Goal: Task Accomplishment & Management: Manage account settings

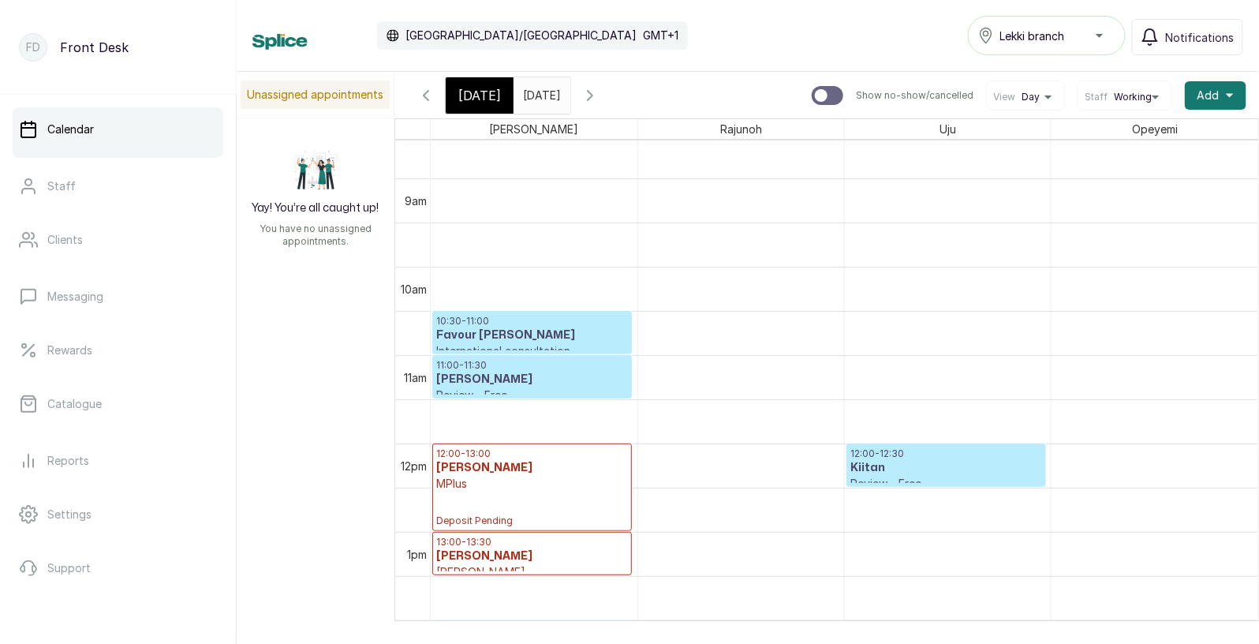
scroll to position [741, 0]
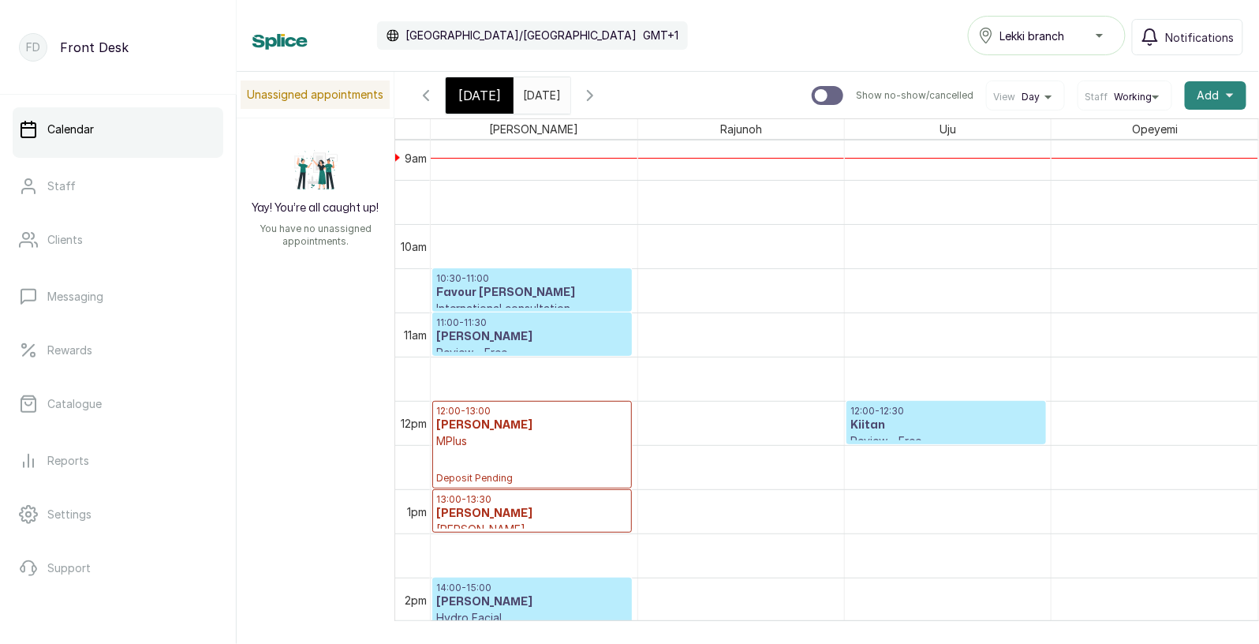
click at [1211, 102] on span "Add" at bounding box center [1208, 96] width 22 height 16
click at [1149, 140] on span "Add Appointment" at bounding box center [1157, 138] width 151 height 19
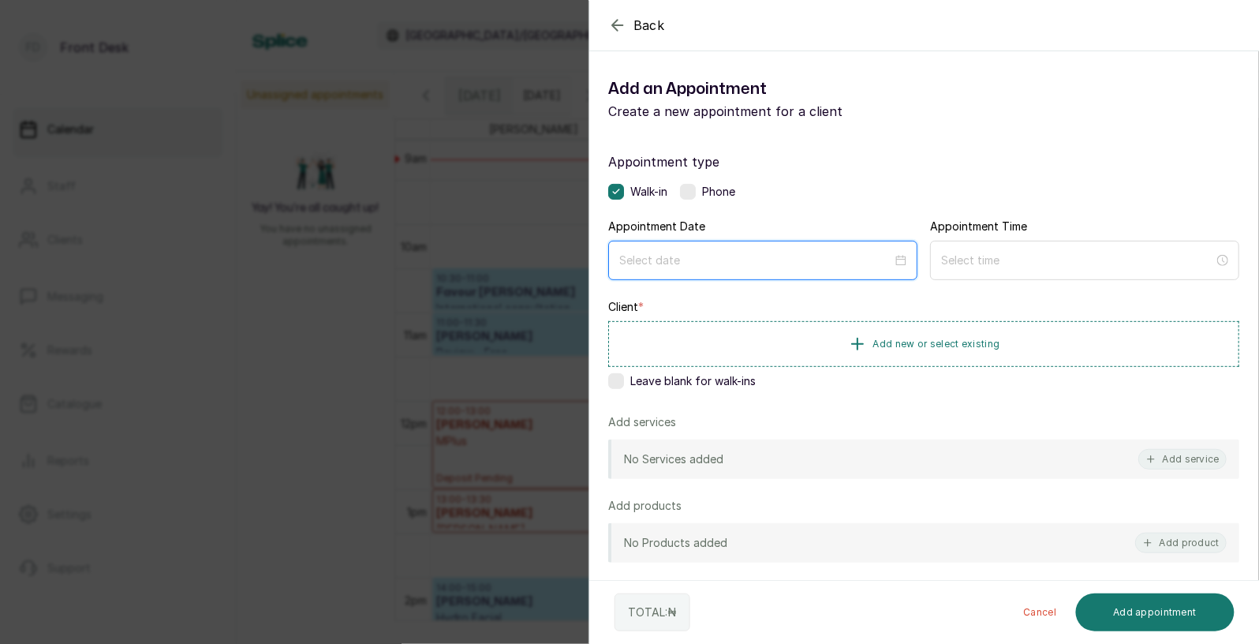
click at [853, 258] on input at bounding box center [755, 260] width 273 height 17
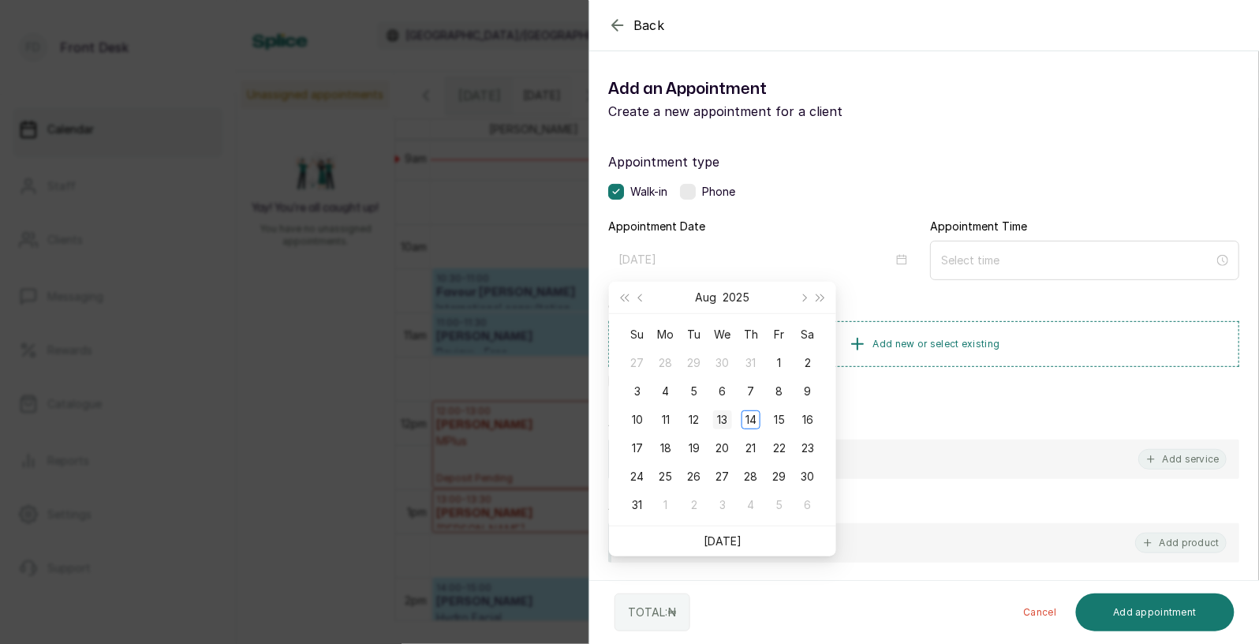
click at [726, 420] on div "13" at bounding box center [722, 419] width 19 height 19
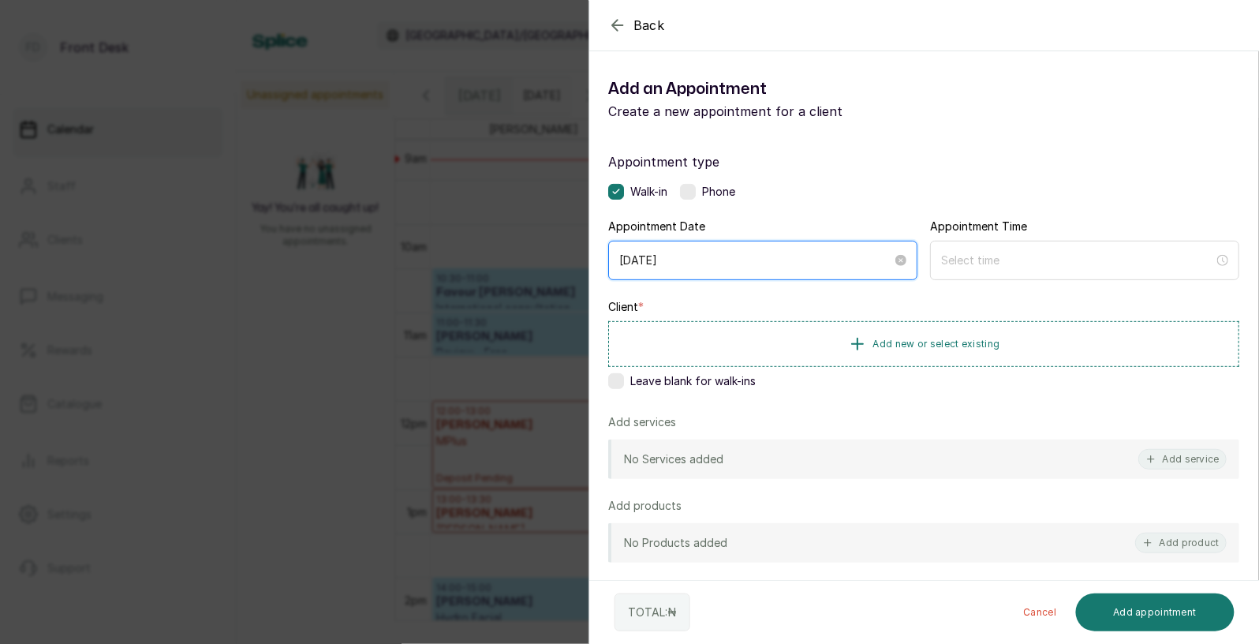
click at [839, 264] on input "2025/08/13" at bounding box center [755, 260] width 273 height 17
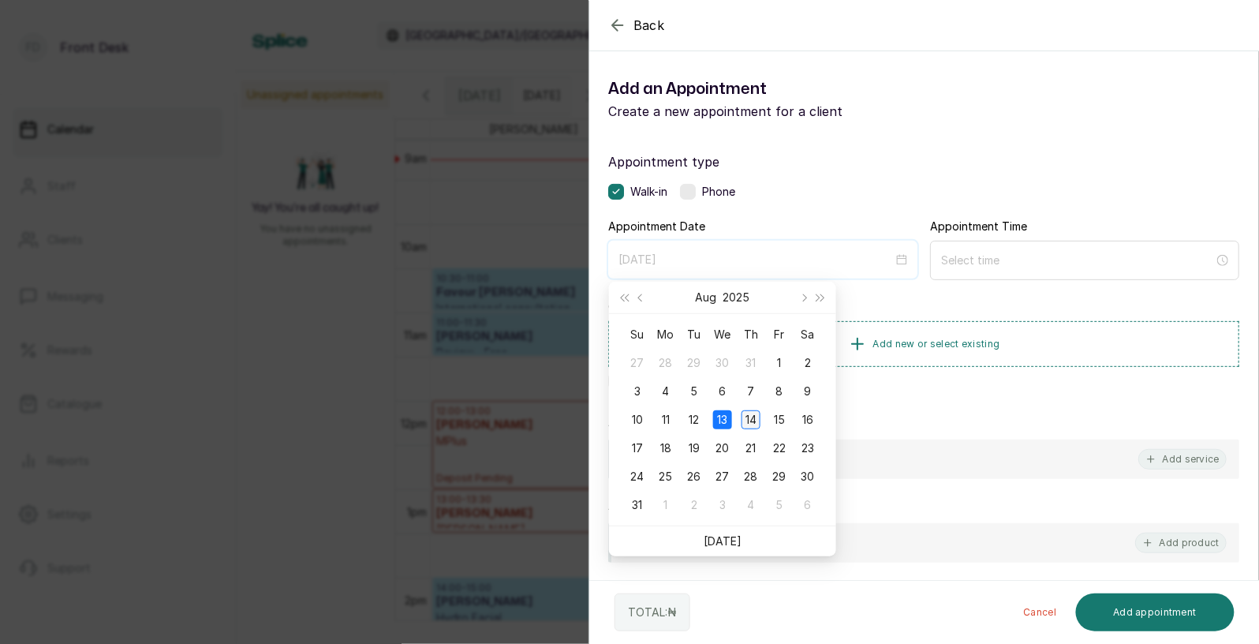
type input "[DATE]"
click at [753, 418] on div "14" at bounding box center [750, 419] width 19 height 19
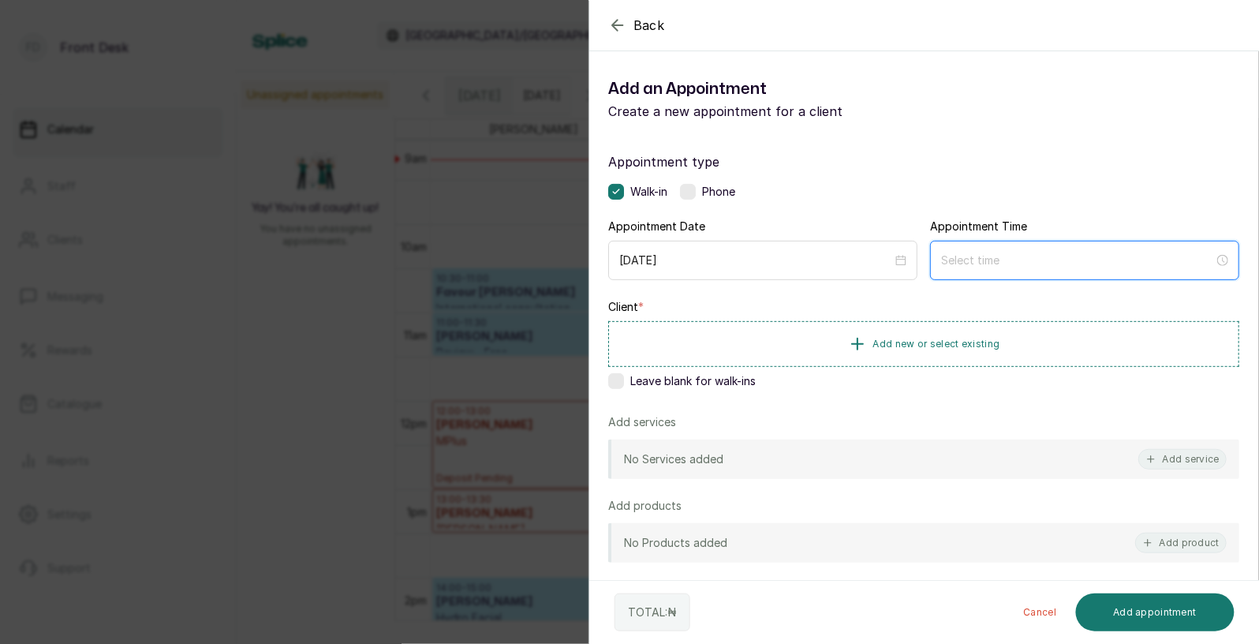
click at [968, 266] on input at bounding box center [1077, 260] width 273 height 17
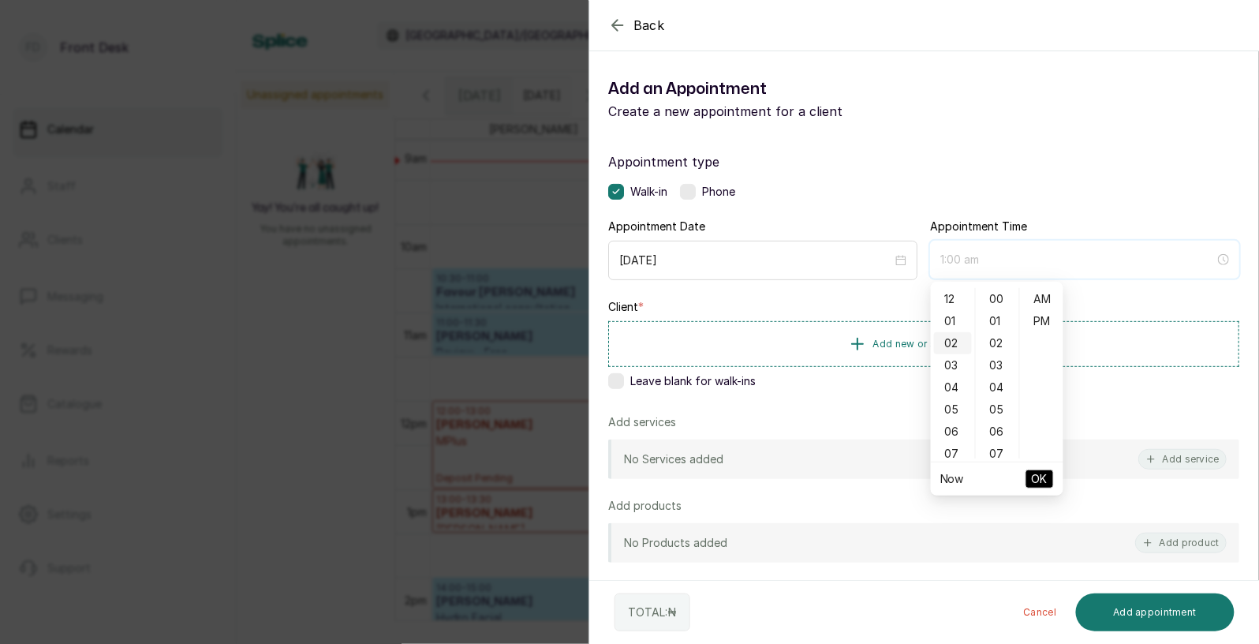
type input "2:00 am"
type input "4:00 am"
click at [955, 457] on div "07" at bounding box center [953, 454] width 38 height 22
click at [948, 393] on div "11" at bounding box center [953, 390] width 38 height 22
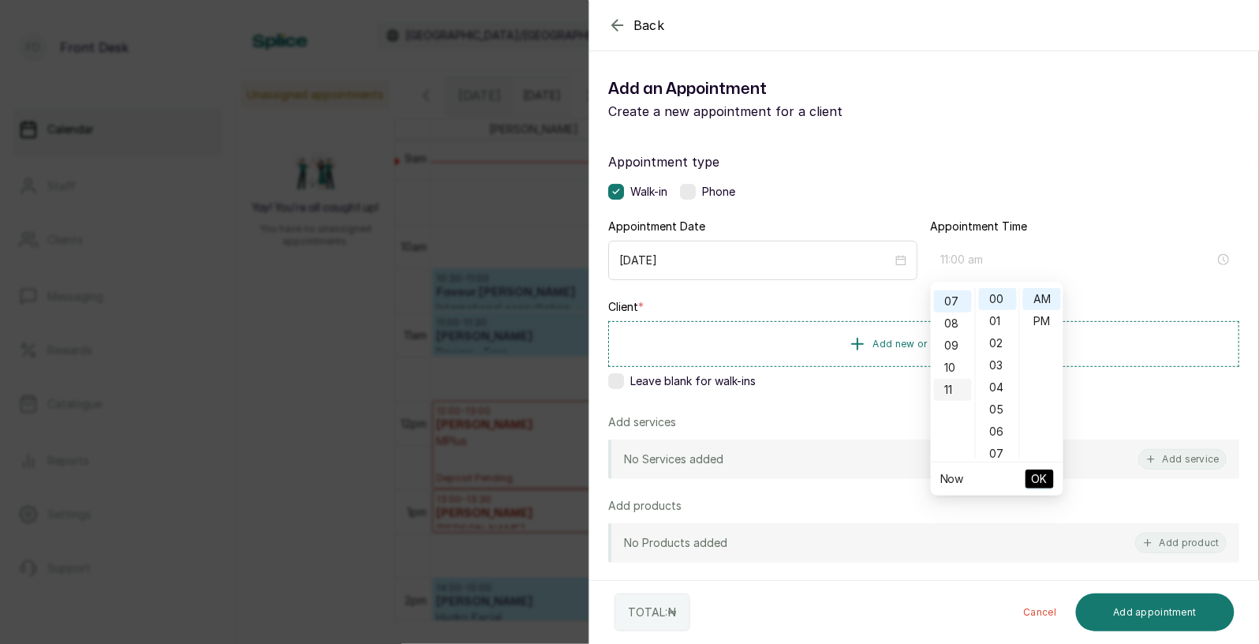
scroll to position [241, 0]
type input "11:00 am"
click at [1040, 476] on span "OK" at bounding box center [1040, 479] width 16 height 30
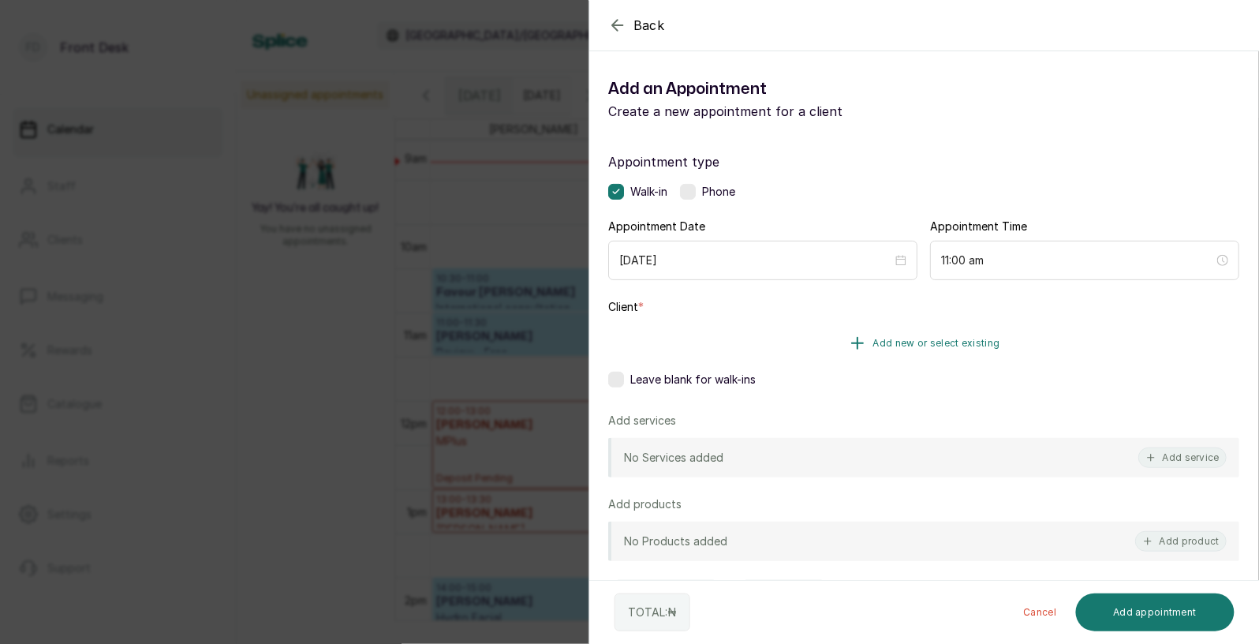
click at [964, 339] on span "Add new or select existing" at bounding box center [936, 343] width 127 height 13
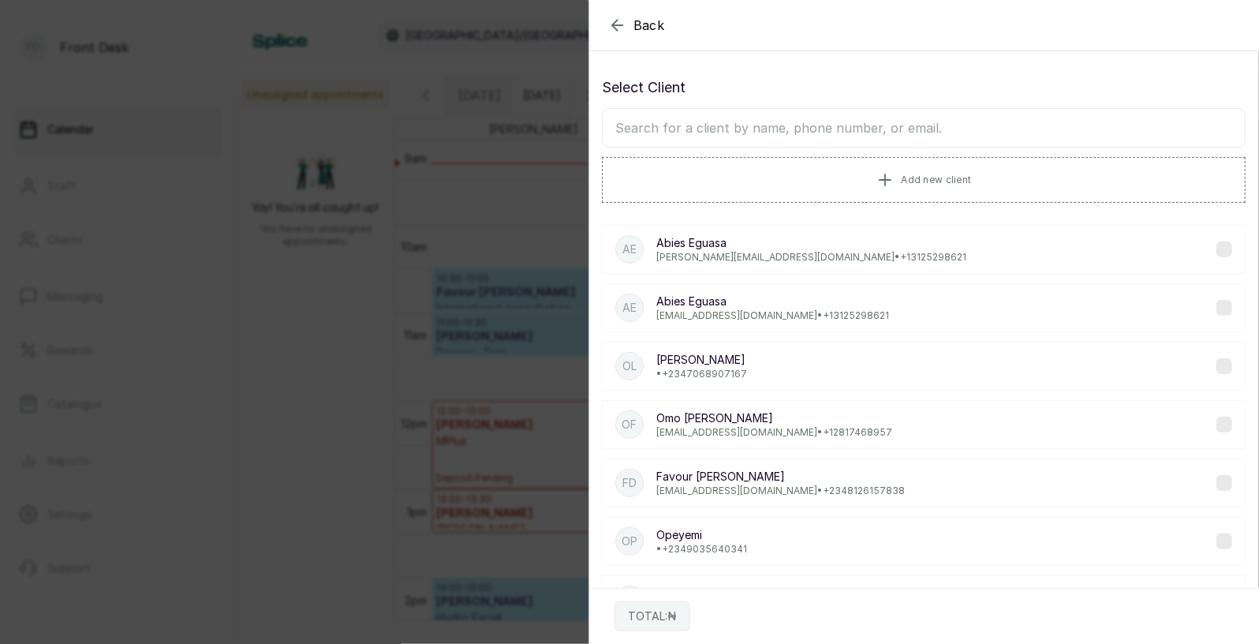
click at [824, 126] on input "text" at bounding box center [924, 127] width 644 height 39
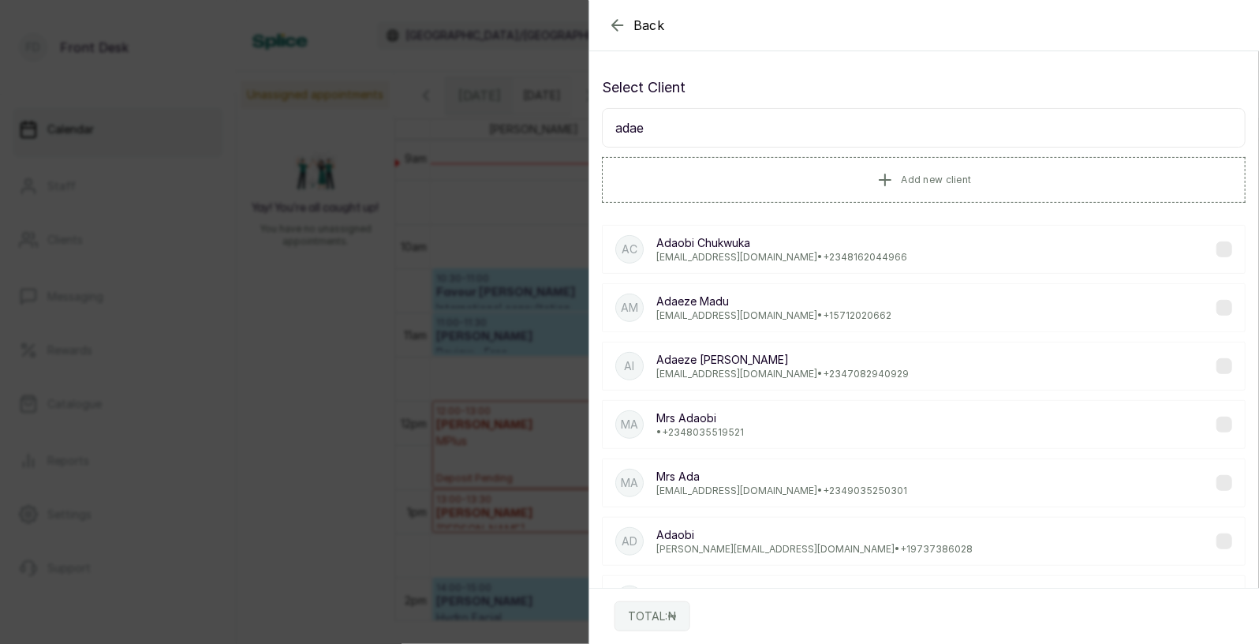
type input "adaez"
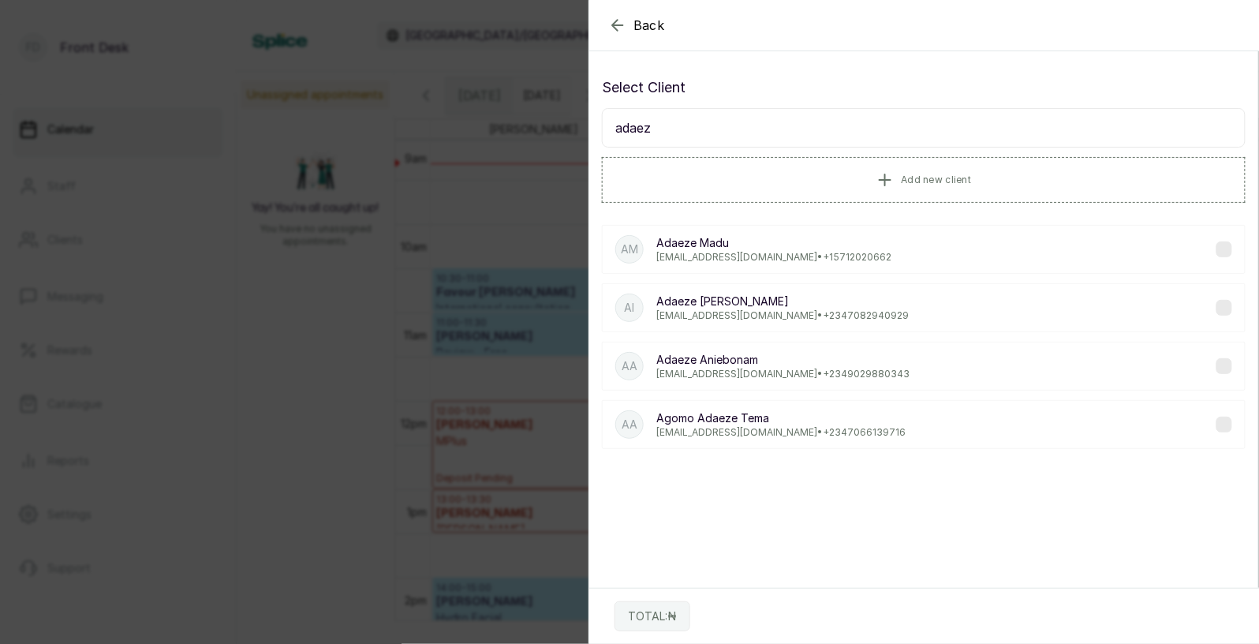
click at [705, 307] on p "Adaeze Igbokwe" at bounding box center [782, 301] width 252 height 16
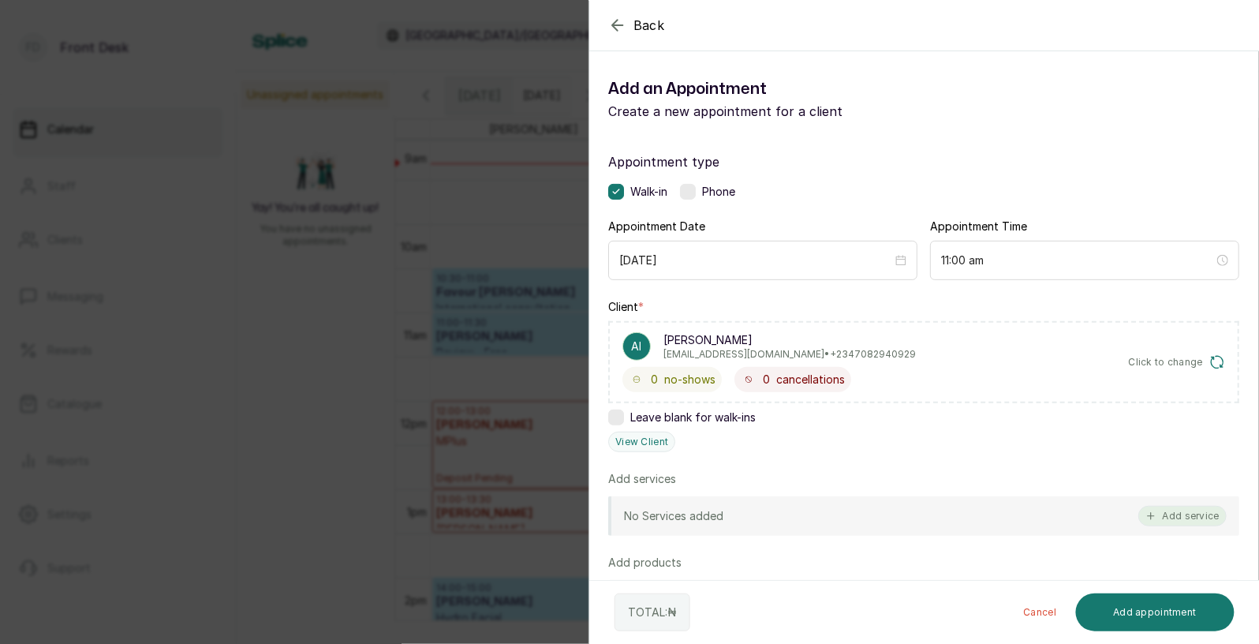
click at [1166, 521] on button "Add service" at bounding box center [1182, 516] width 88 height 21
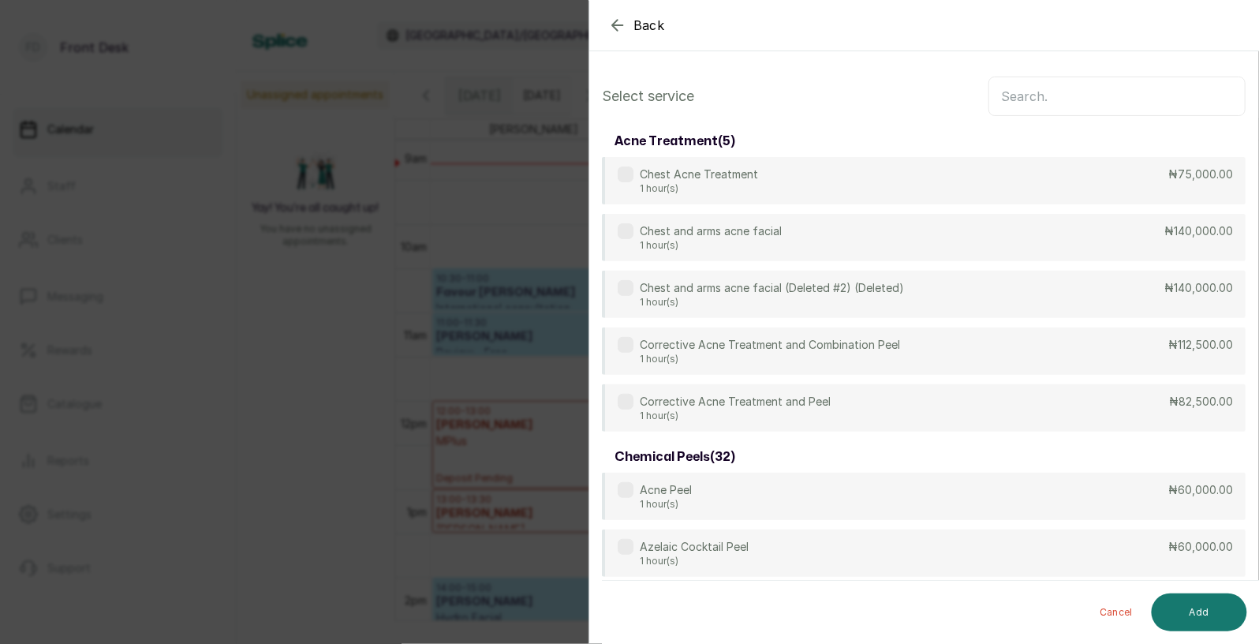
click at [1102, 102] on input "text" at bounding box center [1116, 96] width 257 height 39
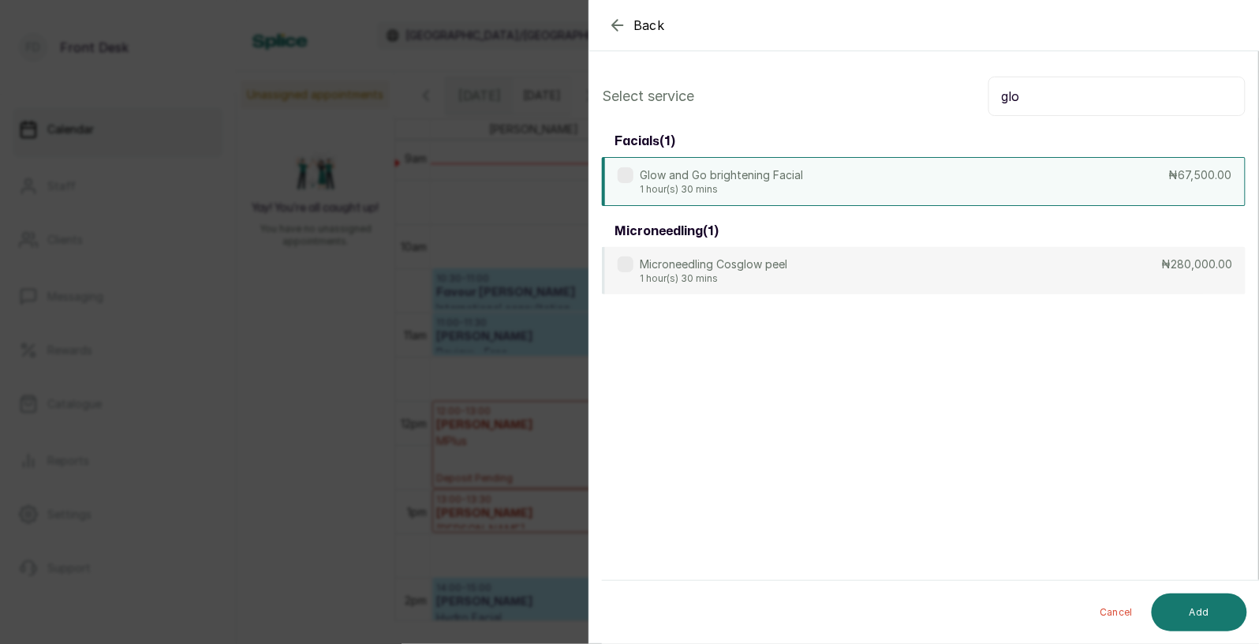
type input "glo"
click at [906, 177] on div "Glow and Go brightening Facial 1 hour(s) 30 mins ₦67,500.00" at bounding box center [924, 181] width 644 height 49
click at [1201, 610] on button "Add" at bounding box center [1199, 612] width 95 height 38
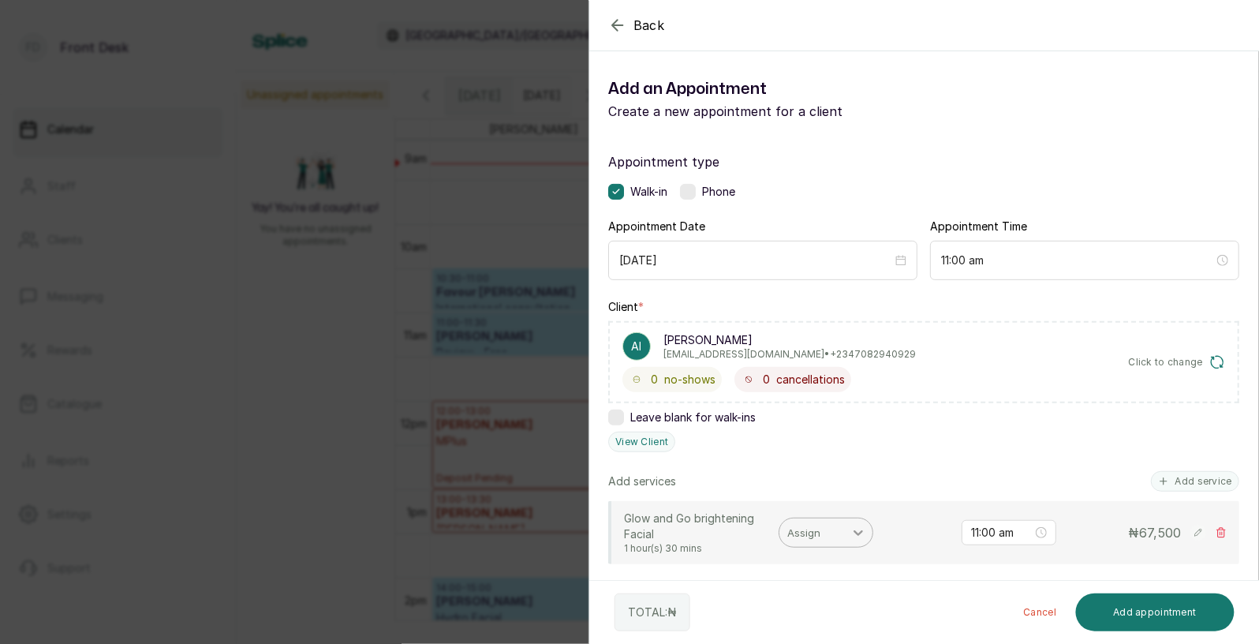
click at [858, 532] on icon at bounding box center [857, 533] width 9 height 6
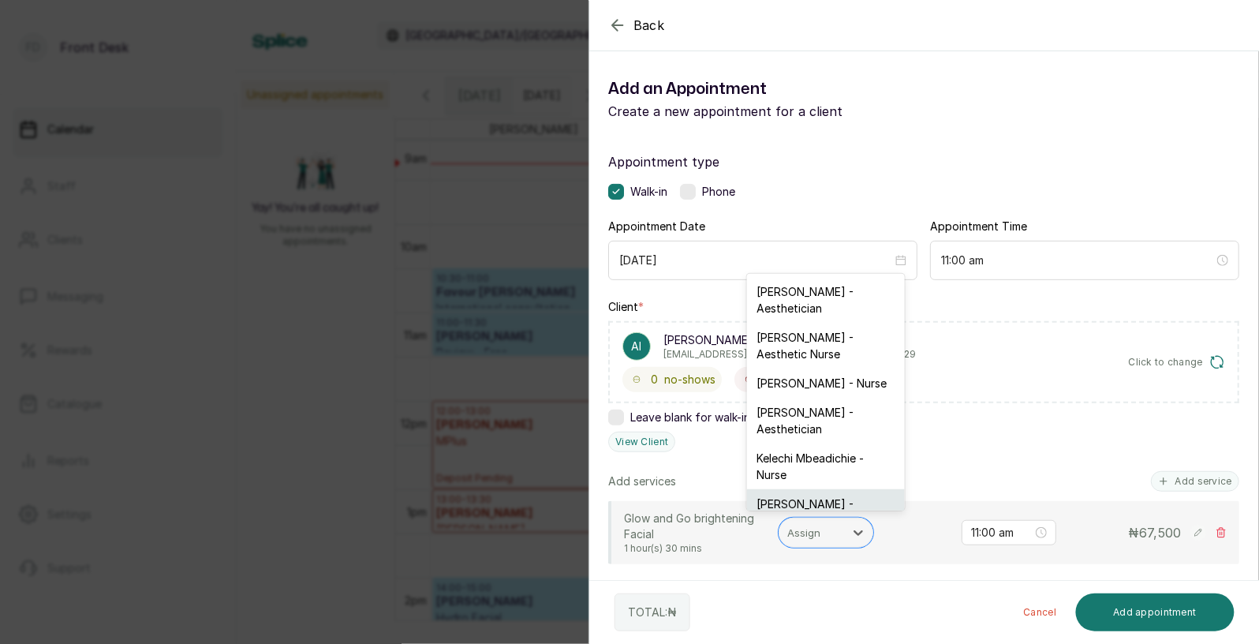
scroll to position [40, 0]
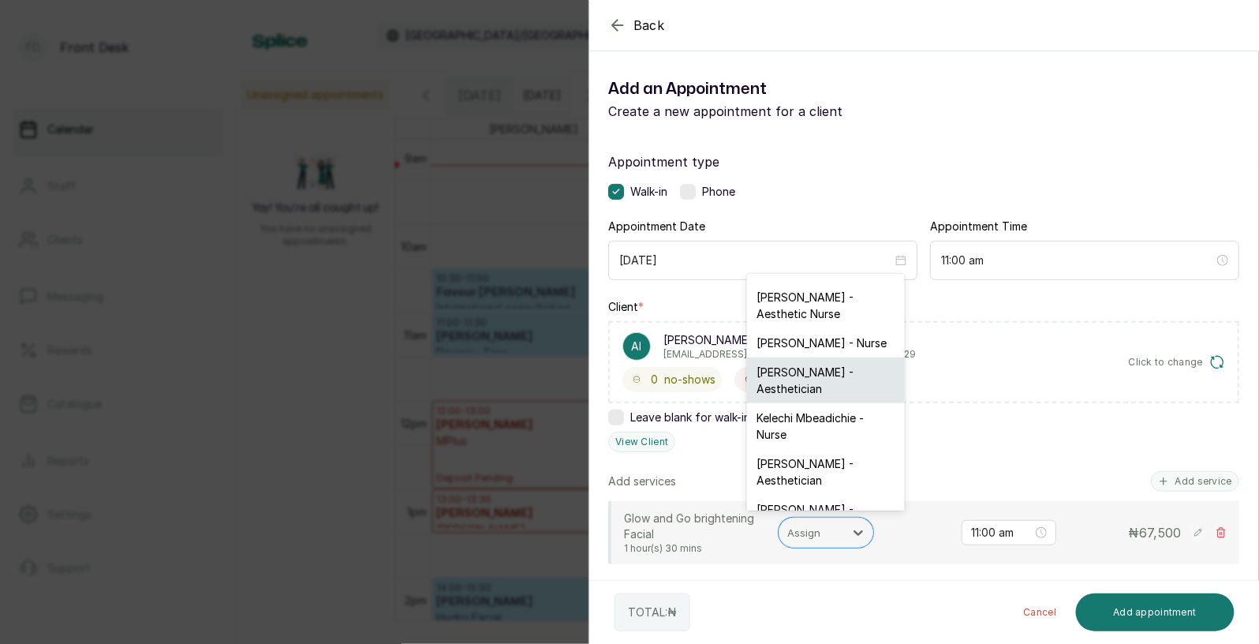
click at [826, 375] on div "Rajunoh ORIA - Aesthetician" at bounding box center [826, 380] width 158 height 46
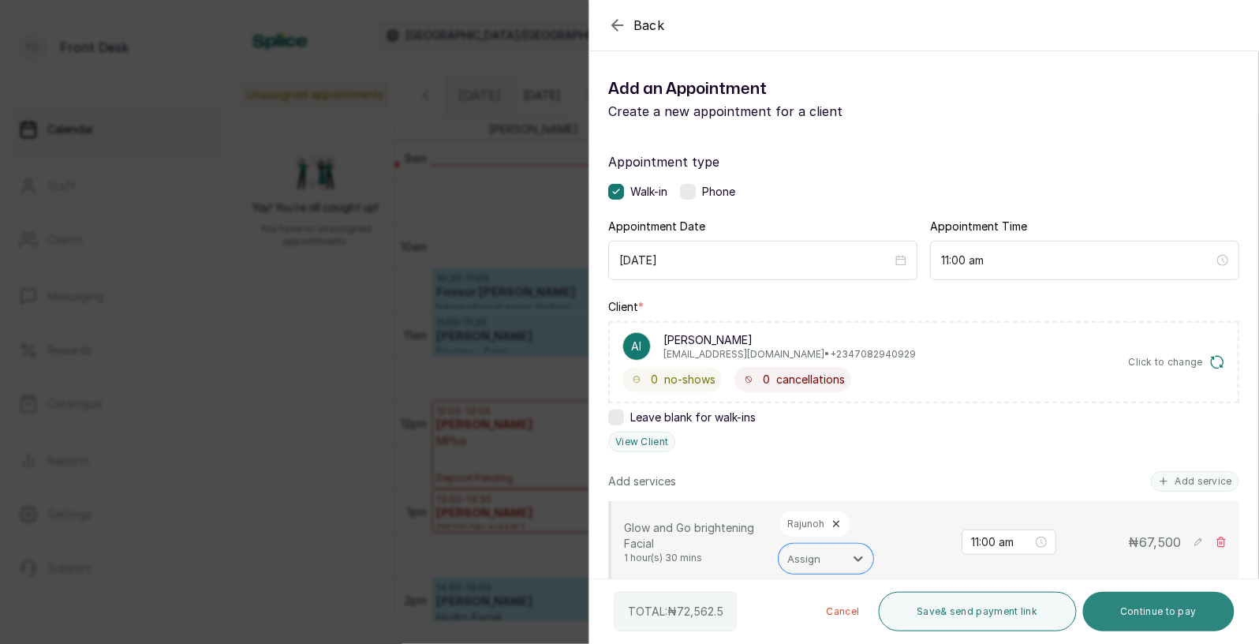
click at [1145, 604] on button "Continue to pay" at bounding box center [1159, 611] width 152 height 39
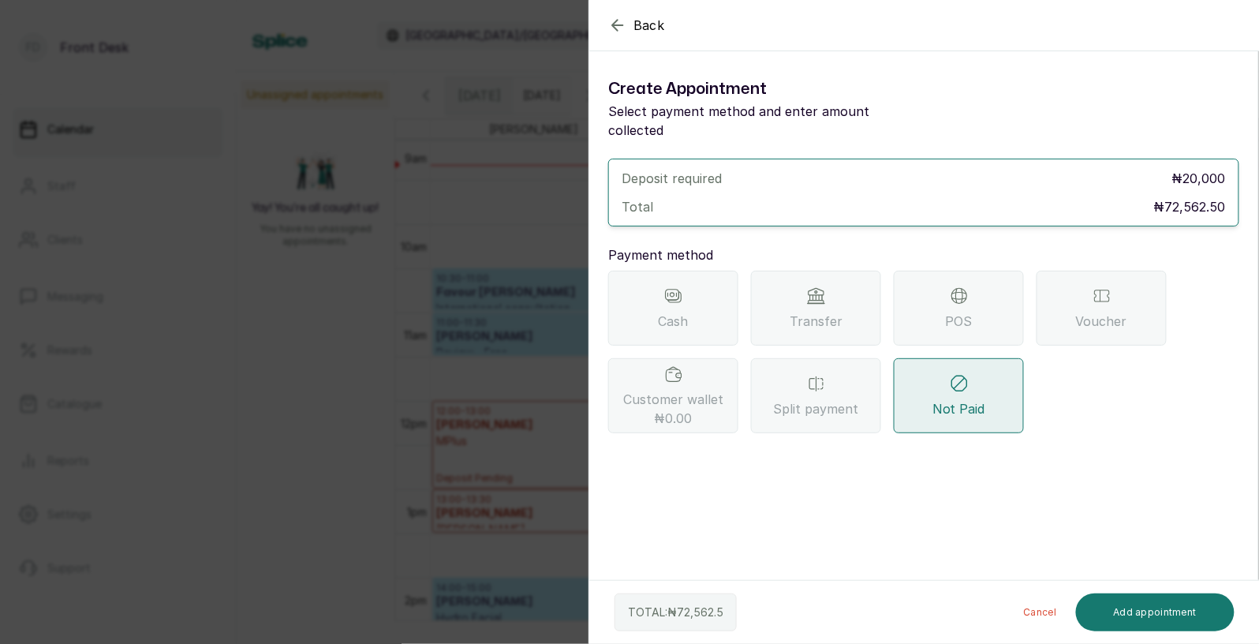
click at [830, 281] on div "Transfer" at bounding box center [816, 308] width 130 height 75
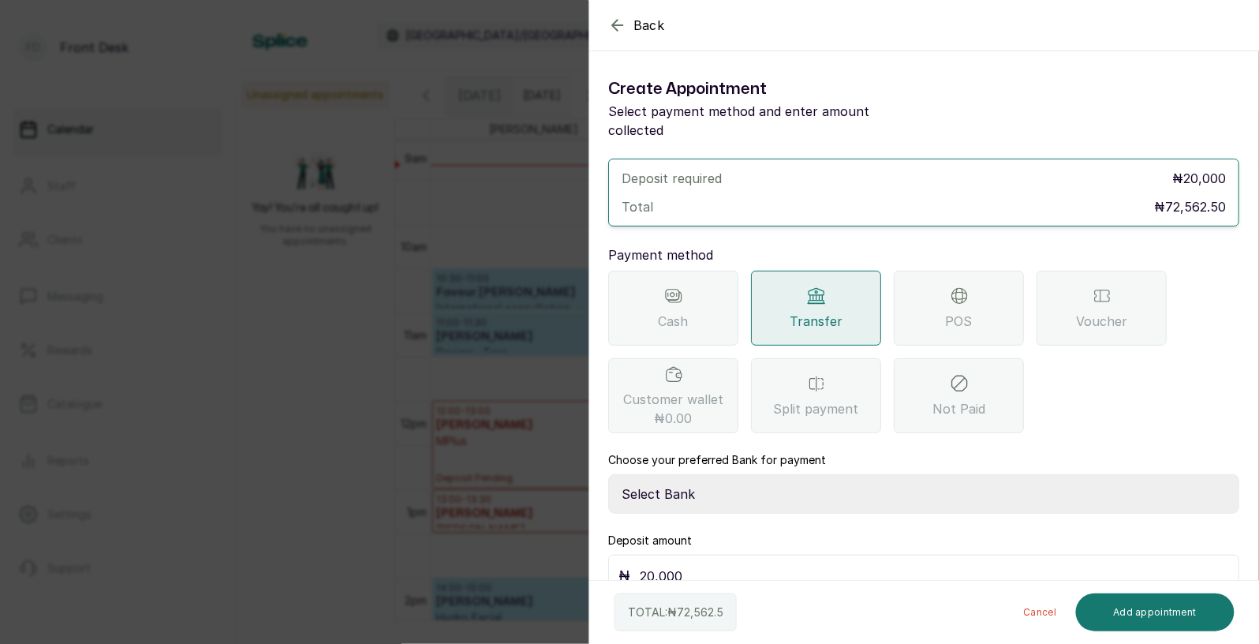
click at [710, 474] on select "Select Bank DONNA ONYENDI Fairmoney Microfinance Bank SKN ANALYTICS MED AESTH. …" at bounding box center [923, 493] width 631 height 39
select select "43272bc0-21c6-4b19-b9fb-c2093b8603c2"
click at [1111, 622] on button "Add appointment" at bounding box center [1155, 612] width 159 height 38
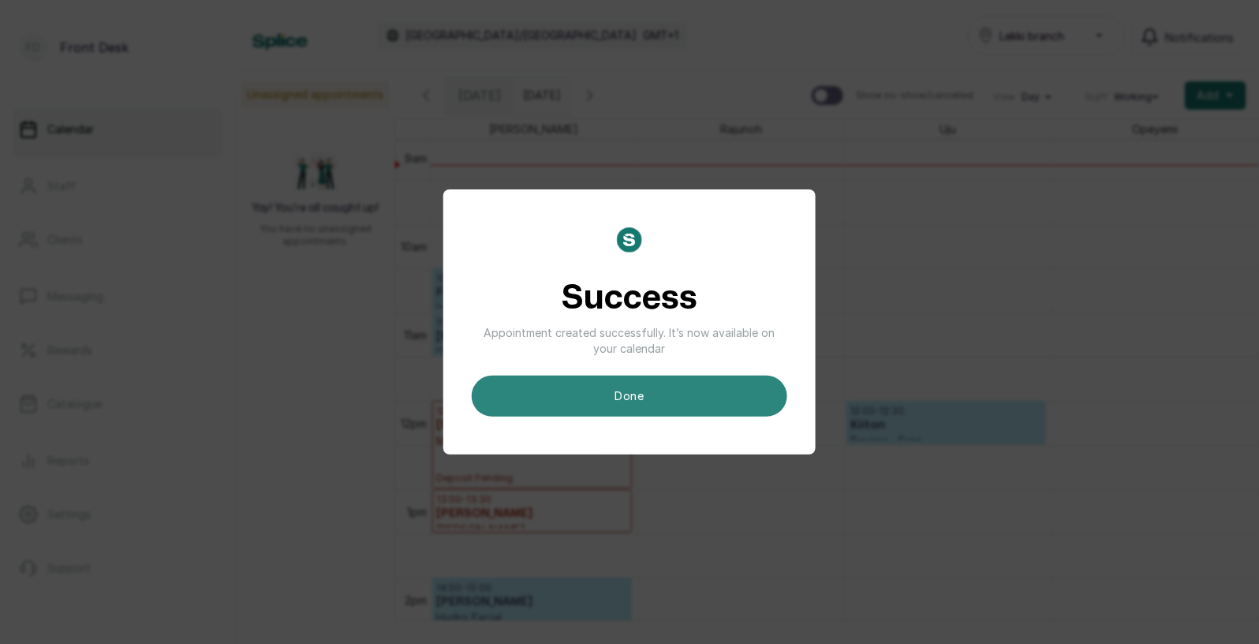
click at [697, 404] on button "done" at bounding box center [630, 395] width 316 height 41
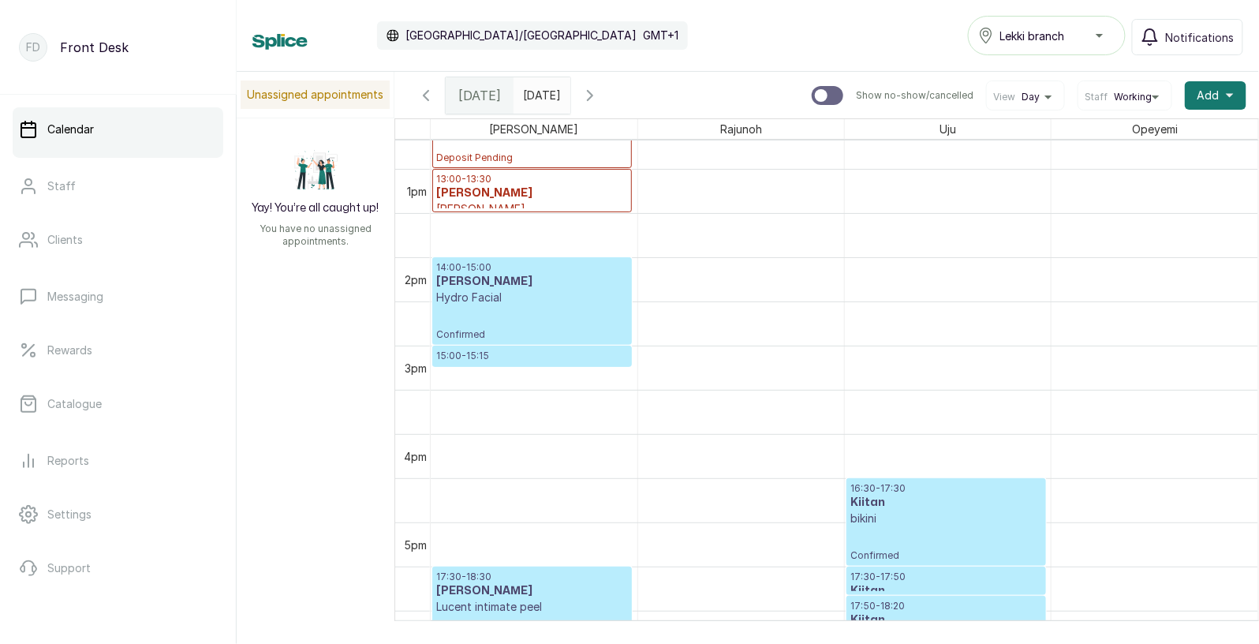
scroll to position [1107, 0]
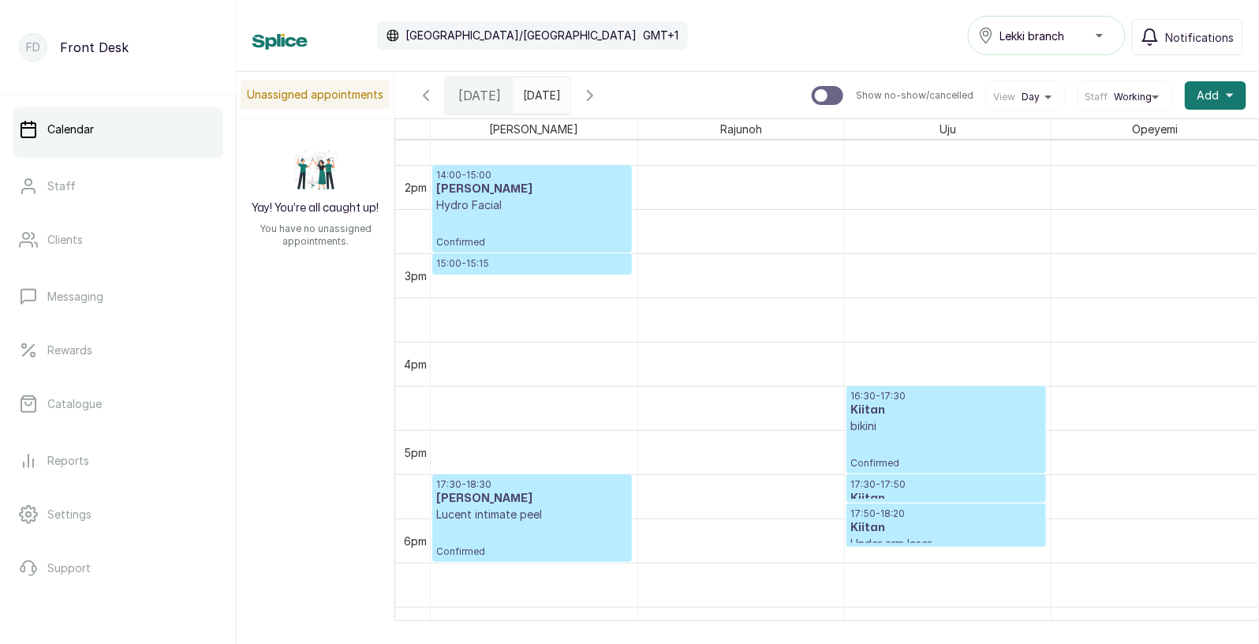
click at [532, 90] on input "14/08/2025" at bounding box center [526, 91] width 25 height 27
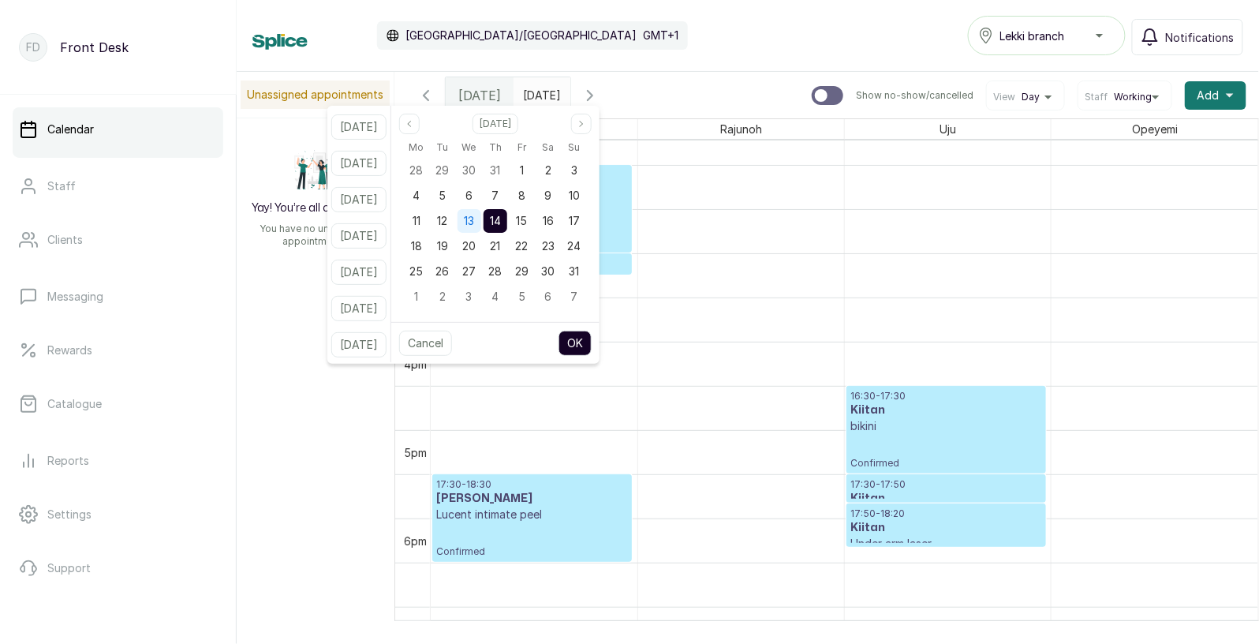
click at [474, 217] on span "13" at bounding box center [469, 220] width 10 height 13
click at [592, 347] on button "OK" at bounding box center [574, 343] width 33 height 25
type input "13/08/2025"
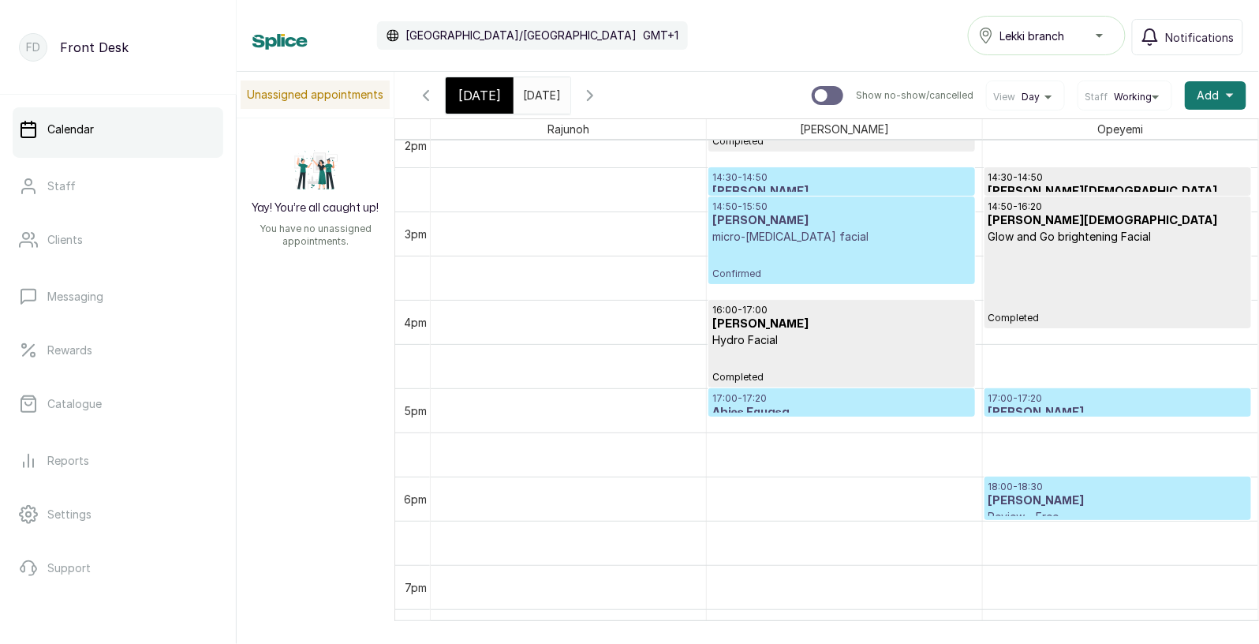
scroll to position [1255, 0]
click at [1059, 499] on h3 "Priscillia orafu" at bounding box center [1117, 500] width 259 height 16
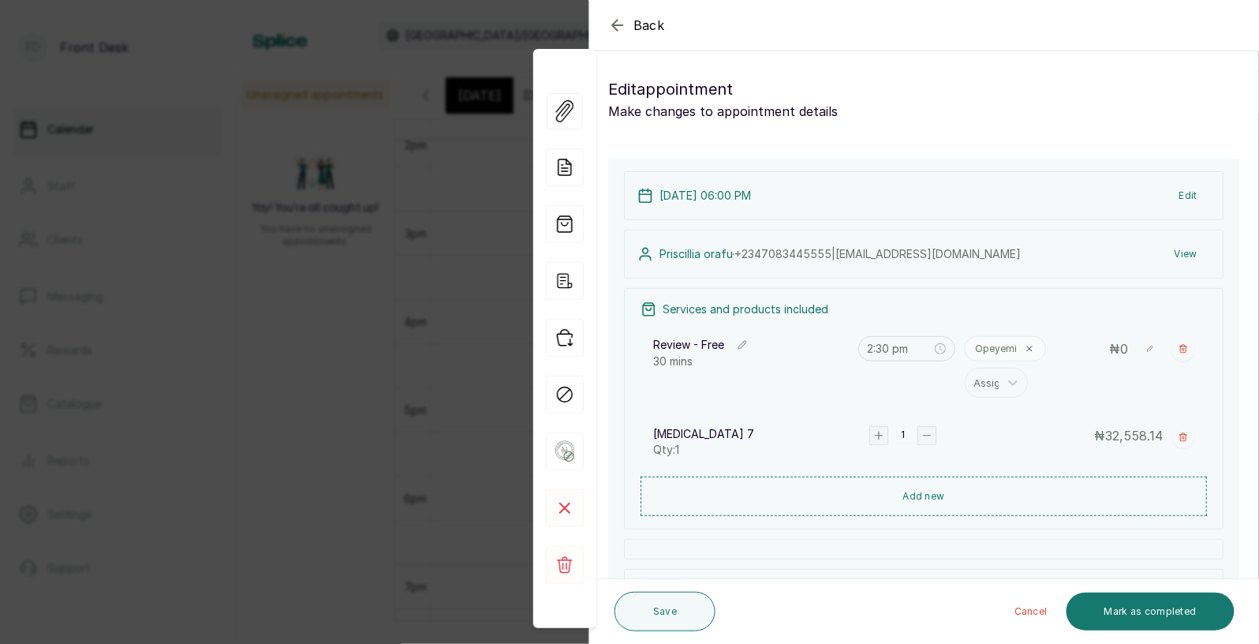
type input "6:00 pm"
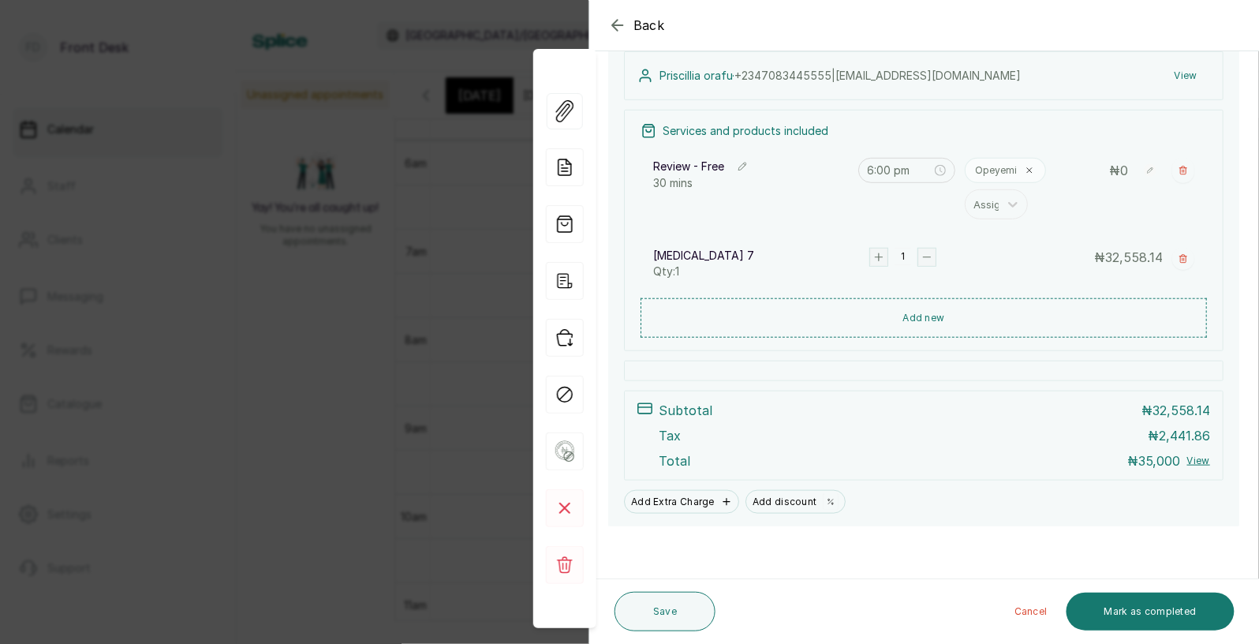
scroll to position [245, 0]
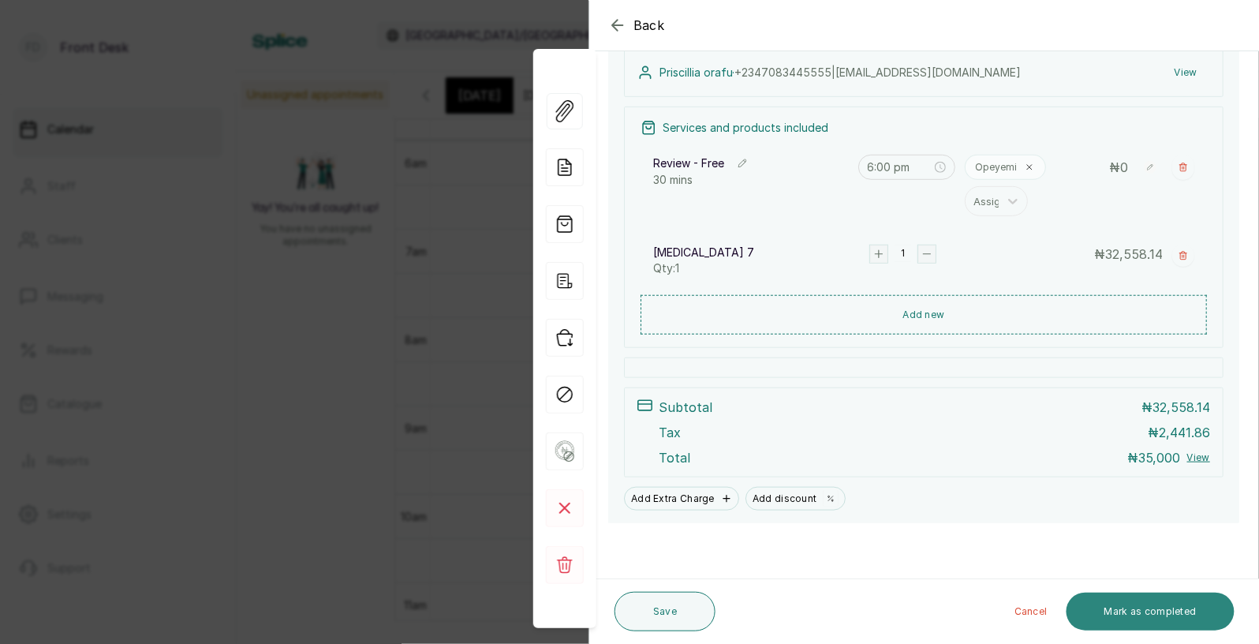
click at [1130, 599] on button "Mark as completed" at bounding box center [1150, 611] width 168 height 38
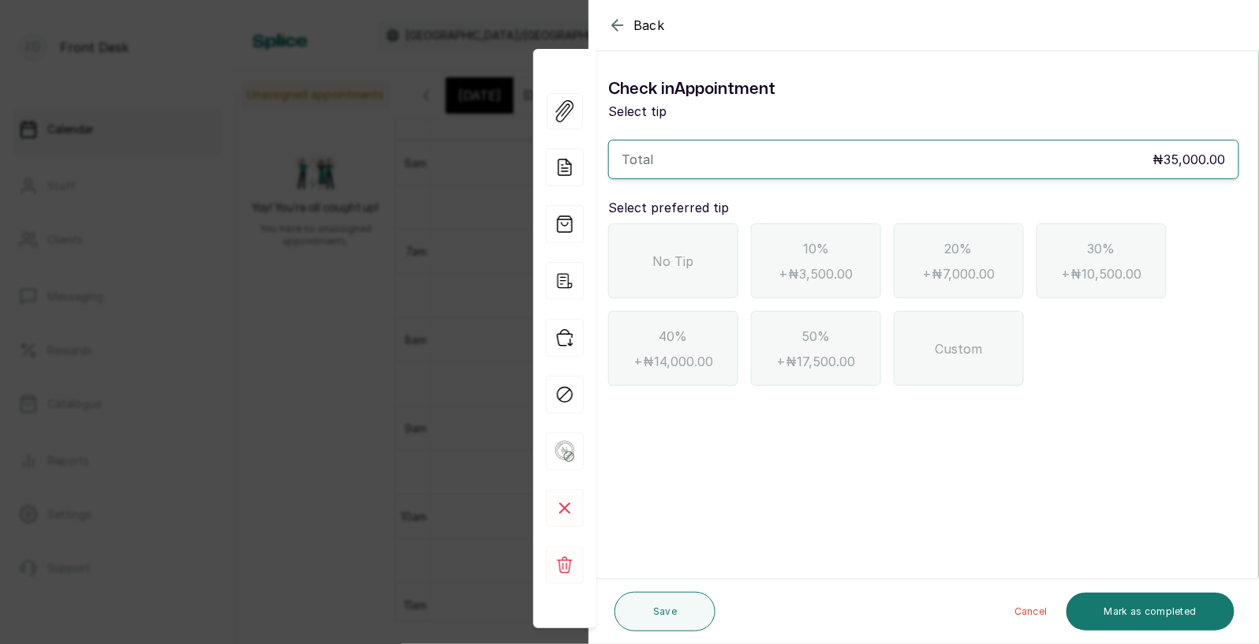
click at [714, 265] on div "No Tip" at bounding box center [673, 260] width 130 height 75
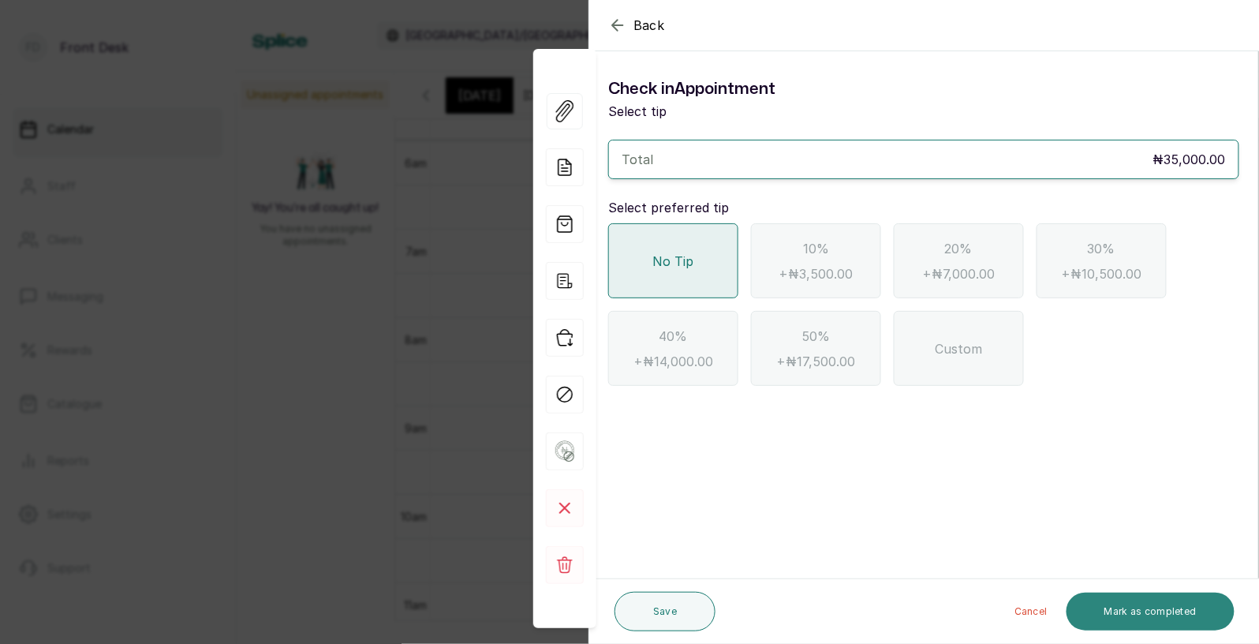
click at [1115, 619] on button "Mark as completed" at bounding box center [1150, 611] width 168 height 38
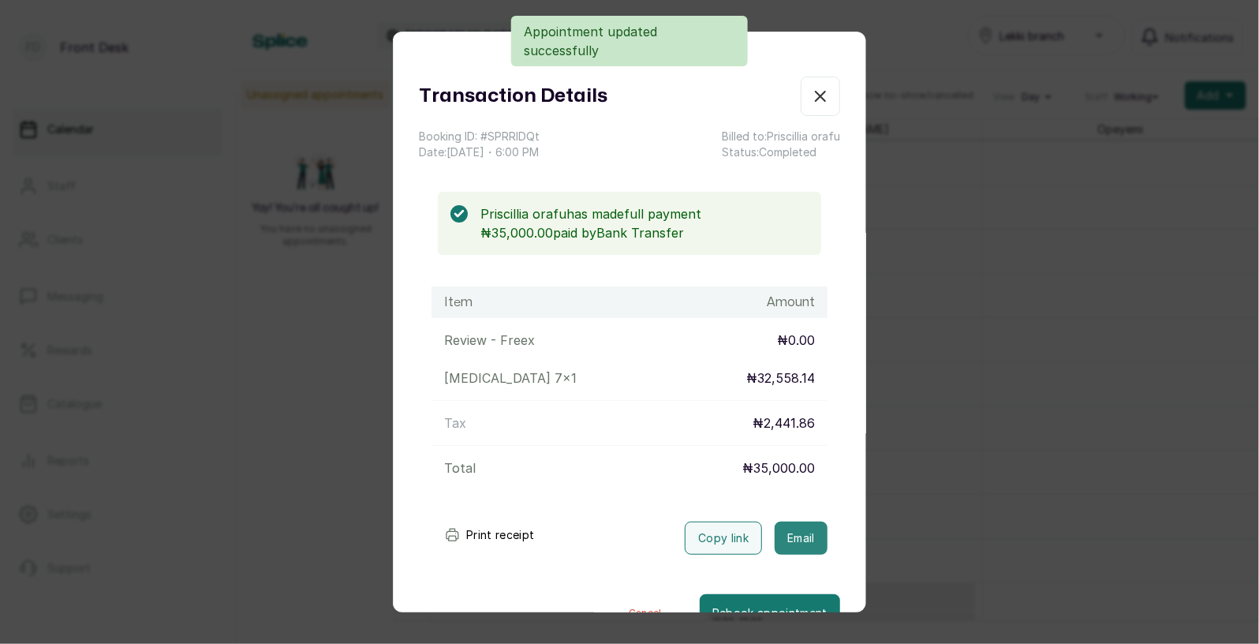
click at [816, 543] on button "Email" at bounding box center [801, 537] width 53 height 33
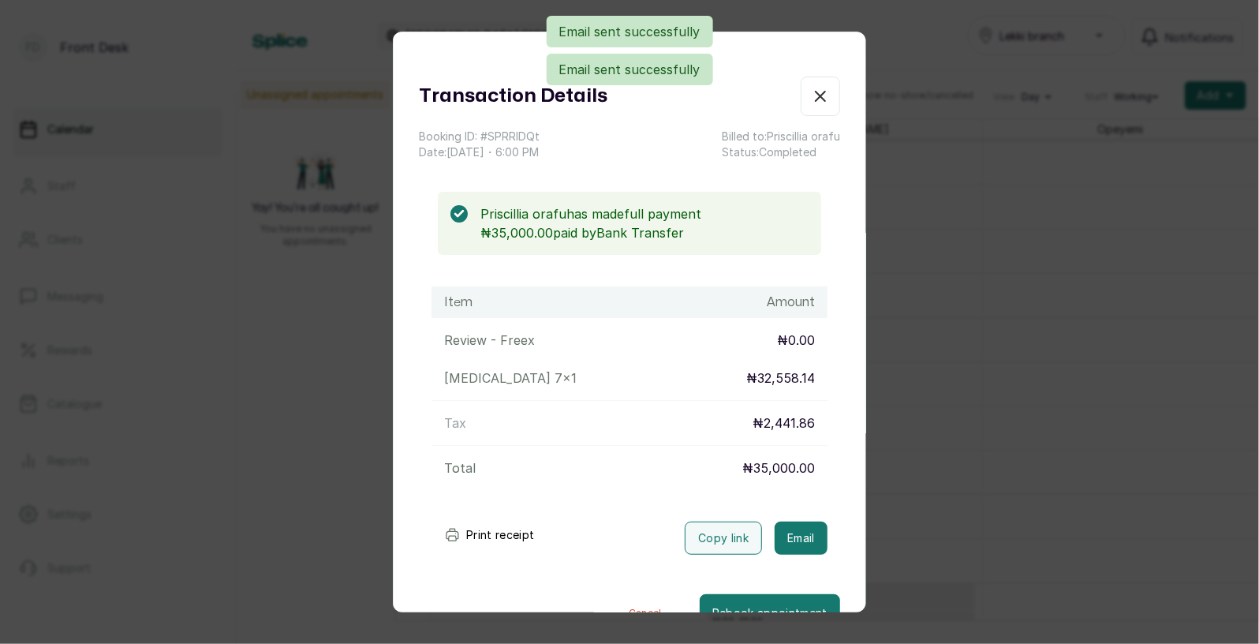
click at [882, 467] on div "Transaction Details Booking ID: # SPRRlDQt Date: 13 Aug, 2025 ・ 6:00 PM Billed …" at bounding box center [629, 322] width 1259 height 644
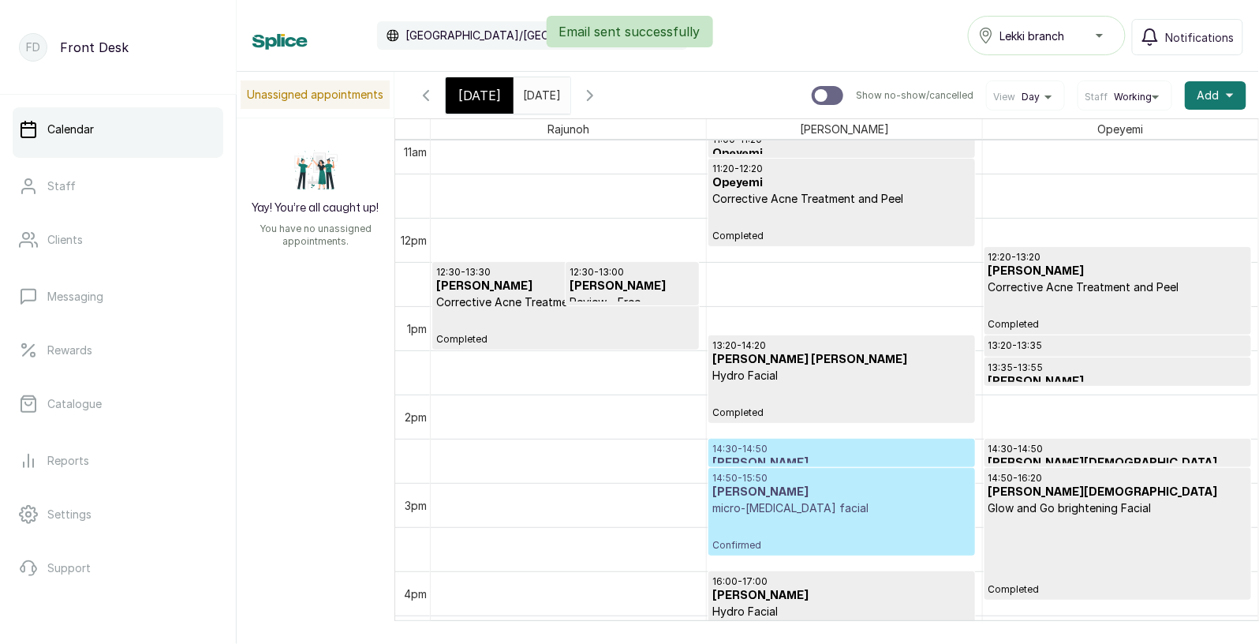
scroll to position [1051, 0]
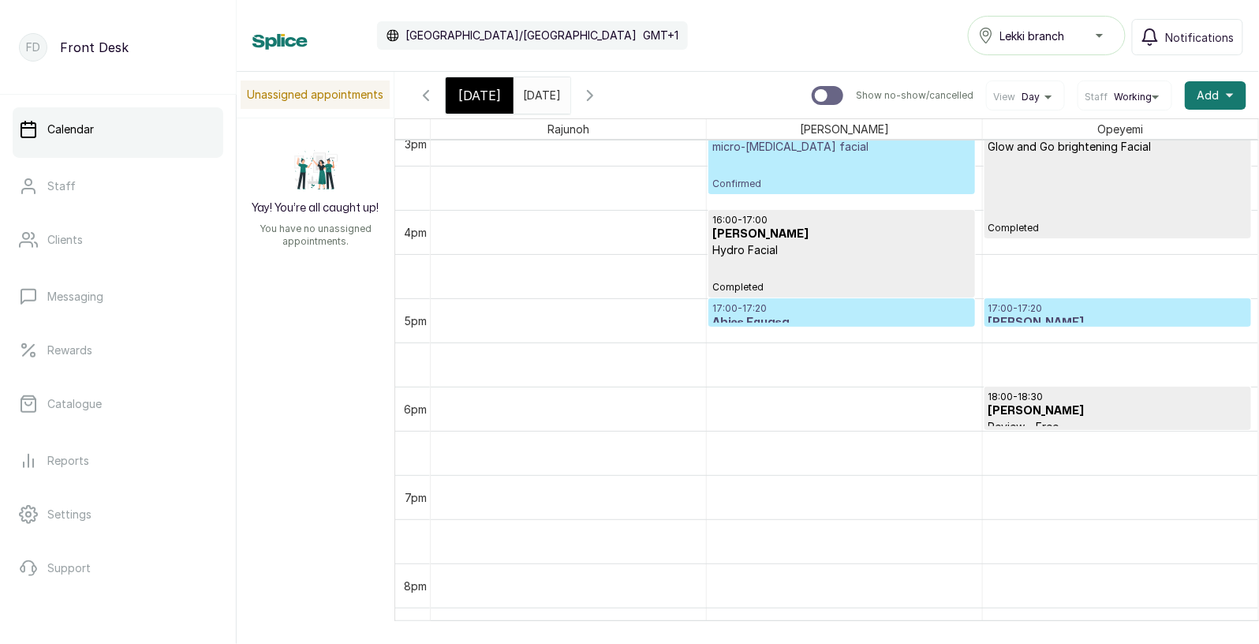
click at [809, 313] on p "17:00 - 17:20" at bounding box center [841, 308] width 259 height 13
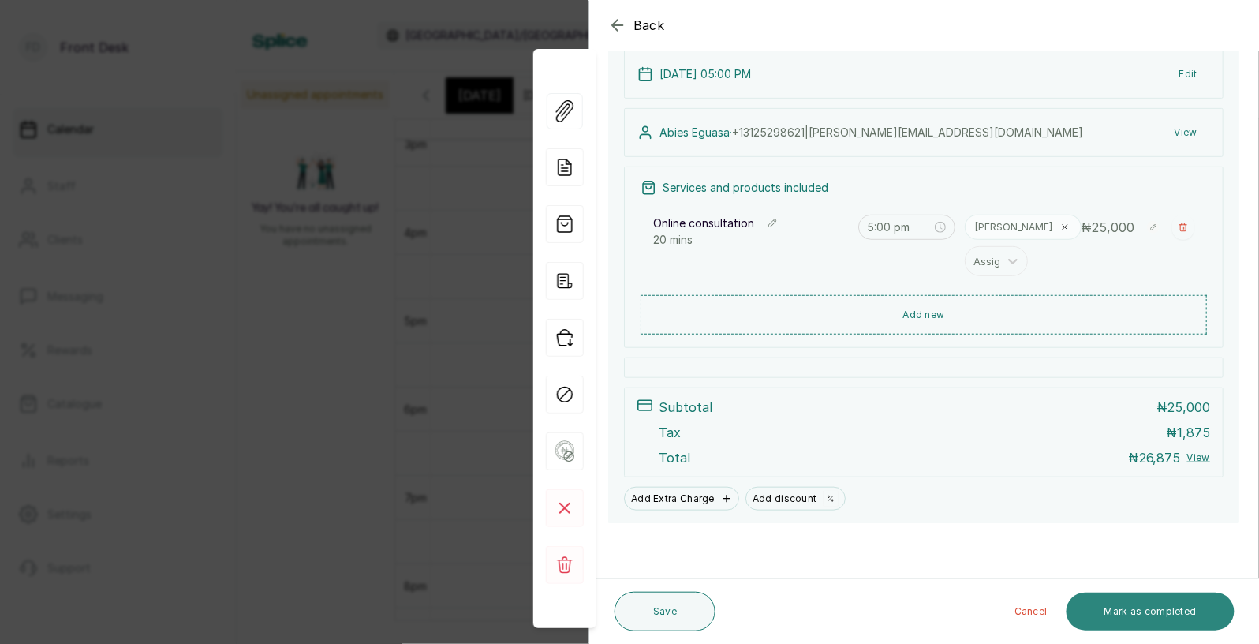
click at [1166, 607] on button "Mark as completed" at bounding box center [1150, 611] width 168 height 38
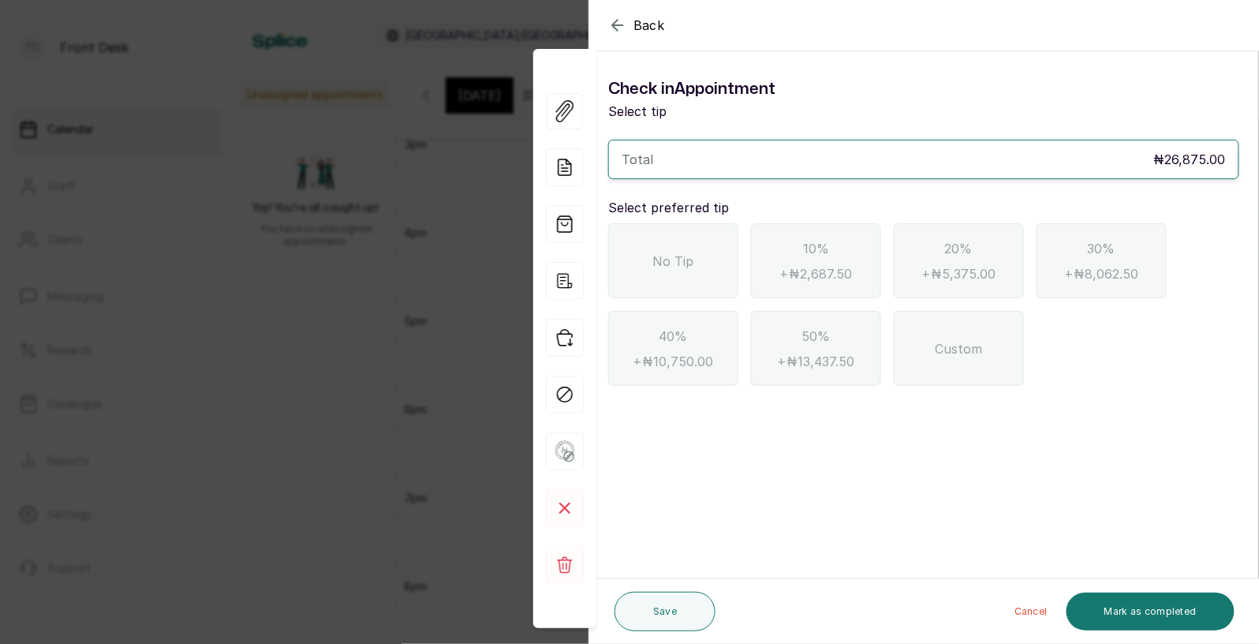
click at [693, 277] on div "No Tip" at bounding box center [673, 260] width 130 height 75
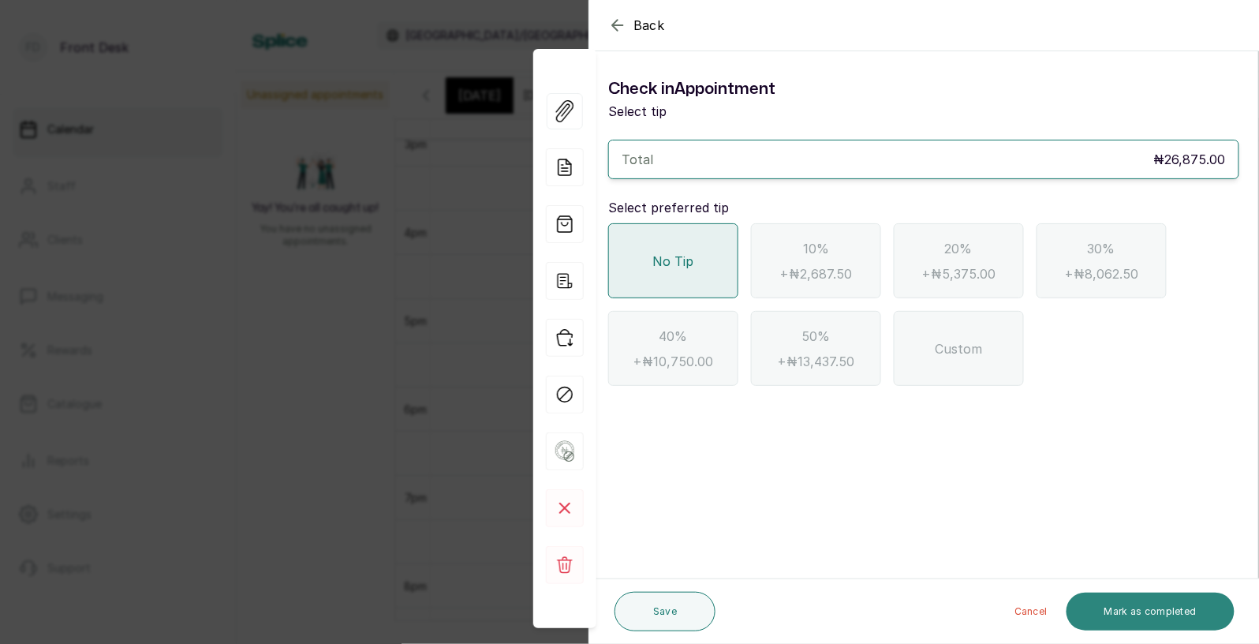
click at [1120, 607] on button "Mark as completed" at bounding box center [1150, 611] width 168 height 38
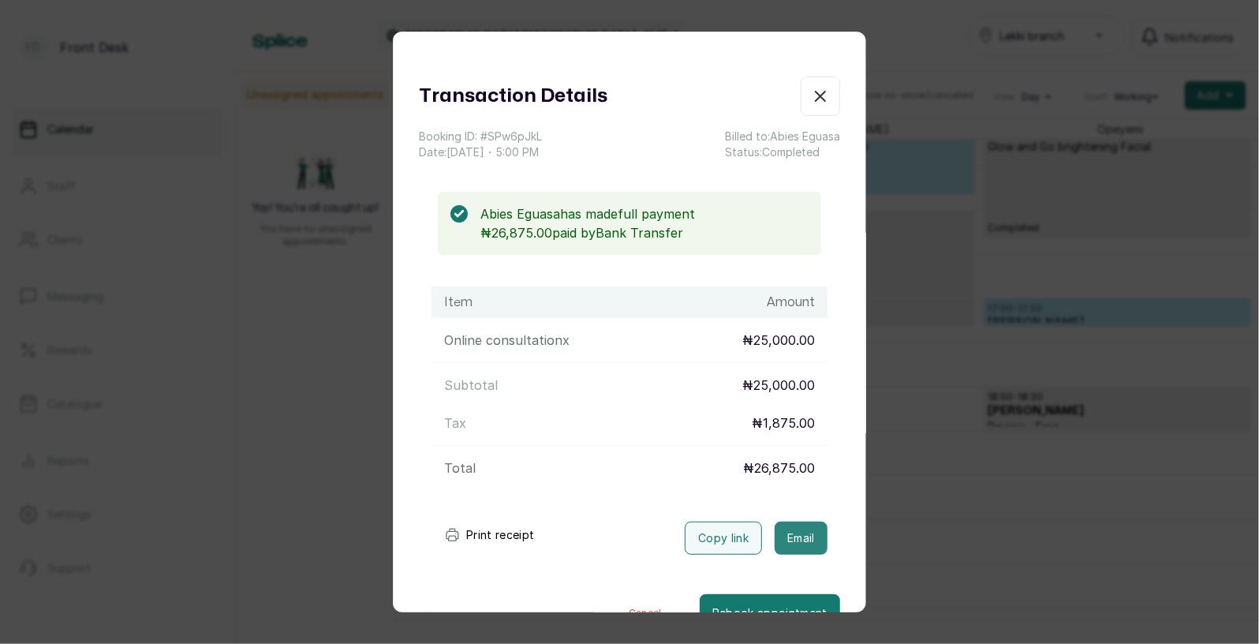
click at [805, 544] on button "Email" at bounding box center [801, 537] width 53 height 33
click at [1032, 522] on div "Transaction Details Booking ID: # SPw6pJkL Date: 13 Aug, 2025 ・ 5:00 PM Billed …" at bounding box center [629, 322] width 1259 height 644
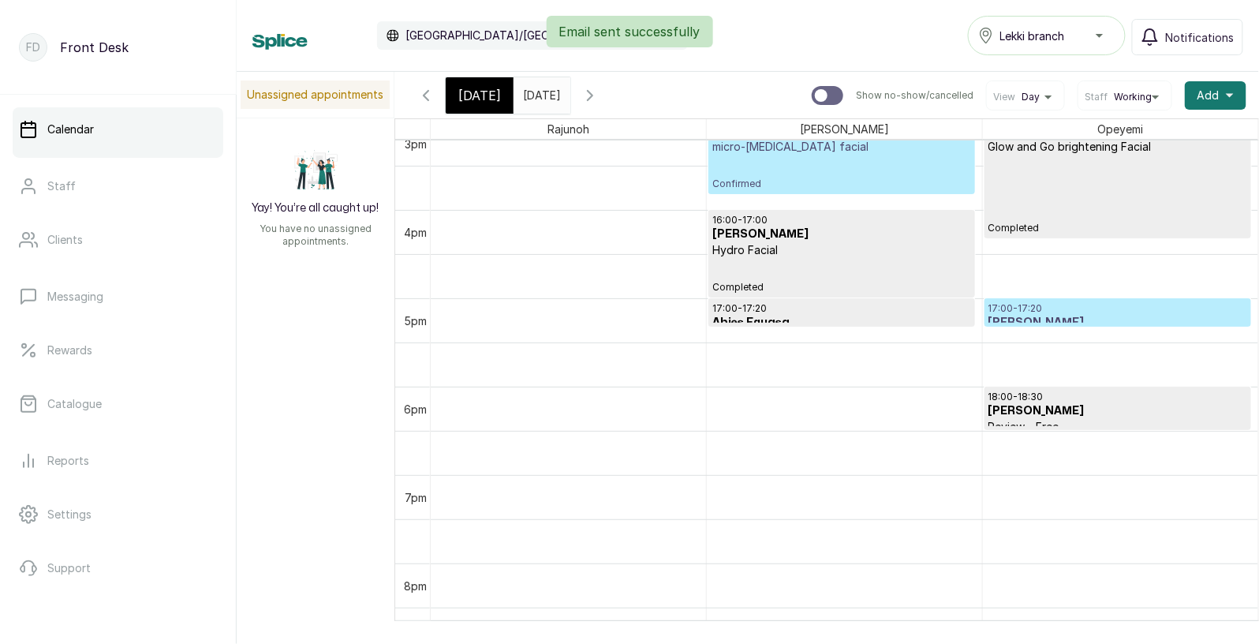
click at [1085, 316] on h3 "Omo Fredrick" at bounding box center [1117, 323] width 259 height 16
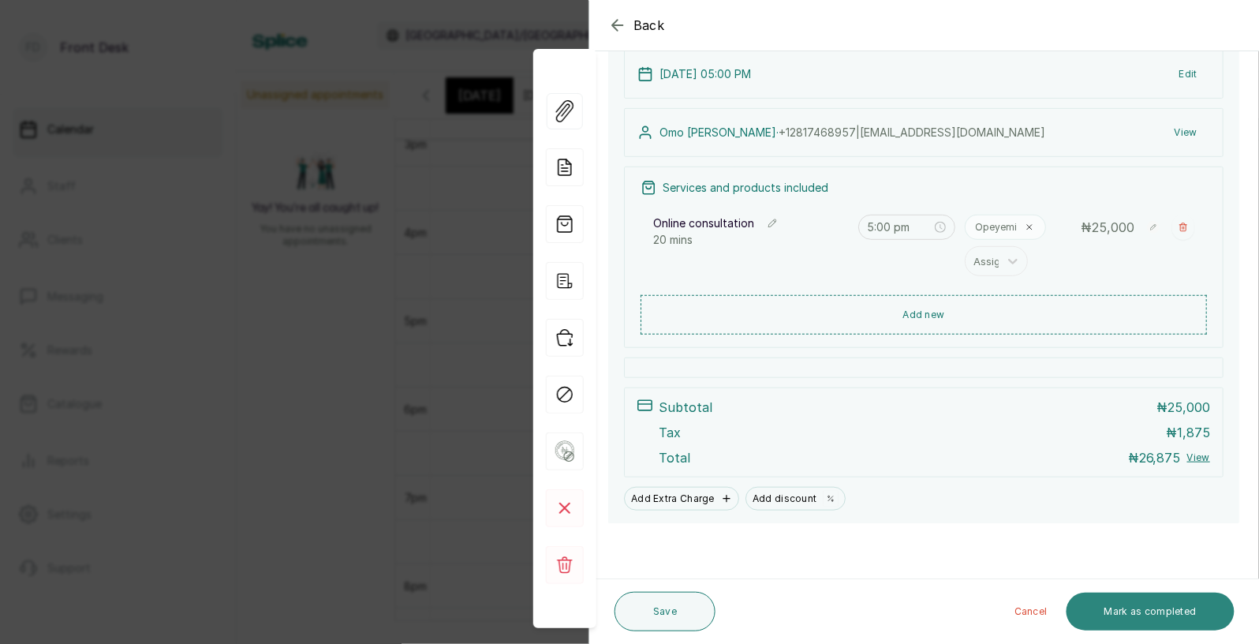
click at [1150, 607] on button "Mark as completed" at bounding box center [1150, 611] width 168 height 38
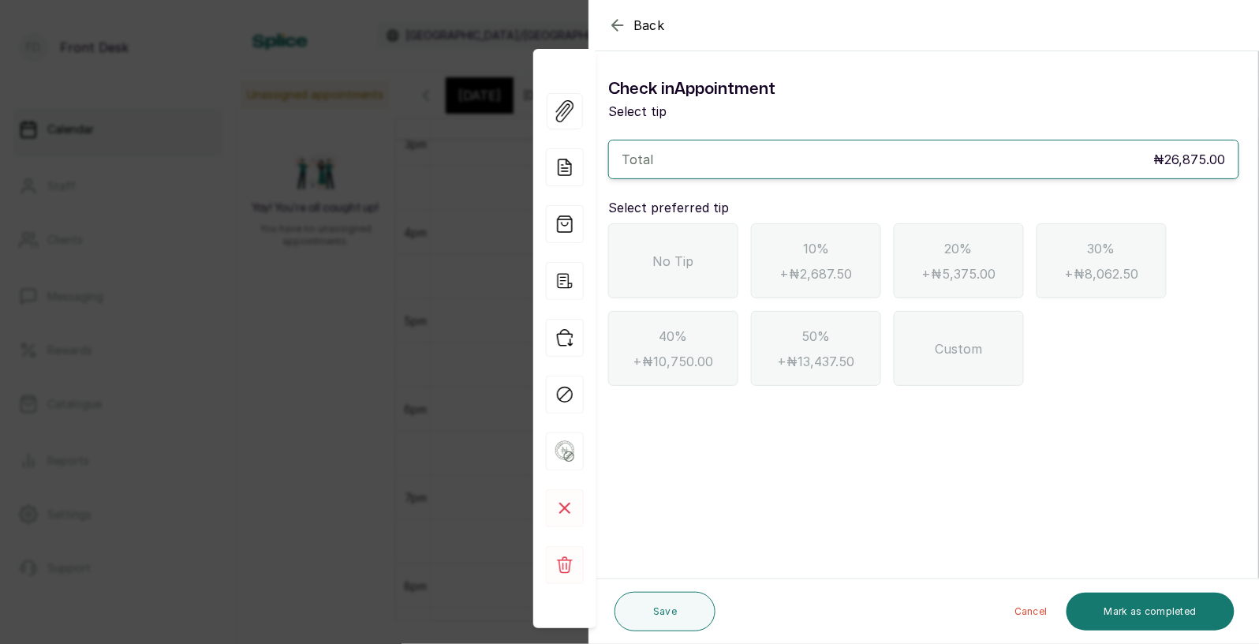
click at [702, 289] on div "No Tip" at bounding box center [673, 260] width 130 height 75
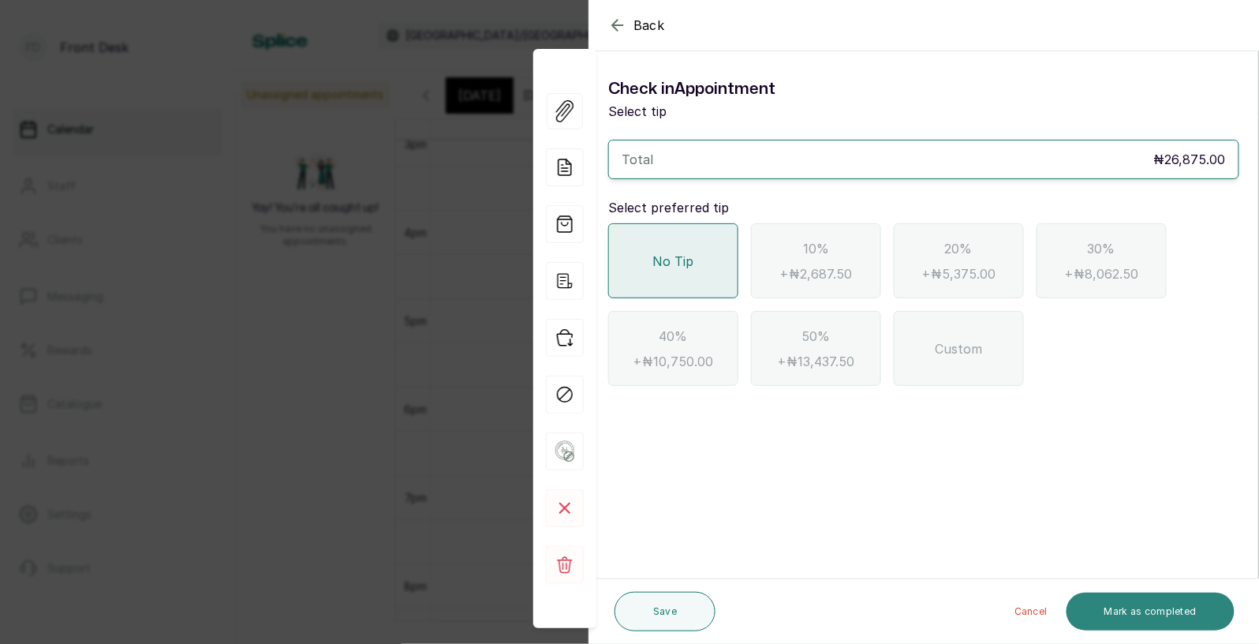
click at [1173, 617] on button "Mark as completed" at bounding box center [1150, 611] width 168 height 38
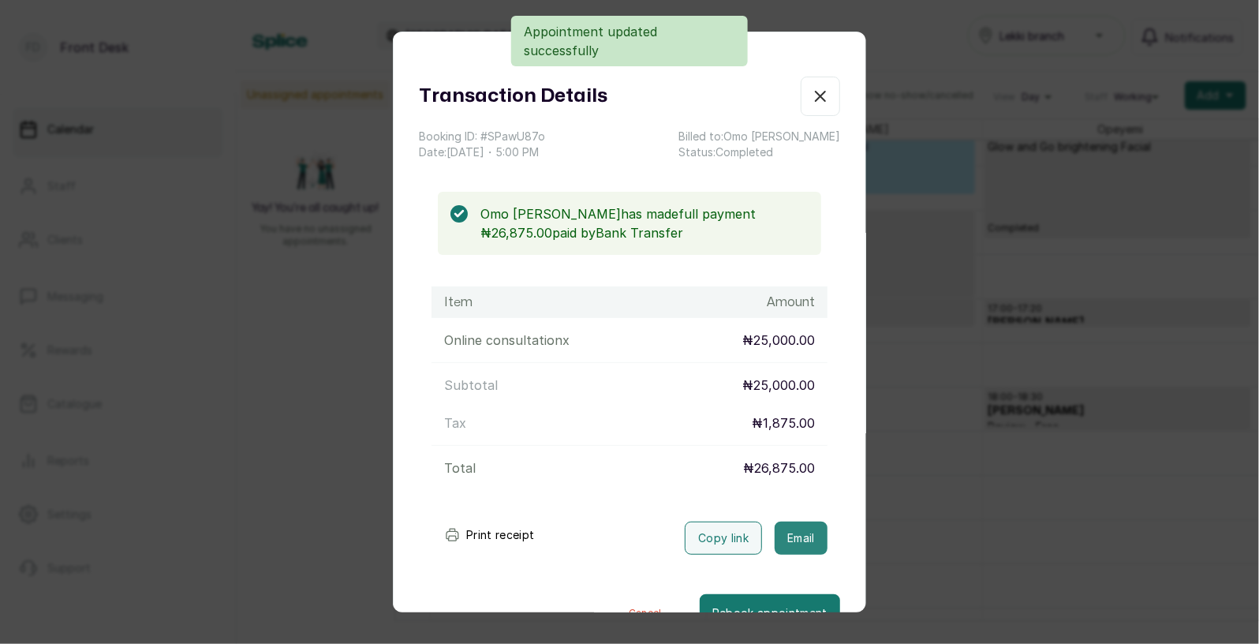
click at [809, 538] on button "Email" at bounding box center [801, 537] width 53 height 33
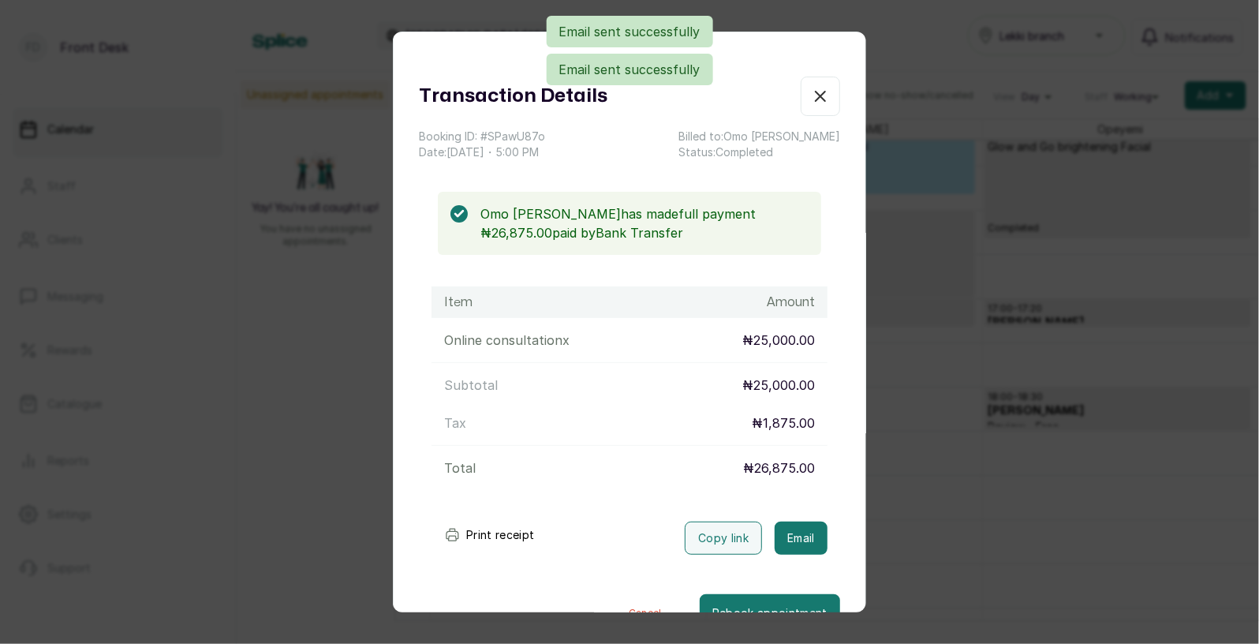
click at [1022, 528] on div "Transaction Details Booking ID: # SPawU87o Date: 13 Aug, 2025 ・ 5:00 PM Billed …" at bounding box center [629, 322] width 1259 height 644
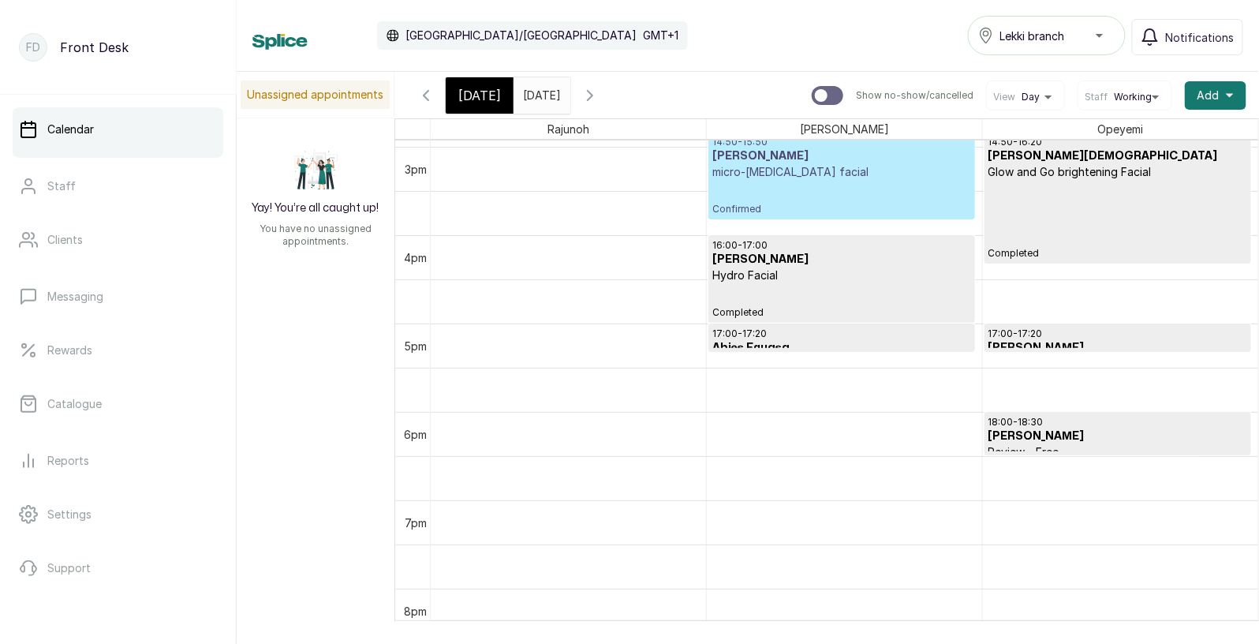
scroll to position [1275, 0]
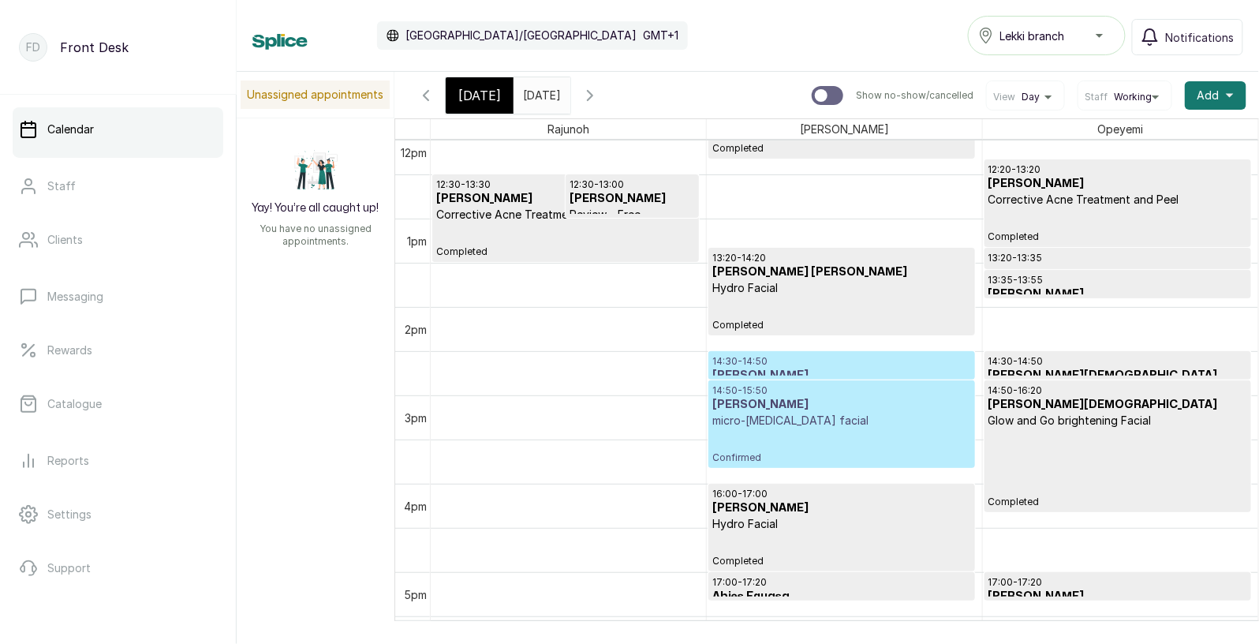
click at [483, 90] on span "[DATE]" at bounding box center [479, 95] width 43 height 19
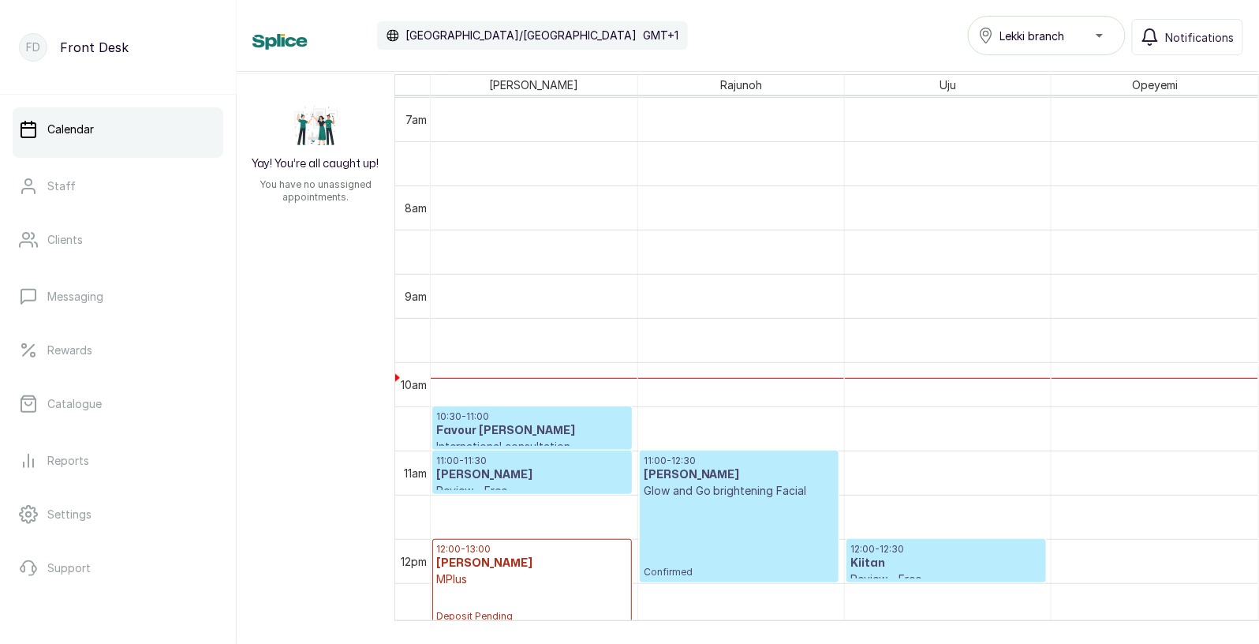
scroll to position [612, 0]
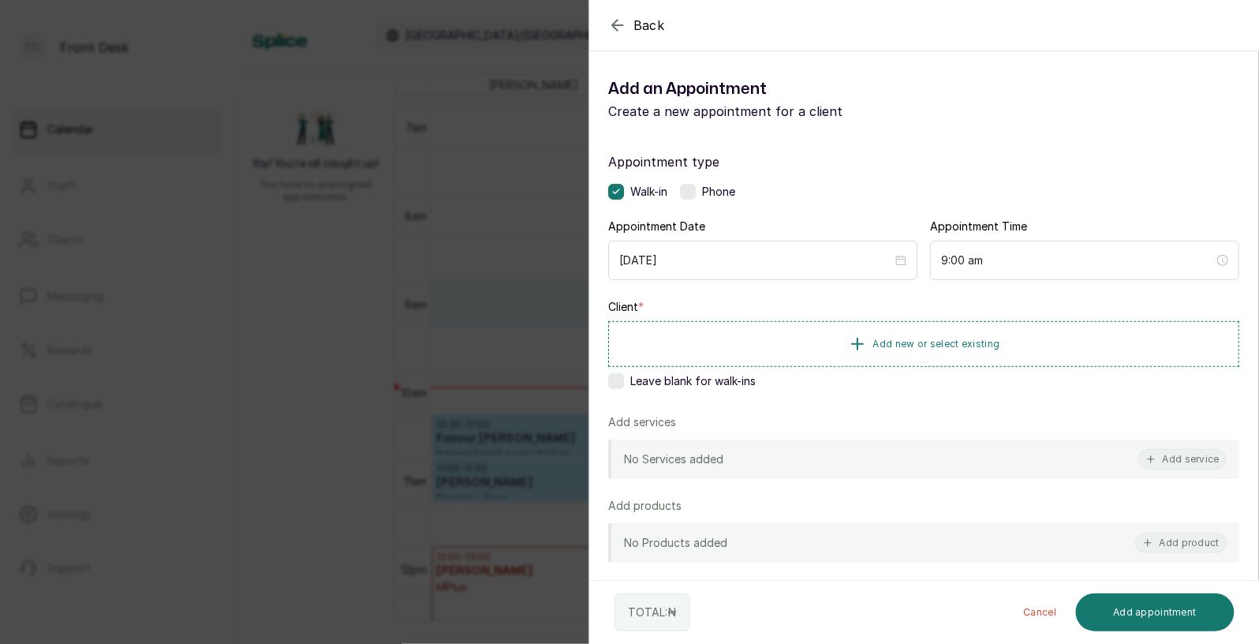
click at [639, 30] on span "Back" at bounding box center [649, 25] width 32 height 19
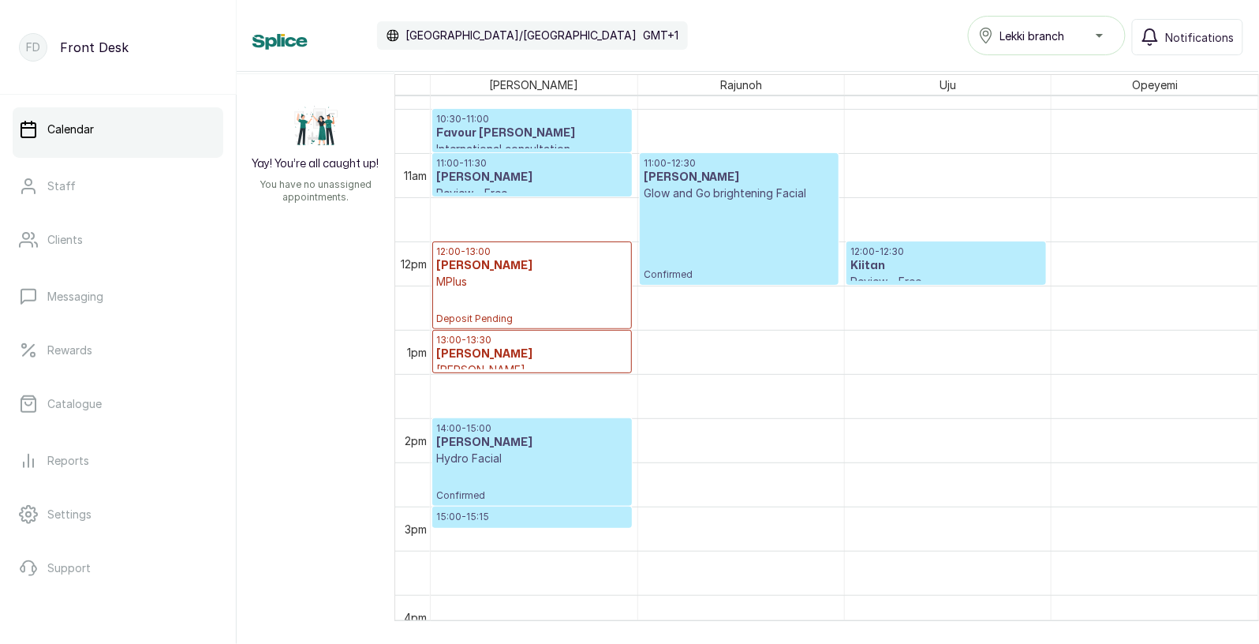
scroll to position [868, 0]
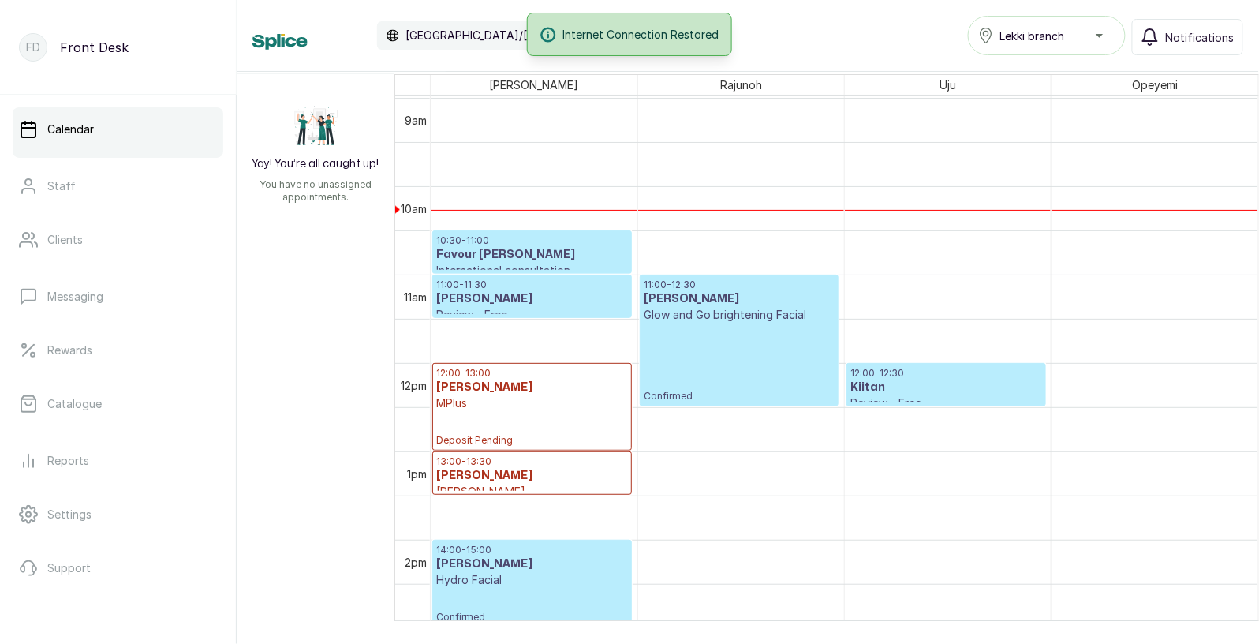
click at [739, 333] on div "11:00 - 12:30 Adaeze Igbokwe Glow and Go brightening Facial Confirmed" at bounding box center [740, 340] width 192 height 124
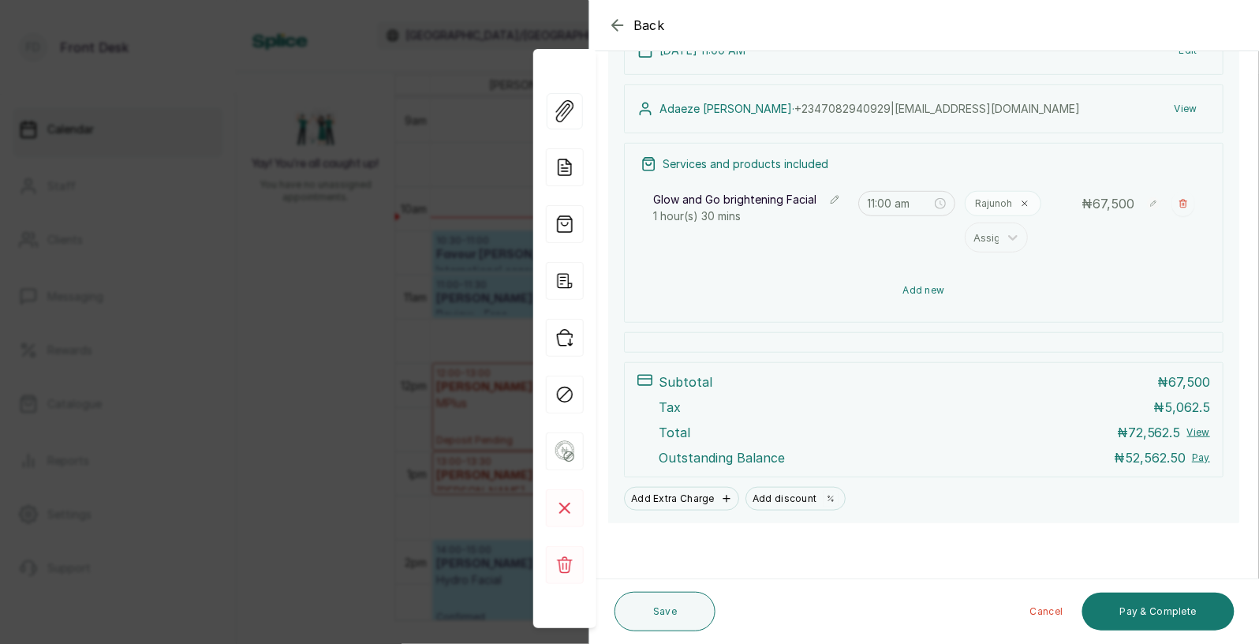
scroll to position [208, 0]
click at [919, 288] on button "Add new" at bounding box center [924, 290] width 566 height 38
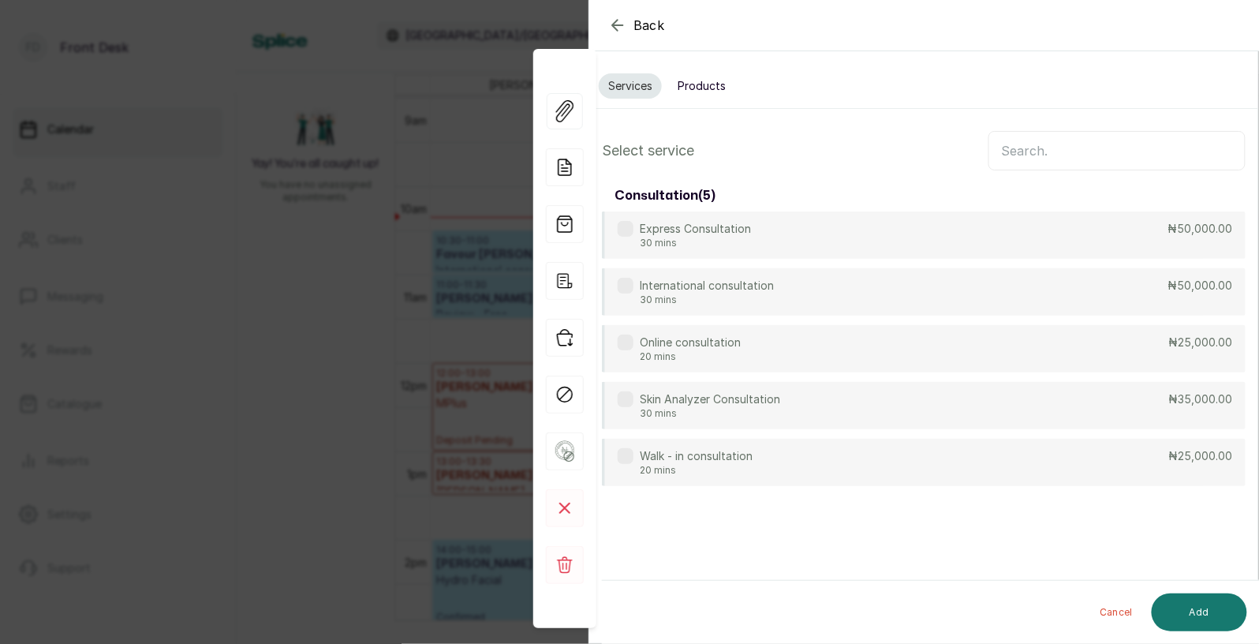
scroll to position [0, 0]
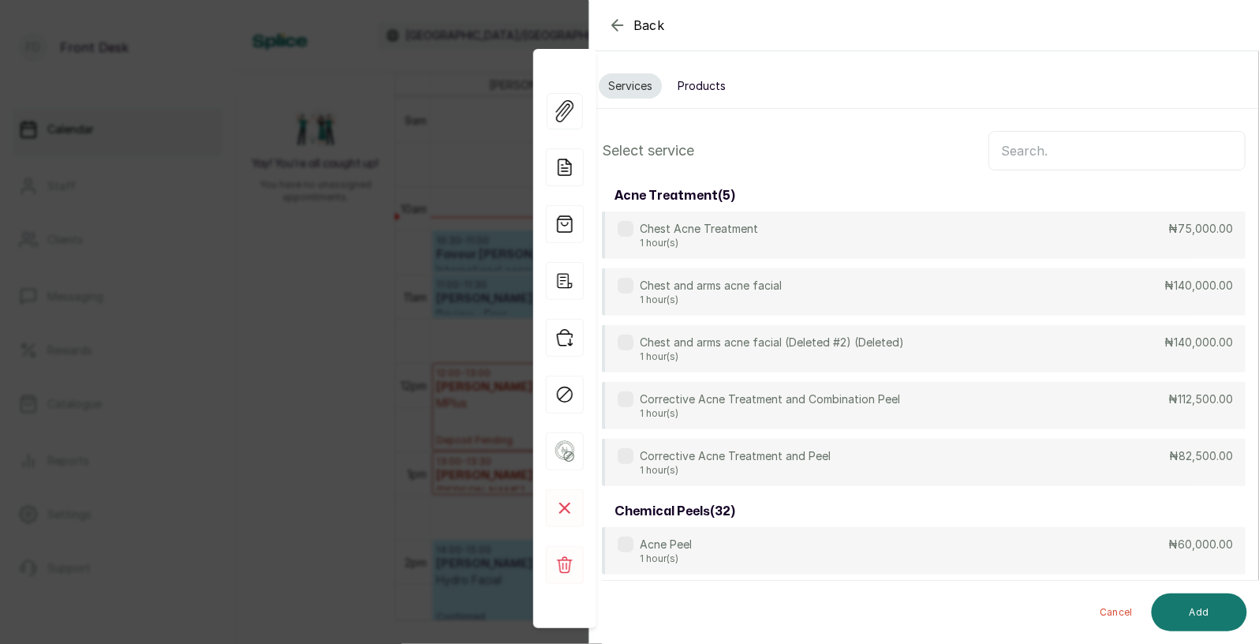
click at [1040, 153] on input "text" at bounding box center [1116, 150] width 257 height 39
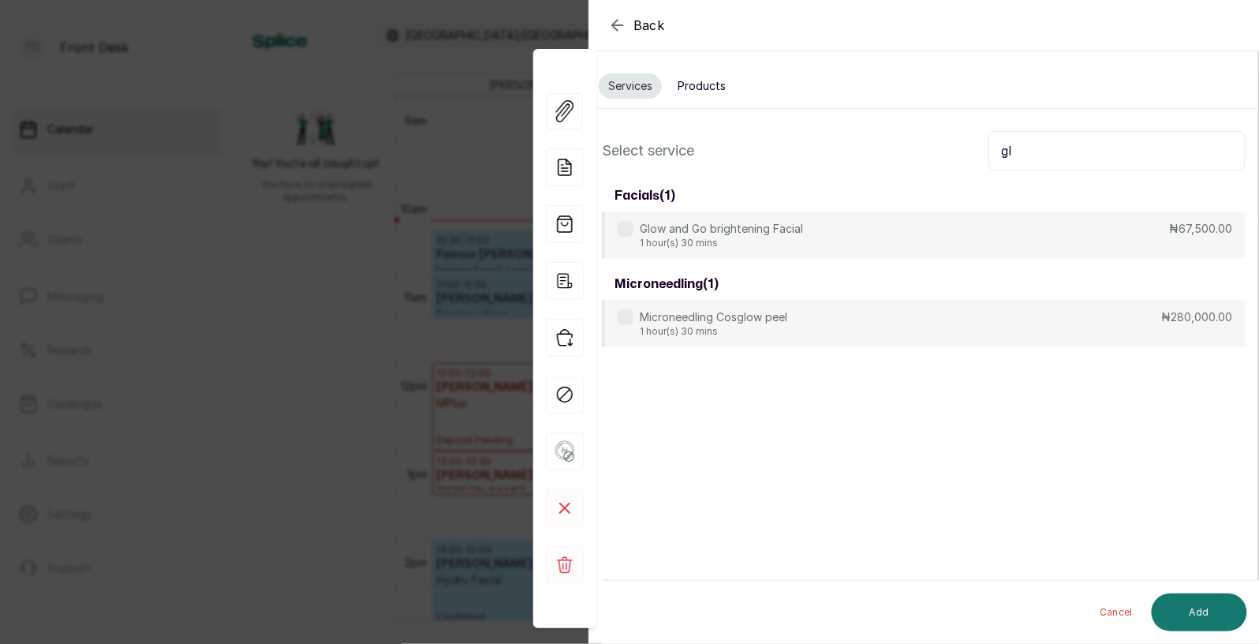
type input "g"
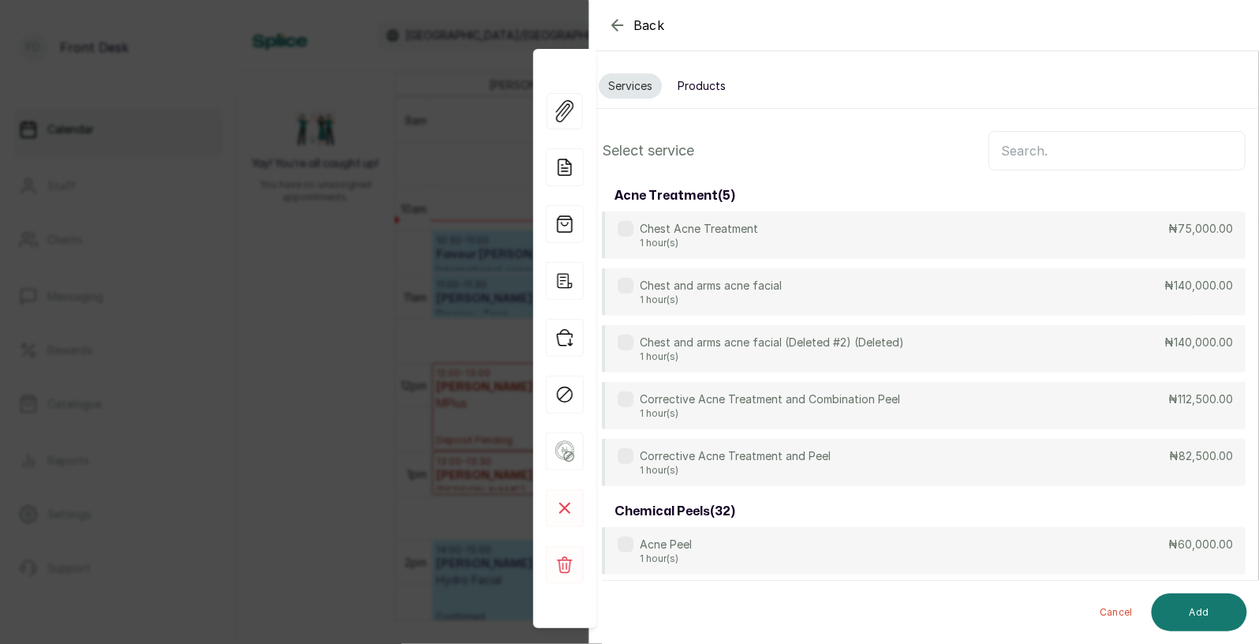
click at [655, 24] on span "Back" at bounding box center [649, 25] width 32 height 19
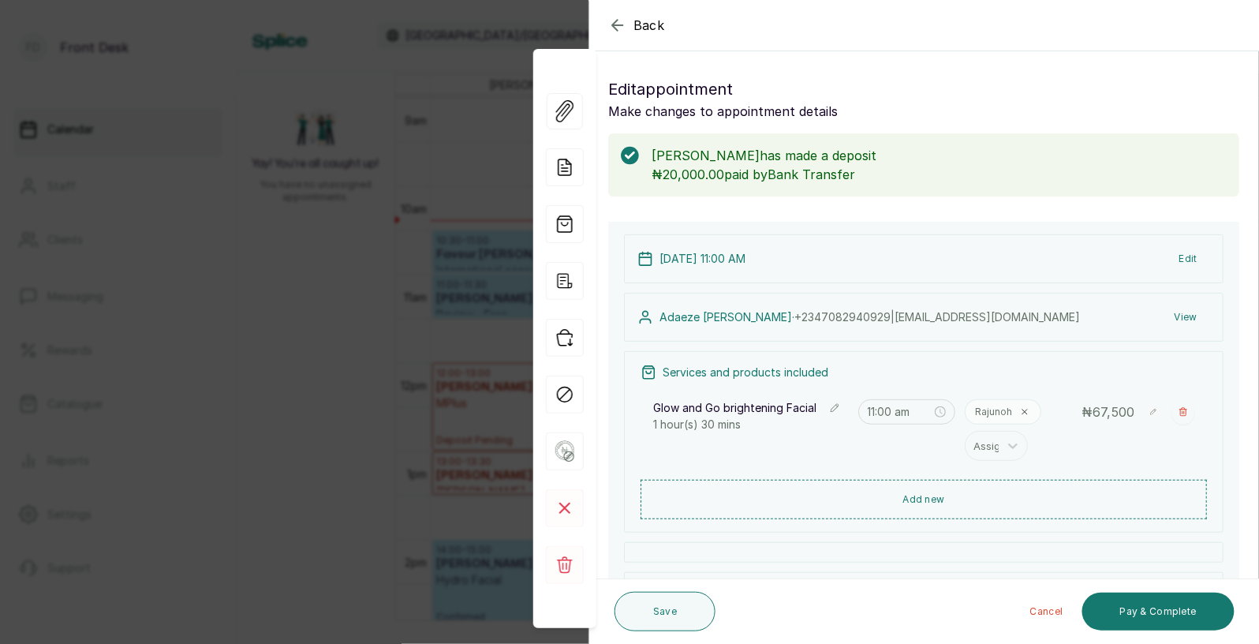
click at [655, 24] on span "Back" at bounding box center [649, 25] width 32 height 19
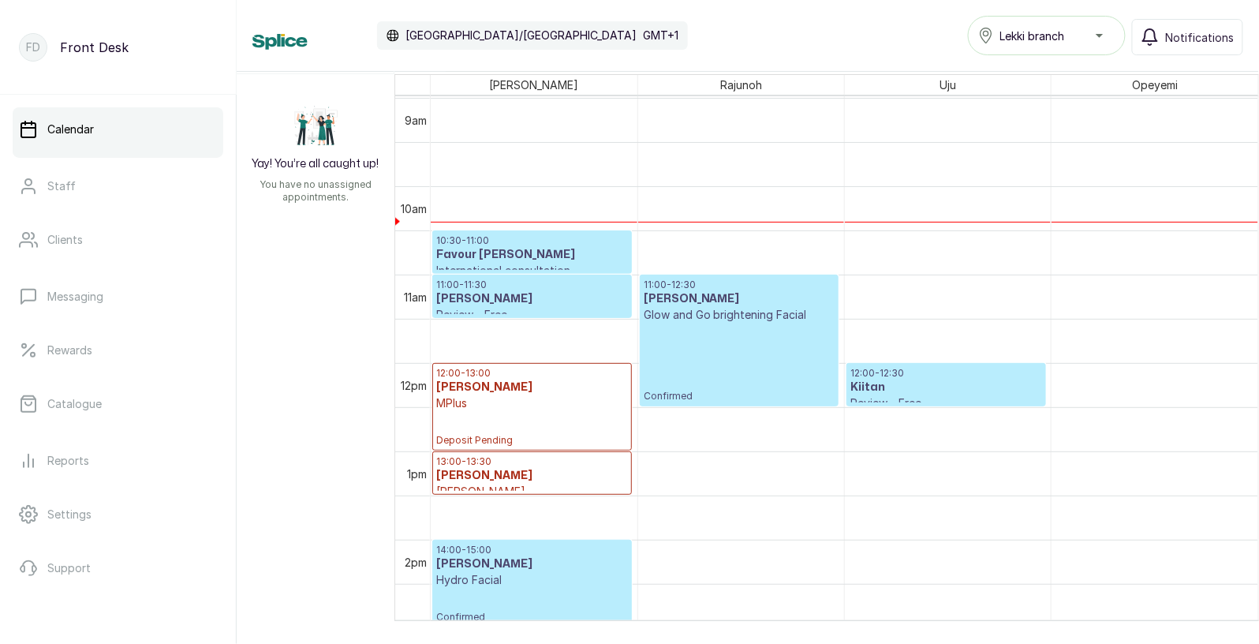
click at [573, 302] on h3 "Ofoedu Stephanie" at bounding box center [532, 299] width 192 height 16
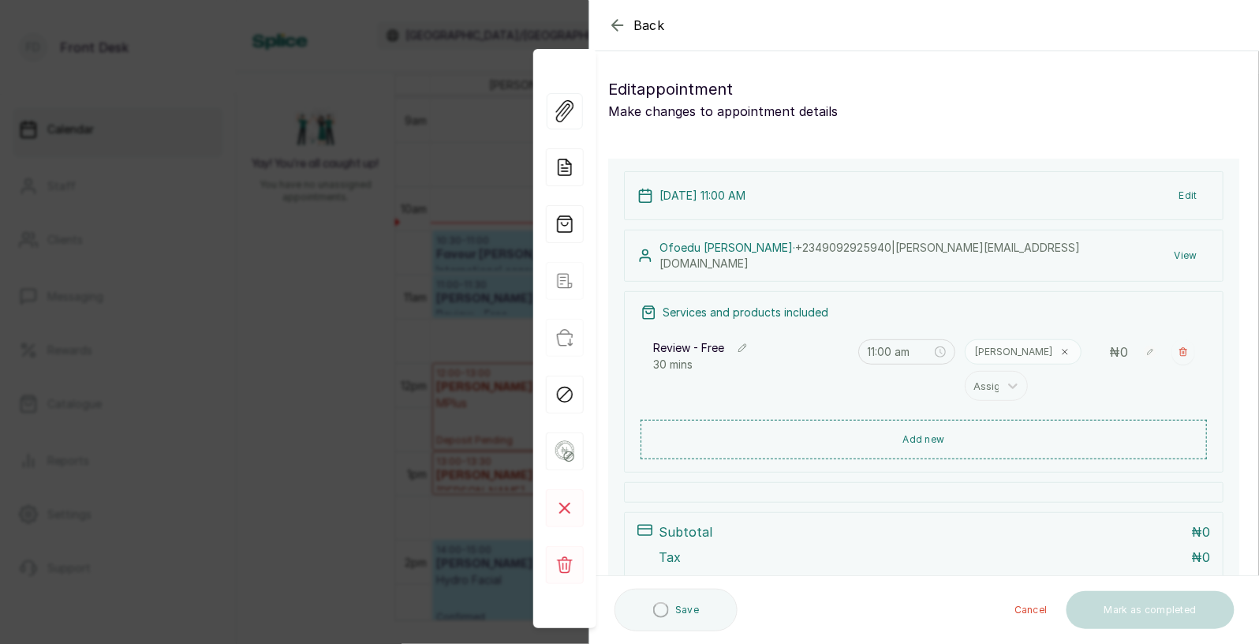
click at [1192, 192] on button "Edit" at bounding box center [1188, 195] width 43 height 28
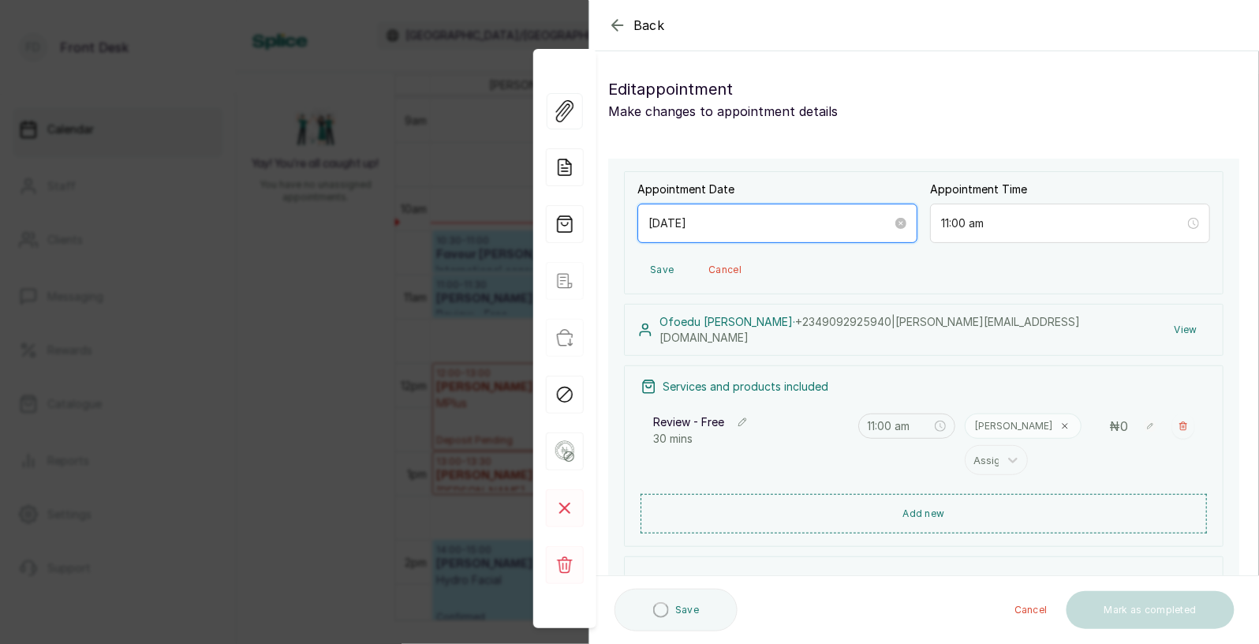
click at [876, 230] on input "[DATE]" at bounding box center [770, 223] width 244 height 17
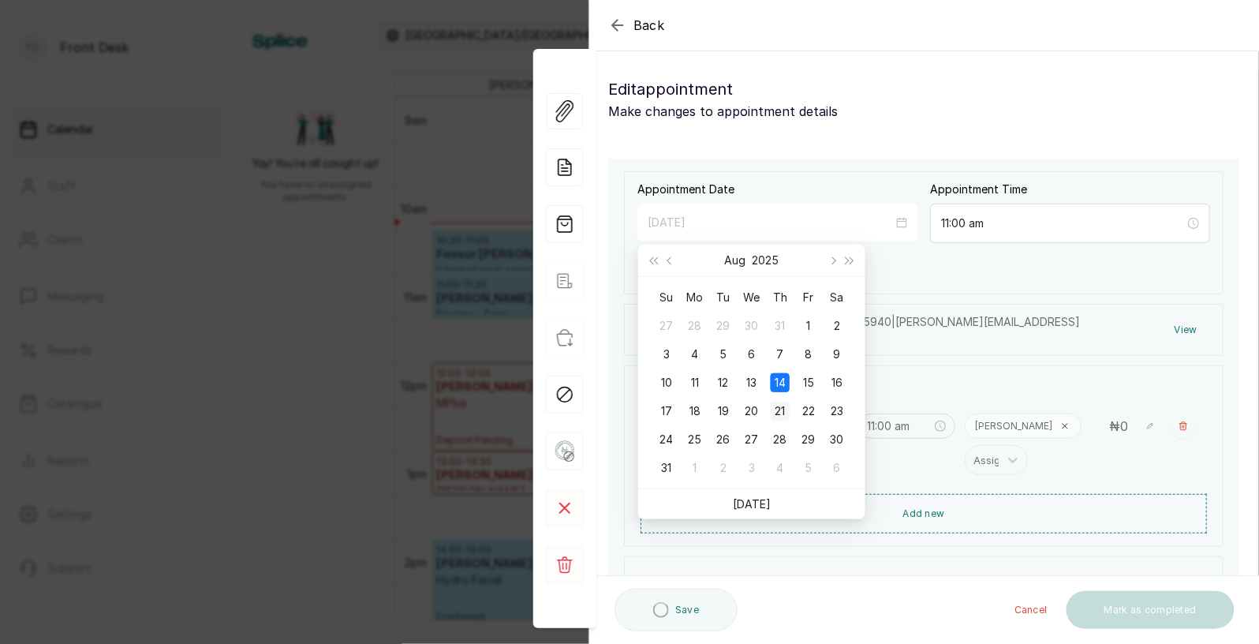
click at [784, 411] on div "21" at bounding box center [780, 411] width 19 height 19
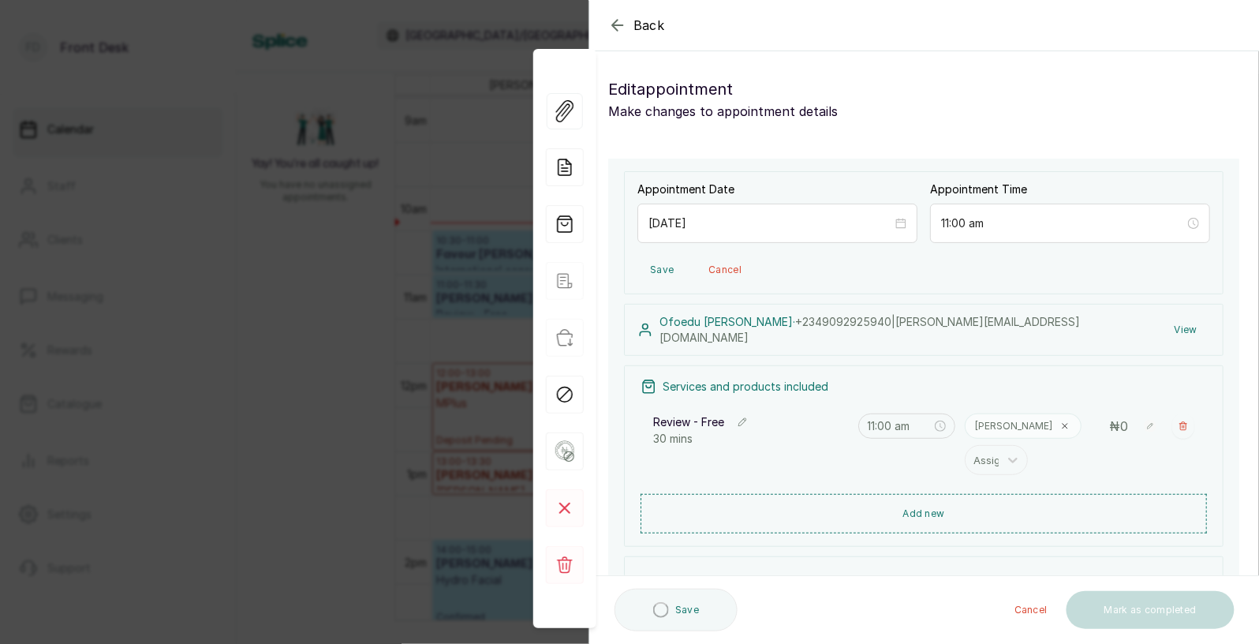
type input "[DATE]"
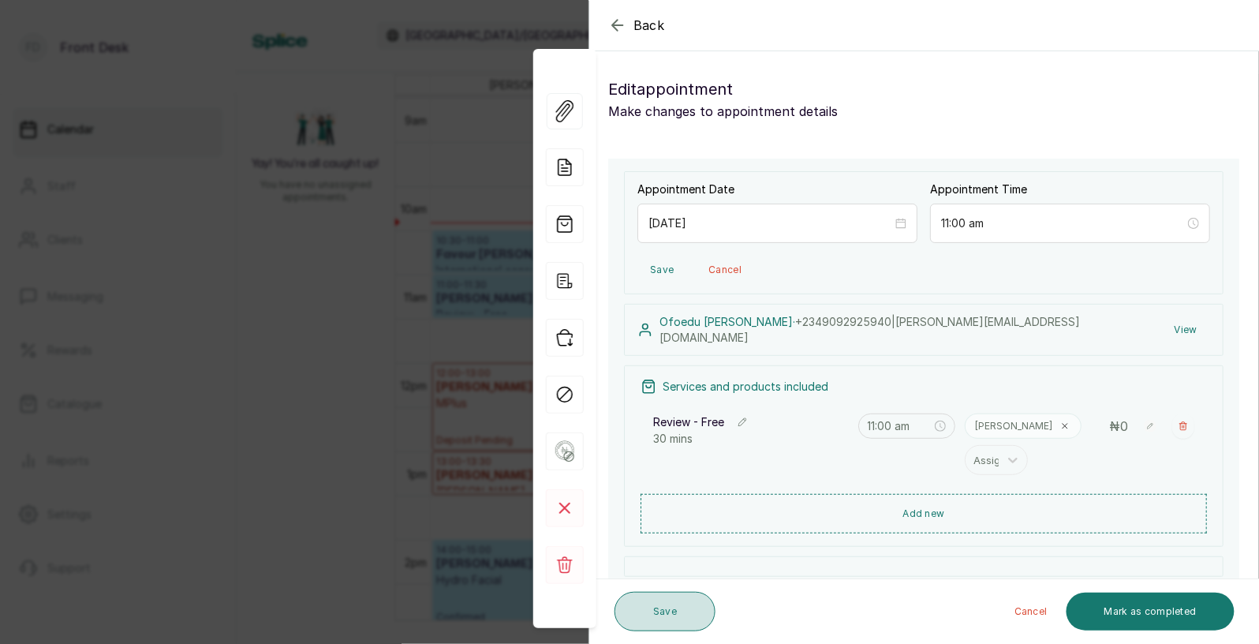
click at [674, 612] on button "Save" at bounding box center [664, 611] width 101 height 39
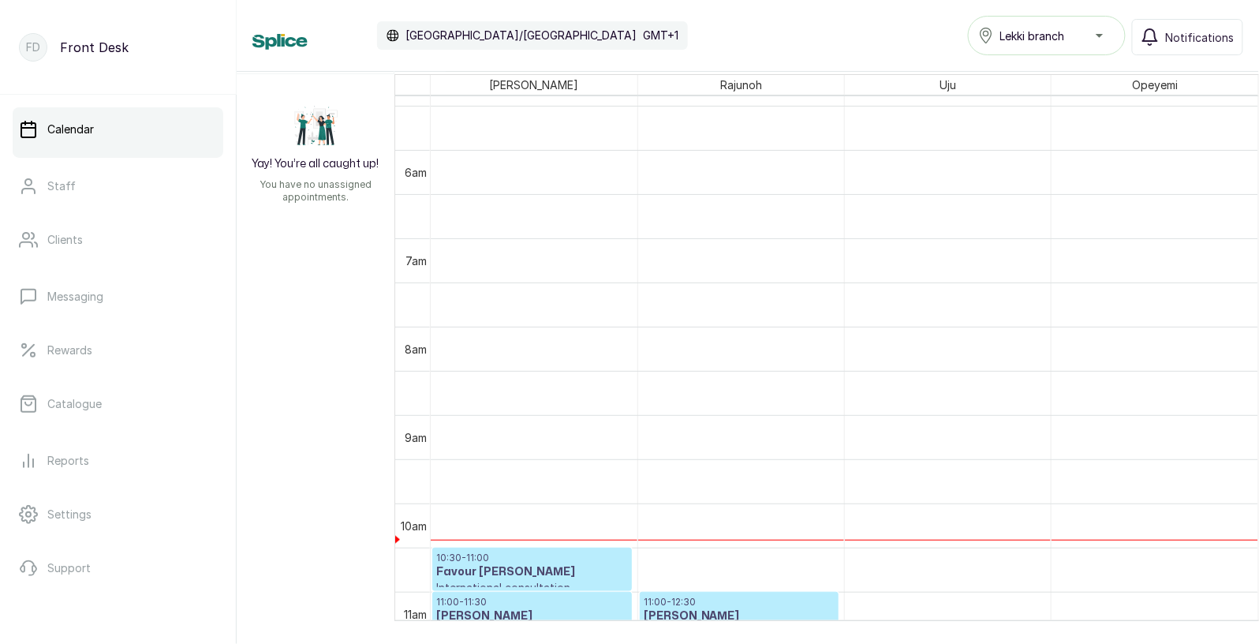
scroll to position [405, 0]
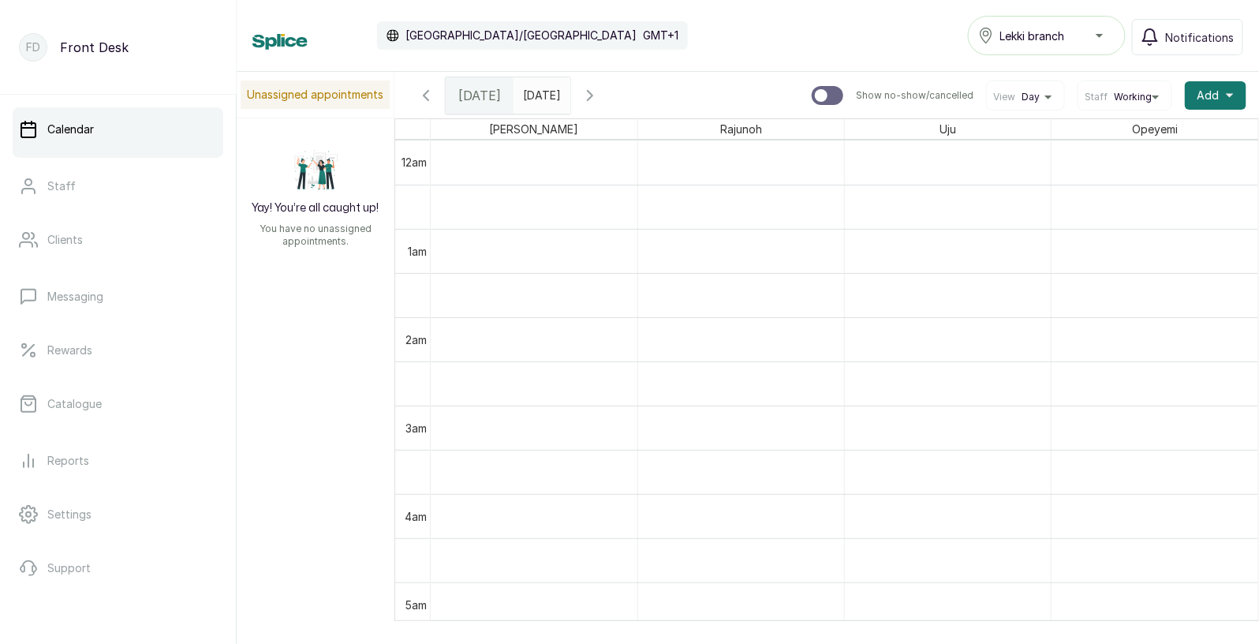
click at [520, 84] on input "13/08/2025" at bounding box center [526, 91] width 25 height 27
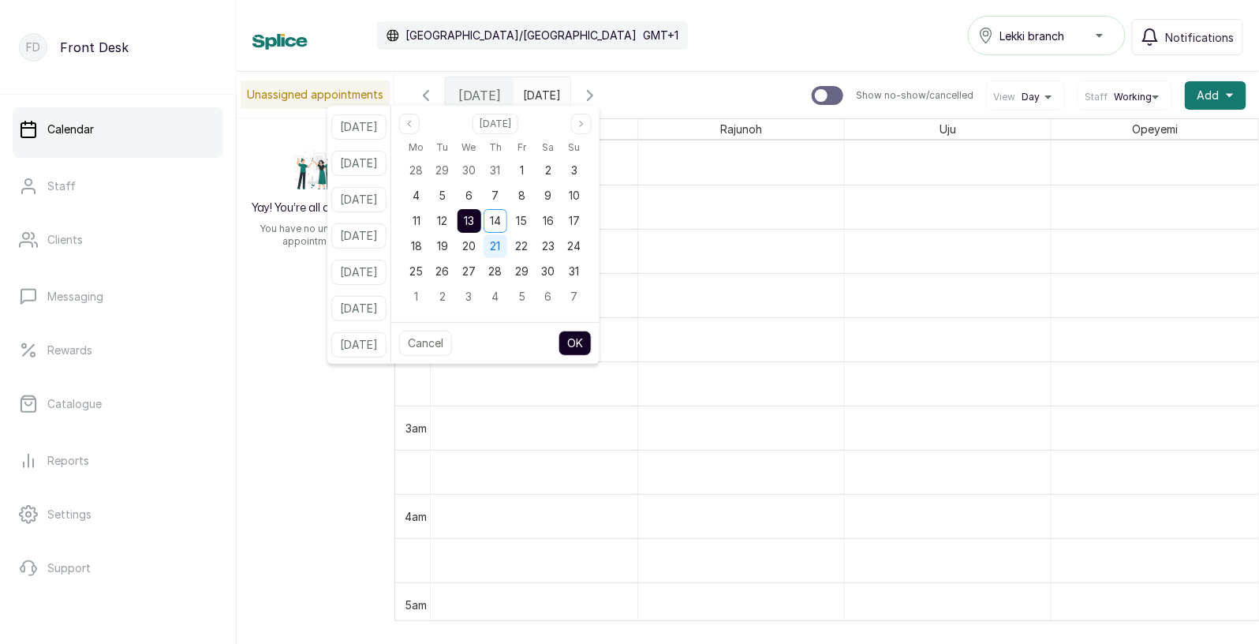
click at [507, 244] on div "21" at bounding box center [496, 246] width 24 height 24
click at [592, 347] on button "OK" at bounding box center [574, 343] width 33 height 25
type input "21/08/2025"
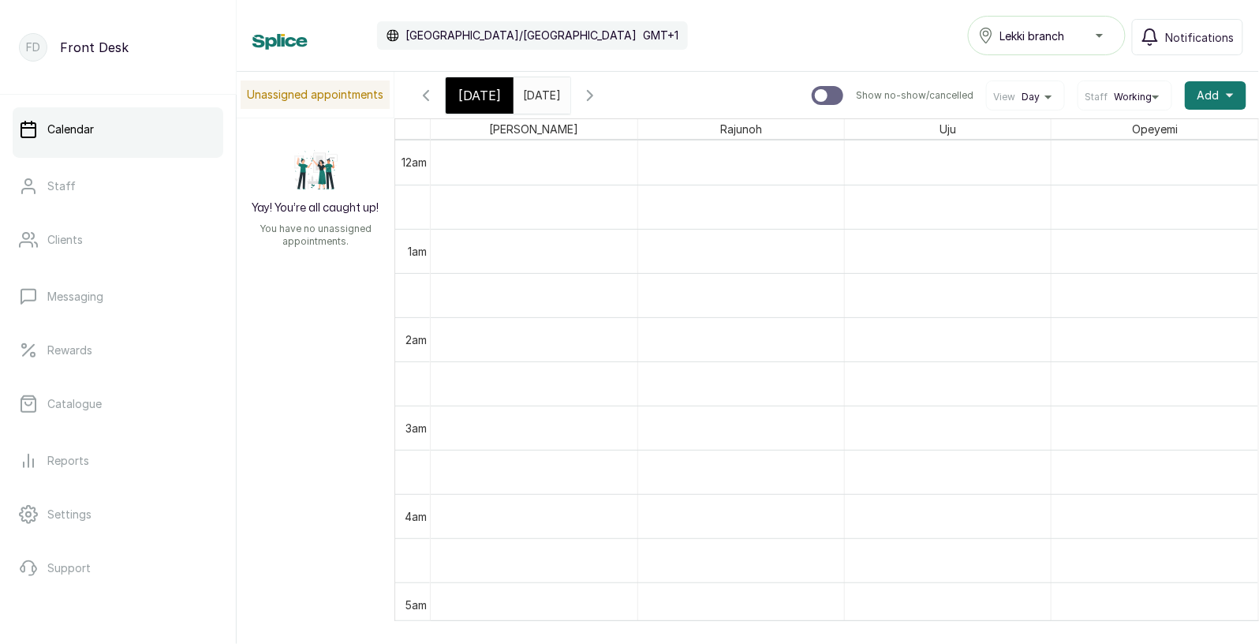
click at [468, 103] on span "[DATE]" at bounding box center [479, 95] width 43 height 19
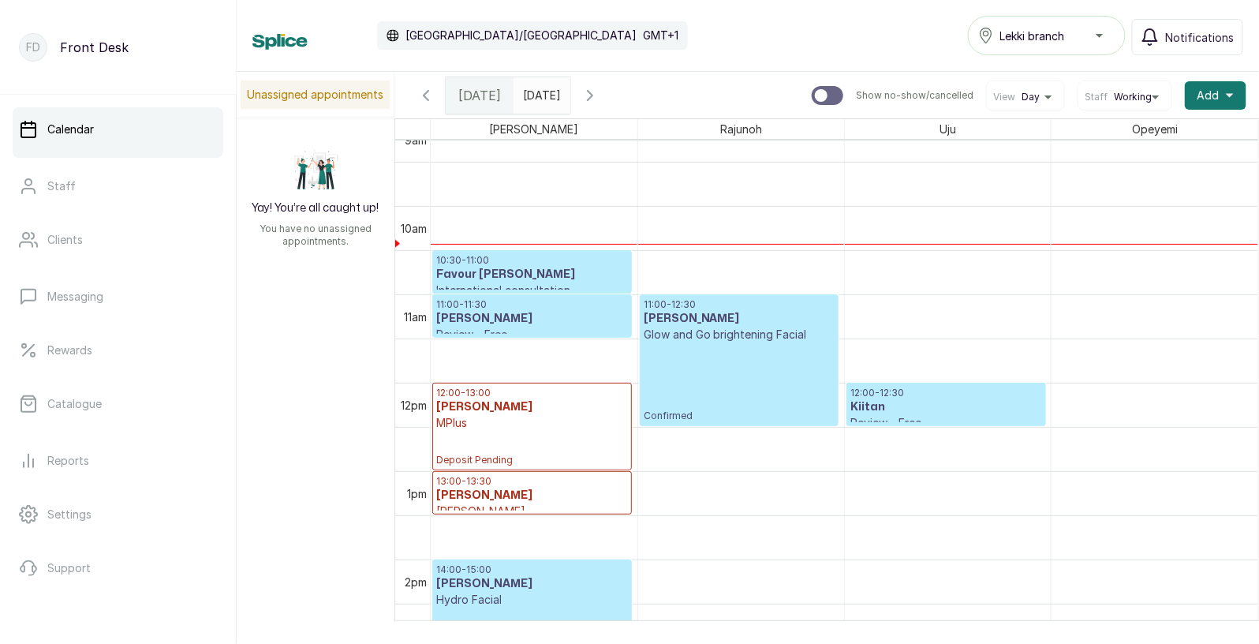
click at [528, 311] on h3 "Ofoedu Stephanie" at bounding box center [532, 319] width 192 height 16
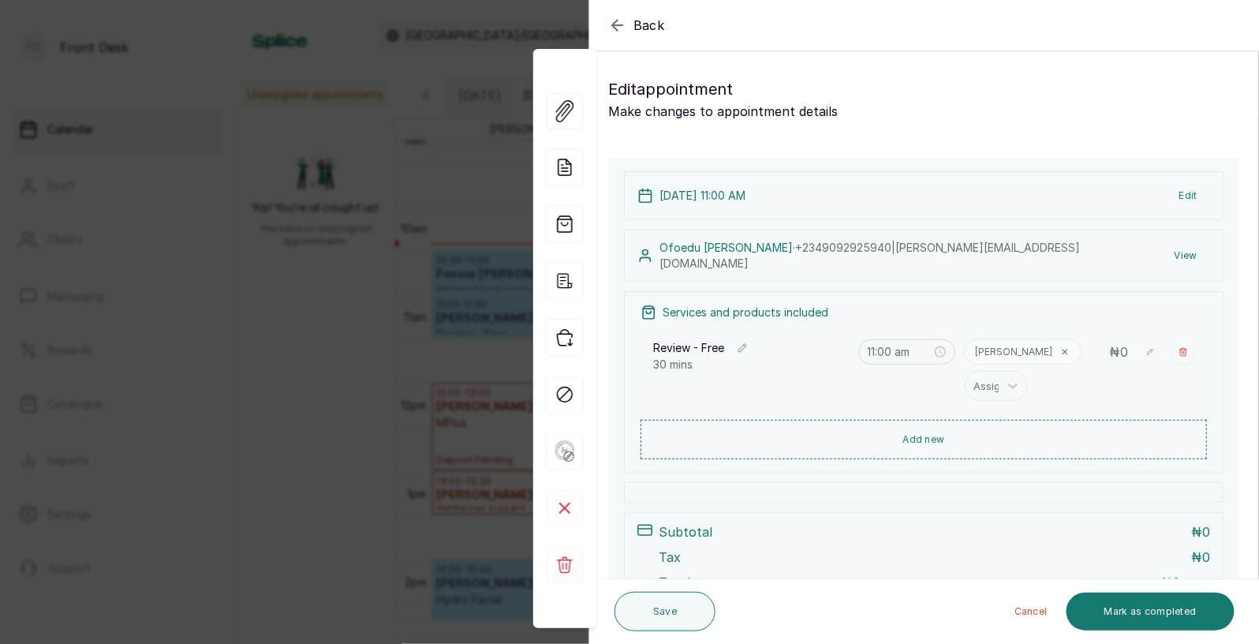
click at [1190, 193] on button "Edit" at bounding box center [1188, 195] width 43 height 28
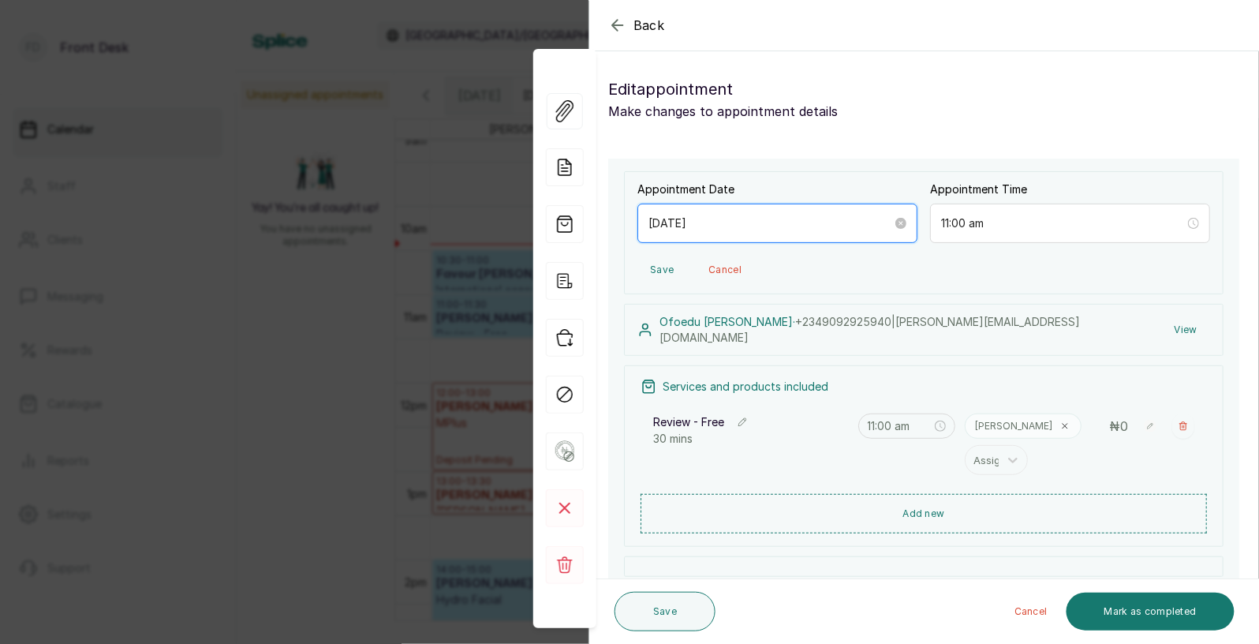
click at [885, 222] on input "[DATE]" at bounding box center [770, 223] width 244 height 17
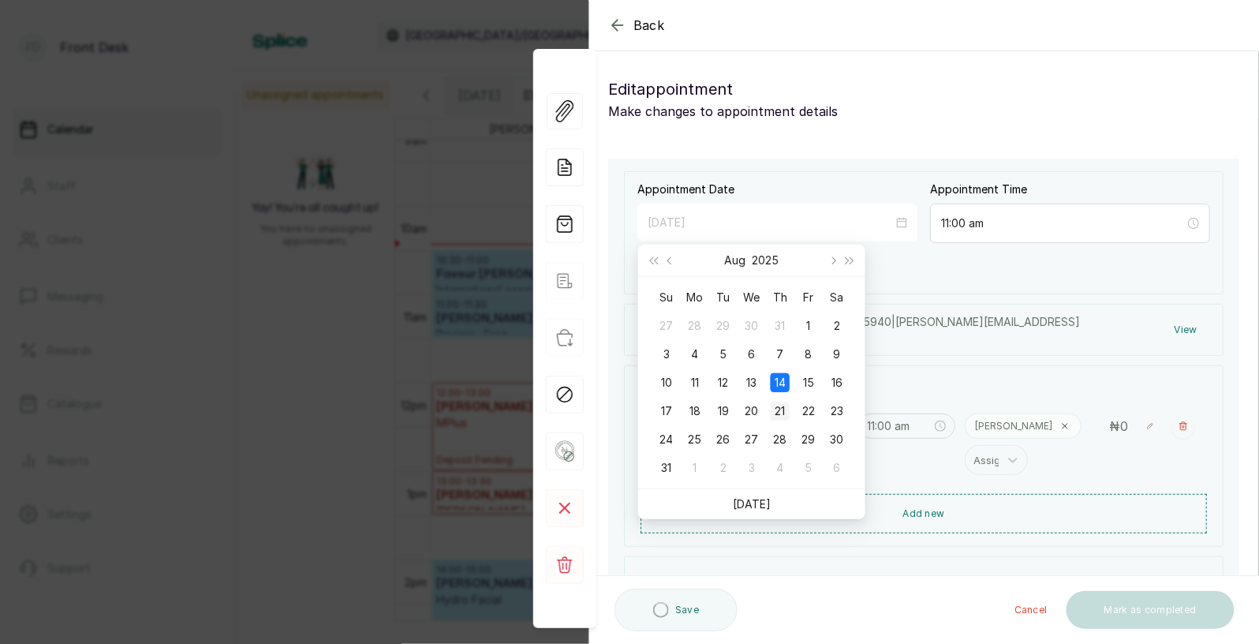
click at [785, 409] on div "21" at bounding box center [780, 411] width 19 height 19
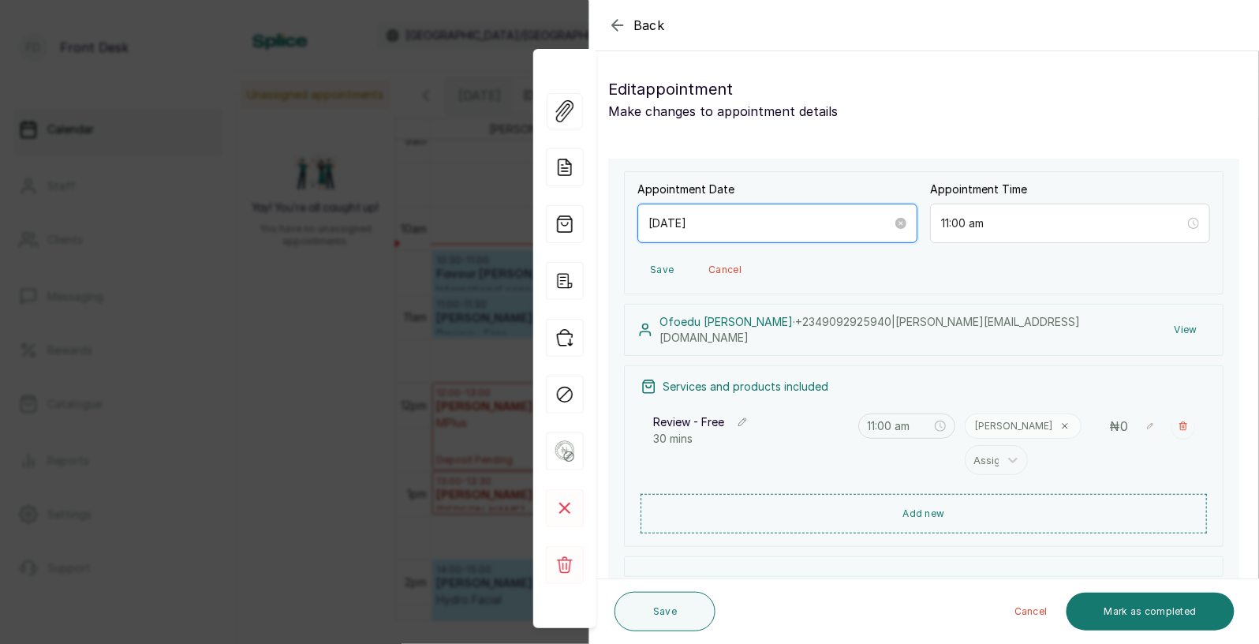
click at [814, 228] on input "[DATE]" at bounding box center [770, 223] width 244 height 17
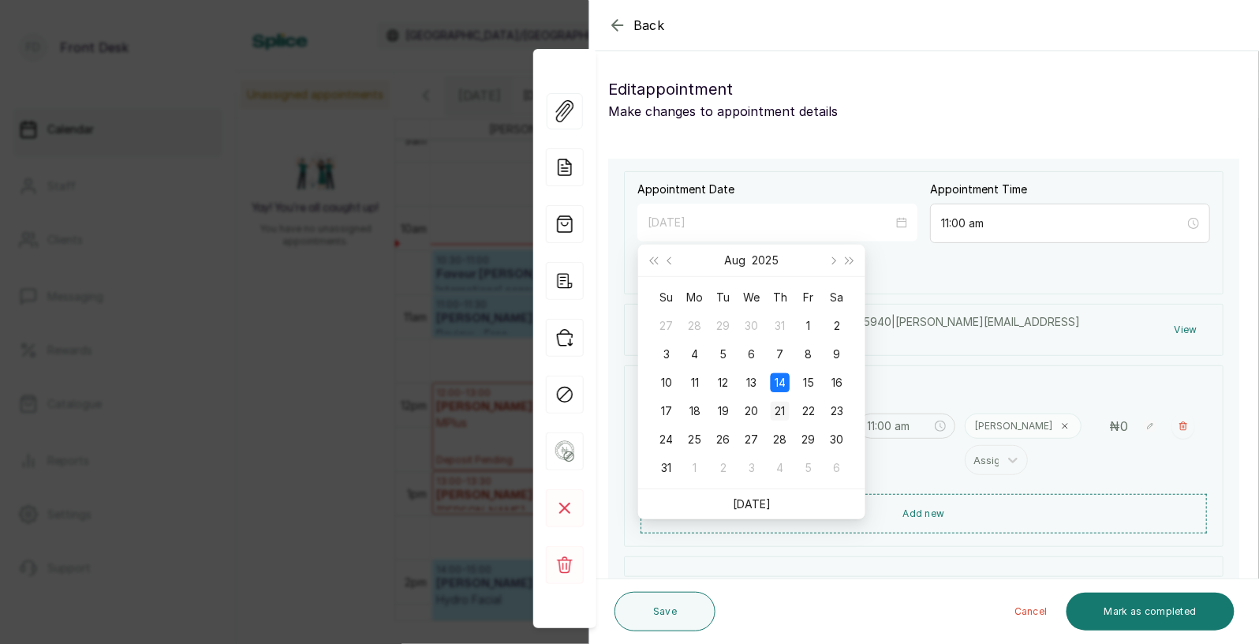
click at [778, 409] on div "21" at bounding box center [780, 411] width 19 height 19
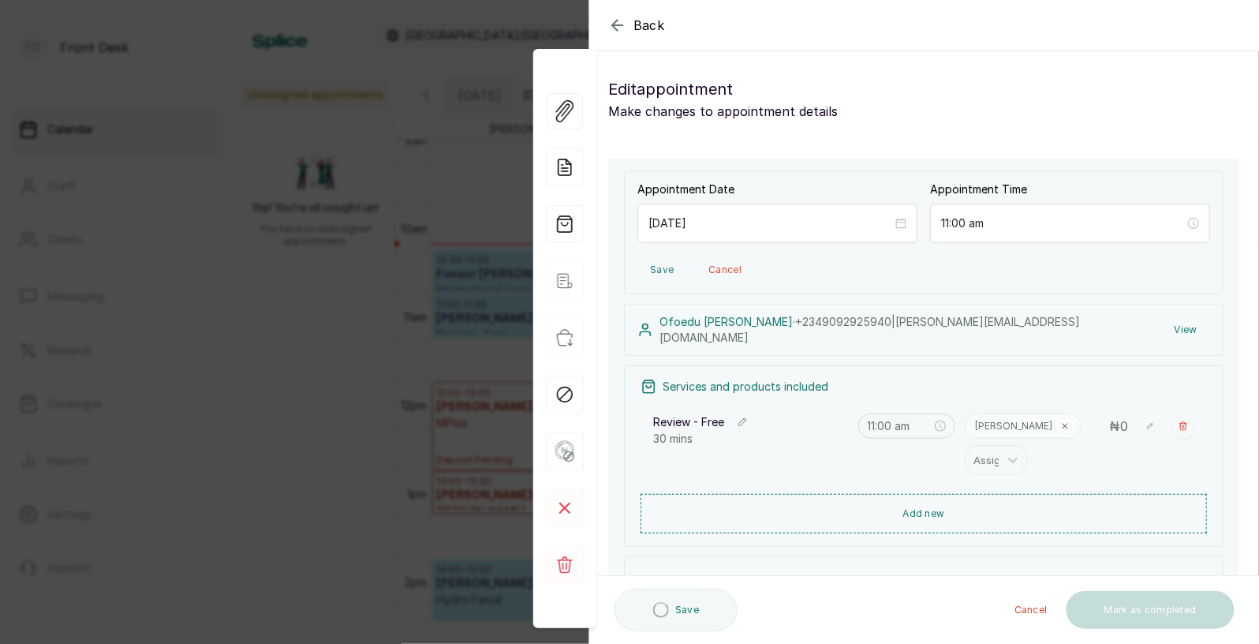
type input "[DATE]"
click at [901, 223] on icon "close-circle" at bounding box center [900, 223] width 11 height 11
click at [906, 223] on icon "close-circle" at bounding box center [900, 223] width 11 height 11
click at [826, 236] on div "[DATE]" at bounding box center [777, 223] width 280 height 39
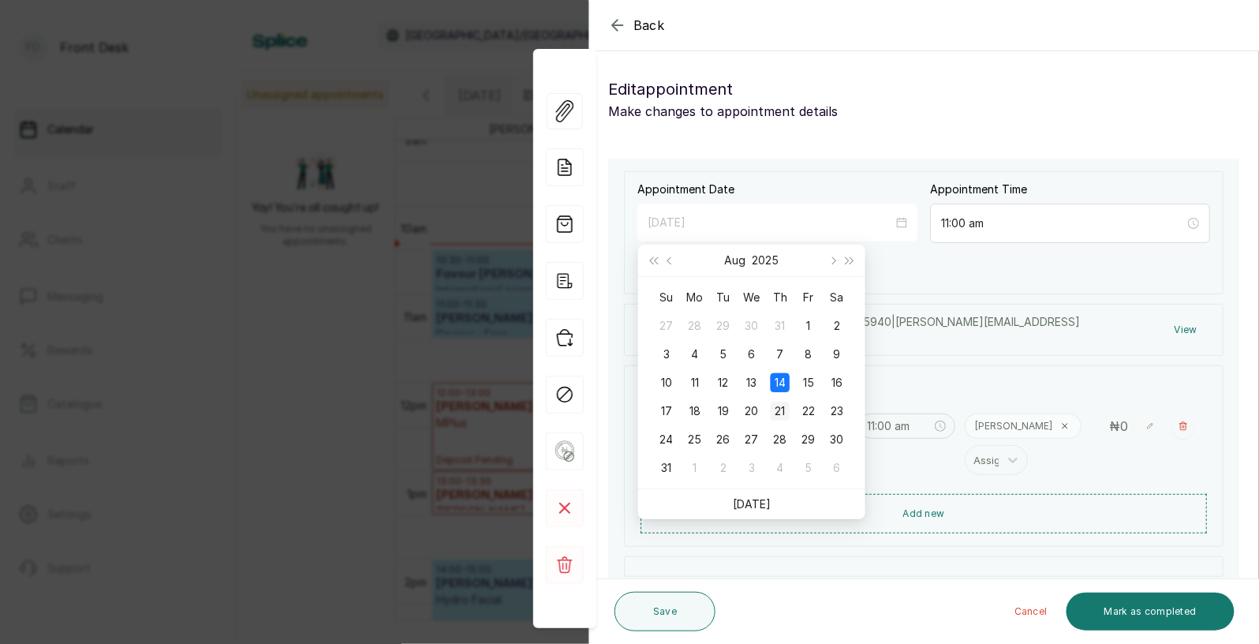
click at [782, 409] on div "21" at bounding box center [780, 411] width 19 height 19
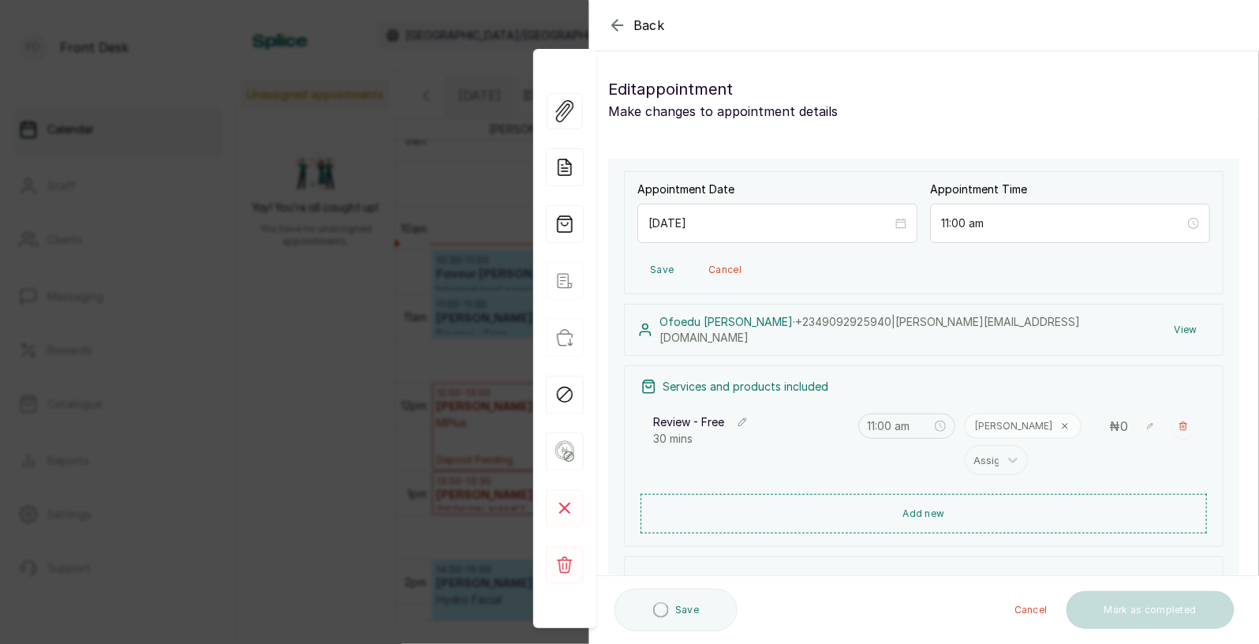
type input "[DATE]"
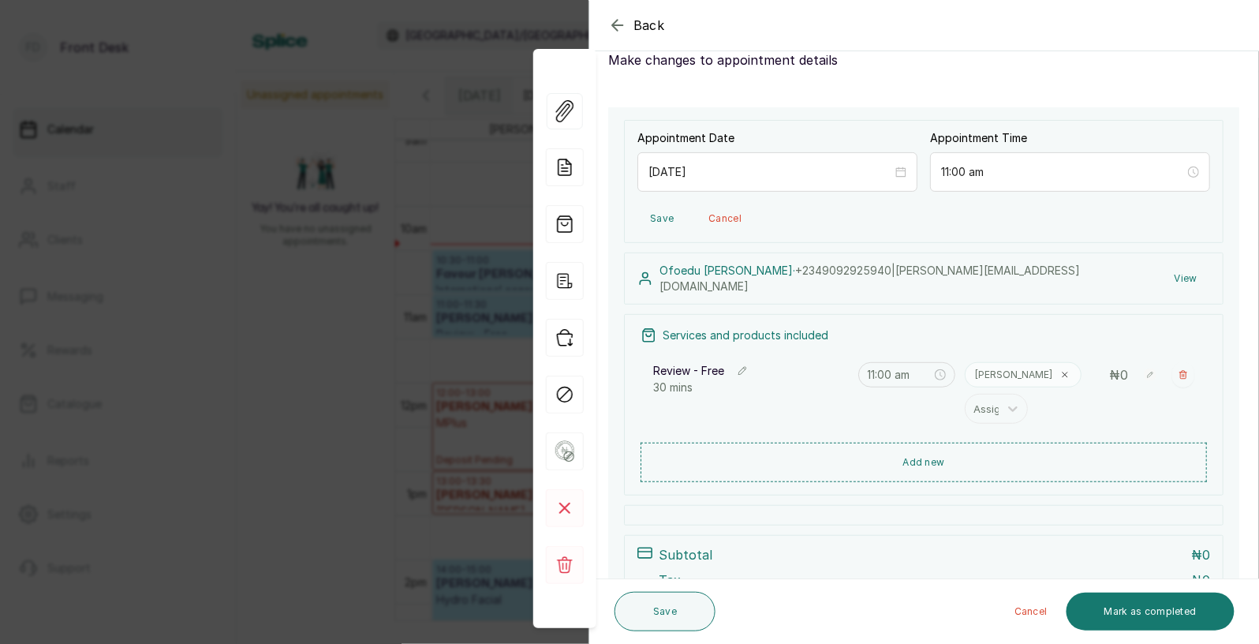
click at [643, 33] on span "Back" at bounding box center [649, 25] width 32 height 19
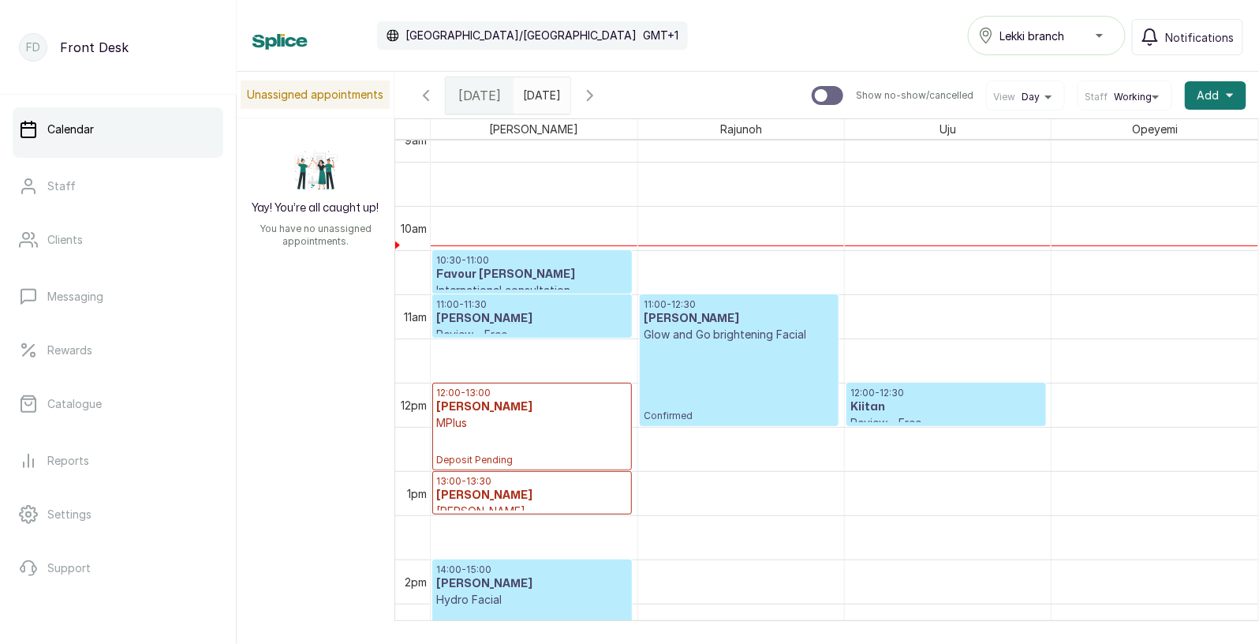
click at [505, 323] on h3 "Ofoedu Stephanie" at bounding box center [532, 319] width 192 height 16
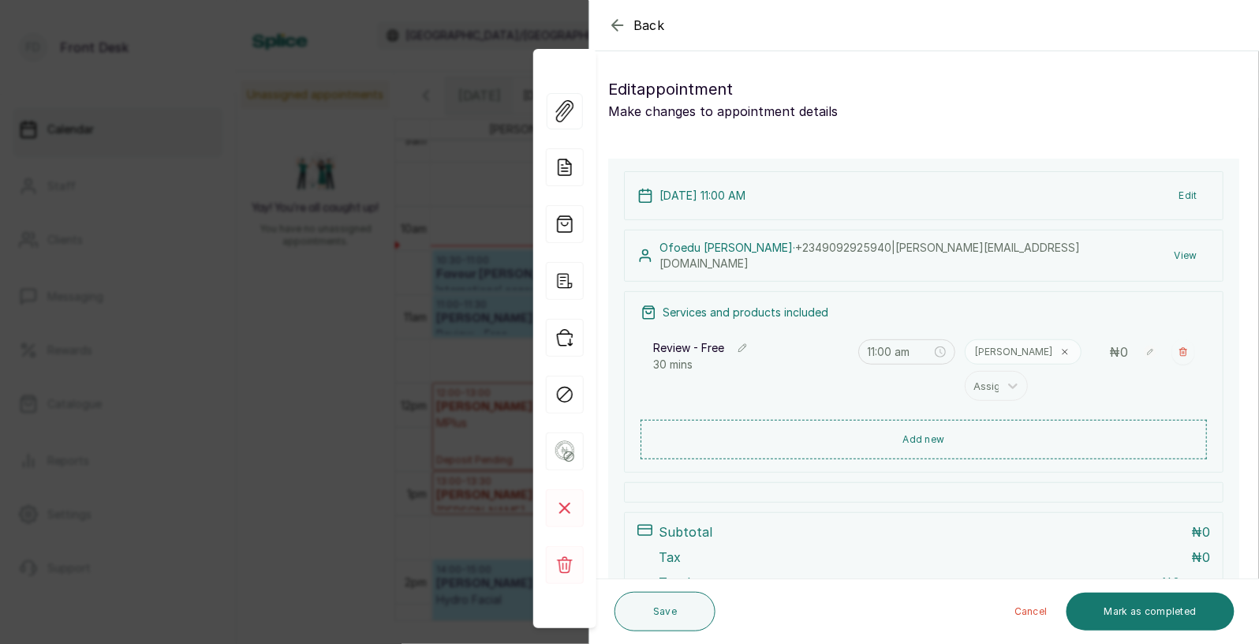
click at [698, 195] on p "14 Aug 2025, 11:00 AM" at bounding box center [702, 196] width 86 height 16
click at [1195, 197] on button "Edit" at bounding box center [1188, 195] width 43 height 28
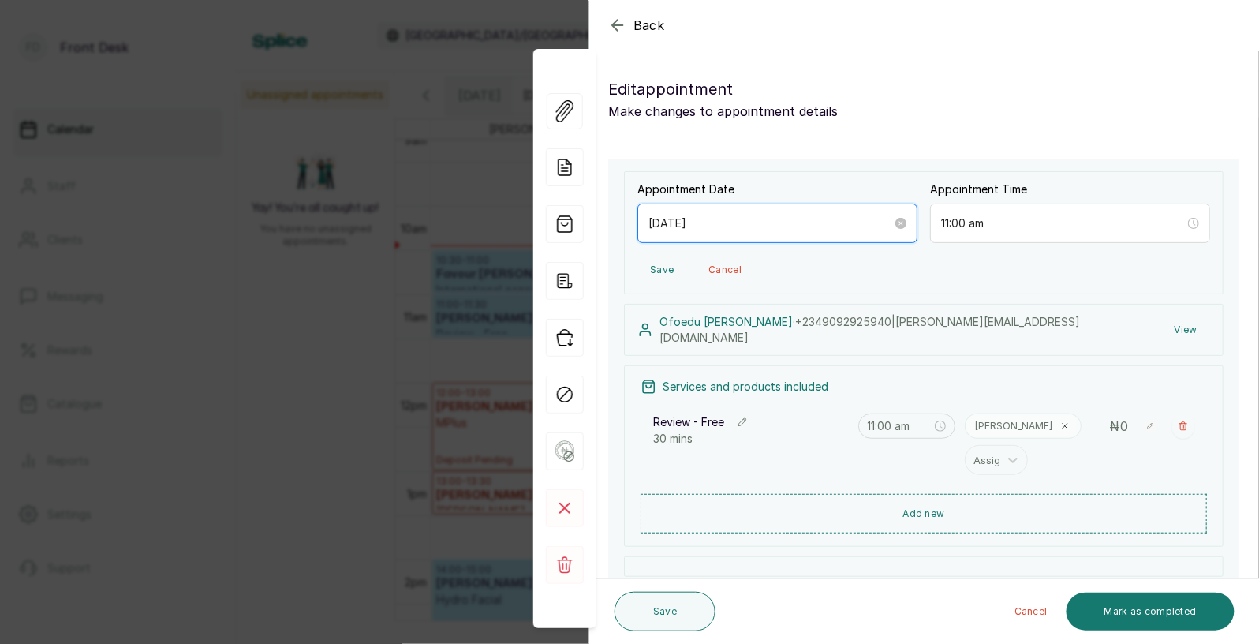
click at [876, 222] on input "[DATE]" at bounding box center [770, 223] width 244 height 17
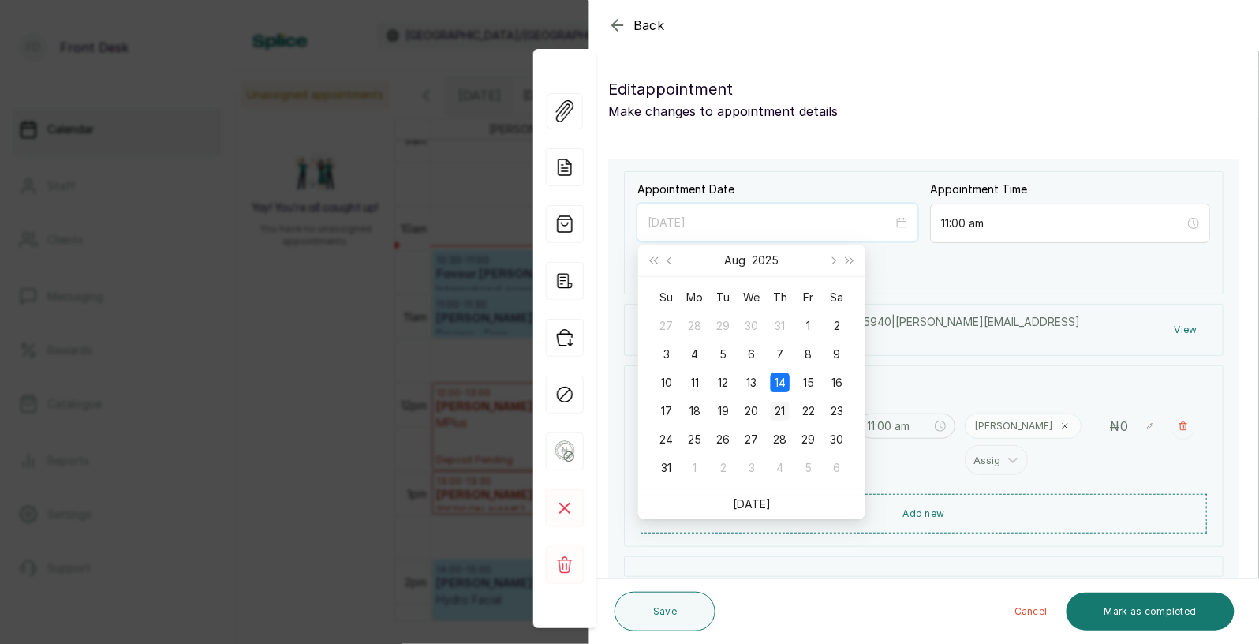
type input "2025/08/21"
click at [779, 408] on div "21" at bounding box center [780, 411] width 19 height 19
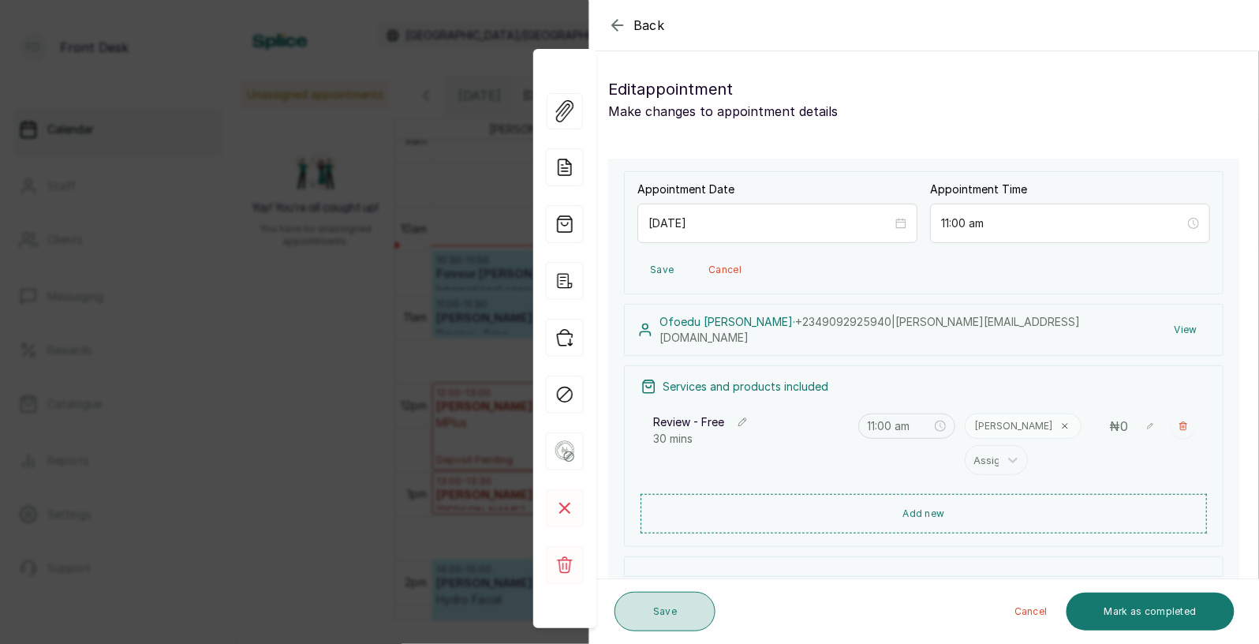
click at [680, 609] on button "Save" at bounding box center [664, 611] width 101 height 39
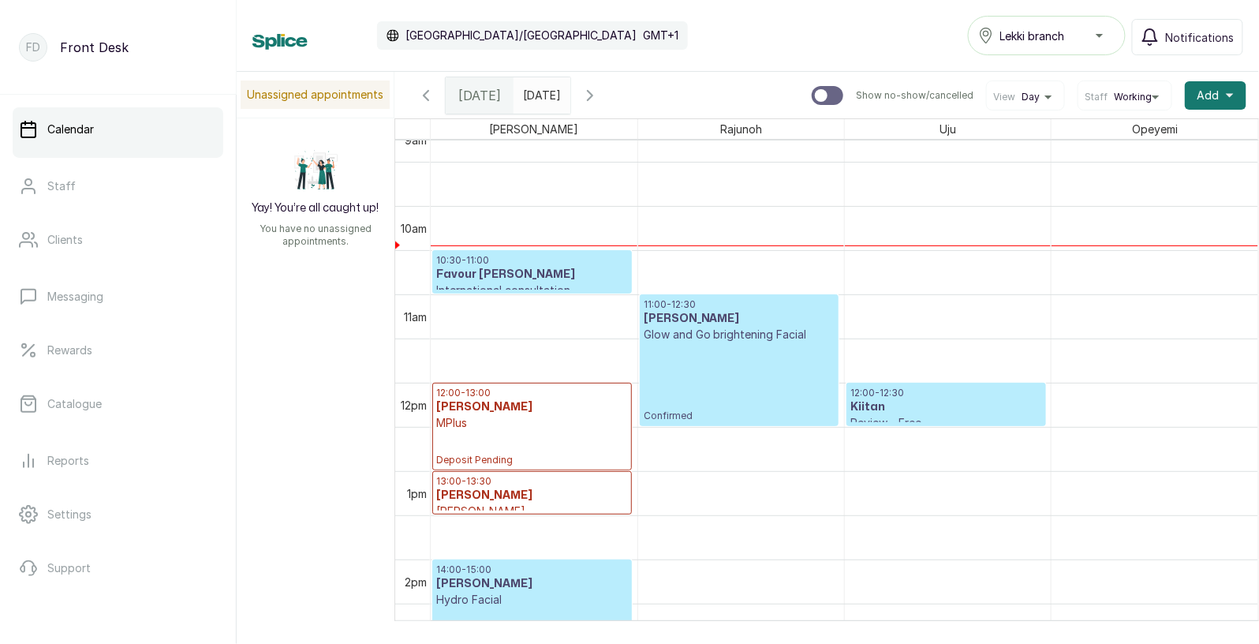
click at [540, 98] on input "21/08/2025" at bounding box center [526, 91] width 25 height 27
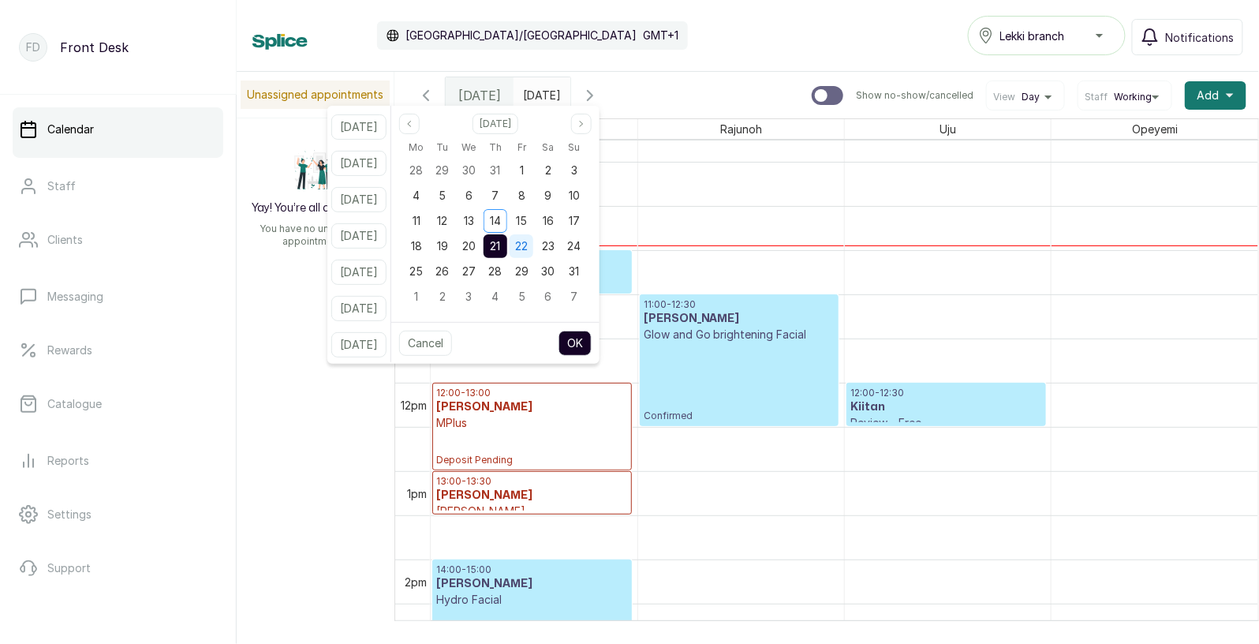
click at [528, 248] on span "22" at bounding box center [521, 245] width 13 height 13
click at [507, 245] on div "21" at bounding box center [496, 246] width 24 height 24
click at [592, 347] on button "OK" at bounding box center [574, 343] width 33 height 25
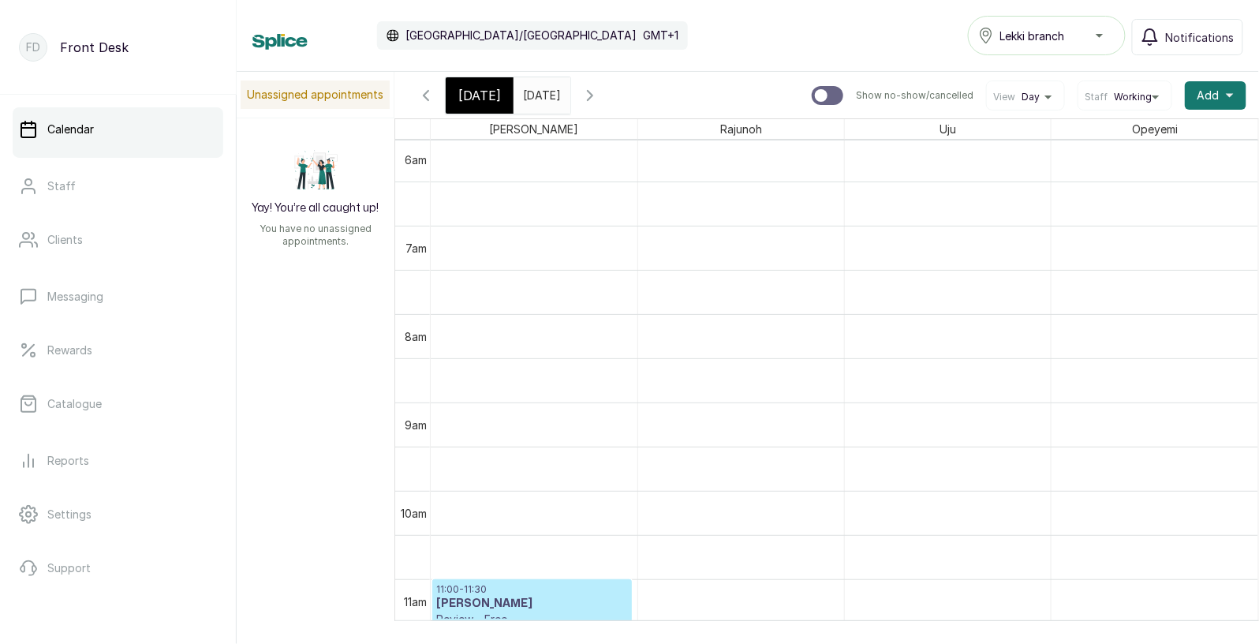
scroll to position [510, 0]
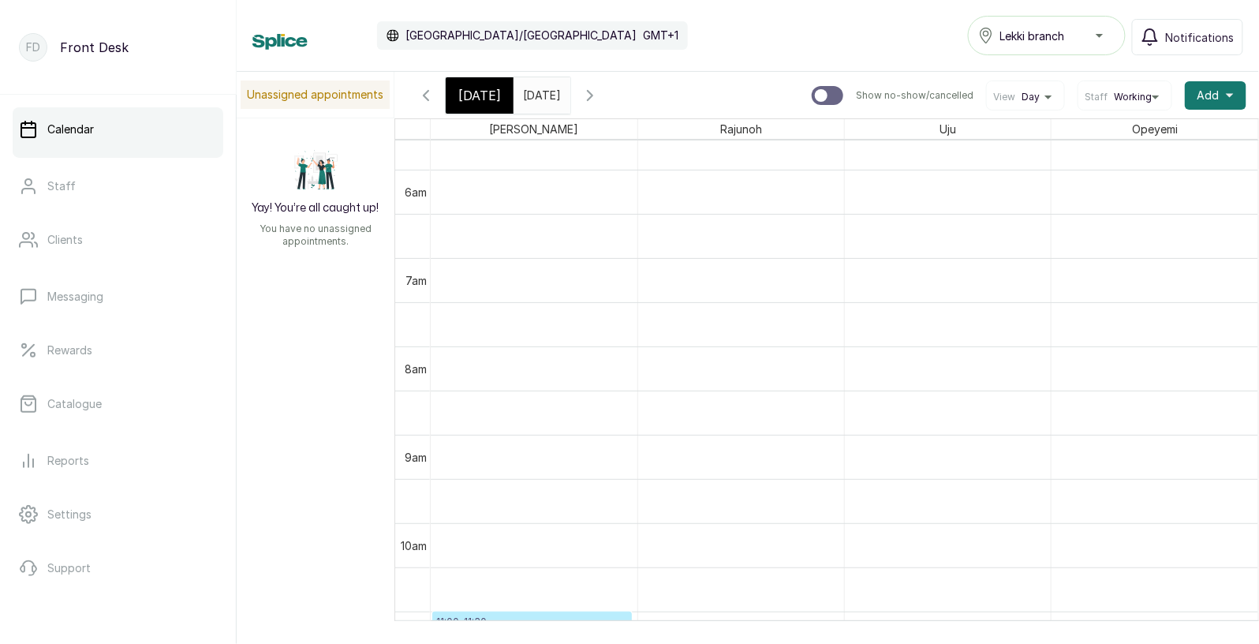
click at [487, 92] on span "[DATE]" at bounding box center [479, 95] width 43 height 19
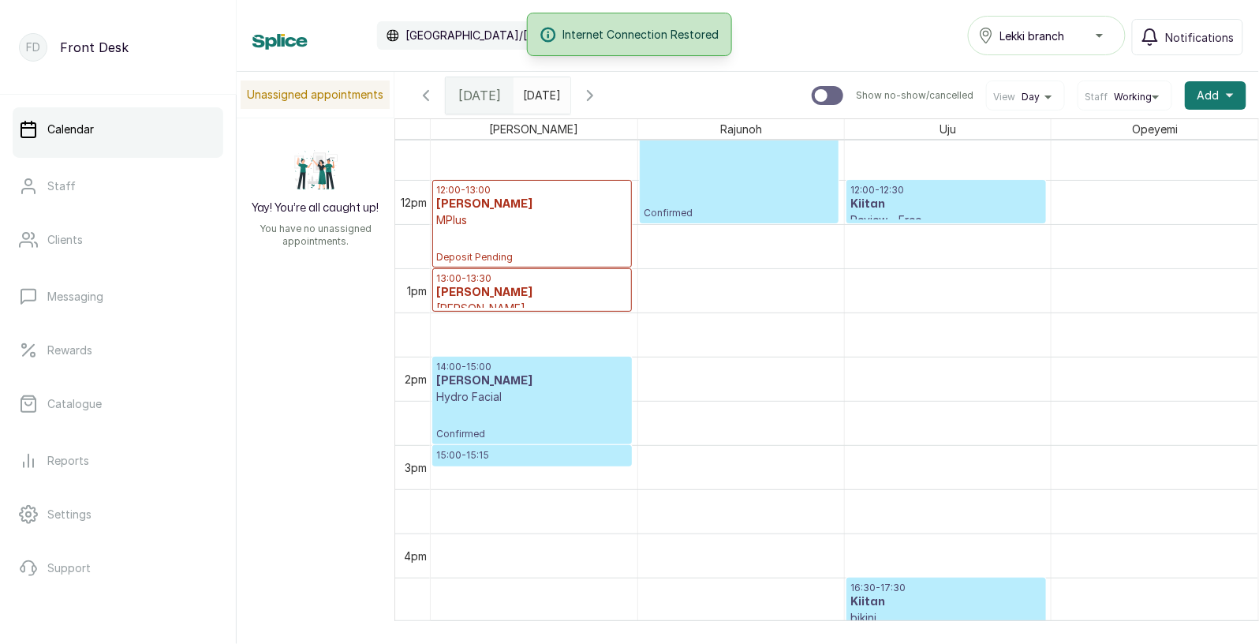
scroll to position [1022, 0]
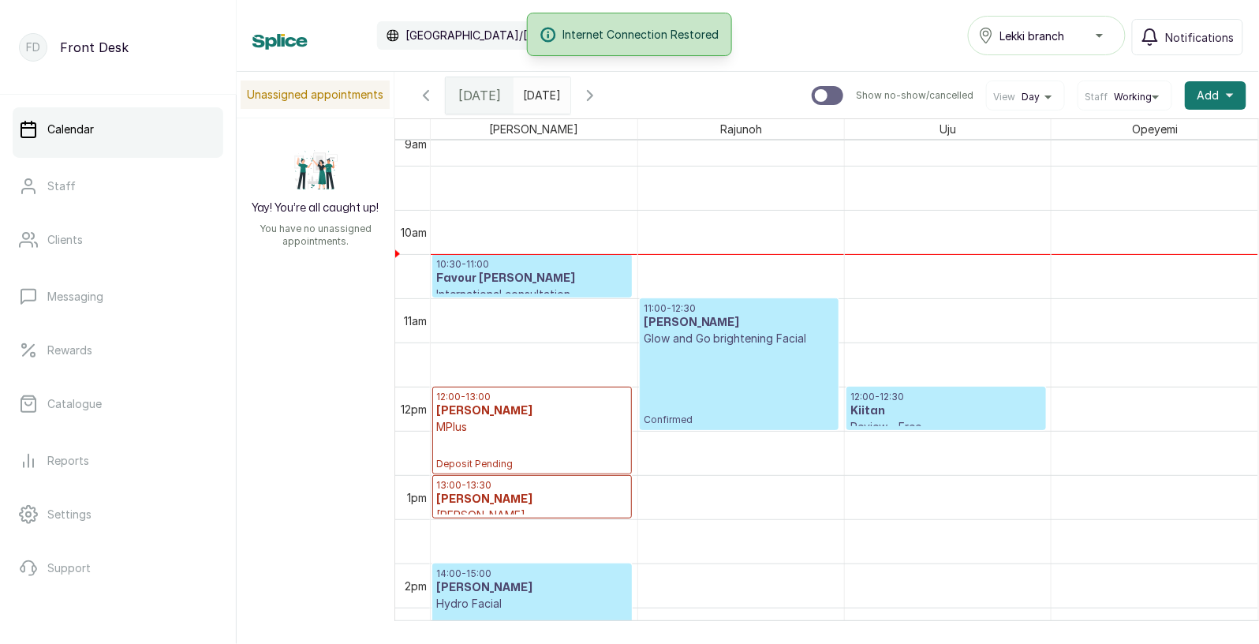
click at [516, 278] on h3 "Favour [PERSON_NAME]" at bounding box center [532, 279] width 192 height 16
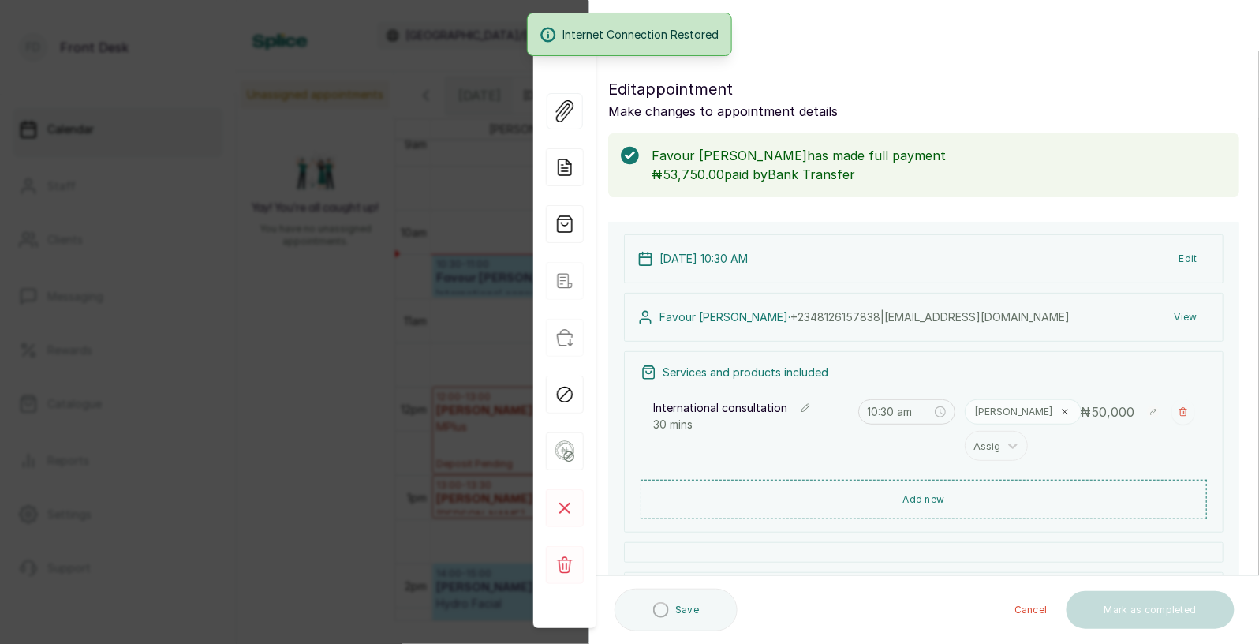
click at [994, 415] on p "[PERSON_NAME]" at bounding box center [1013, 411] width 77 height 13
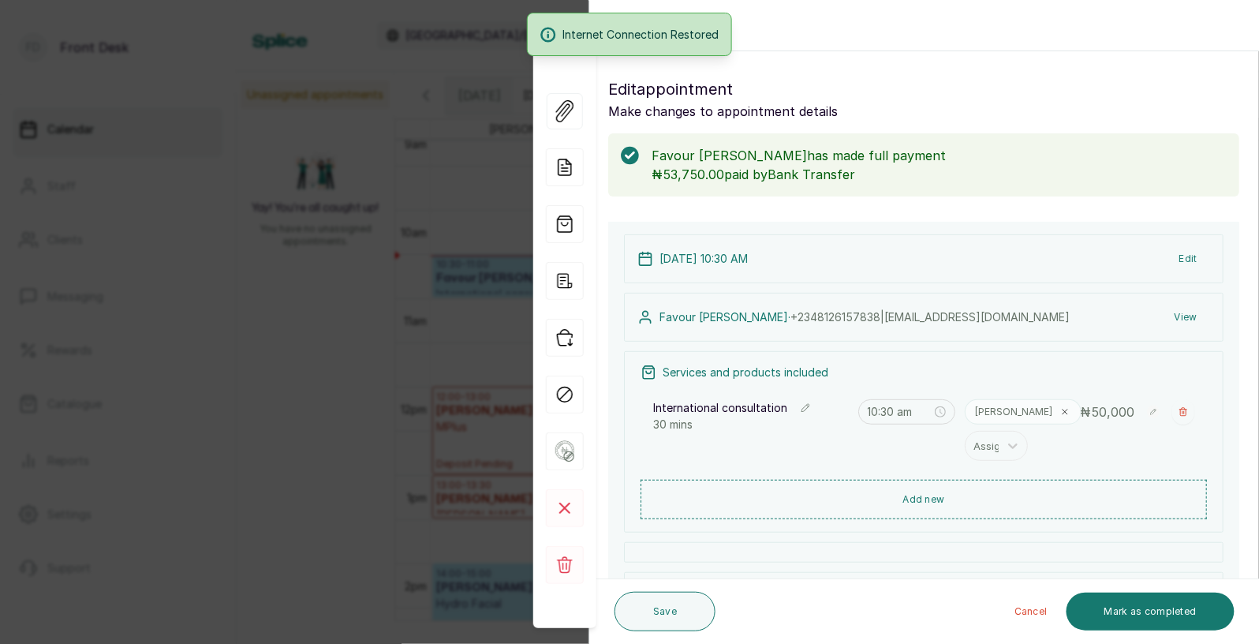
click at [994, 415] on p "[PERSON_NAME]" at bounding box center [1013, 411] width 77 height 13
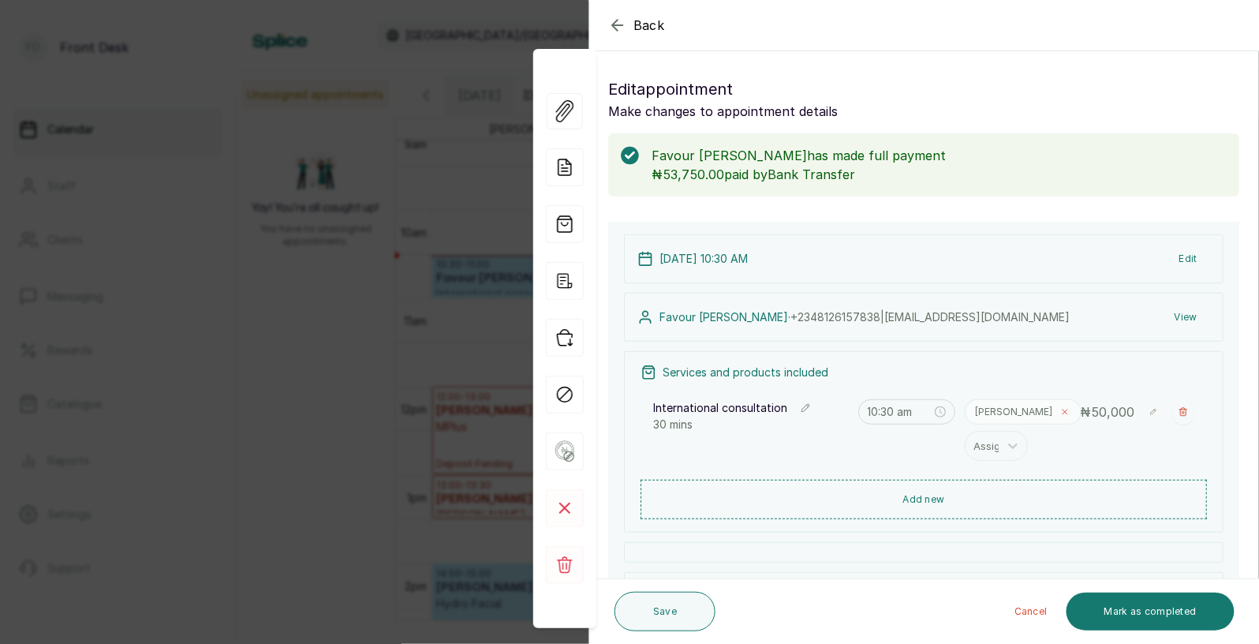
click at [1060, 413] on icon at bounding box center [1064, 411] width 9 height 9
click at [1019, 413] on icon at bounding box center [1013, 415] width 16 height 16
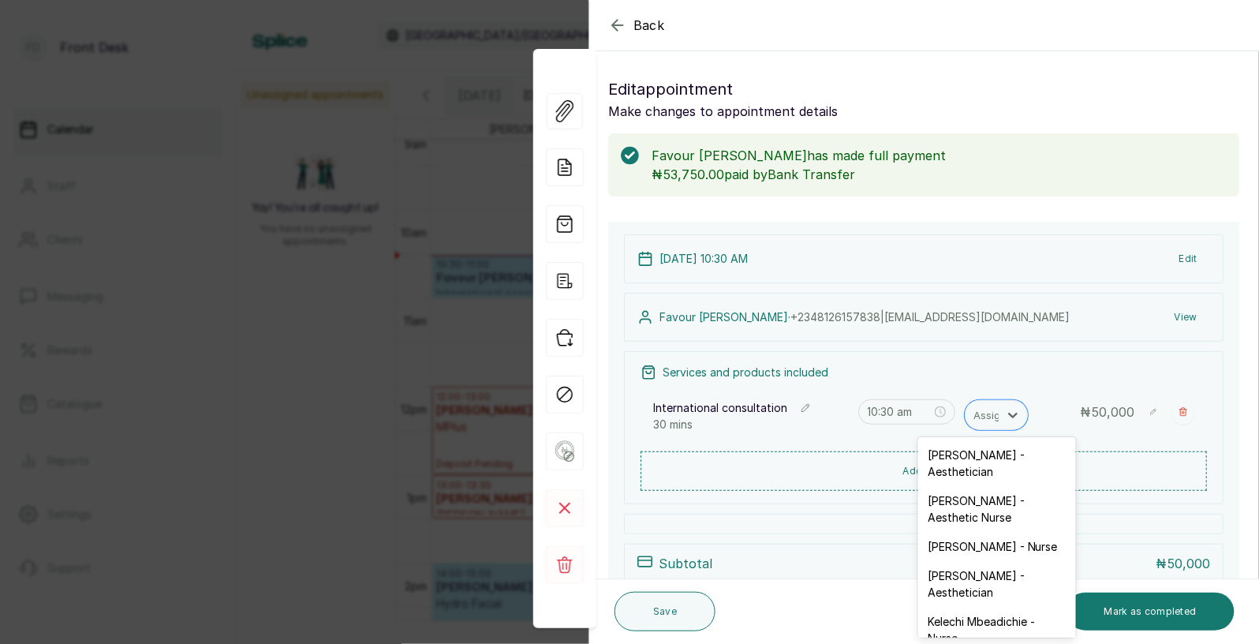
click at [1019, 413] on icon at bounding box center [1013, 415] width 16 height 16
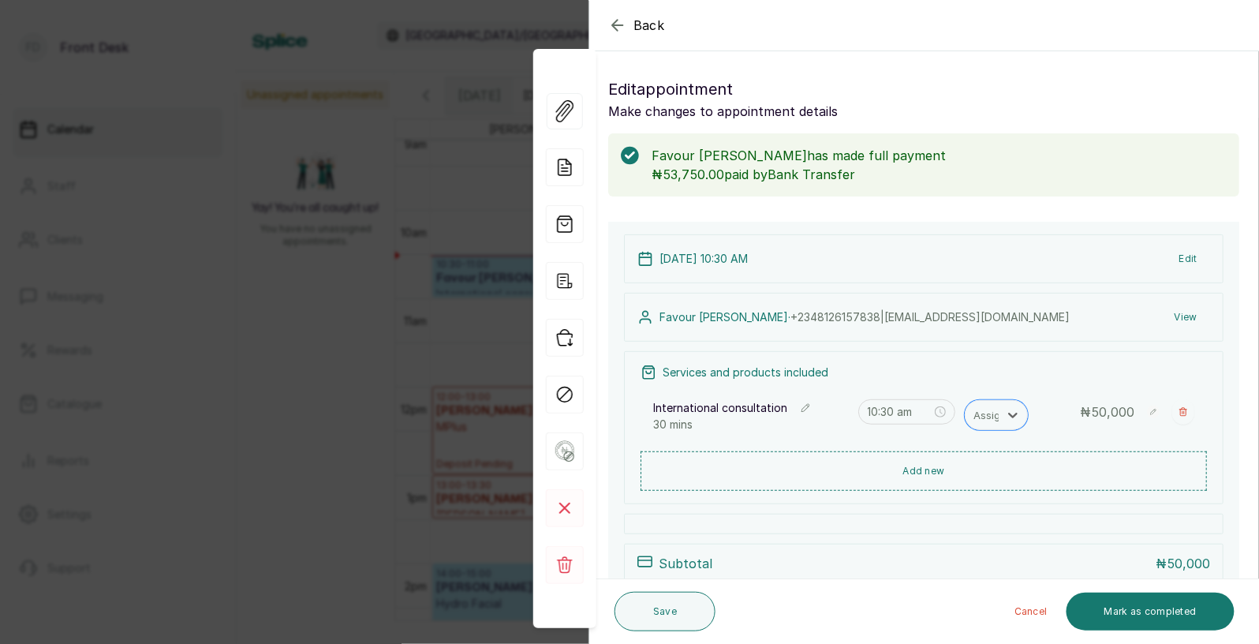
click at [1019, 413] on icon at bounding box center [1013, 415] width 16 height 16
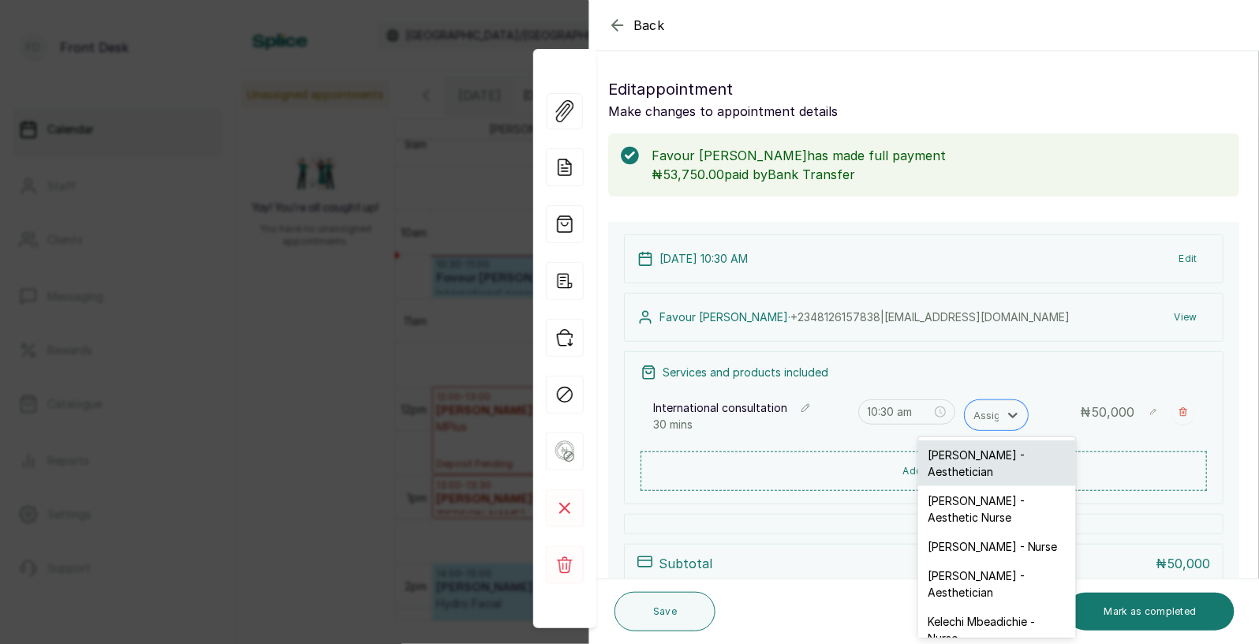
click at [993, 459] on div "Opeyemi Ojo - Aesthetician" at bounding box center [997, 463] width 158 height 46
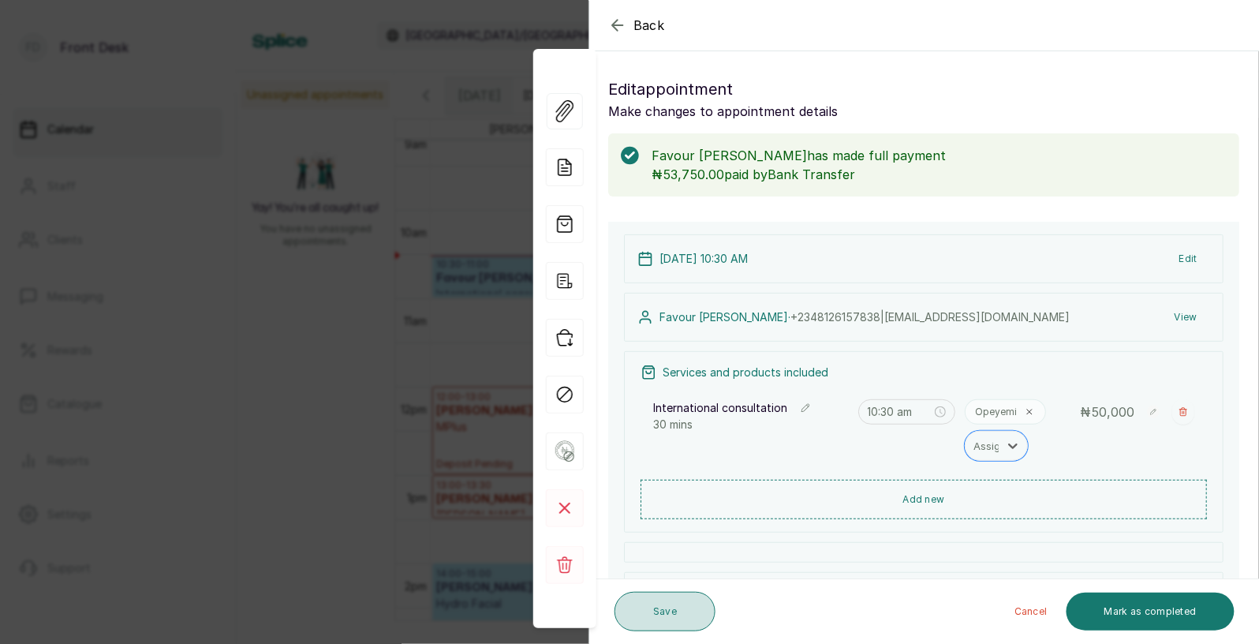
click at [667, 621] on button "Save" at bounding box center [664, 611] width 101 height 39
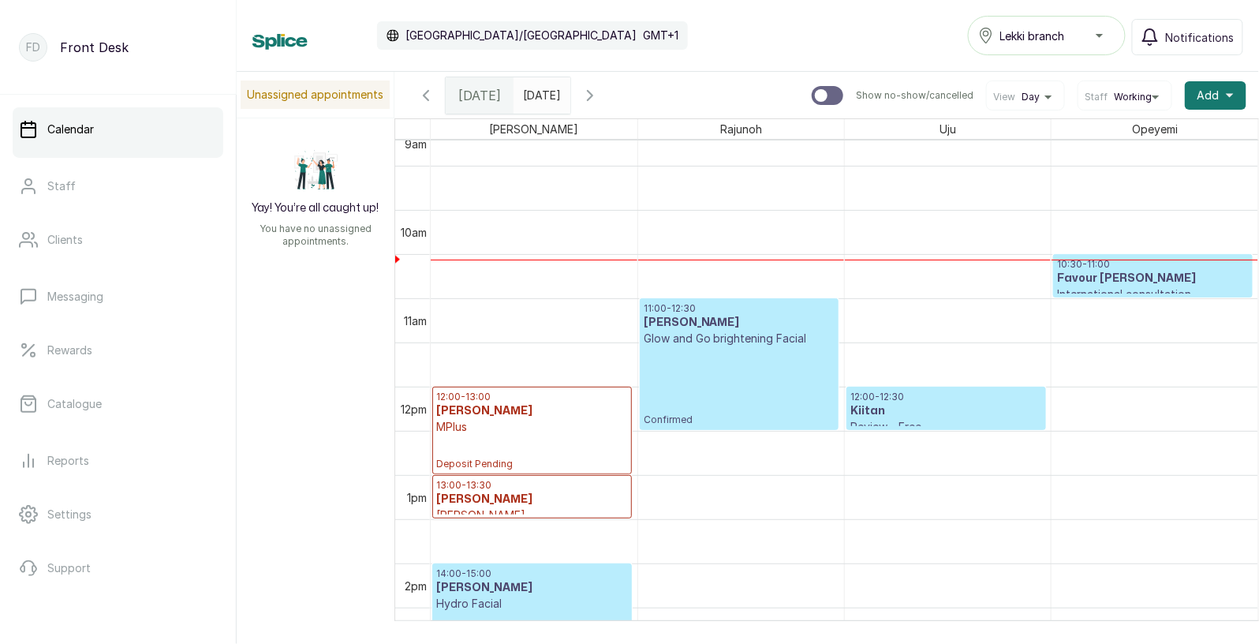
click at [703, 335] on p "Glow and Go brightening Facial" at bounding box center [740, 339] width 192 height 16
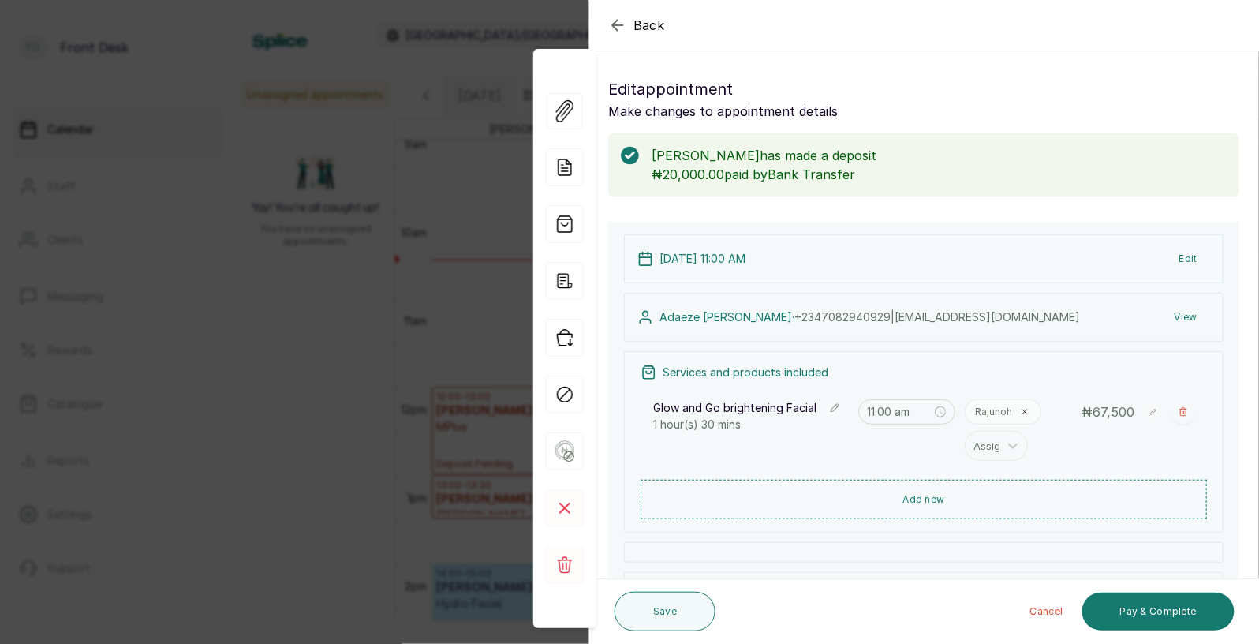
click at [659, 28] on span "Back" at bounding box center [649, 25] width 32 height 19
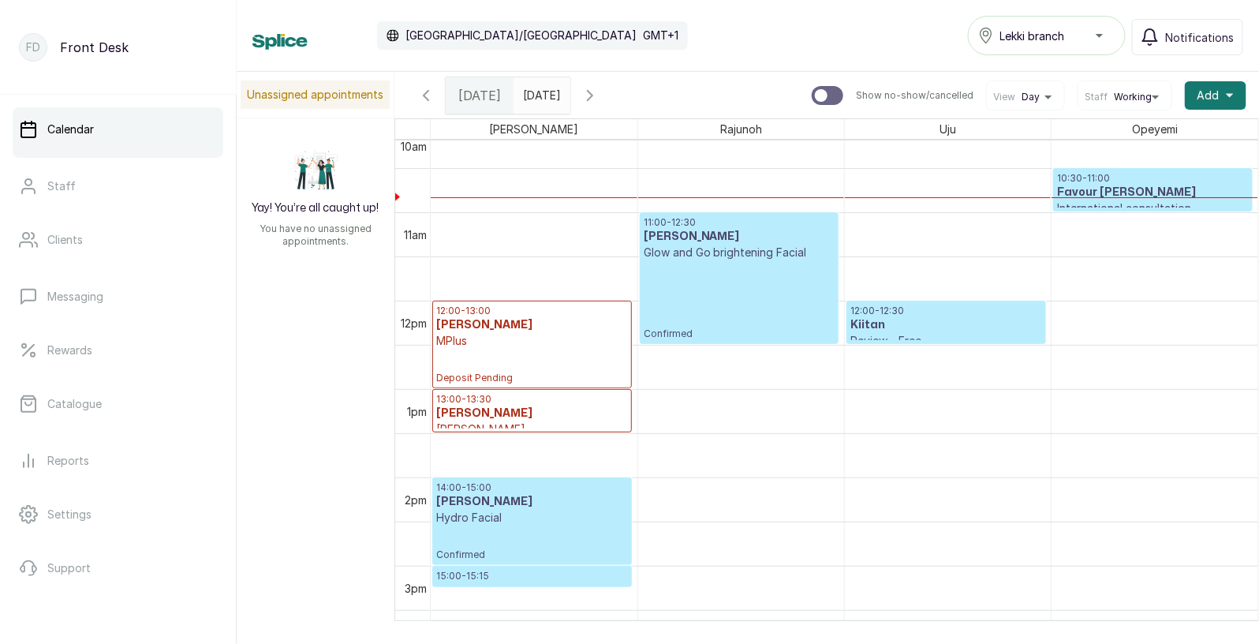
scroll to position [901, 0]
click at [540, 94] on input "21/08/2025" at bounding box center [526, 91] width 25 height 27
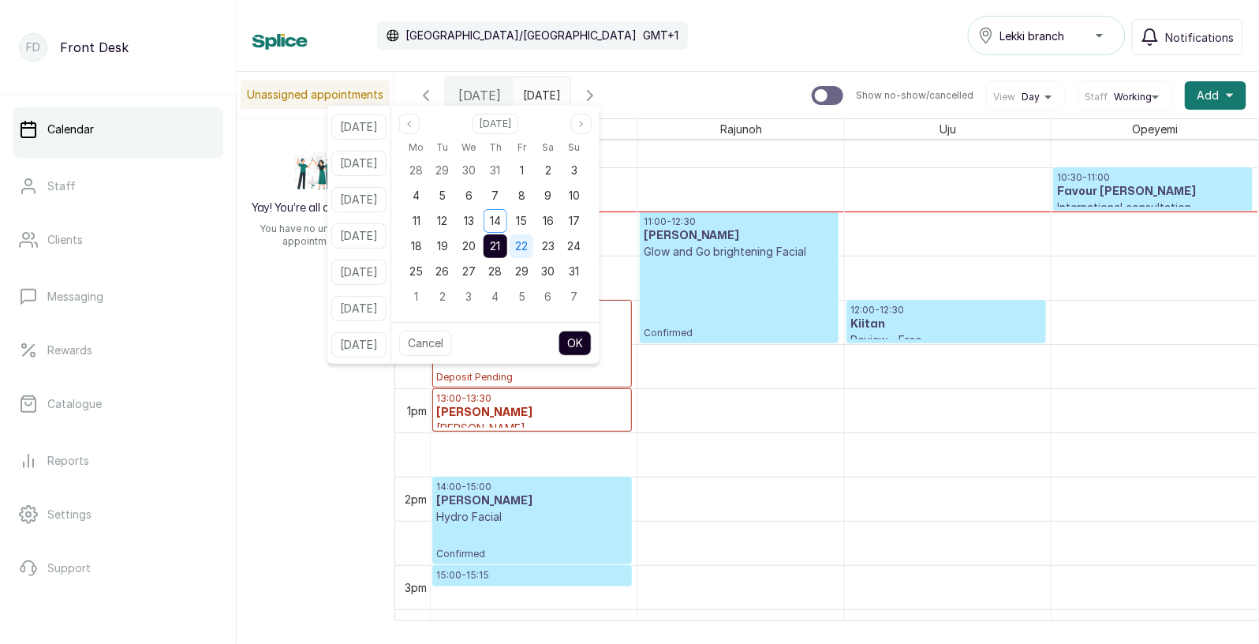
click at [528, 244] on span "22" at bounding box center [521, 245] width 13 height 13
click at [474, 220] on span "13" at bounding box center [469, 220] width 10 height 13
click at [592, 335] on button "OK" at bounding box center [574, 343] width 33 height 25
type input "13/08/2025"
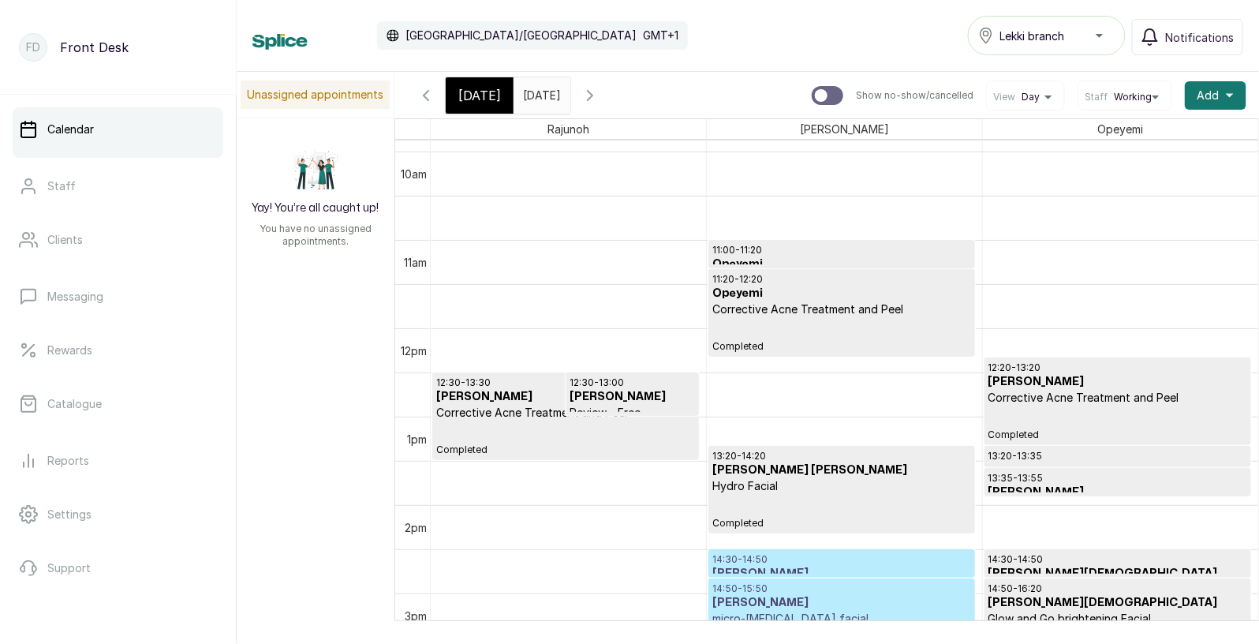
scroll to position [933, 0]
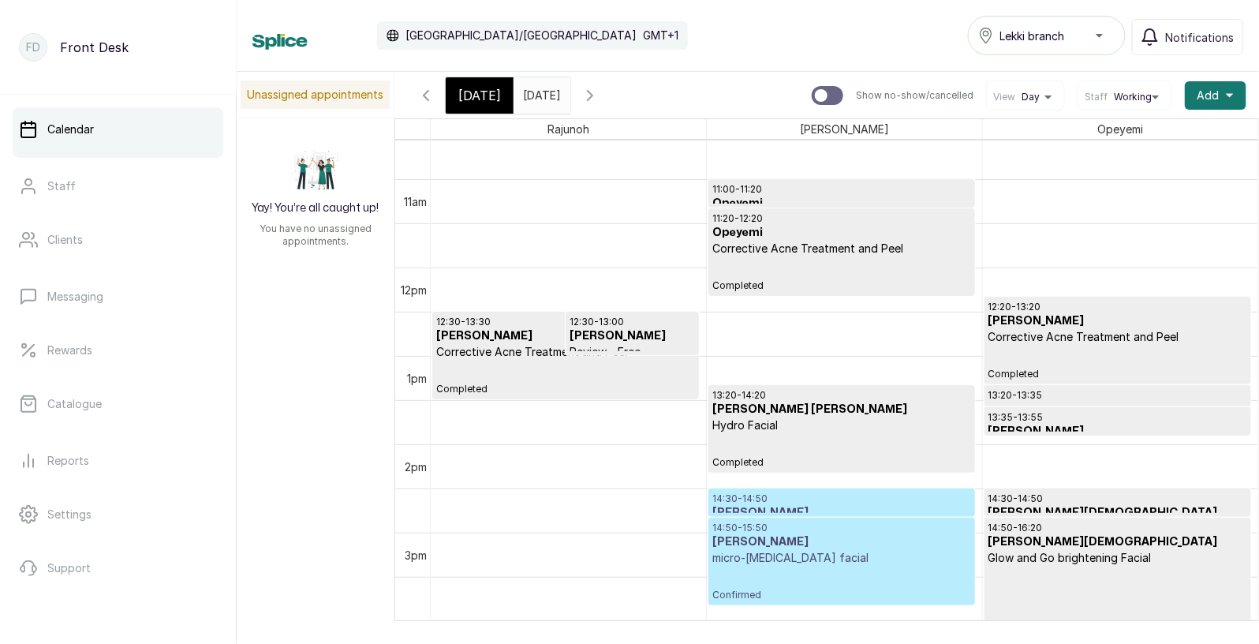
click at [809, 543] on h3 "Olivia" at bounding box center [841, 542] width 259 height 16
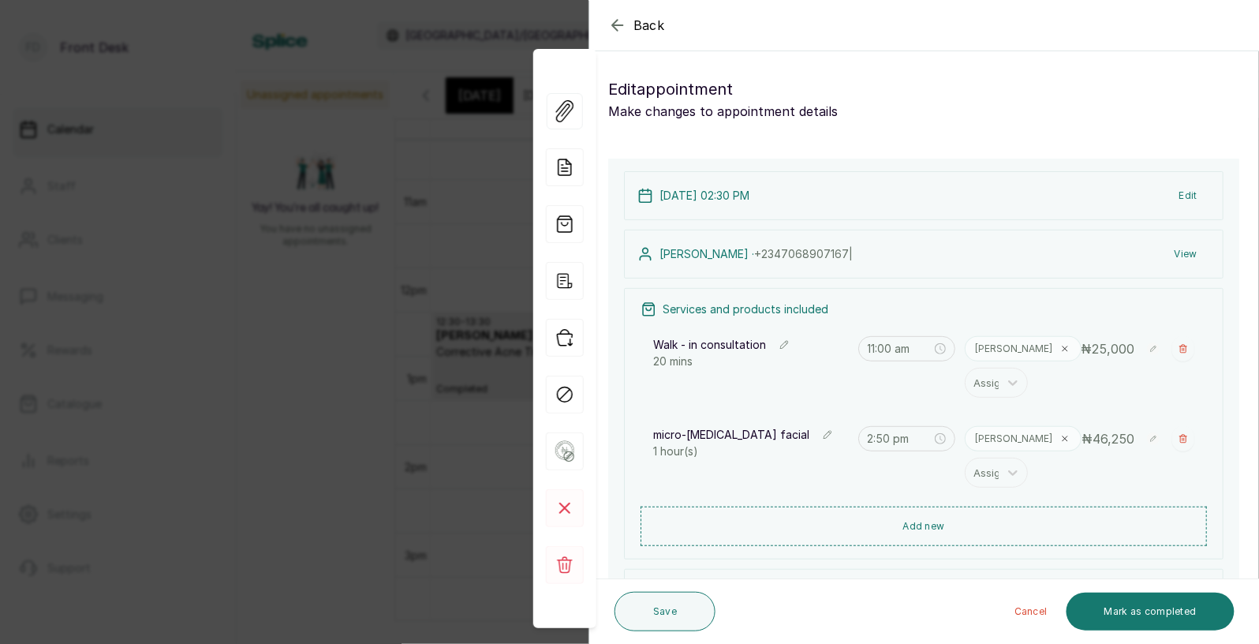
type input "2:30 pm"
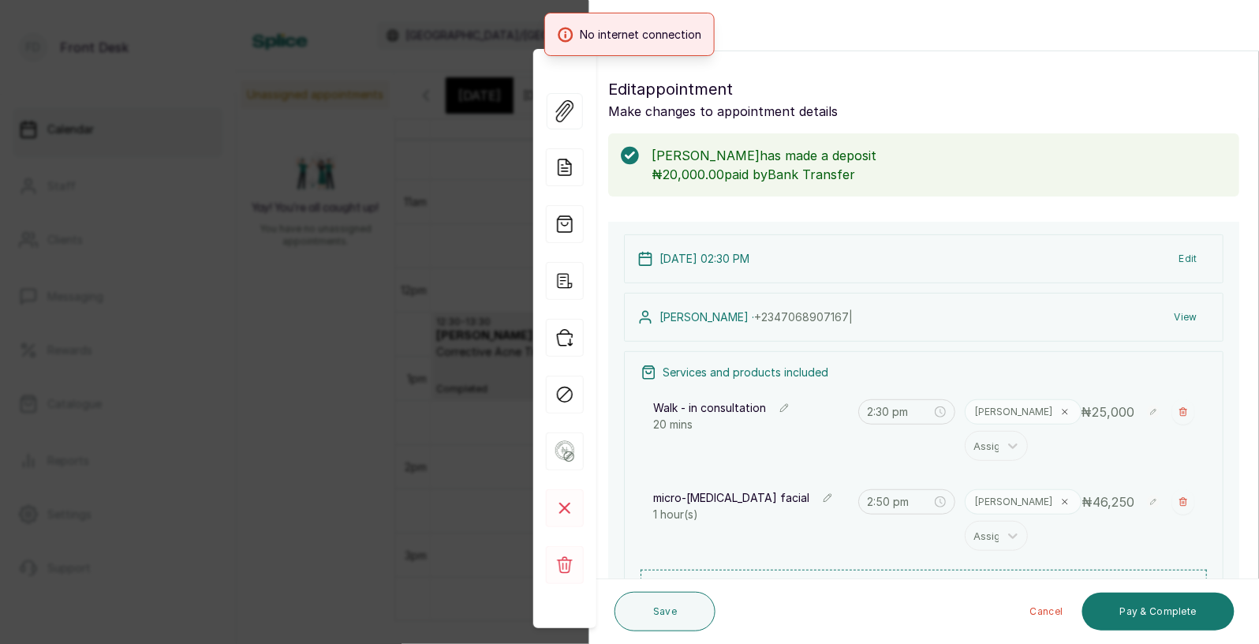
click at [496, 125] on div "Back Appointment Details Edit appointment Make changes to appointment details O…" at bounding box center [629, 322] width 1259 height 644
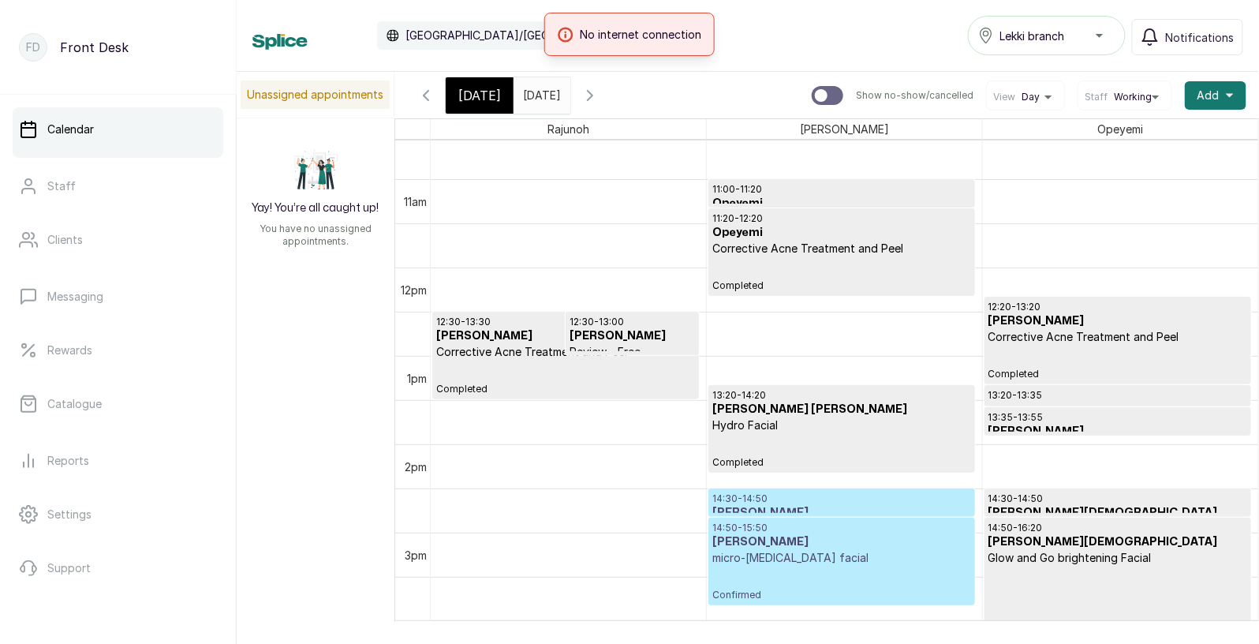
click at [480, 96] on span "[DATE]" at bounding box center [479, 95] width 43 height 19
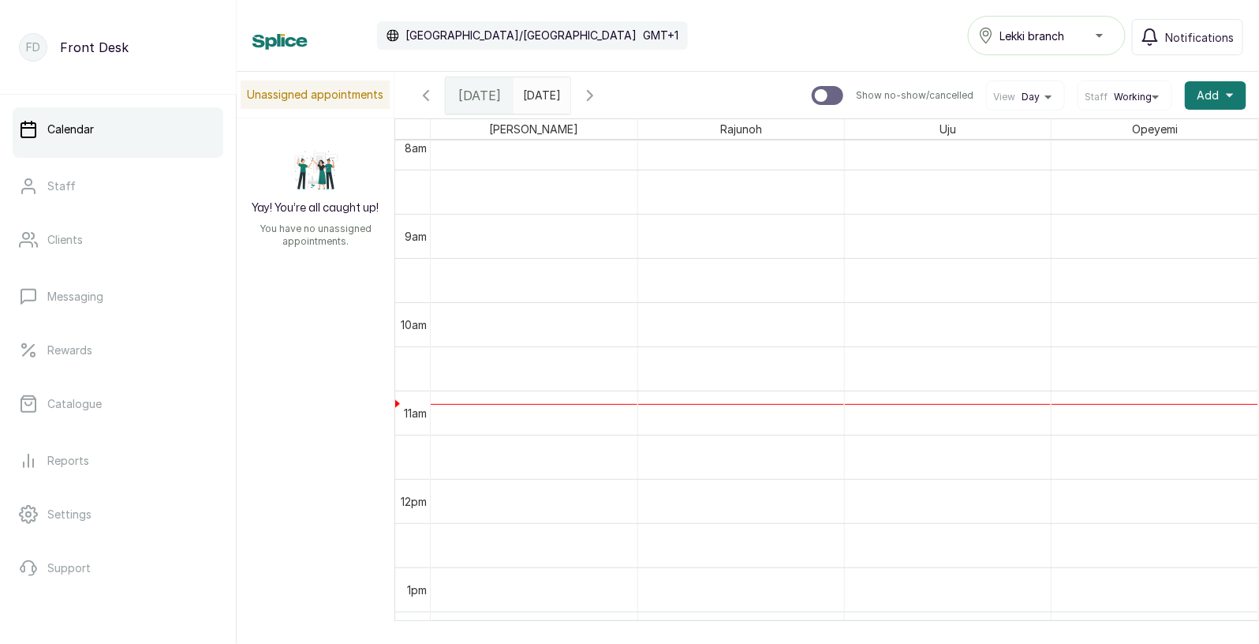
scroll to position [846, 0]
click at [478, 98] on span "[DATE]" at bounding box center [479, 95] width 43 height 19
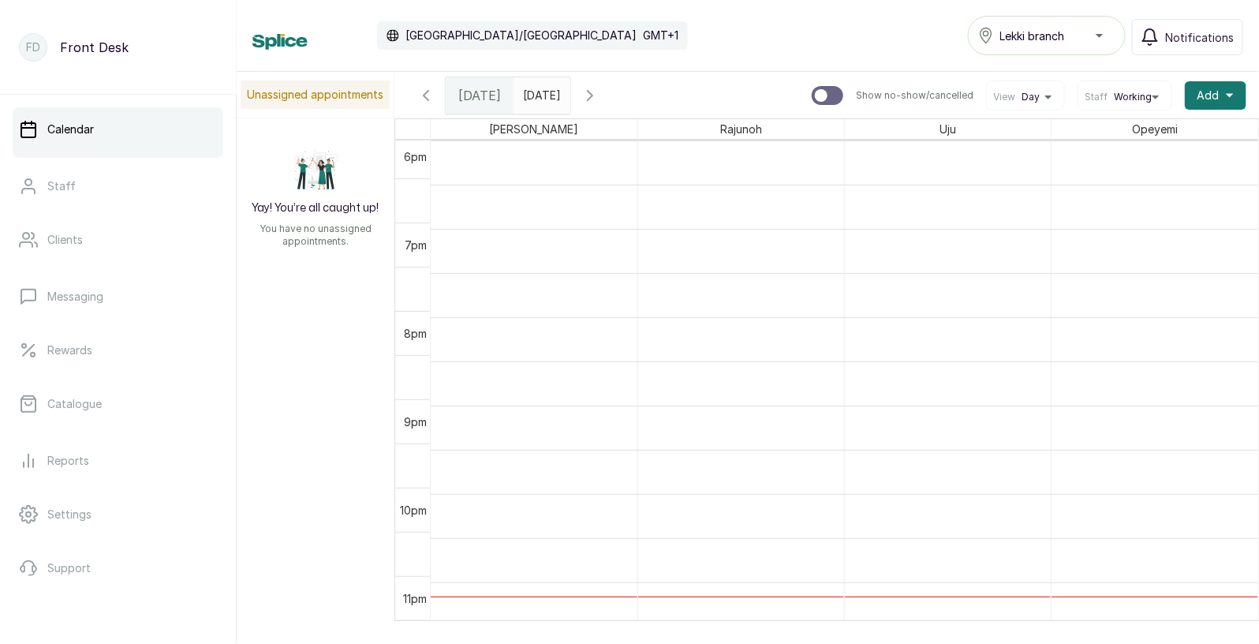
scroll to position [530, 0]
click at [540, 92] on input "13/08/2025" at bounding box center [526, 91] width 25 height 27
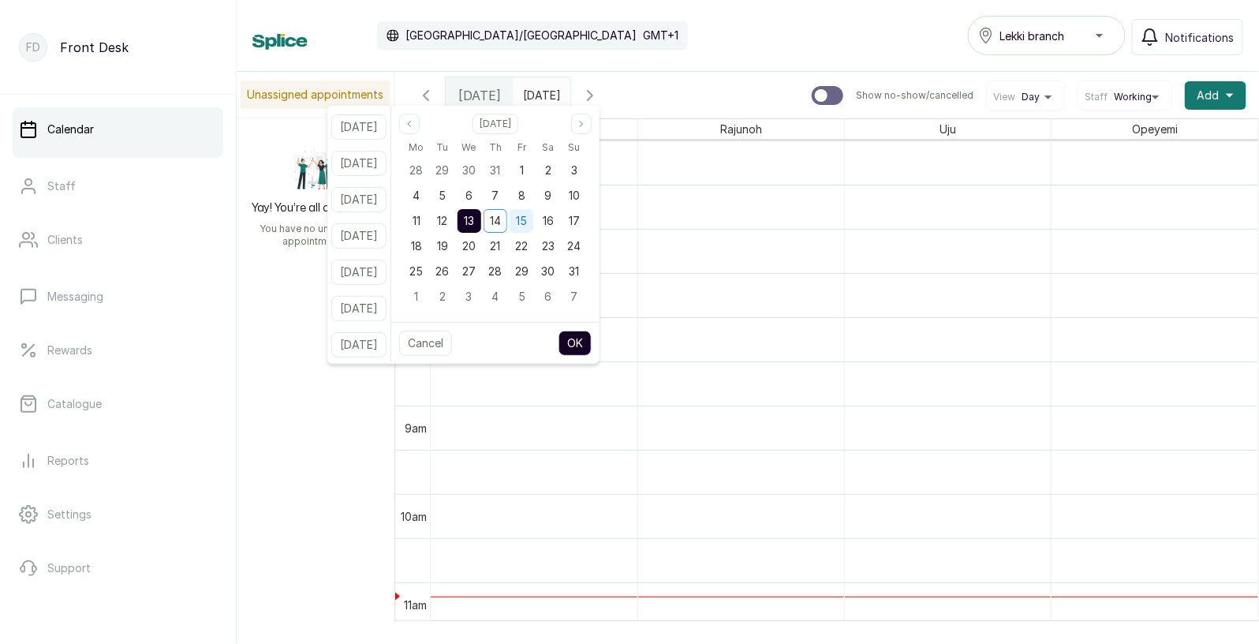
click at [533, 217] on div "15" at bounding box center [522, 221] width 24 height 24
click at [501, 219] on span "14" at bounding box center [495, 220] width 11 height 13
click at [588, 337] on button "OK" at bounding box center [574, 343] width 33 height 25
type input "14/08/2025"
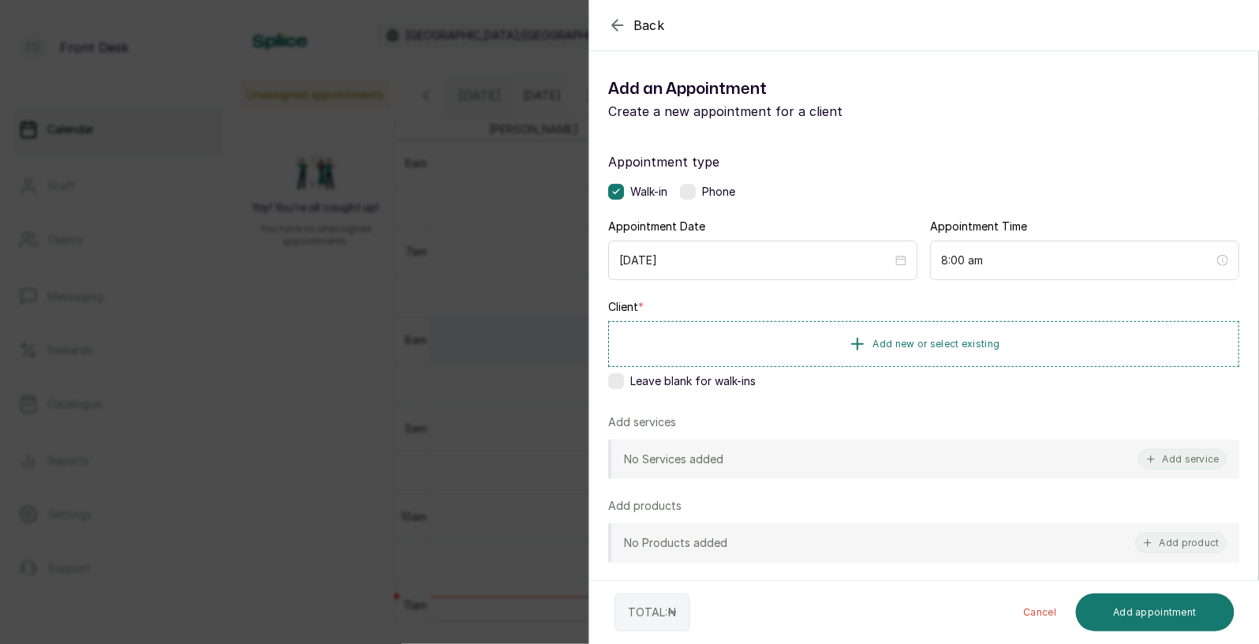
click at [652, 28] on span "Back" at bounding box center [649, 25] width 32 height 19
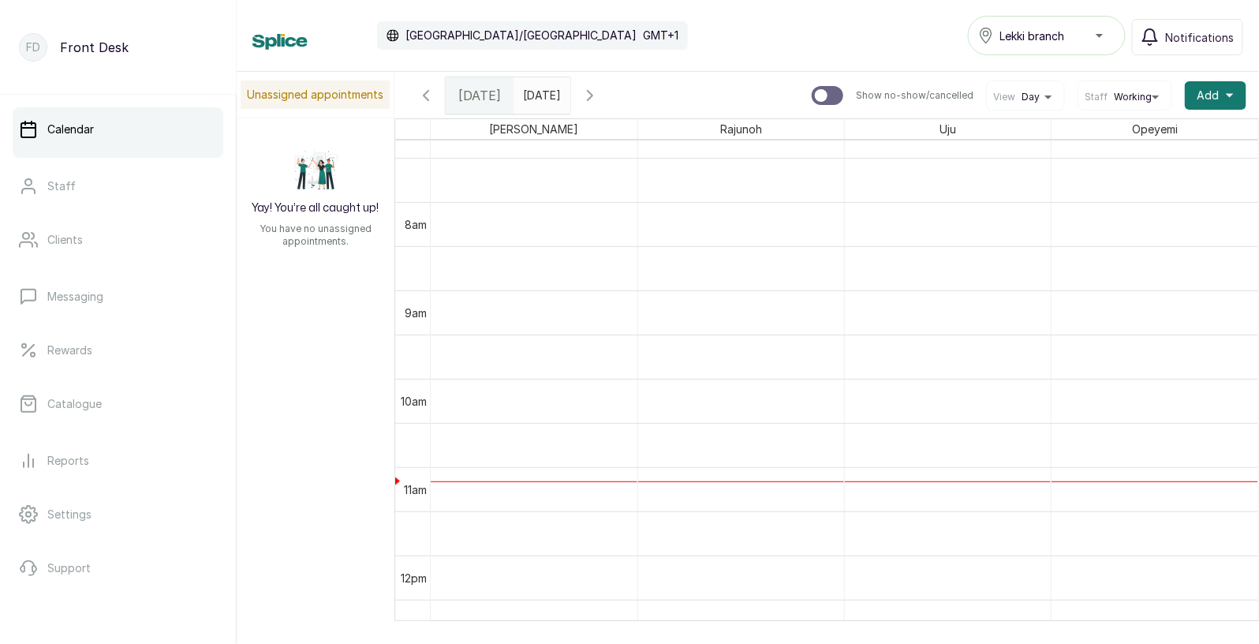
scroll to position [689, 0]
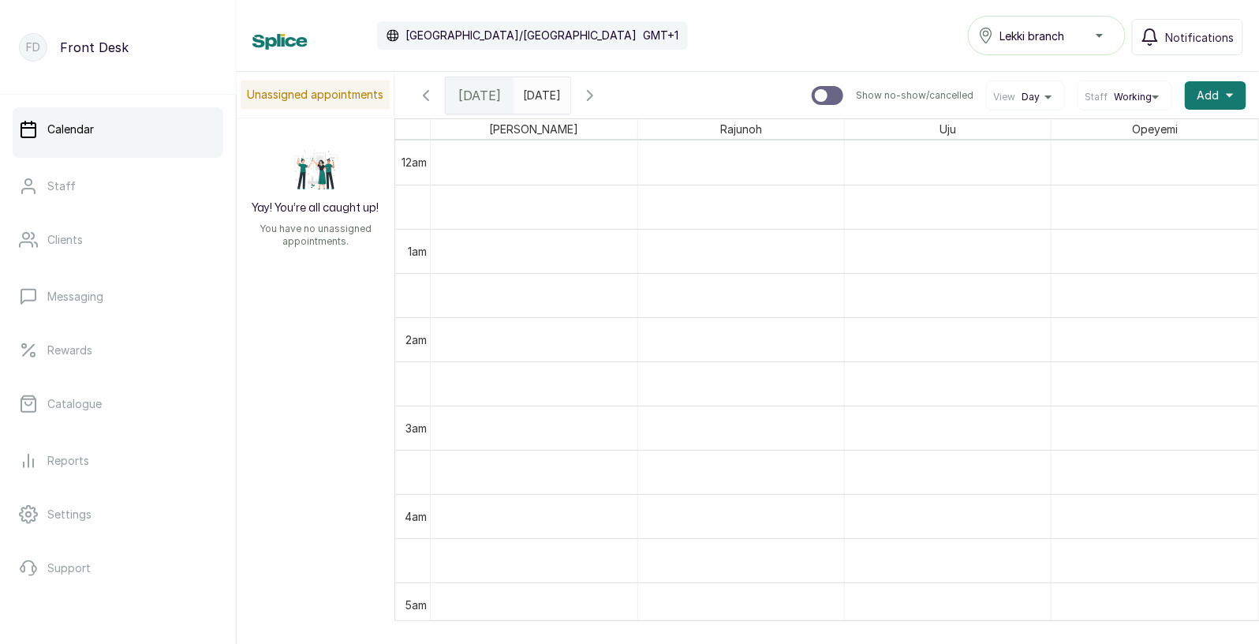
click at [478, 97] on span "[DATE]" at bounding box center [479, 95] width 43 height 19
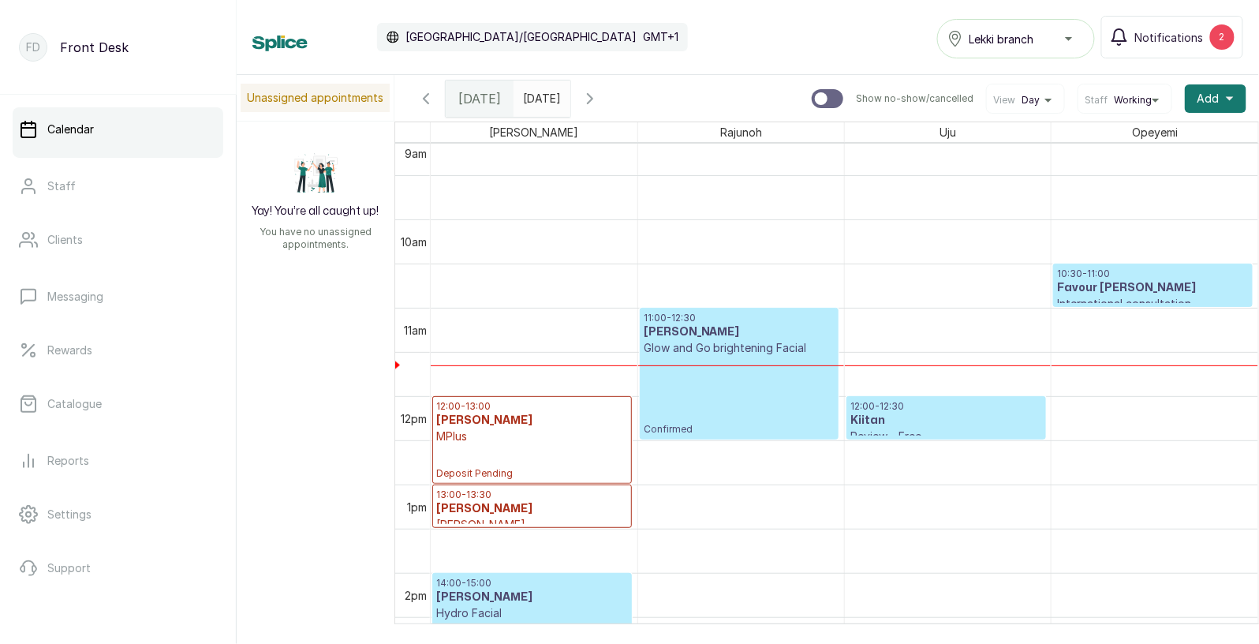
scroll to position [803, 0]
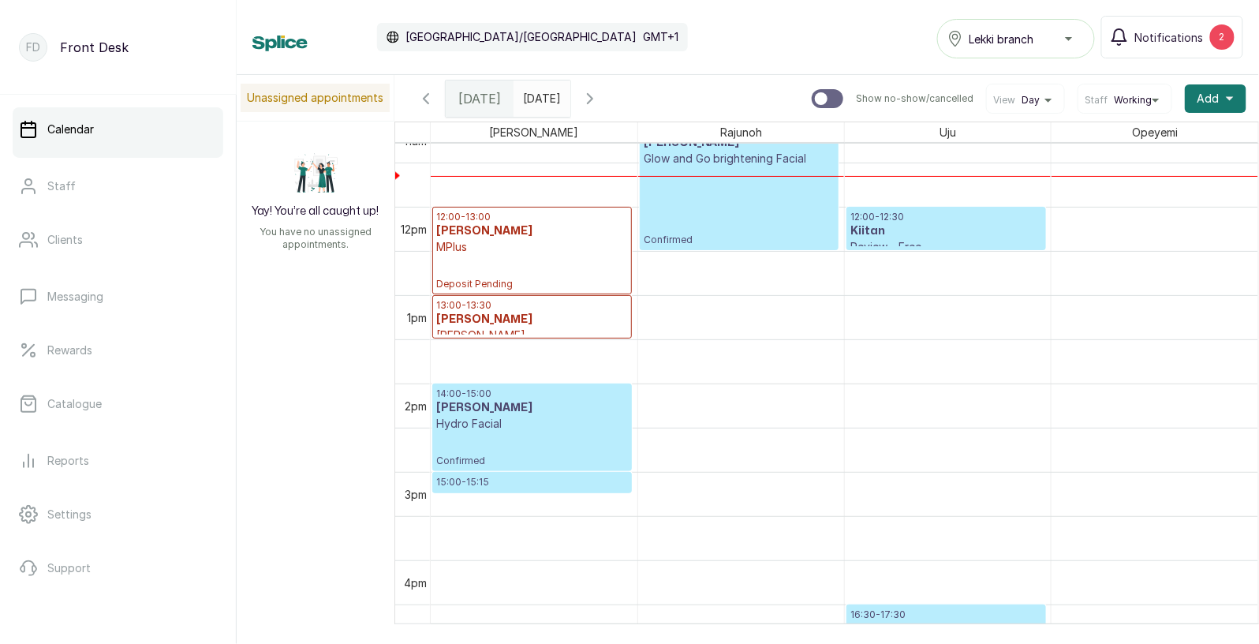
click at [559, 317] on h3 "[PERSON_NAME]" at bounding box center [532, 320] width 192 height 16
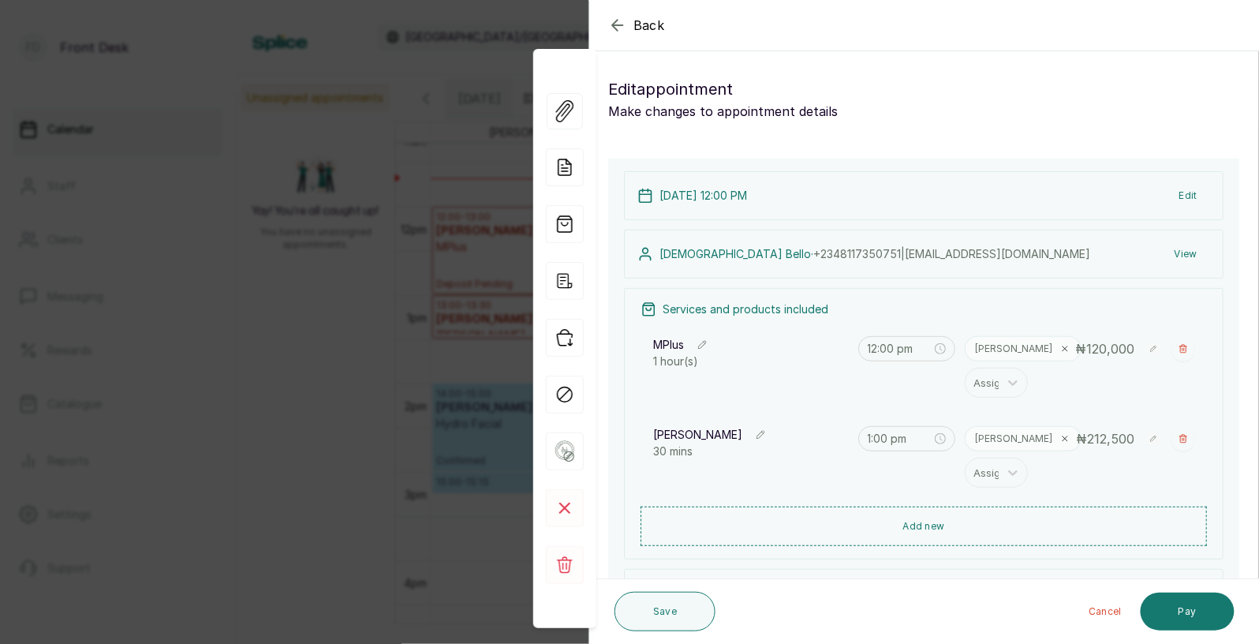
click at [633, 21] on button "Back" at bounding box center [636, 25] width 57 height 19
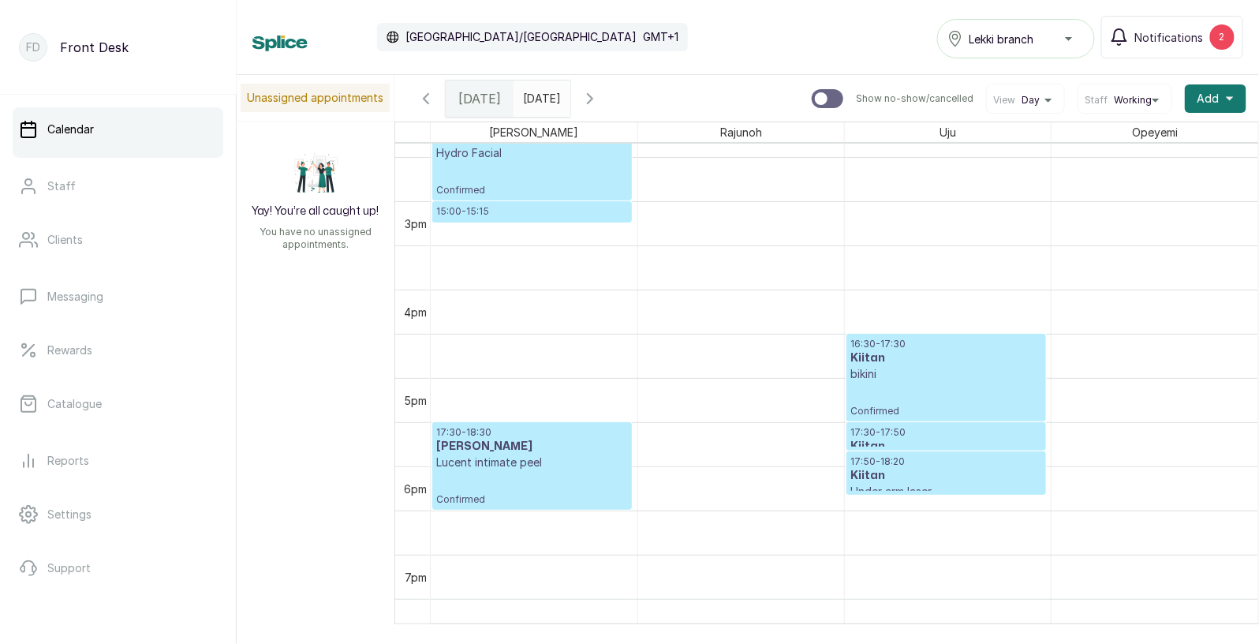
scroll to position [1276, 0]
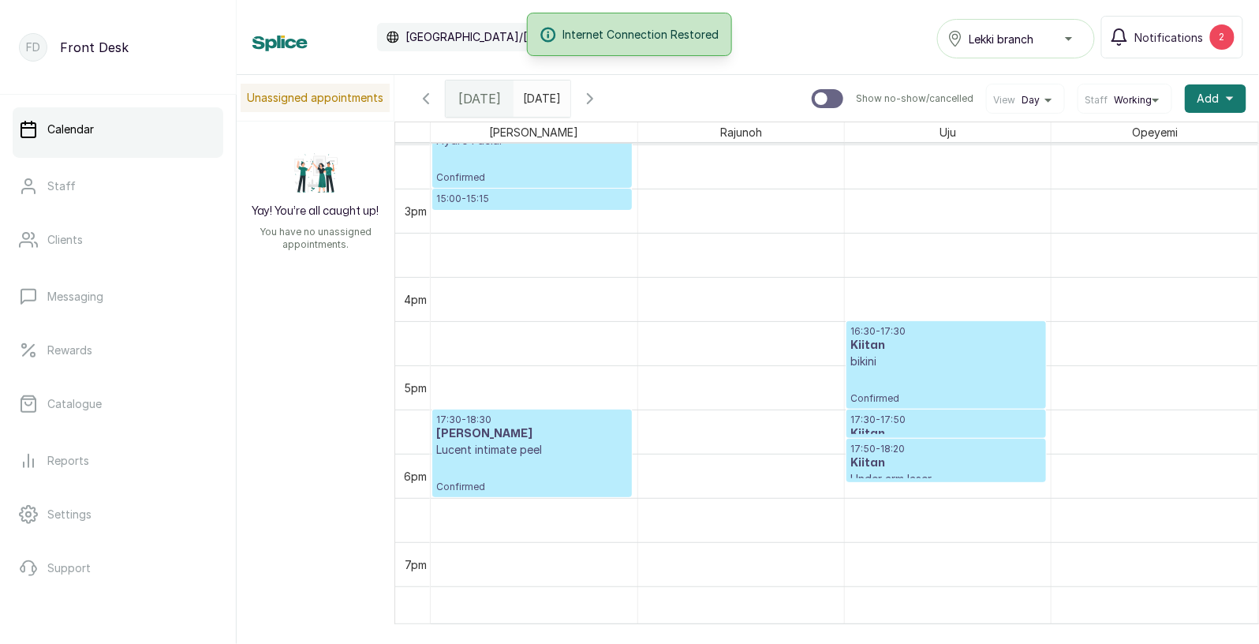
click at [909, 423] on p "17:30 - 17:50" at bounding box center [946, 419] width 192 height 13
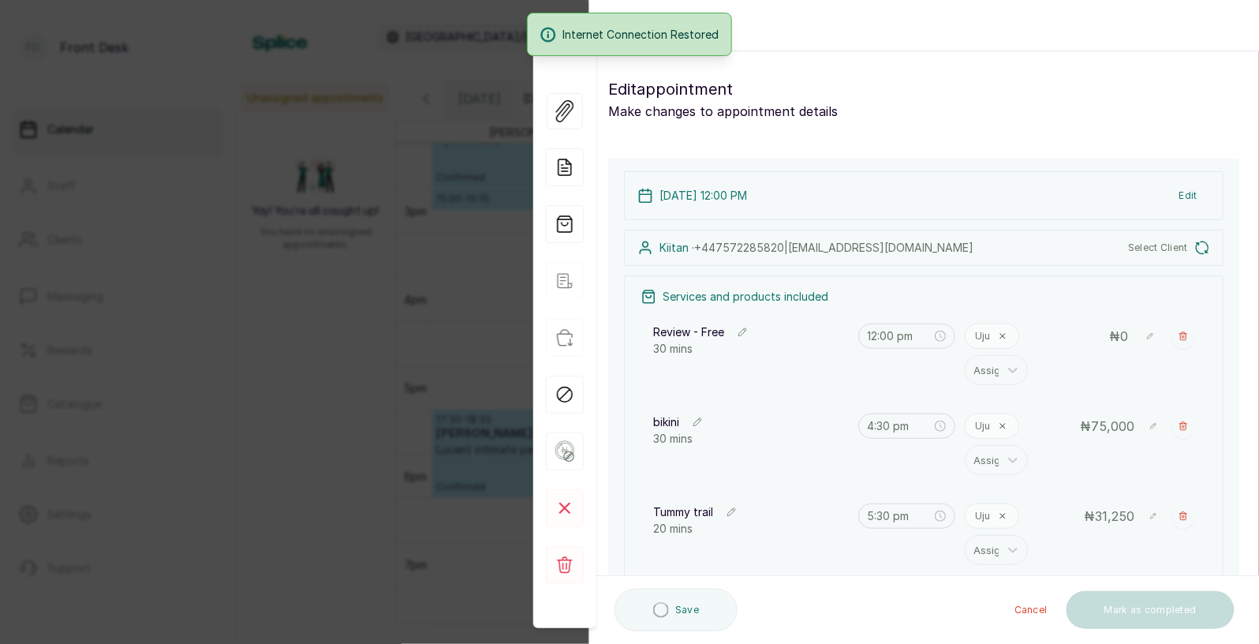
type input "4:30 pm"
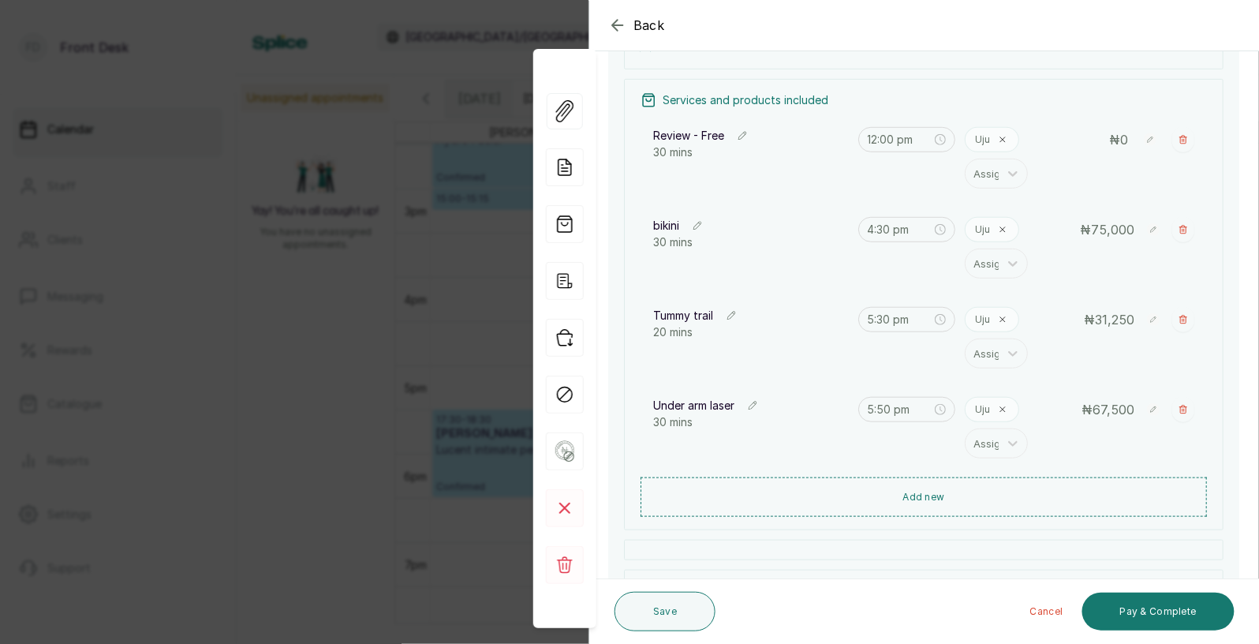
scroll to position [205, 0]
click at [313, 290] on div "Back Appointment Details Edit appointment Make changes to appointment details A…" at bounding box center [629, 322] width 1259 height 644
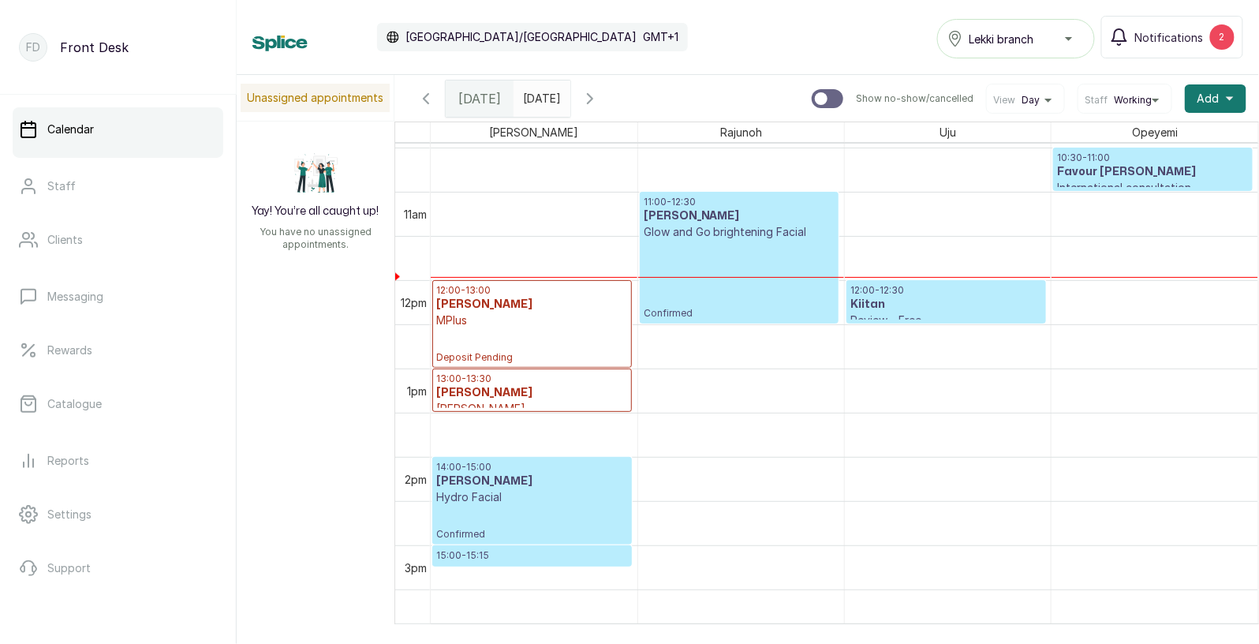
scroll to position [903, 0]
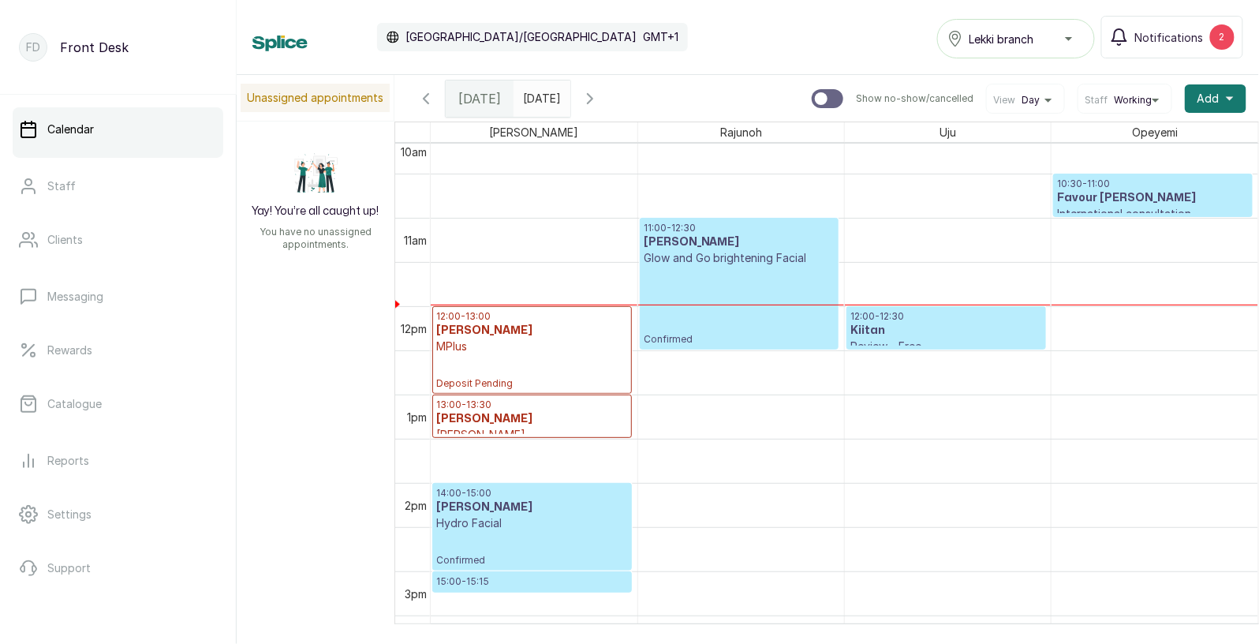
click at [857, 325] on h3 "Kiitan" at bounding box center [946, 331] width 192 height 16
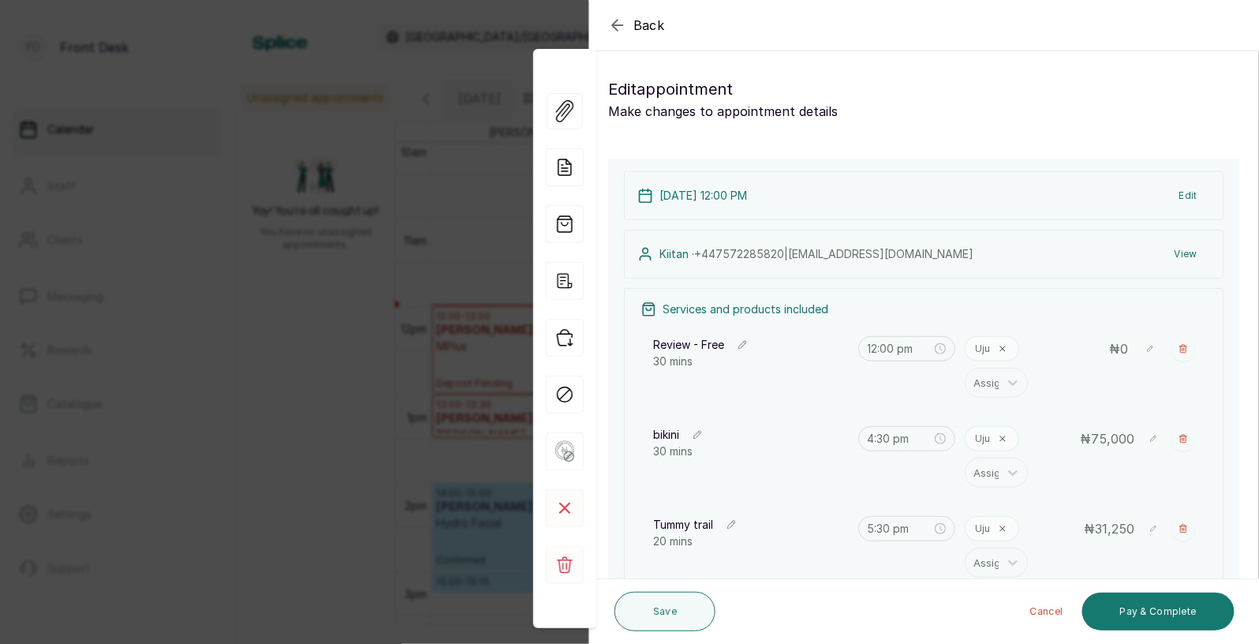
scroll to position [133, 0]
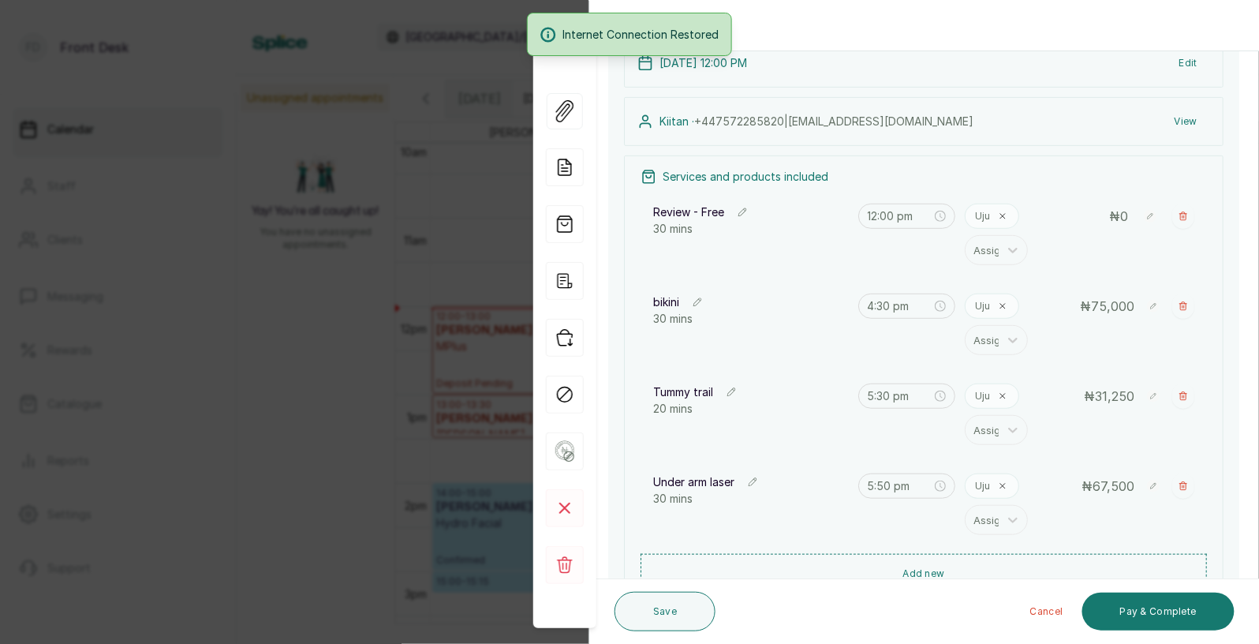
click at [409, 327] on div "Back Appointment Details Edit appointment Make changes to appointment details A…" at bounding box center [629, 322] width 1259 height 644
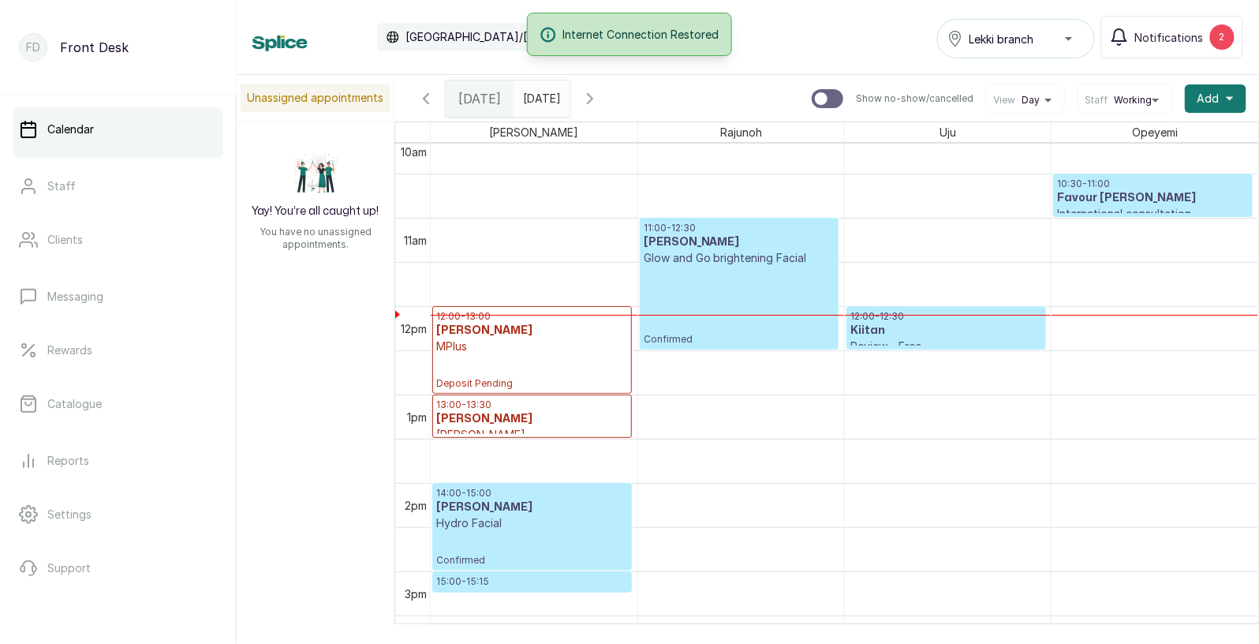
click at [547, 363] on div "12:00 - 13:00 [PERSON_NAME] MPlus Deposit Pending" at bounding box center [532, 350] width 192 height 80
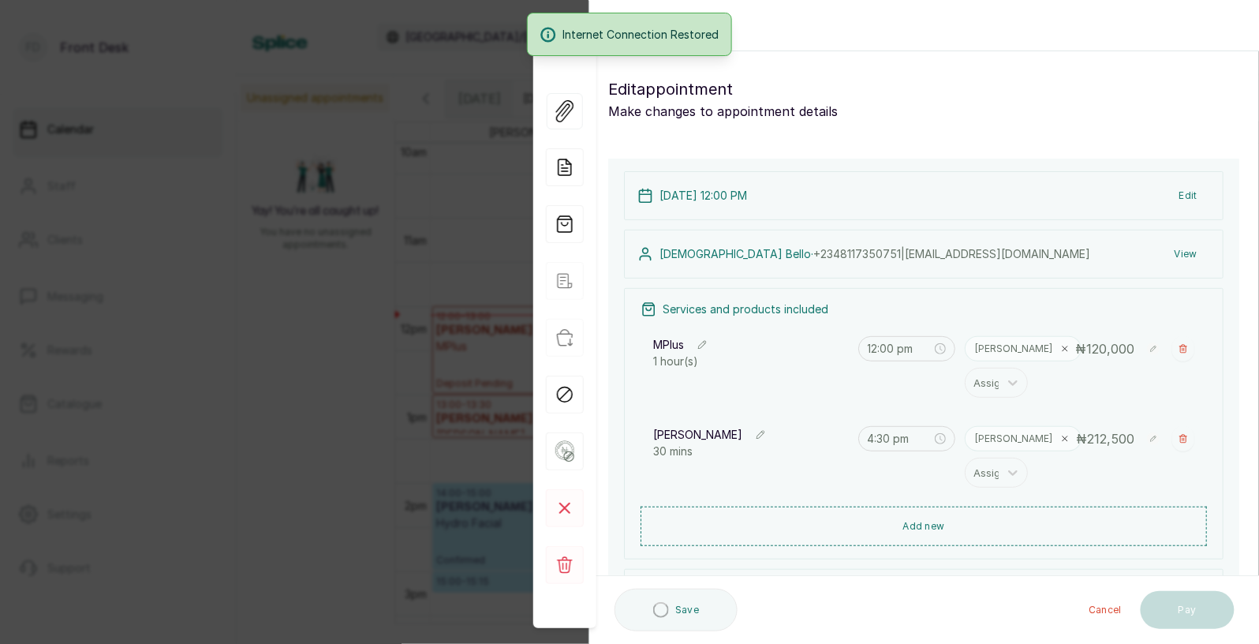
type input "1:00 pm"
click at [1185, 250] on button "View" at bounding box center [1186, 254] width 48 height 28
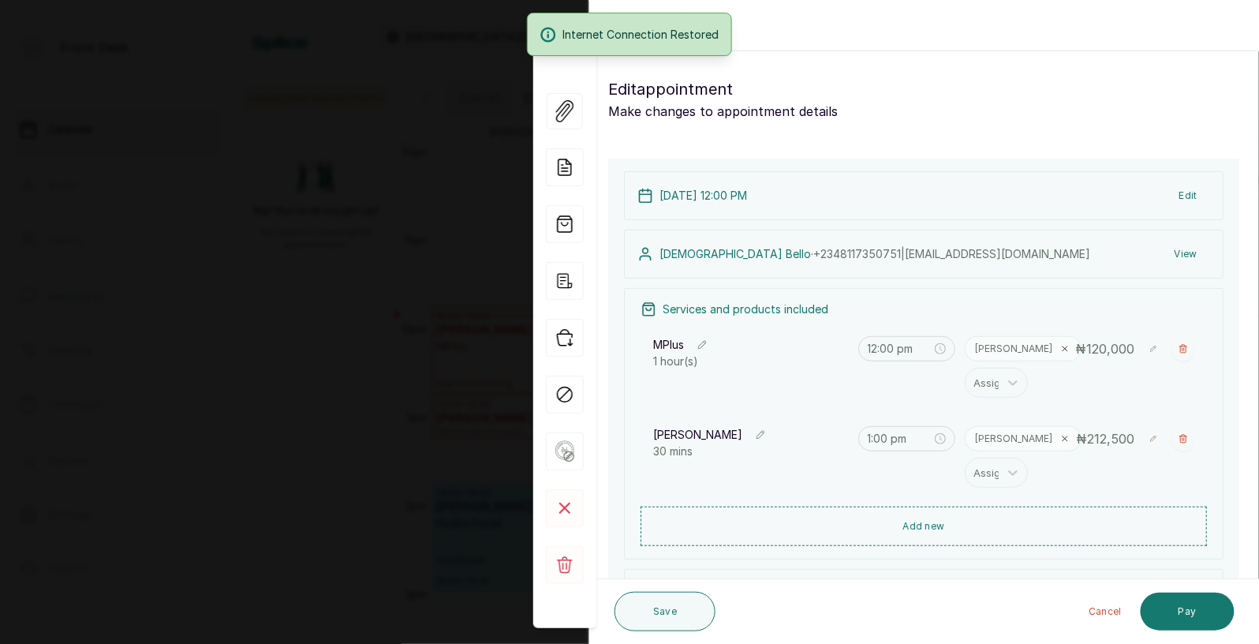
click at [1186, 252] on button "View" at bounding box center [1186, 254] width 48 height 28
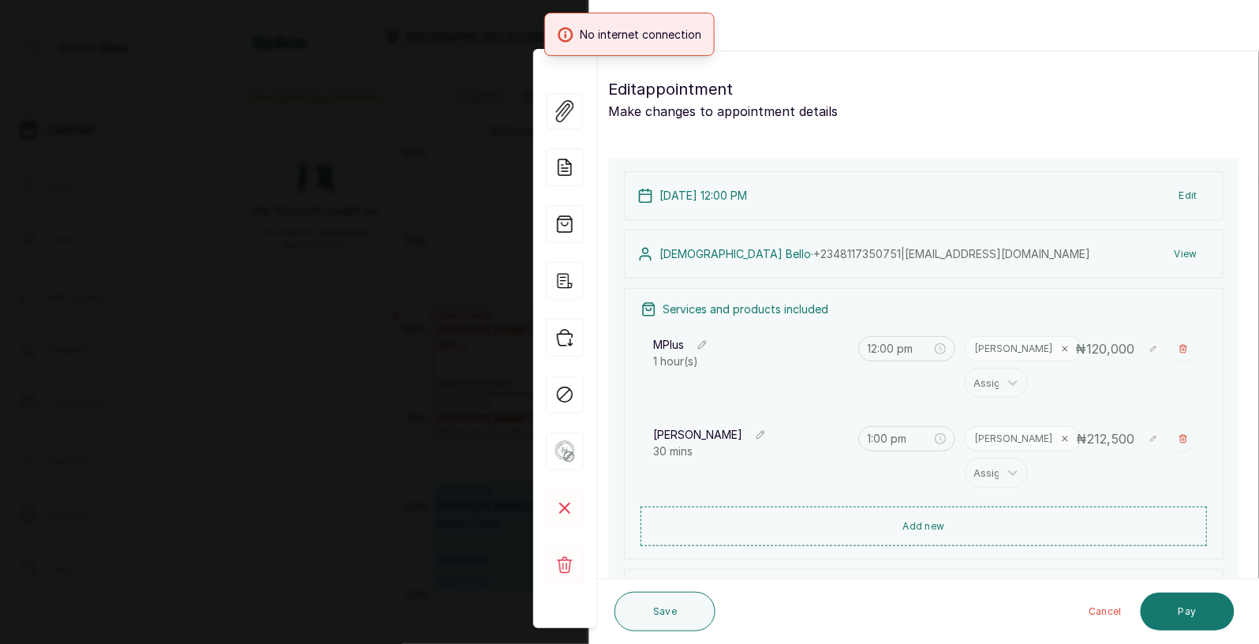
click at [364, 145] on div "Back Appointment Details Edit appointment Make changes to appointment details A…" at bounding box center [629, 322] width 1259 height 644
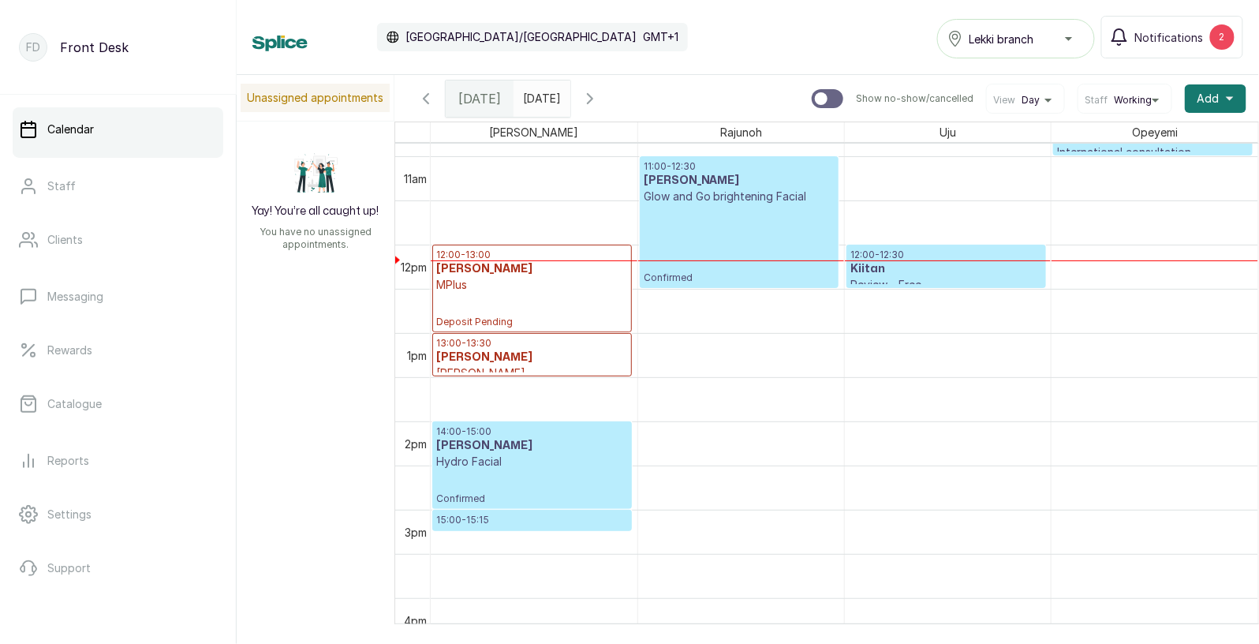
click at [530, 309] on div "12:00 - 13:00 [PERSON_NAME] MPlus Deposit Pending" at bounding box center [532, 288] width 192 height 80
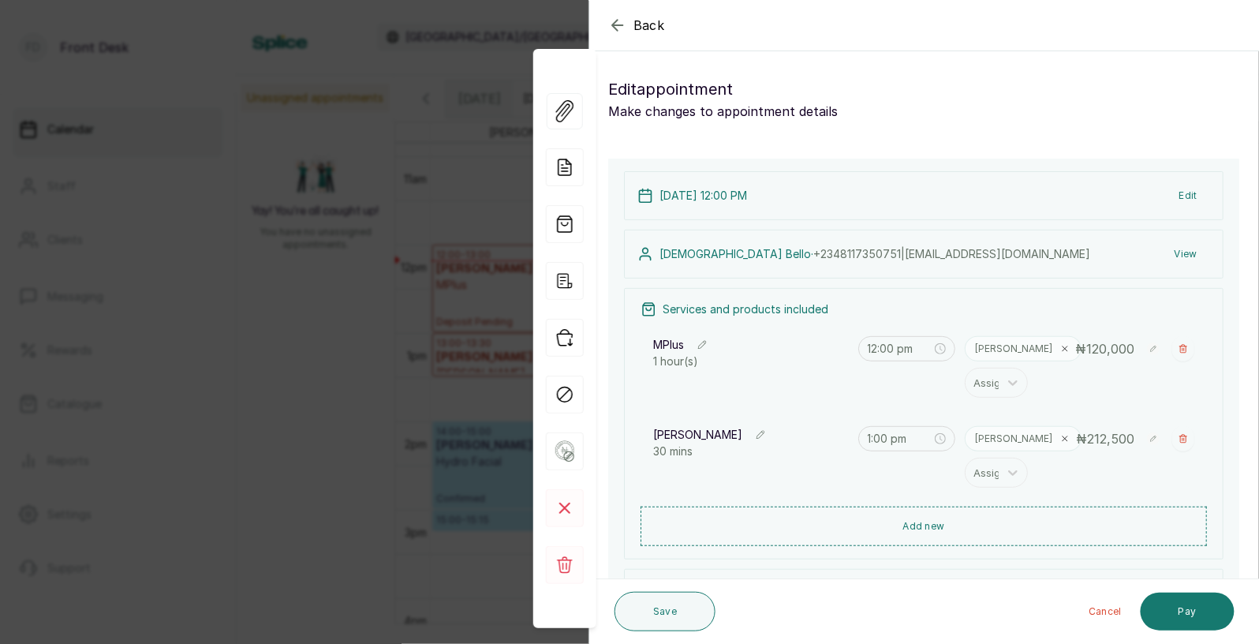
click at [1186, 249] on button "View" at bounding box center [1186, 254] width 48 height 28
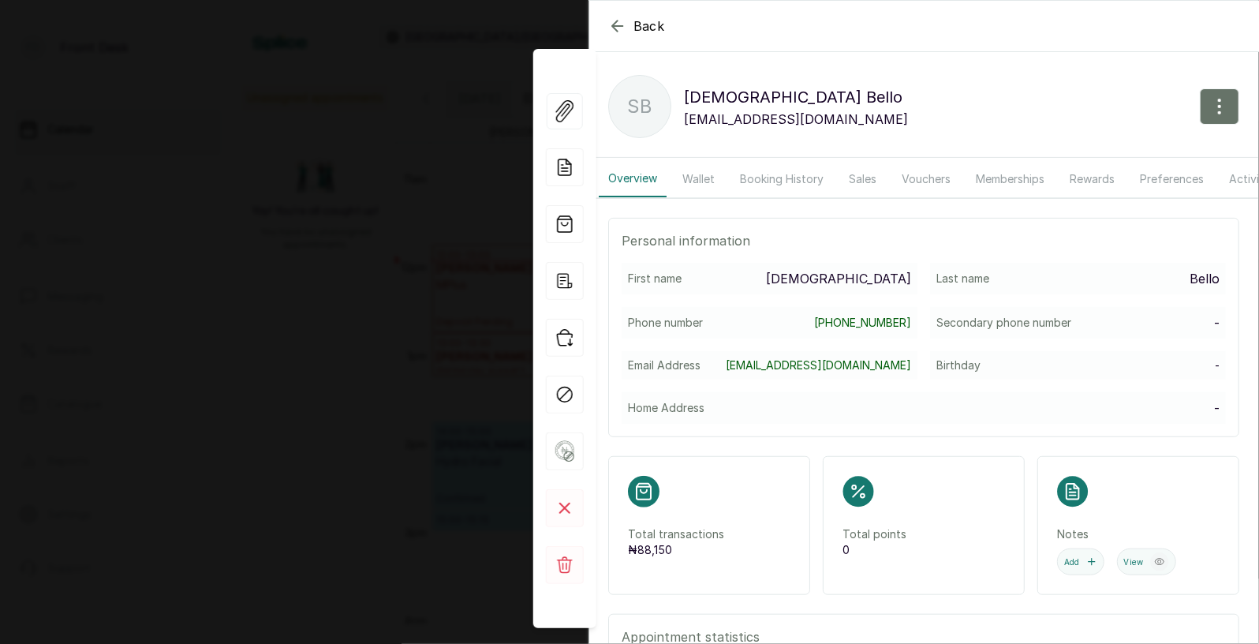
click at [788, 174] on button "Booking History" at bounding box center [781, 179] width 103 height 36
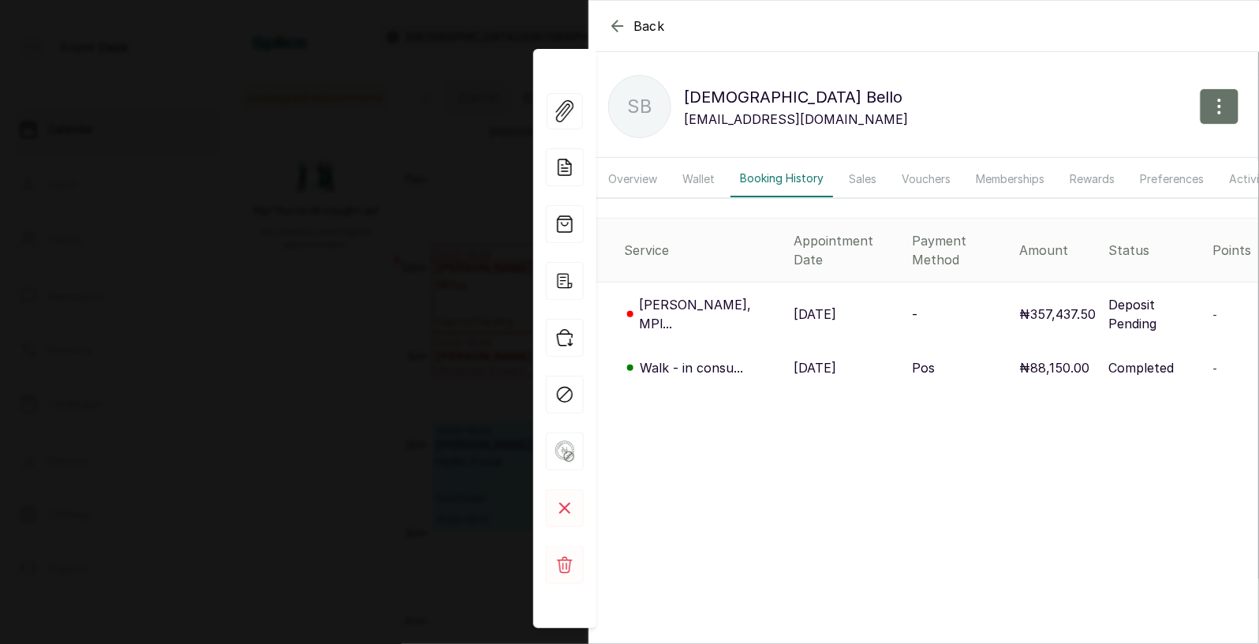
click at [795, 358] on p "29 Jul, 2025" at bounding box center [815, 367] width 43 height 19
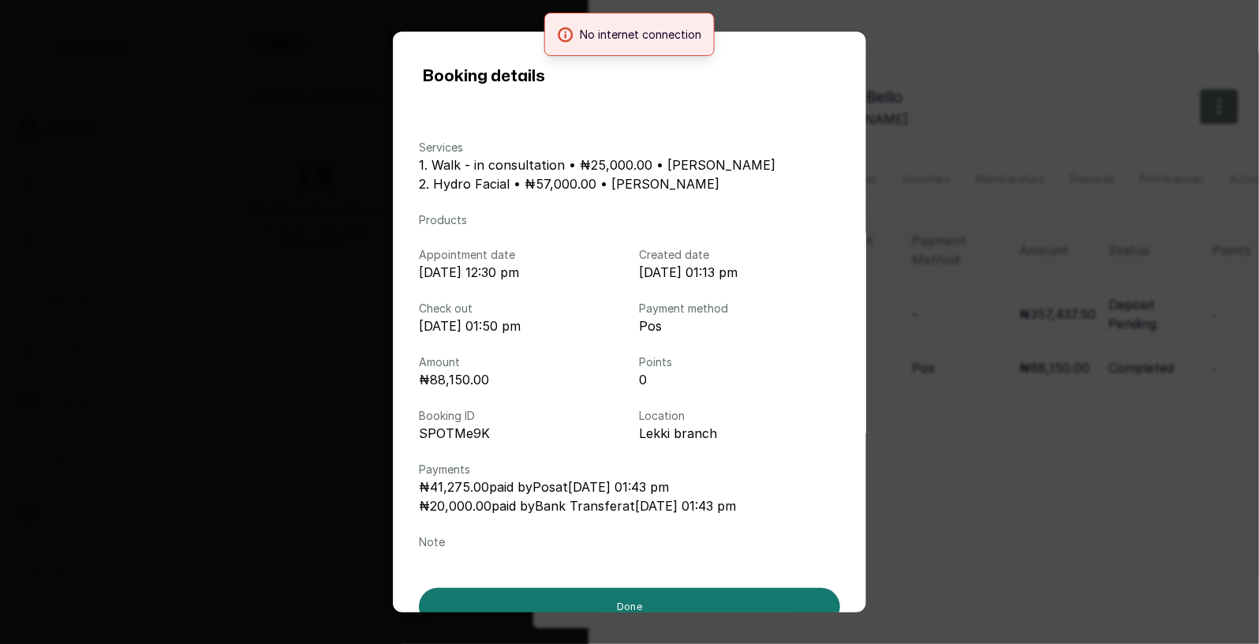
click at [263, 178] on div "Booking details Services 1. Walk - in consultation • ₦25,000.00 • Donna Onyendi…" at bounding box center [629, 322] width 1259 height 644
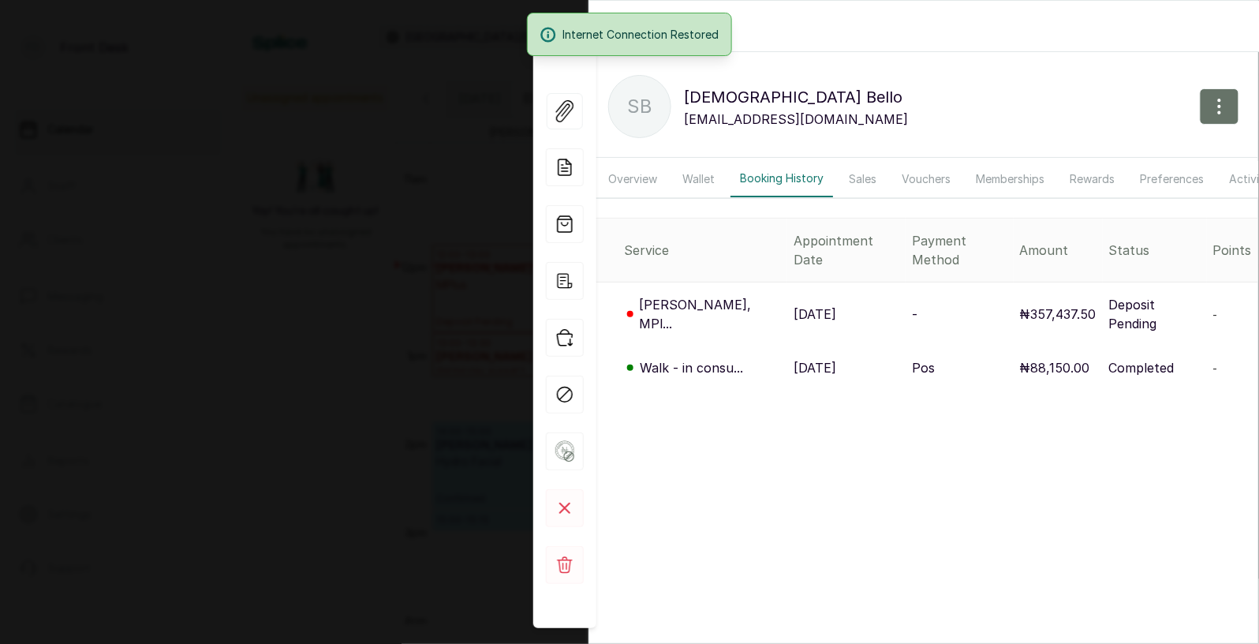
click at [212, 192] on div "Back Sunat Bello SB Sunat Bello sunatbello@hotmail.com Overview Wallet Booking …" at bounding box center [629, 322] width 1259 height 644
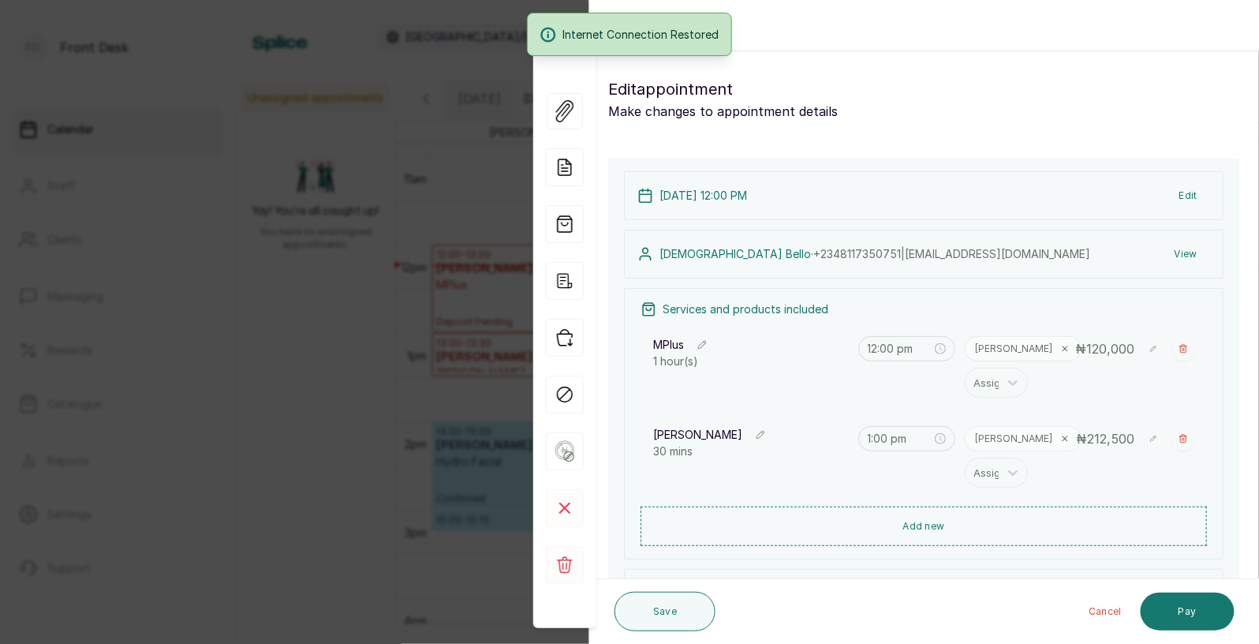
click at [229, 233] on div "Back Appointment Details Edit appointment Make changes to appointment details A…" at bounding box center [629, 322] width 1259 height 644
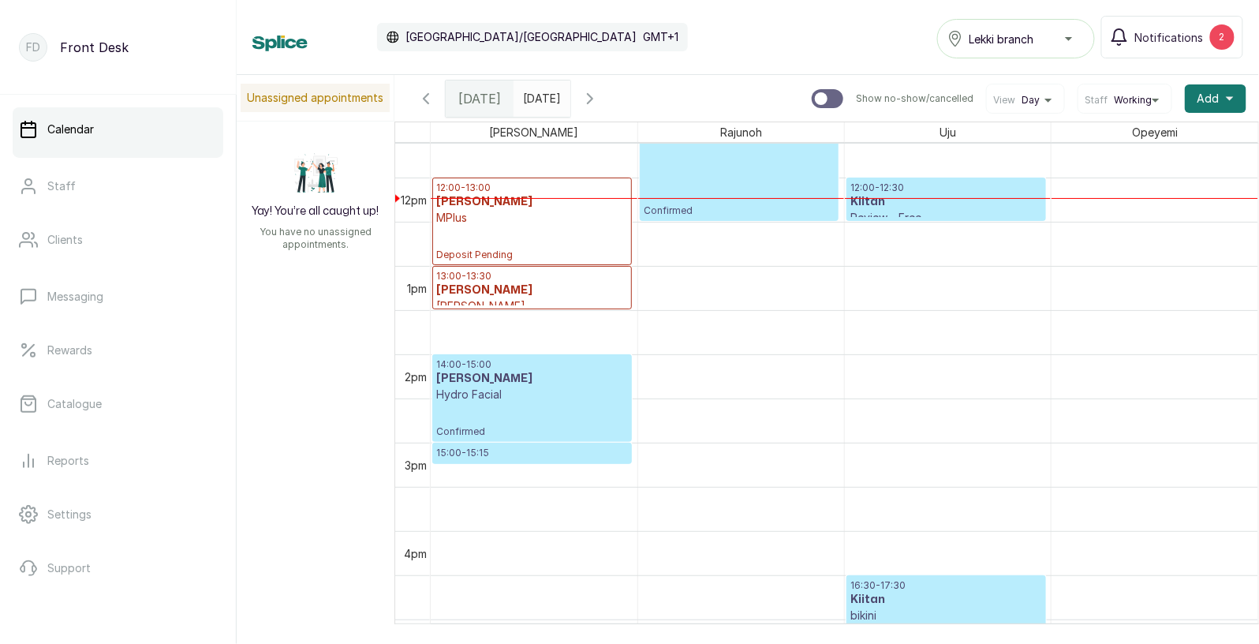
scroll to position [1045, 0]
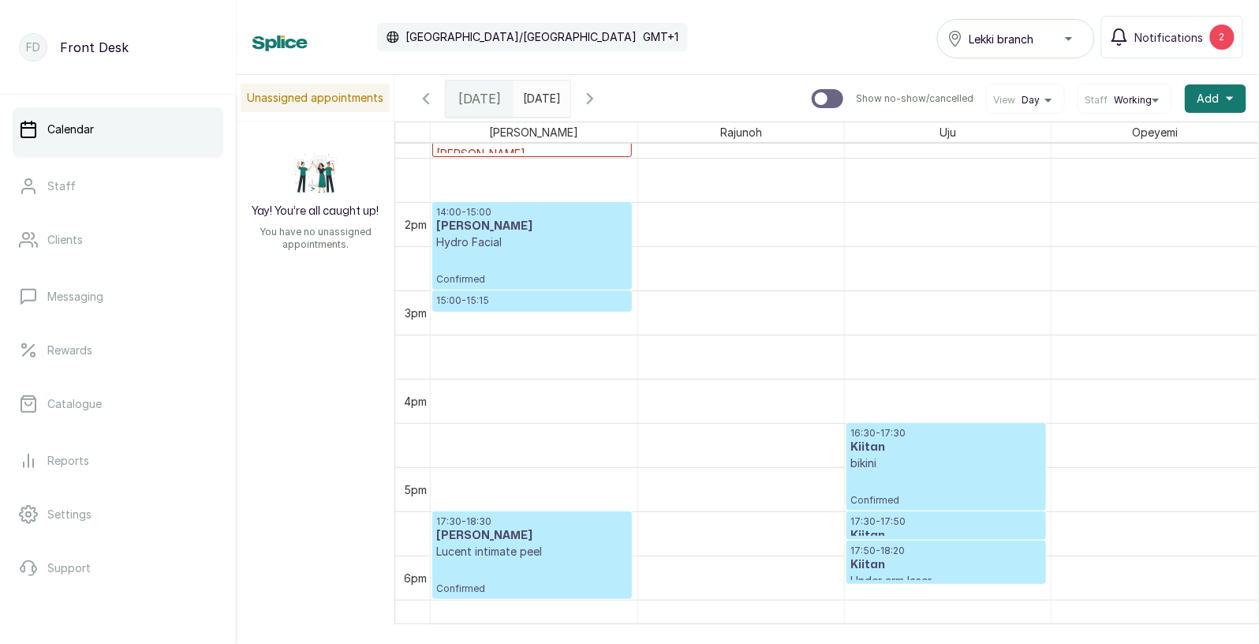
click at [878, 476] on div "16:30 - 17:30 Kiitan bikini Confirmed" at bounding box center [946, 467] width 192 height 80
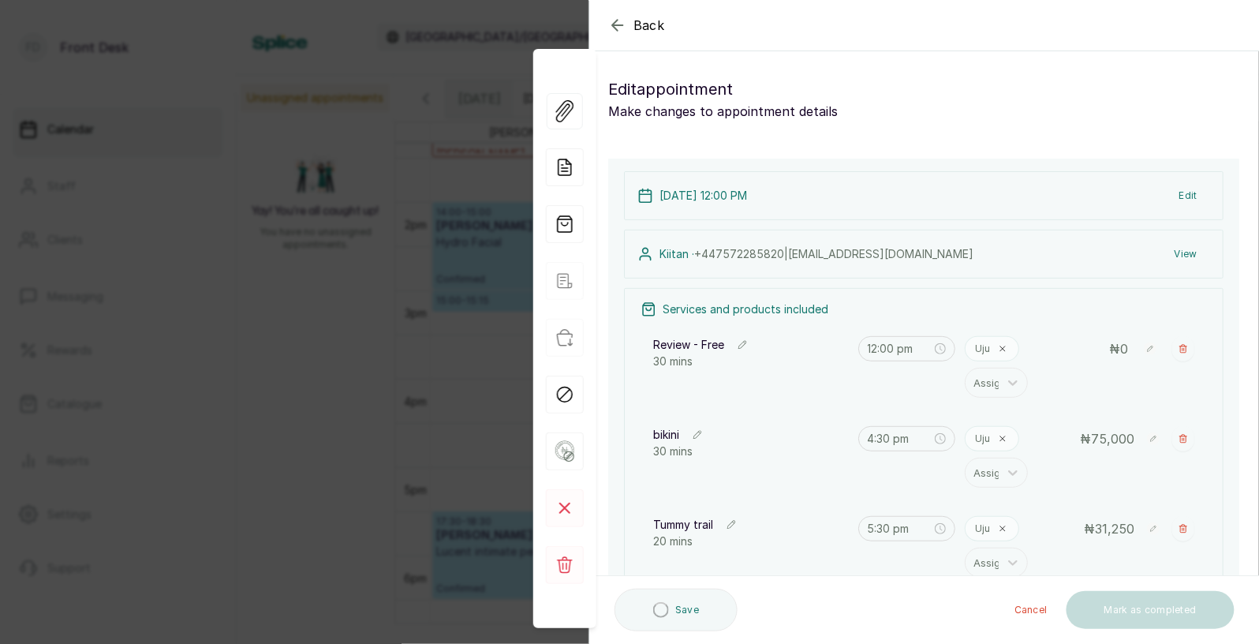
type input "4:30 pm"
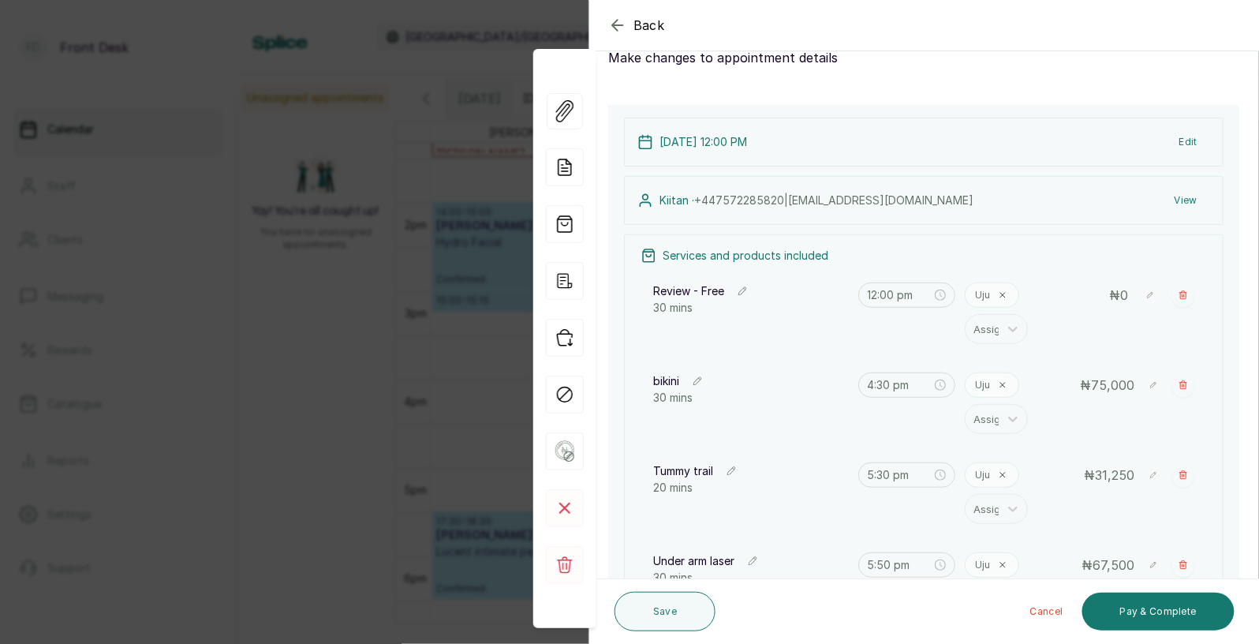
click at [641, 24] on span "Back" at bounding box center [649, 25] width 32 height 19
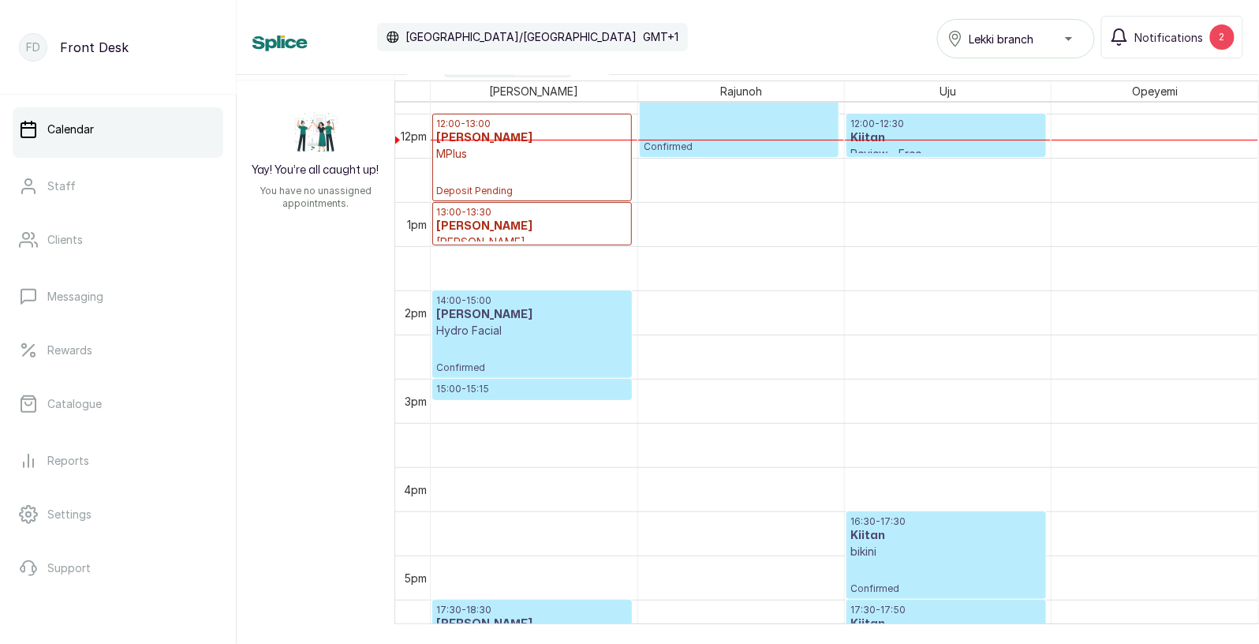
click at [962, 601] on div "17:30 - 17:50 Kiitan Tummy trail Confirmed" at bounding box center [946, 613] width 198 height 27
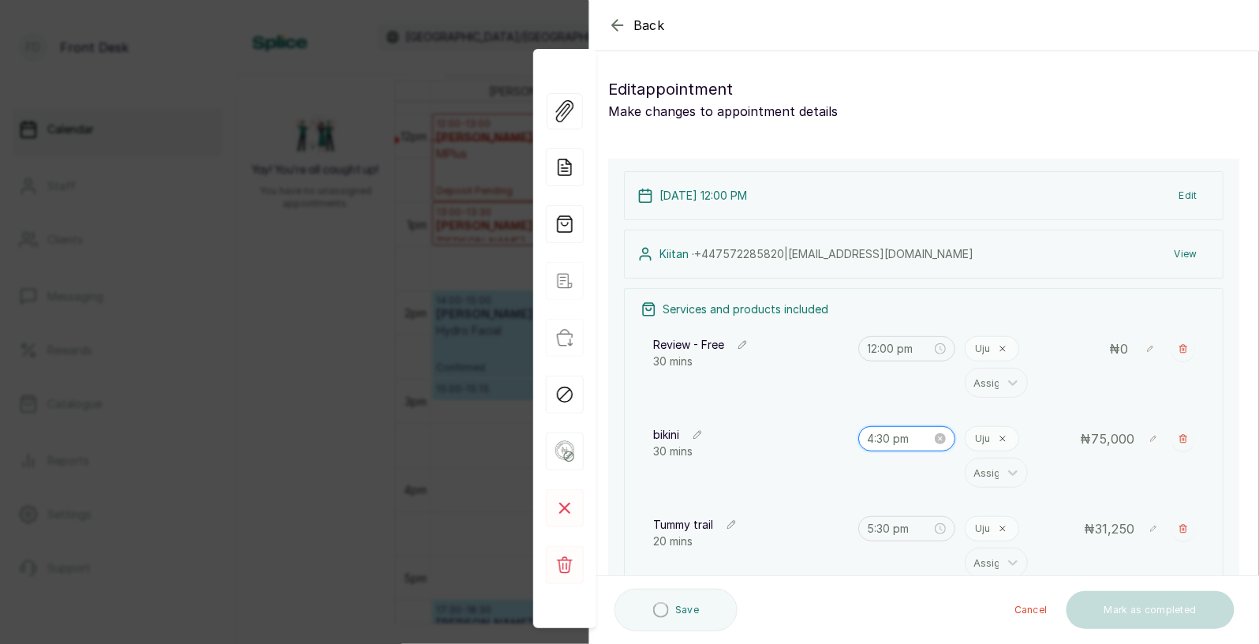
click at [906, 442] on input "4:30 pm" at bounding box center [900, 438] width 65 height 17
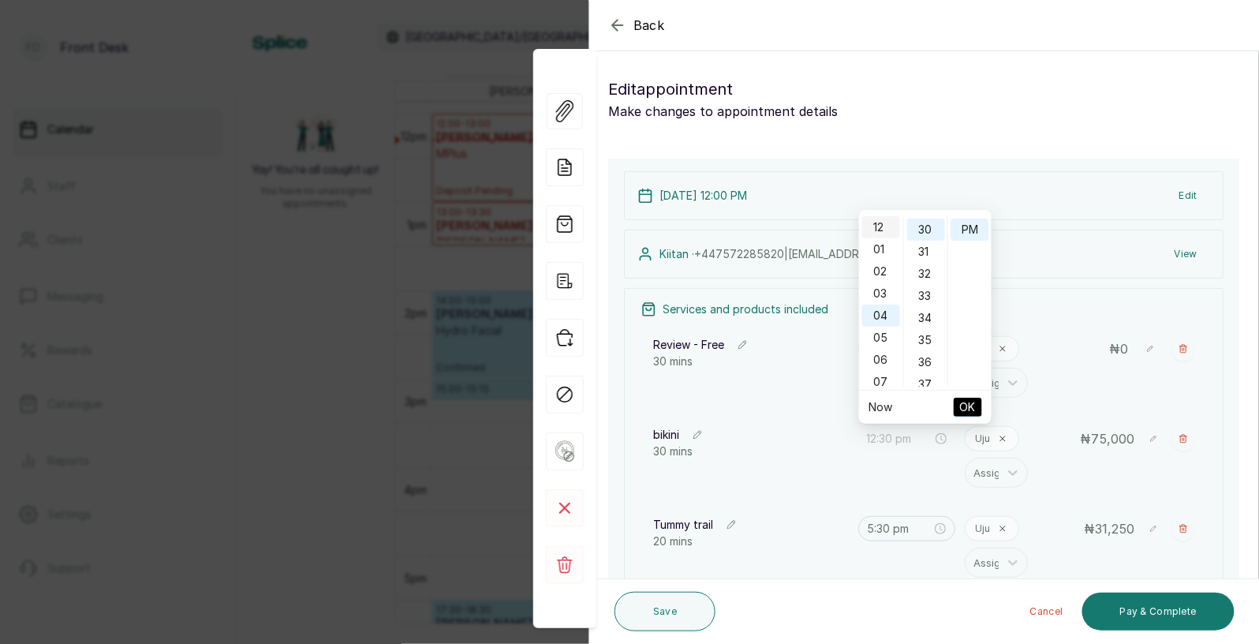
click at [883, 231] on div "12" at bounding box center [881, 227] width 38 height 22
click at [928, 220] on div "00" at bounding box center [926, 227] width 38 height 22
click at [929, 230] on div "00" at bounding box center [926, 227] width 38 height 22
type input "12:00 pm"
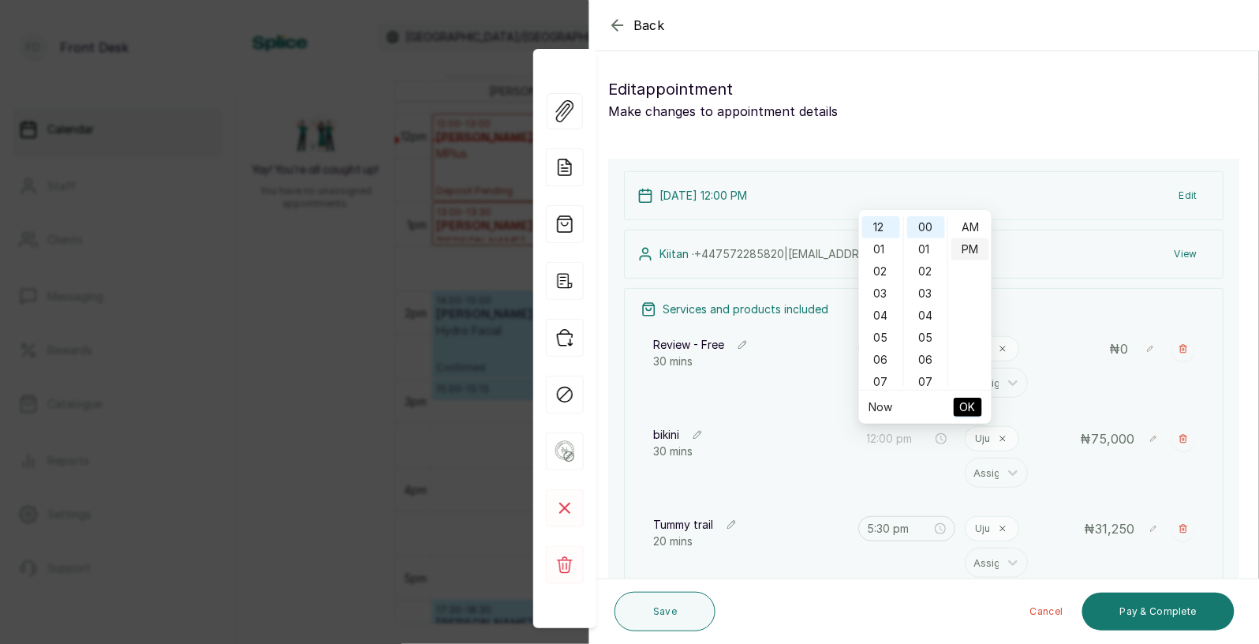
click at [975, 248] on div "PM" at bounding box center [970, 249] width 38 height 22
click at [973, 409] on span "OK" at bounding box center [968, 407] width 16 height 30
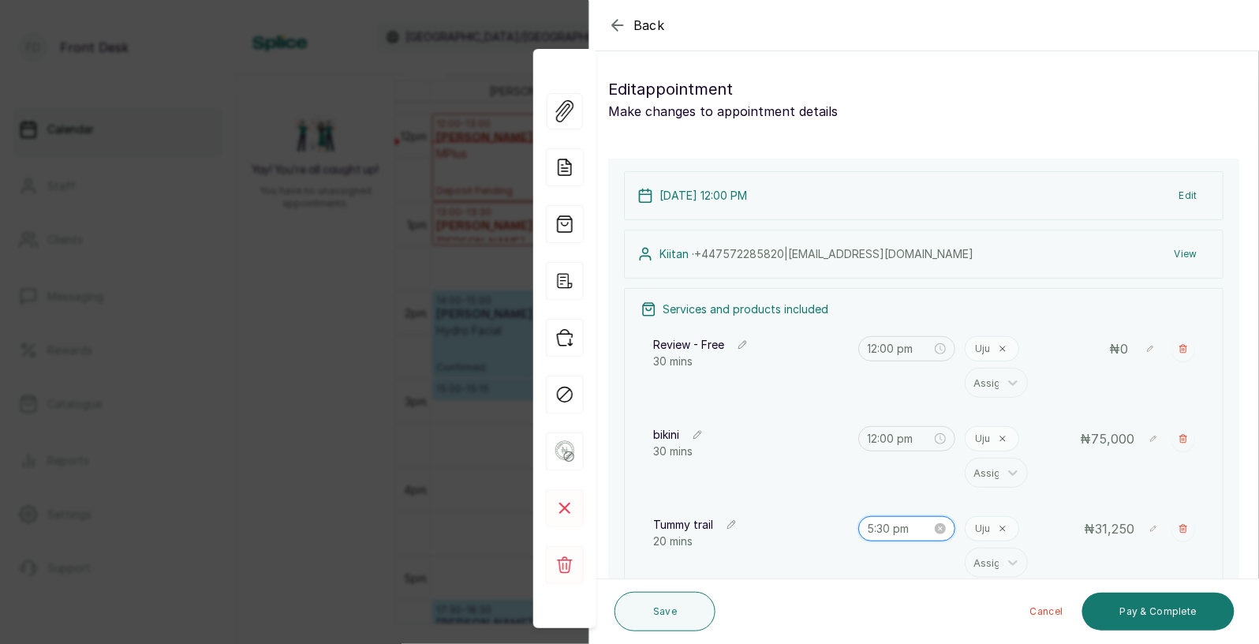
click at [913, 532] on input "5:30 pm" at bounding box center [900, 528] width 65 height 17
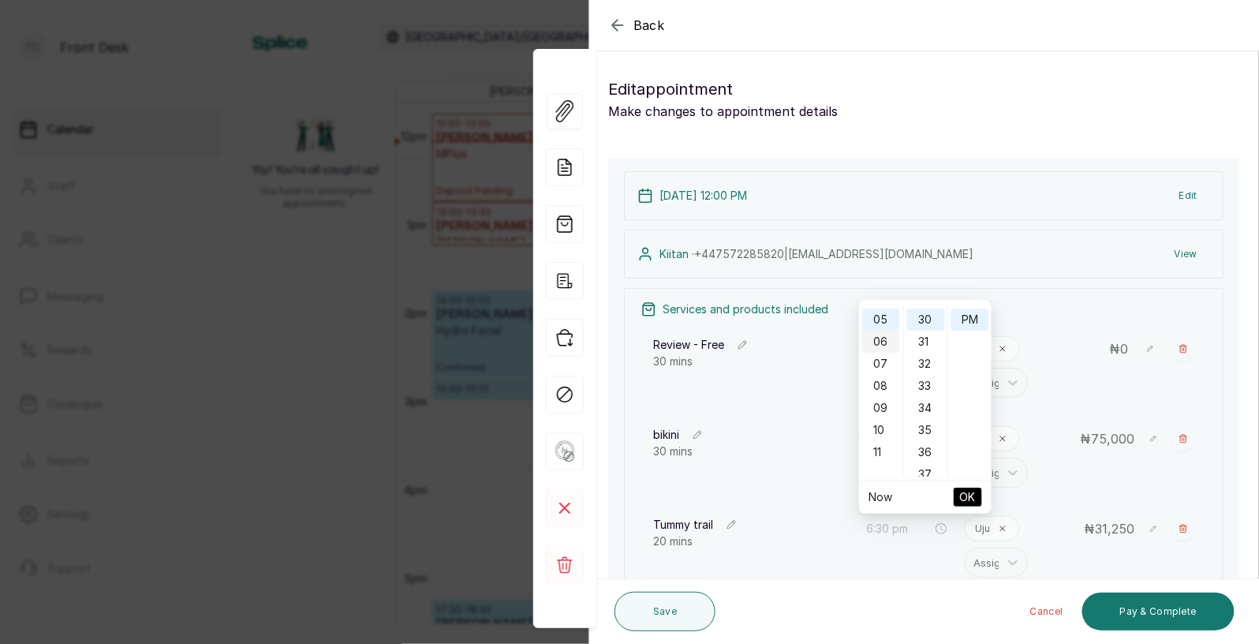
click at [877, 331] on div "06" at bounding box center [881, 342] width 38 height 22
click at [884, 319] on div "12" at bounding box center [881, 317] width 38 height 22
click at [932, 317] on div "30" at bounding box center [926, 319] width 38 height 22
click at [936, 318] on div "00" at bounding box center [926, 317] width 38 height 22
type input "12:00 pm"
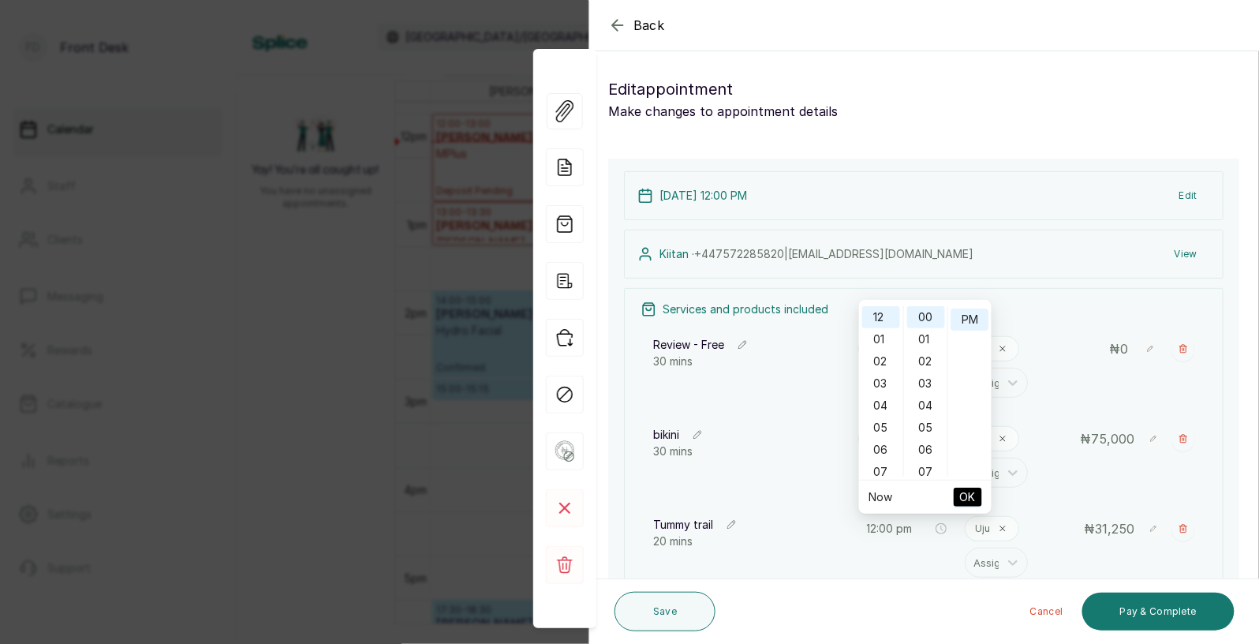
click at [972, 495] on span "OK" at bounding box center [968, 497] width 16 height 30
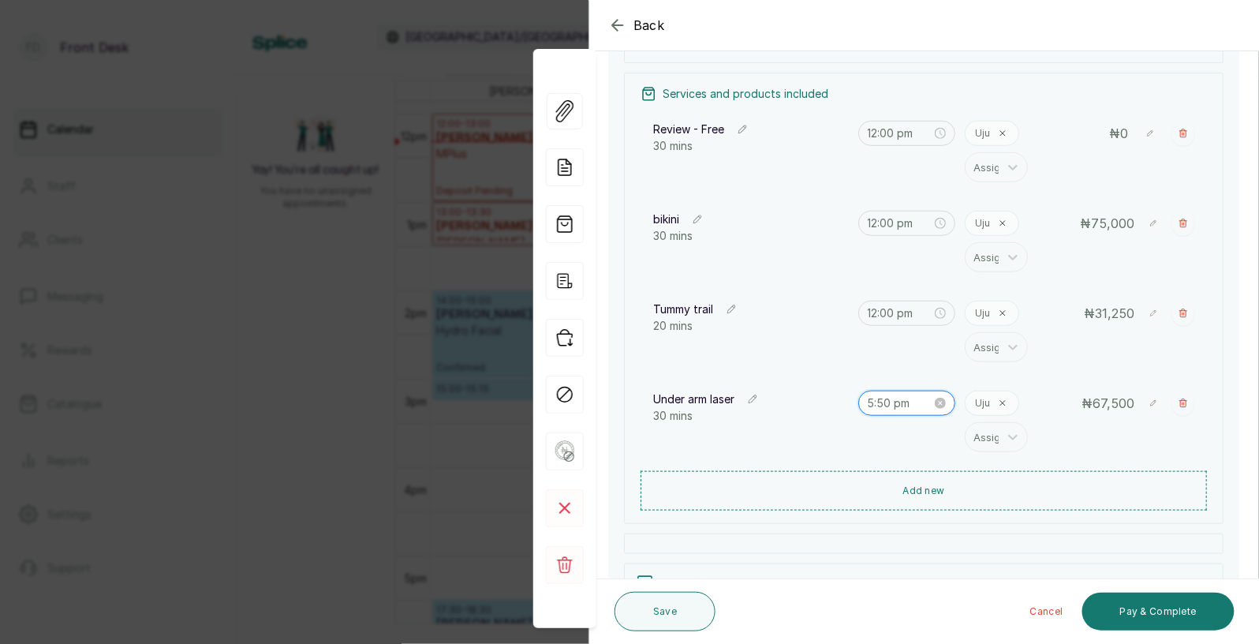
click at [902, 411] on input "5:50 pm" at bounding box center [900, 402] width 65 height 17
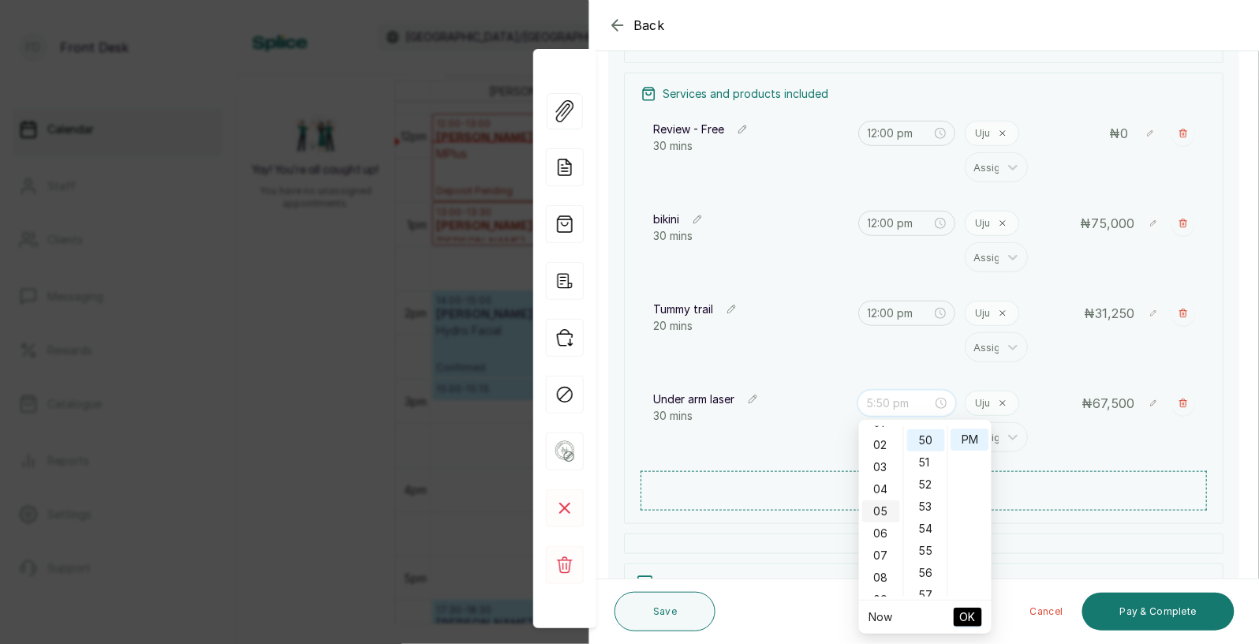
scroll to position [0, 0]
click at [888, 440] on div "12" at bounding box center [881, 437] width 38 height 22
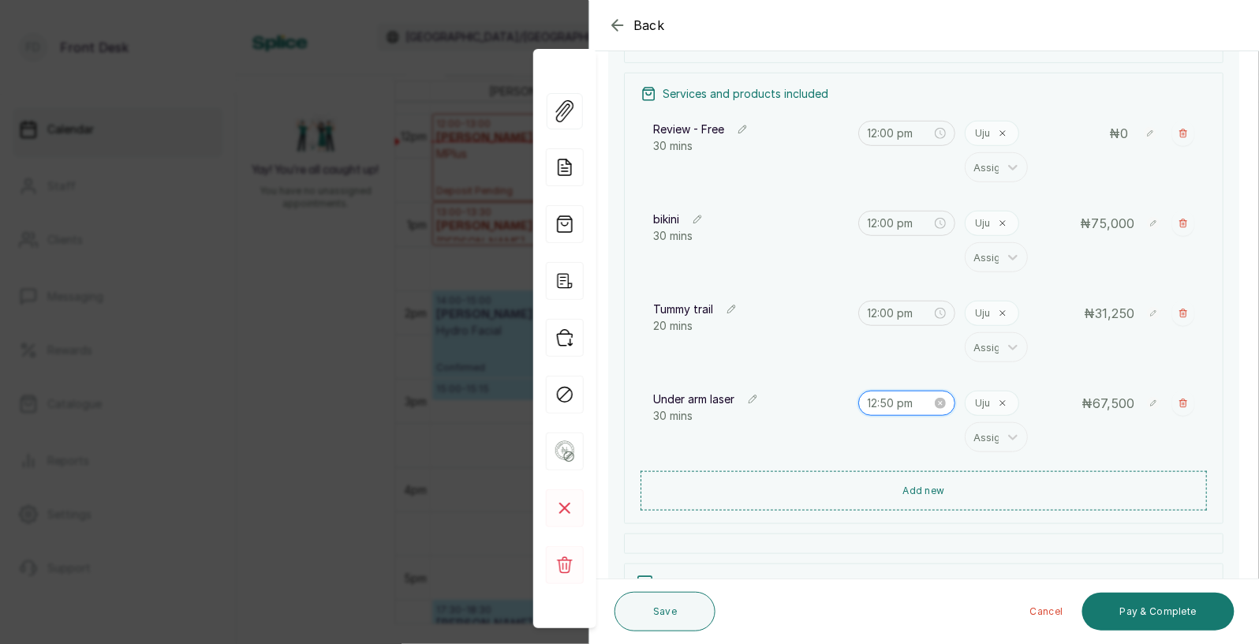
click at [902, 400] on input "12:50 pm" at bounding box center [900, 402] width 65 height 17
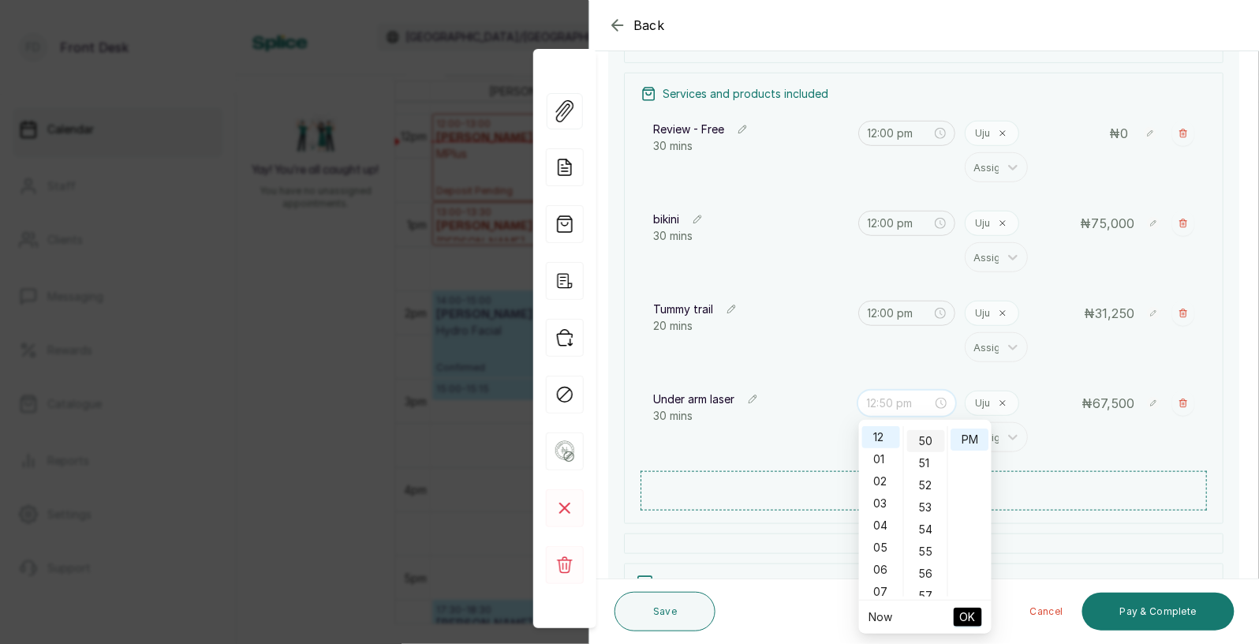
scroll to position [1091, 0]
click at [925, 439] on div "50" at bounding box center [926, 450] width 38 height 22
click at [924, 429] on div "49" at bounding box center [926, 428] width 38 height 22
type input "12:00 pm"
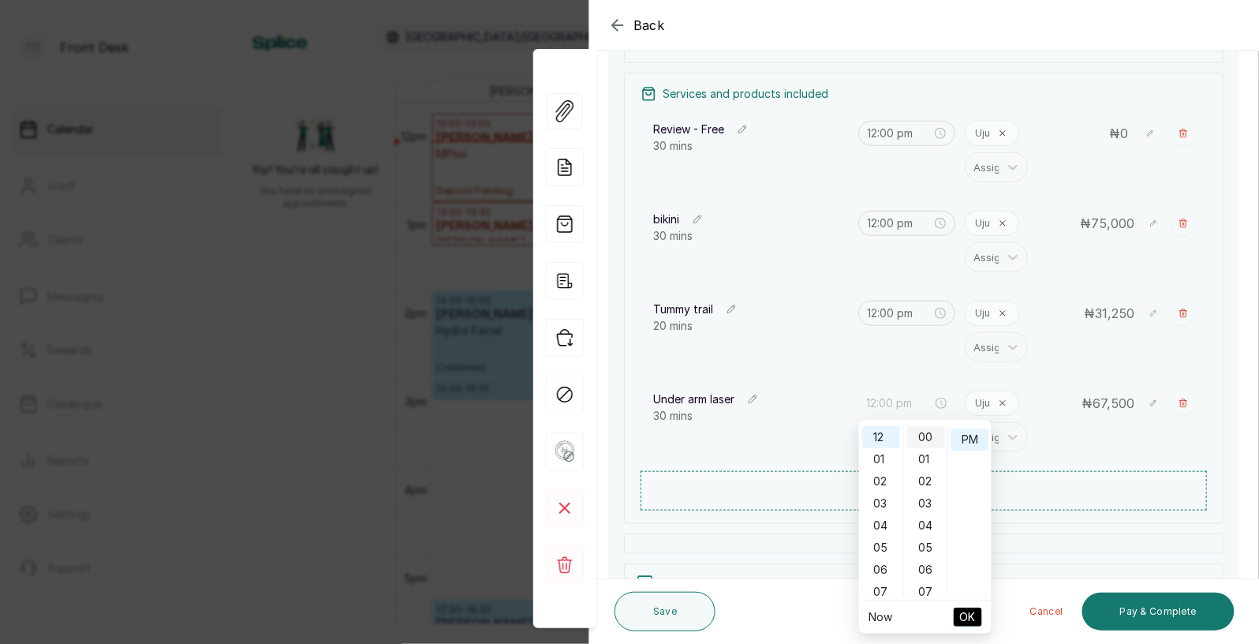
click at [928, 432] on div "00" at bounding box center [926, 437] width 38 height 22
click at [968, 610] on span "OK" at bounding box center [968, 617] width 16 height 30
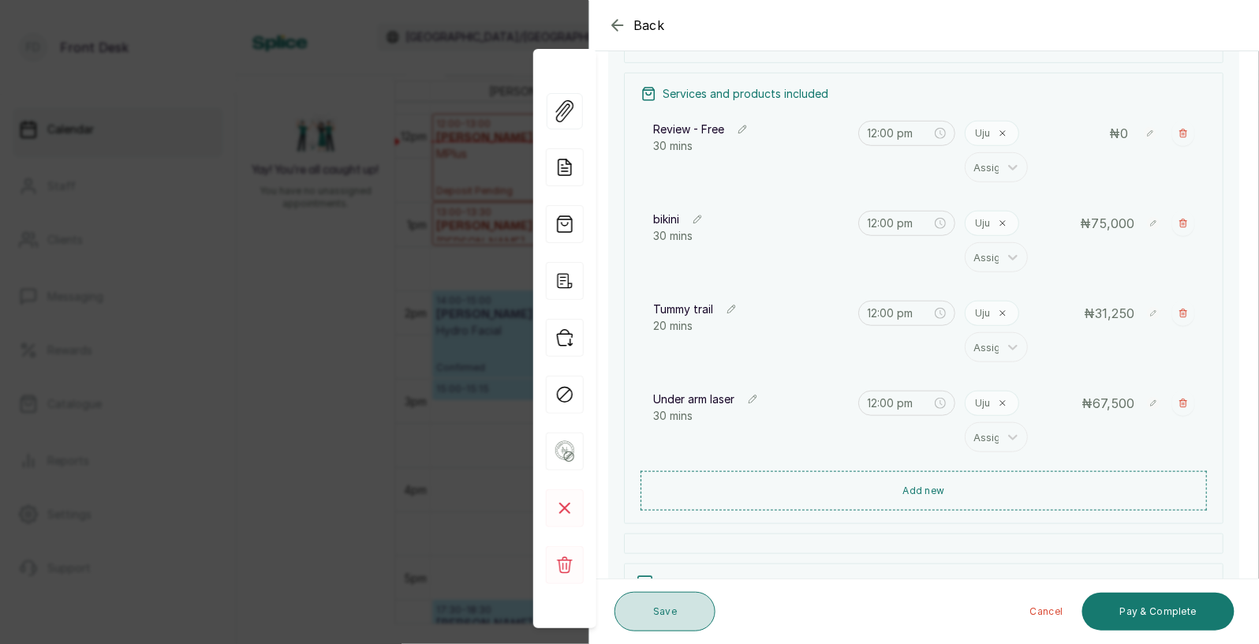
click at [678, 607] on button "Save" at bounding box center [664, 611] width 101 height 39
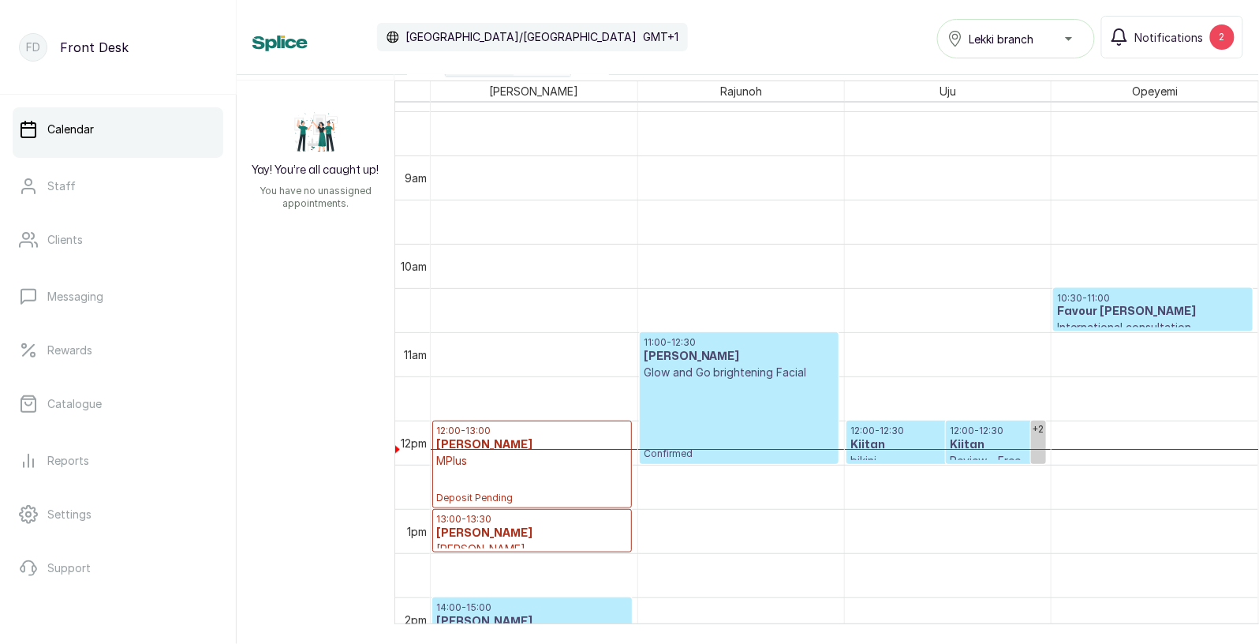
scroll to position [785, 0]
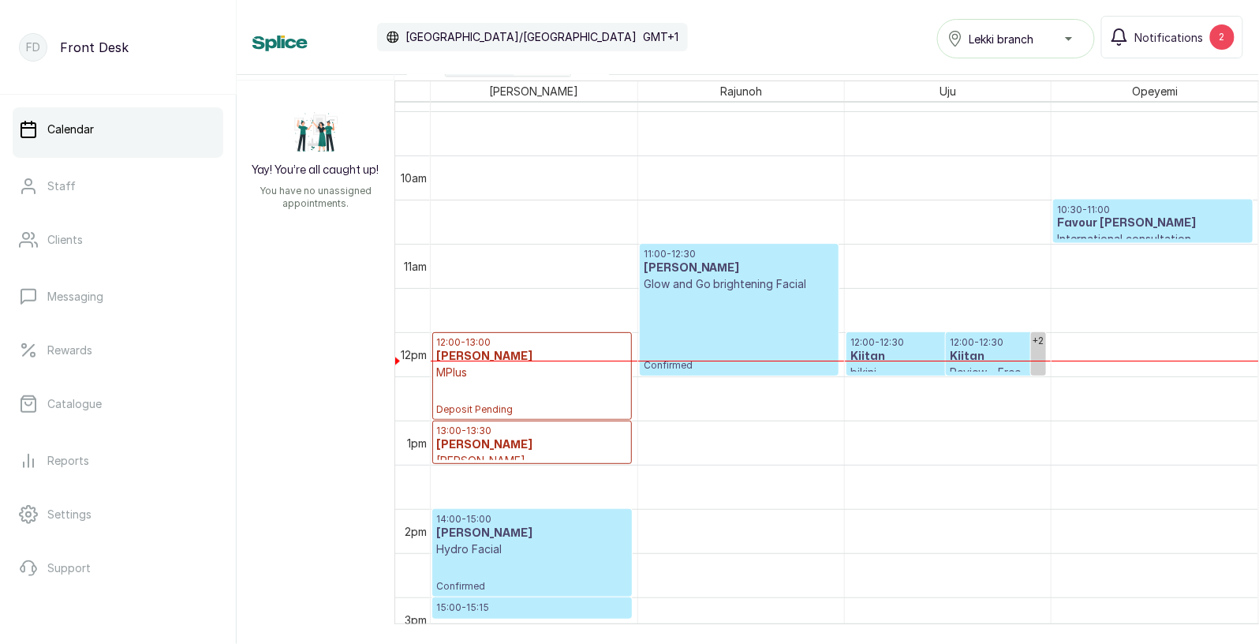
click at [771, 298] on div "11:00 - 12:30 Adaeze Igbokwe Glow and Go brightening Facial Confirmed" at bounding box center [740, 310] width 192 height 124
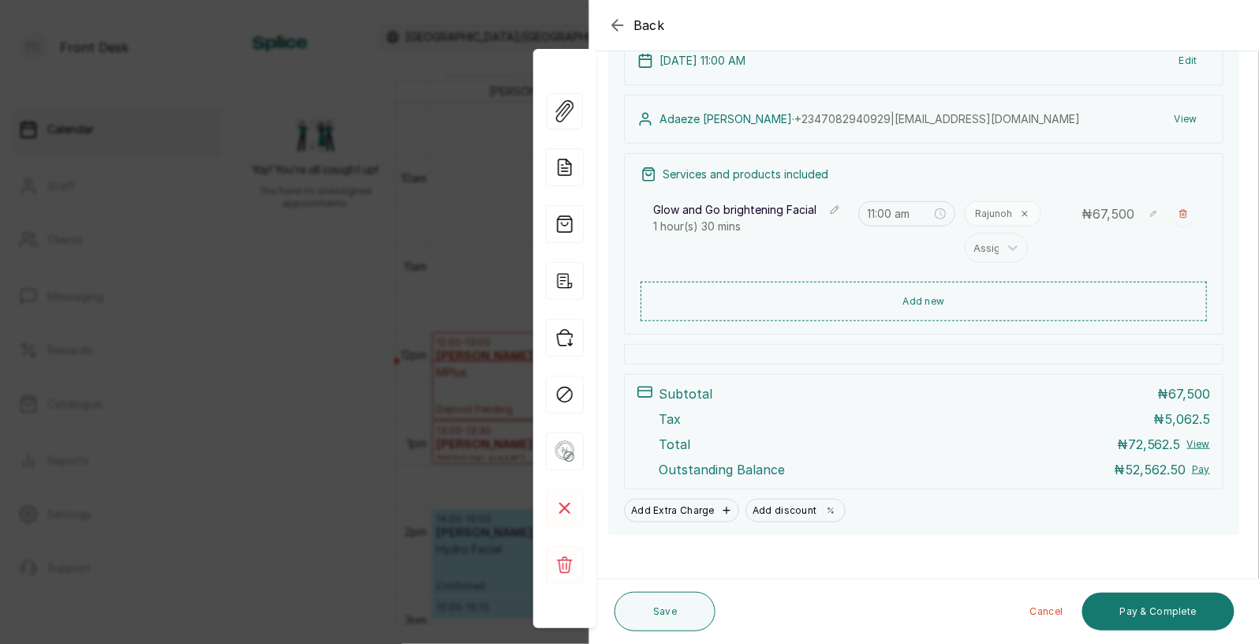
click at [657, 24] on span "Back" at bounding box center [649, 25] width 32 height 19
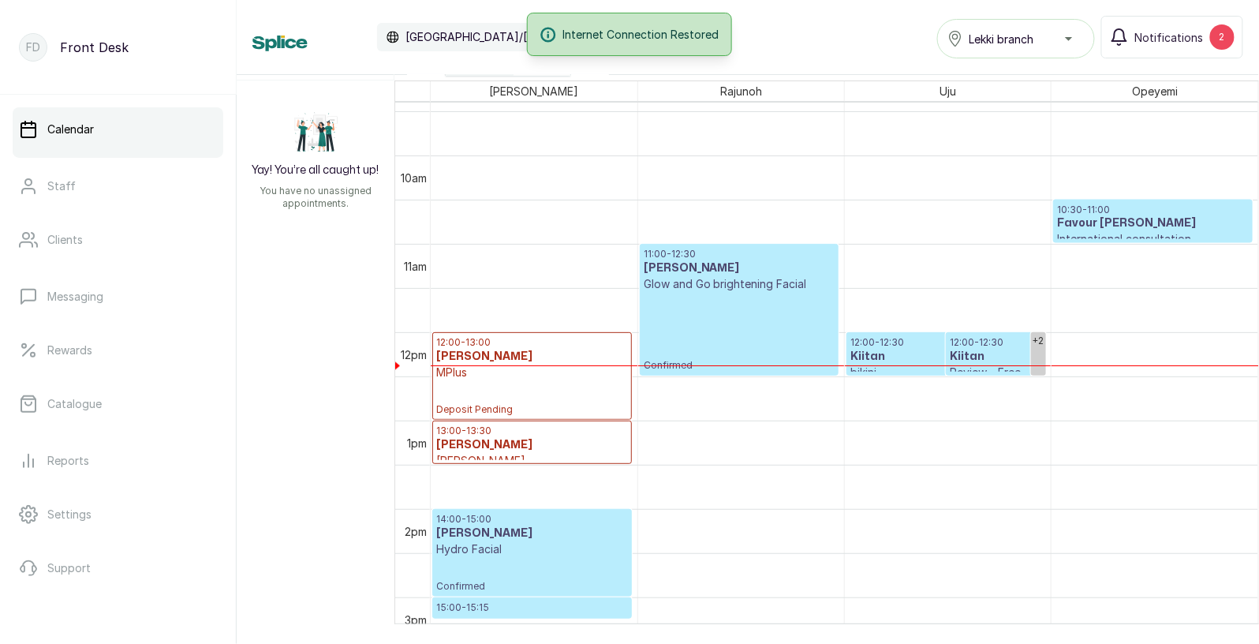
click at [527, 599] on div "15:00 - 15:15 Ronke Bamisedun Under chin laser Confirmed" at bounding box center [532, 608] width 198 height 20
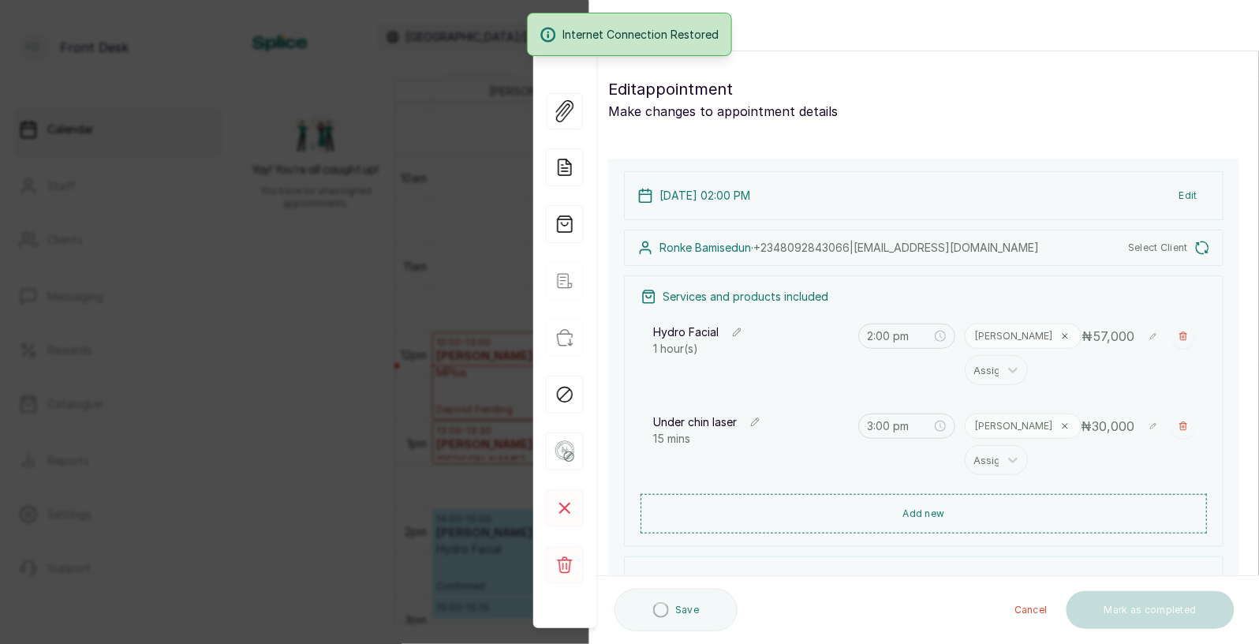
type input "2:00 pm"
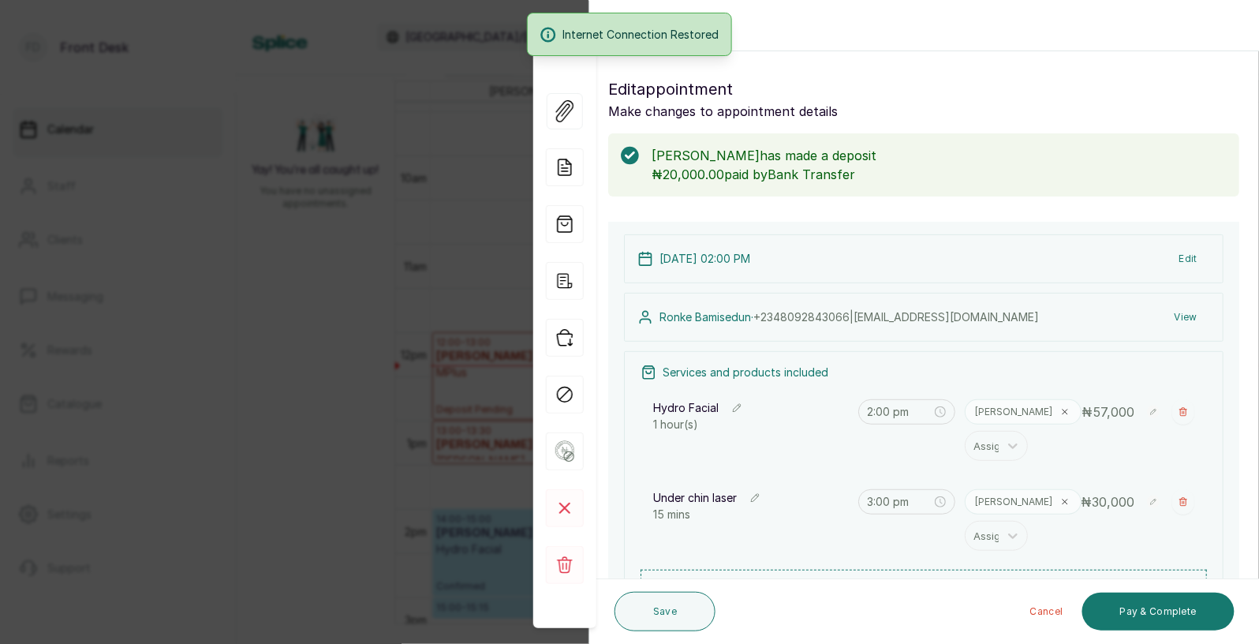
scroll to position [530, 0]
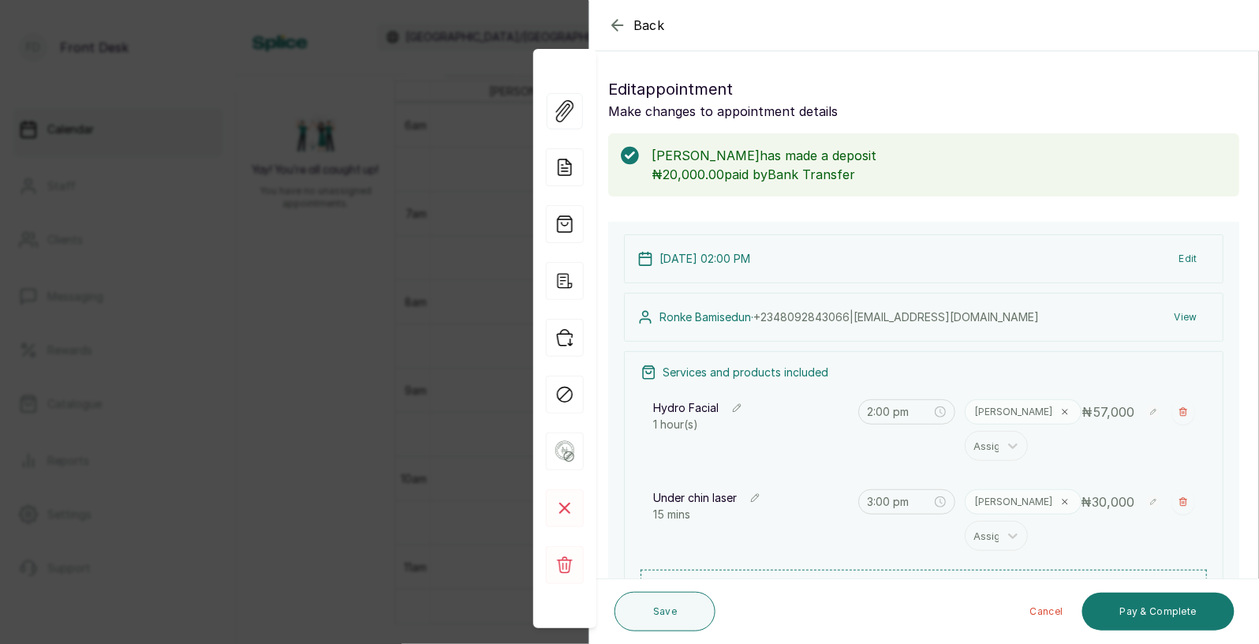
click at [654, 23] on span "Back" at bounding box center [649, 25] width 32 height 19
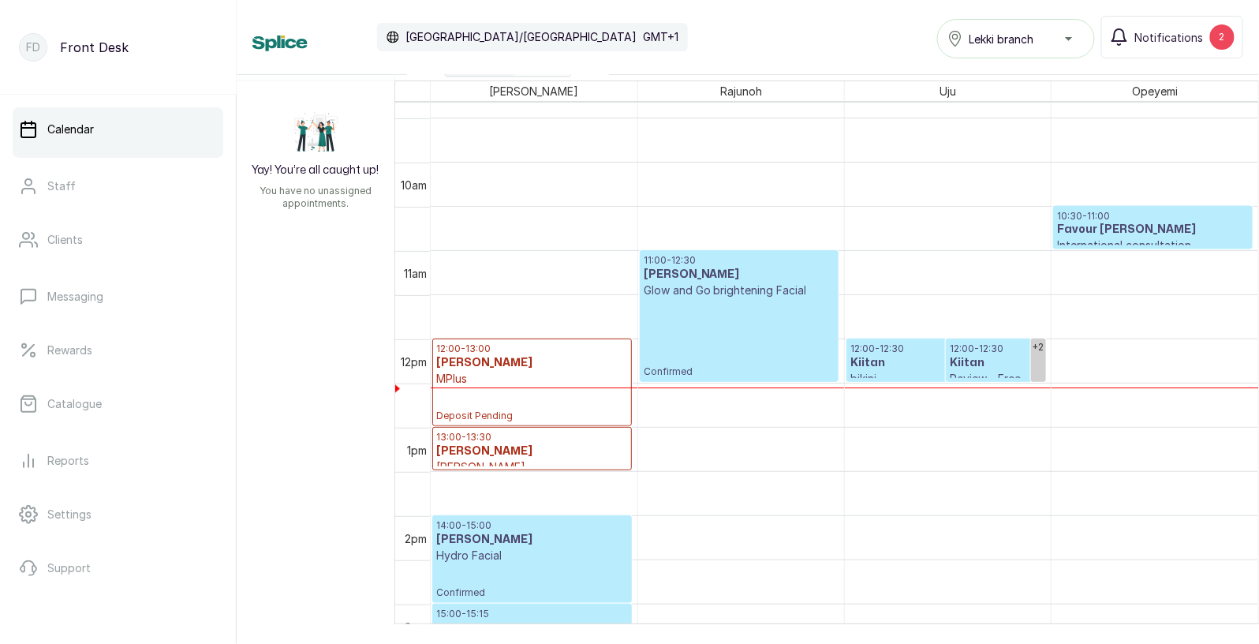
scroll to position [752, 0]
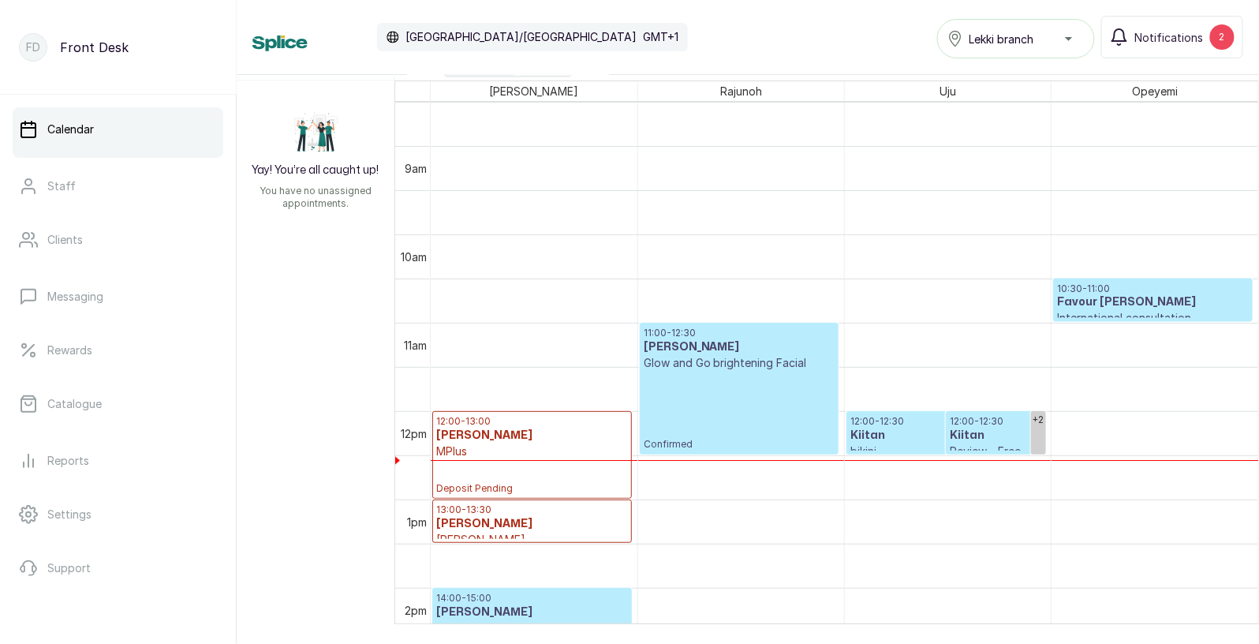
click at [518, 472] on div "12:00 - 13:00 [PERSON_NAME] MPlus Deposit Pending" at bounding box center [532, 455] width 192 height 80
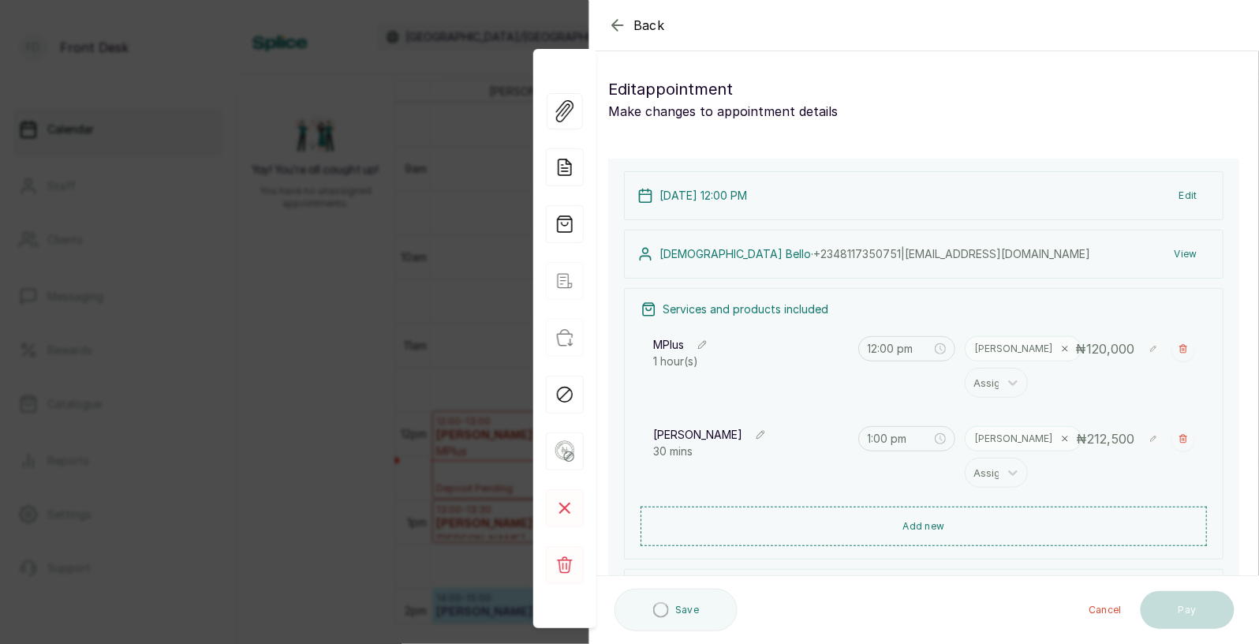
type input "12:00 pm"
type input "1:00 pm"
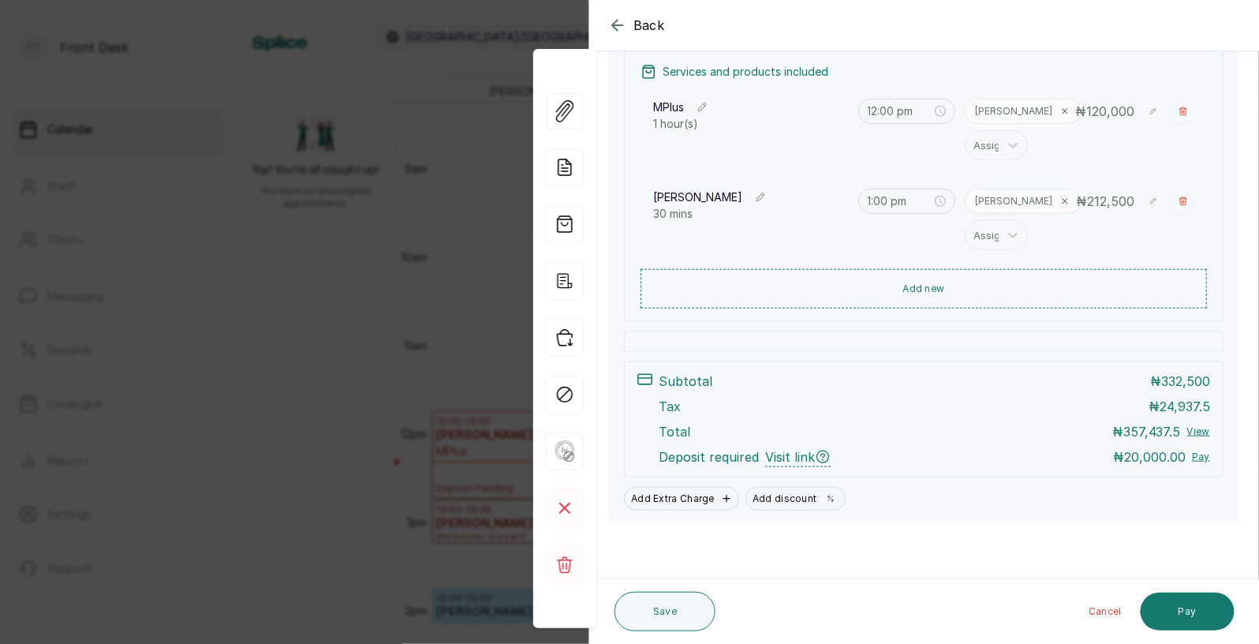
scroll to position [238, 0]
click at [644, 21] on span "Back" at bounding box center [649, 25] width 32 height 19
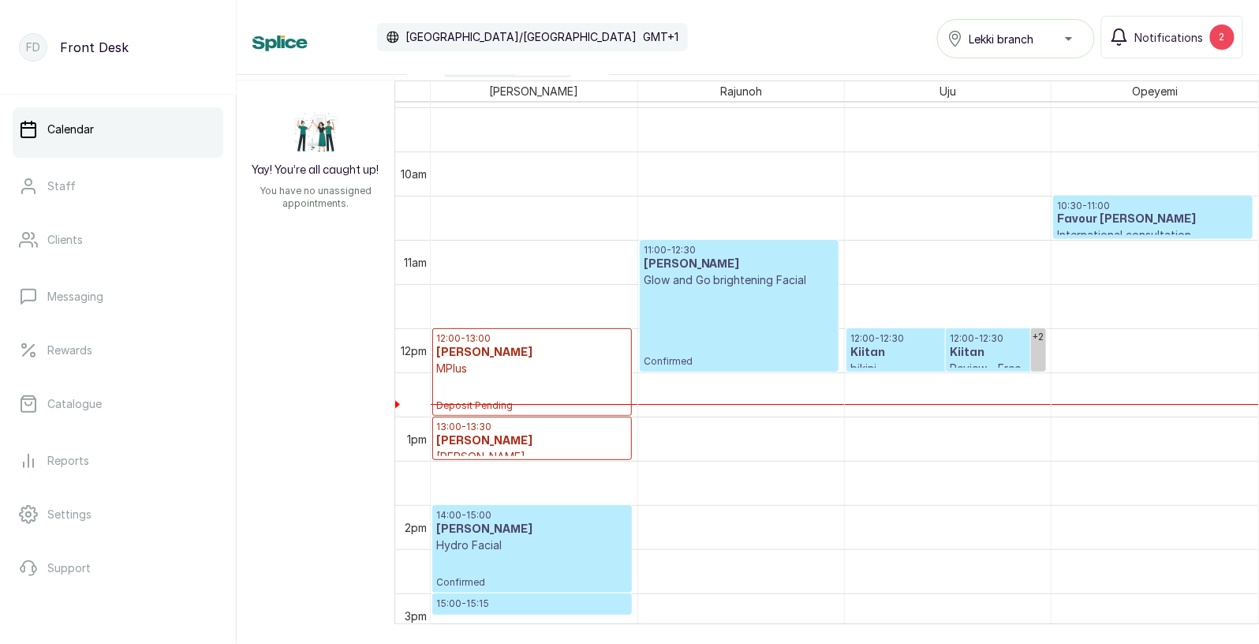
scroll to position [855, 0]
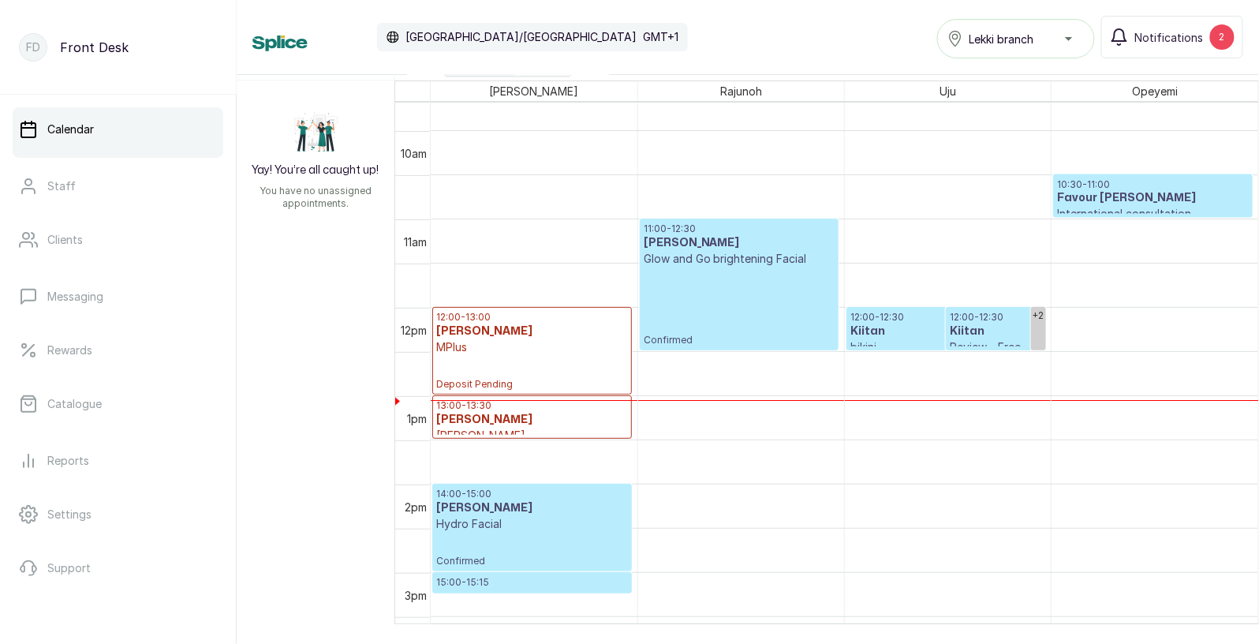
click at [493, 363] on div "12:00 - 13:00 [PERSON_NAME] MPlus Deposit Pending" at bounding box center [532, 351] width 192 height 80
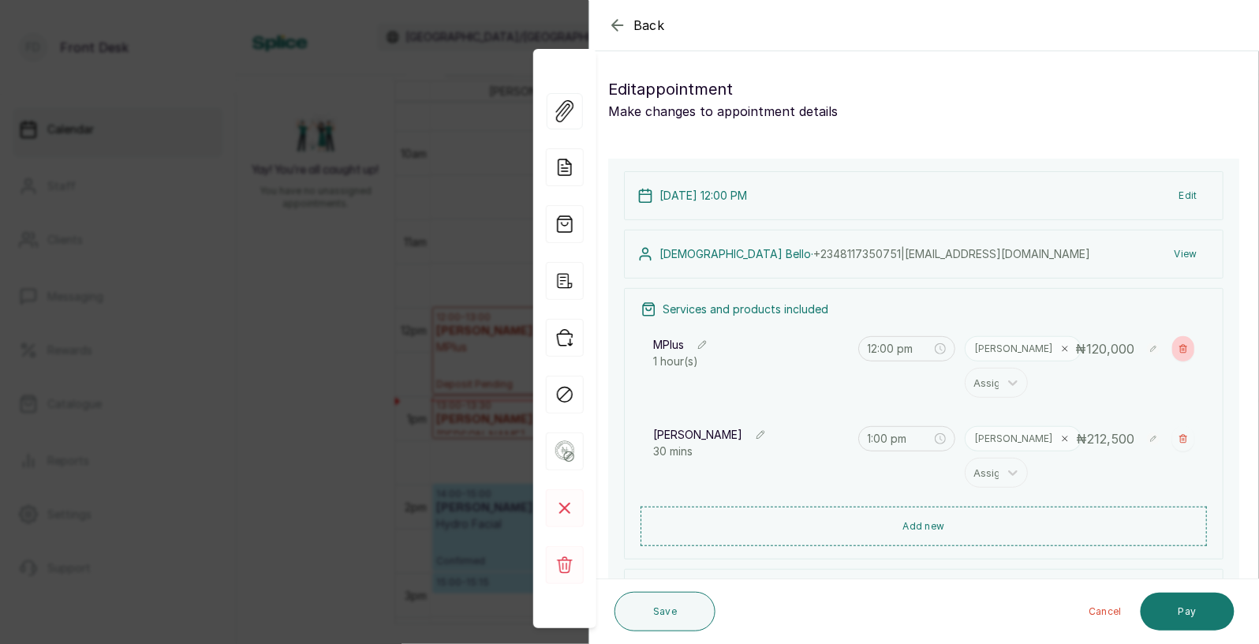
click at [1179, 349] on icon "button" at bounding box center [1182, 348] width 9 height 9
type input "1:00 pm"
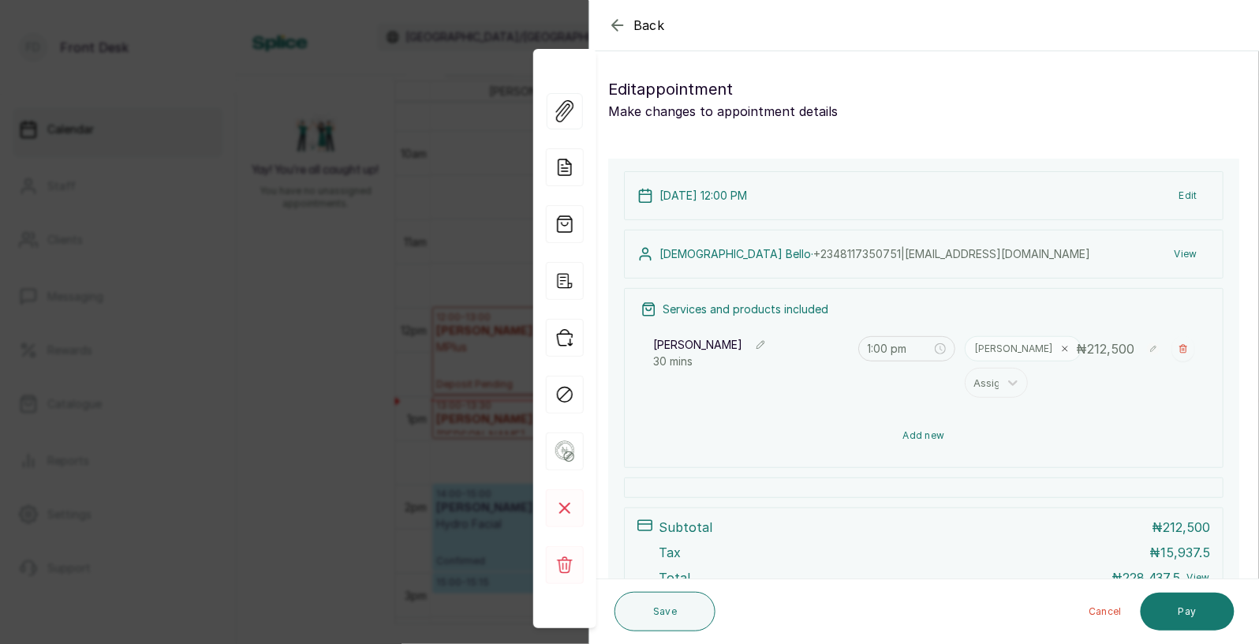
click at [941, 437] on button "Add new" at bounding box center [924, 435] width 566 height 38
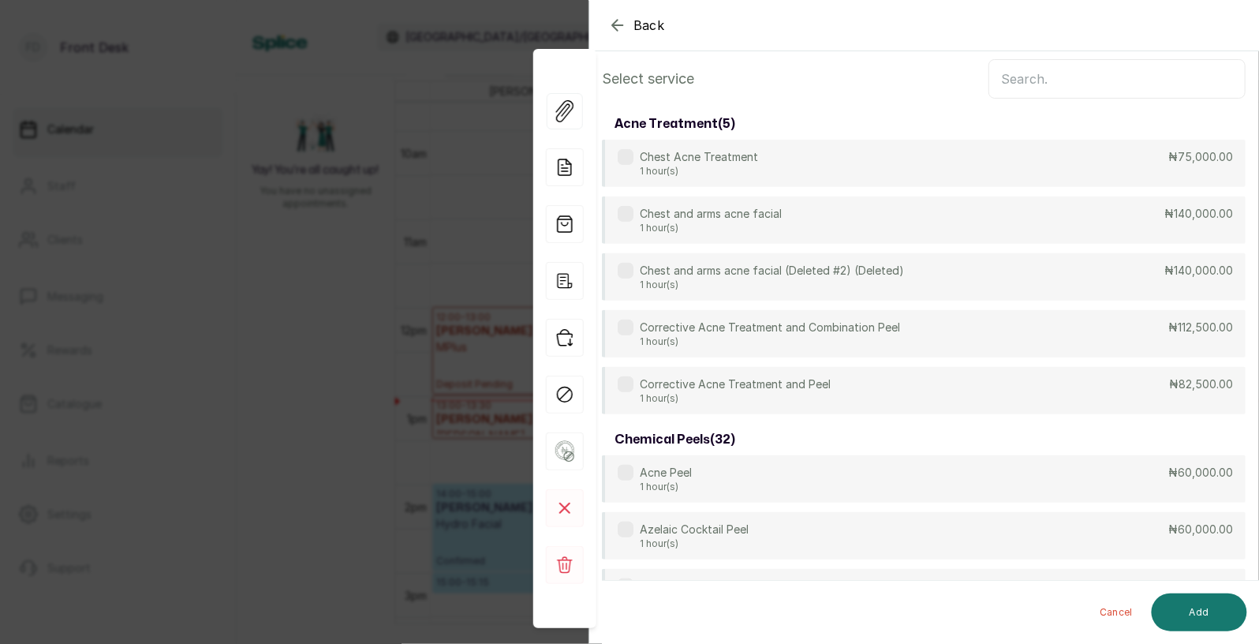
scroll to position [0, 0]
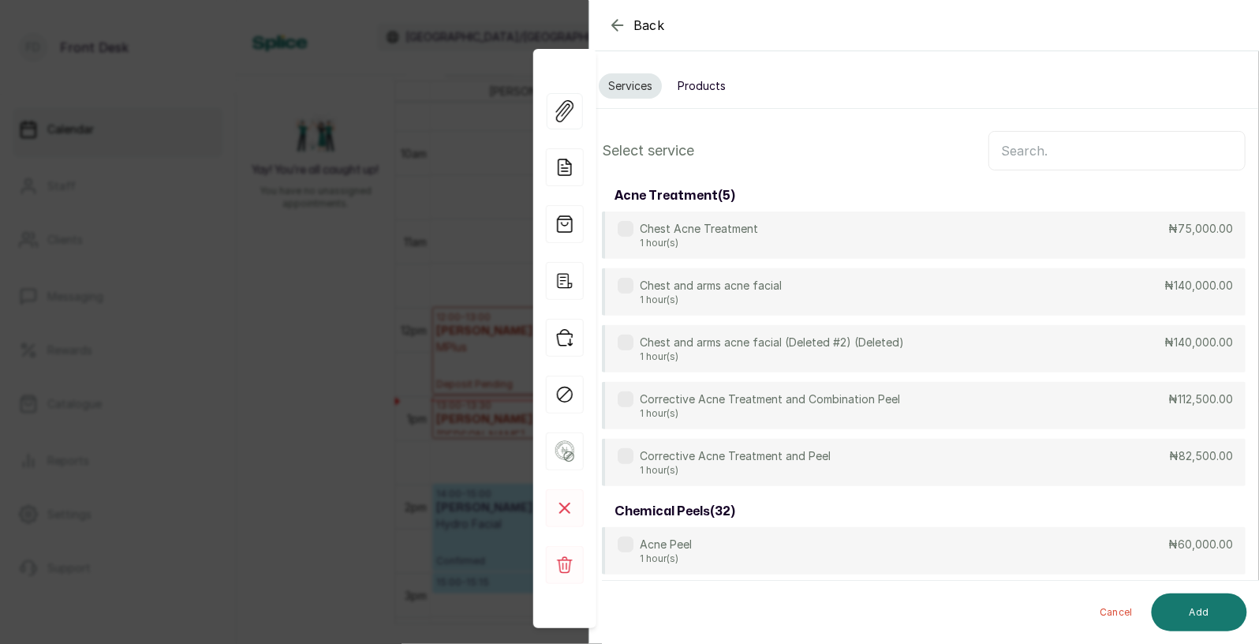
click at [720, 82] on button "Products" at bounding box center [701, 85] width 67 height 25
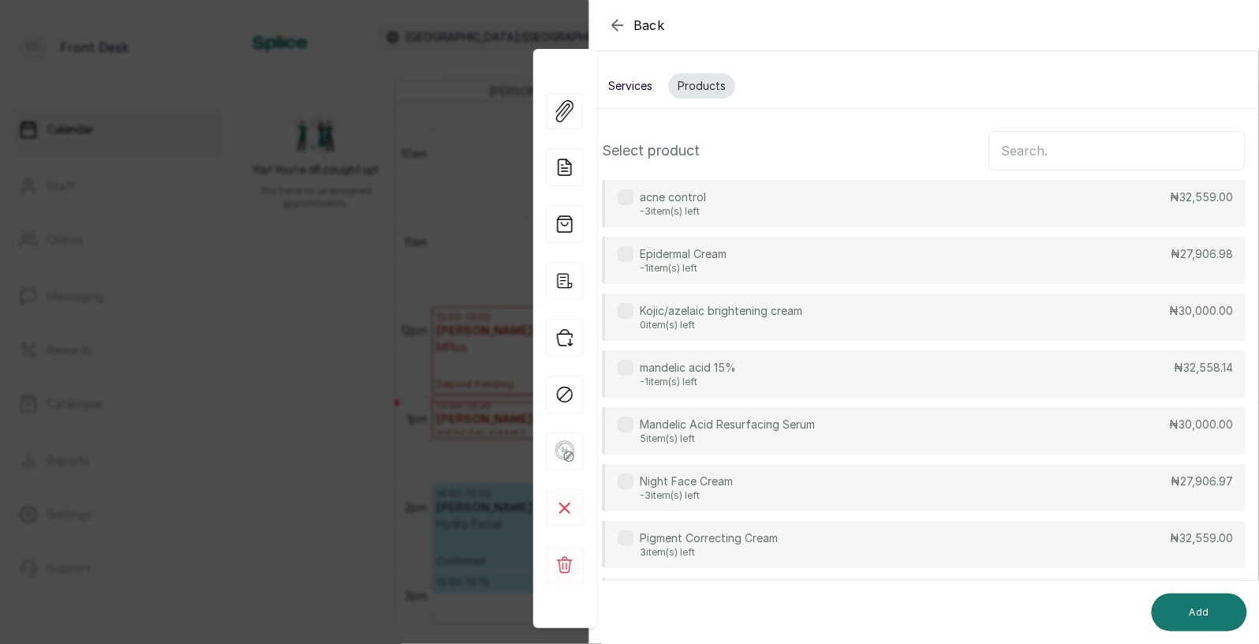
click at [1022, 144] on input "text" at bounding box center [1116, 150] width 257 height 39
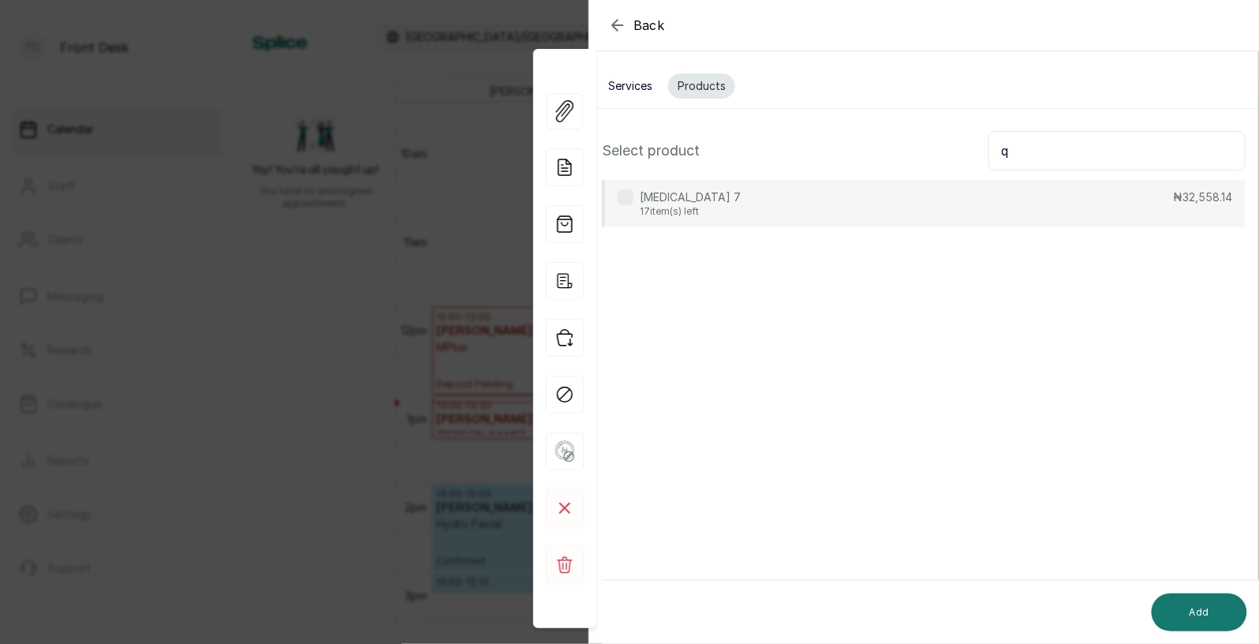
type input "q"
click at [1003, 181] on div "Quinol 7 17 item(s) left ₦32,558.14" at bounding box center [924, 203] width 644 height 47
click at [1193, 614] on button "Add" at bounding box center [1199, 612] width 95 height 38
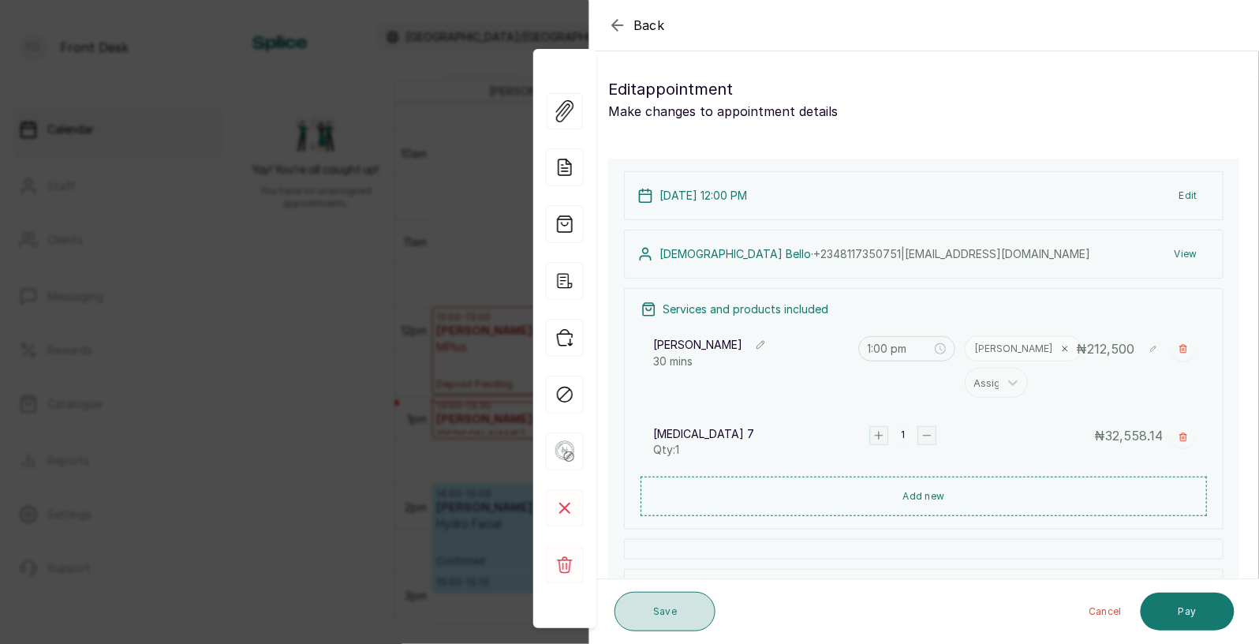
click at [671, 615] on button "Save" at bounding box center [664, 611] width 101 height 39
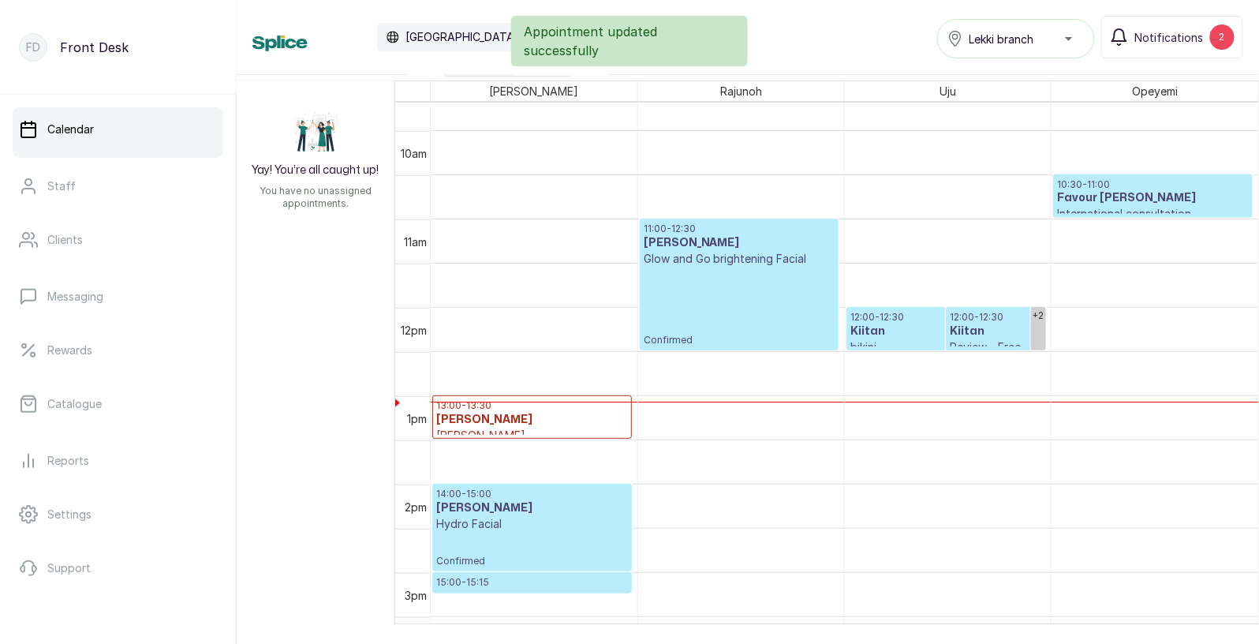
click at [512, 415] on h3 "[PERSON_NAME]" at bounding box center [532, 420] width 192 height 16
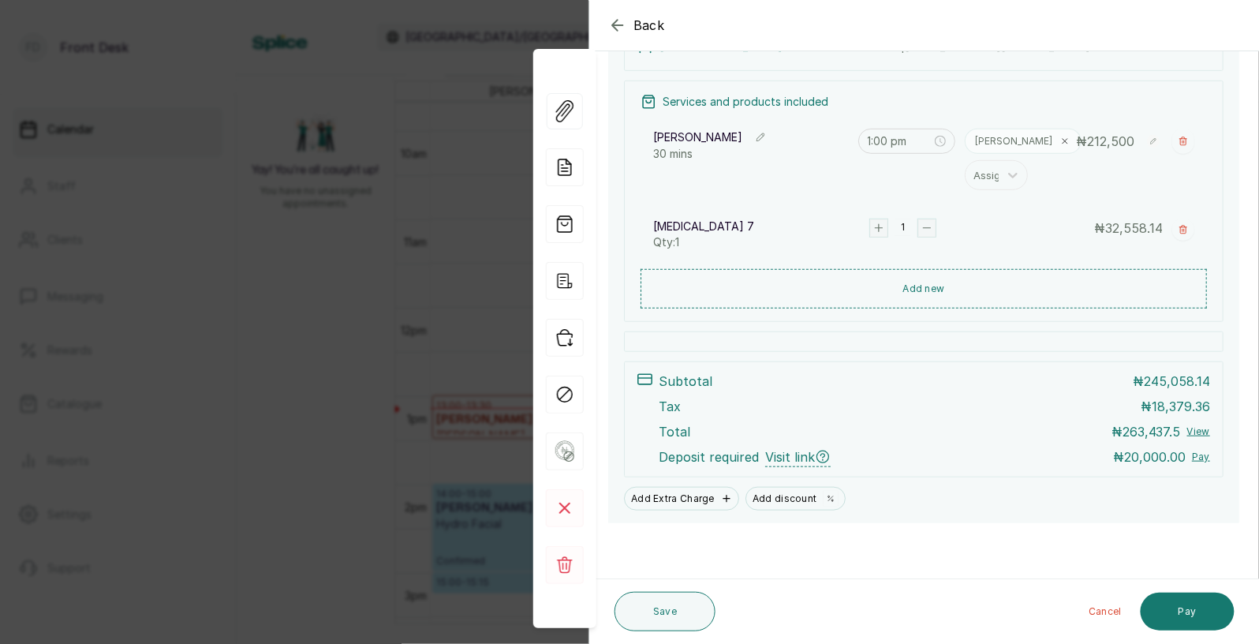
scroll to position [208, 0]
click at [666, 605] on button "Save" at bounding box center [664, 611] width 101 height 39
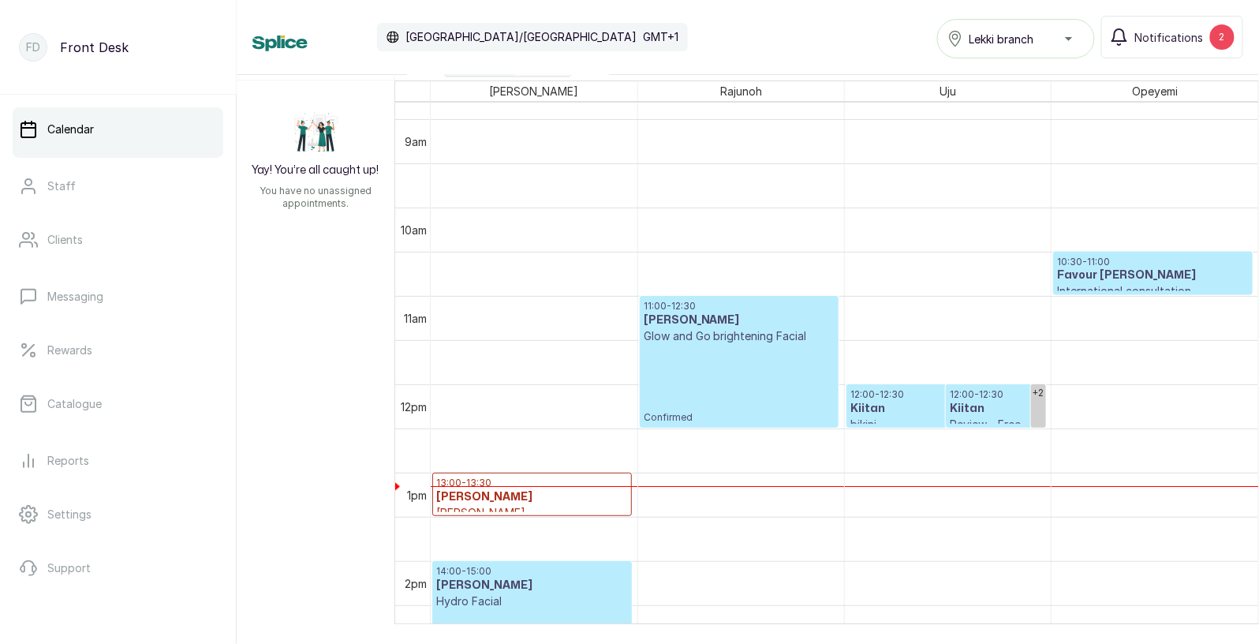
scroll to position [799, 0]
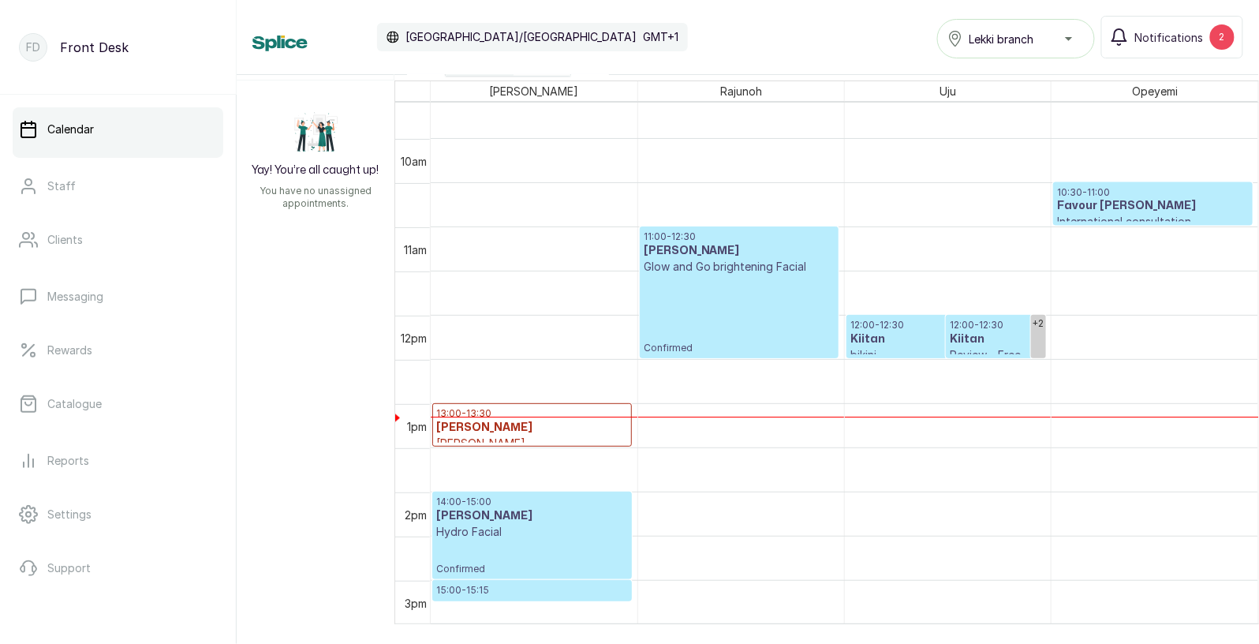
click at [918, 332] on h3 "Kiitan" at bounding box center [946, 339] width 192 height 16
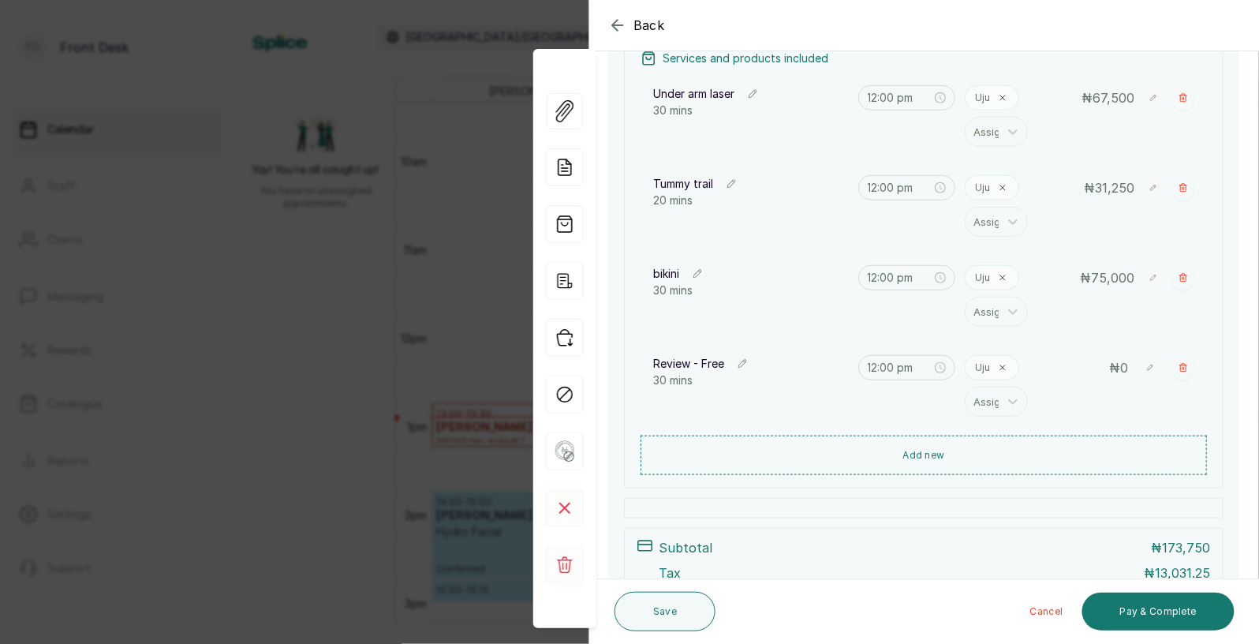
scroll to position [256, 0]
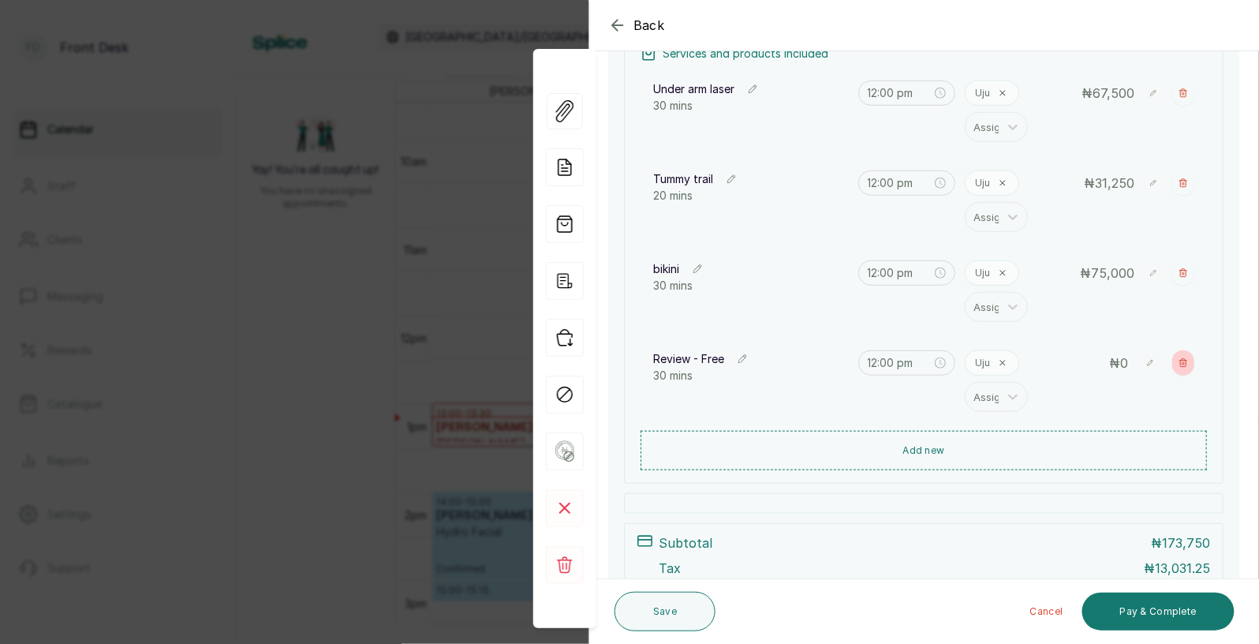
click at [1186, 364] on icon "button" at bounding box center [1182, 363] width 7 height 8
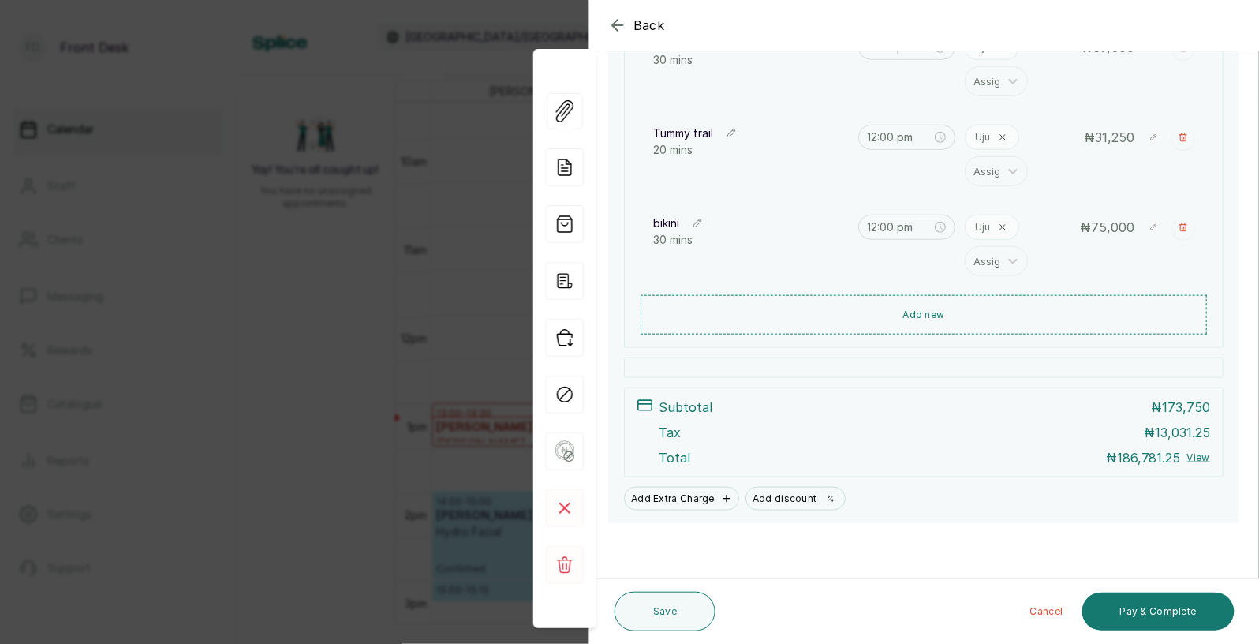
scroll to position [302, 0]
click at [687, 610] on button "Save" at bounding box center [664, 611] width 101 height 39
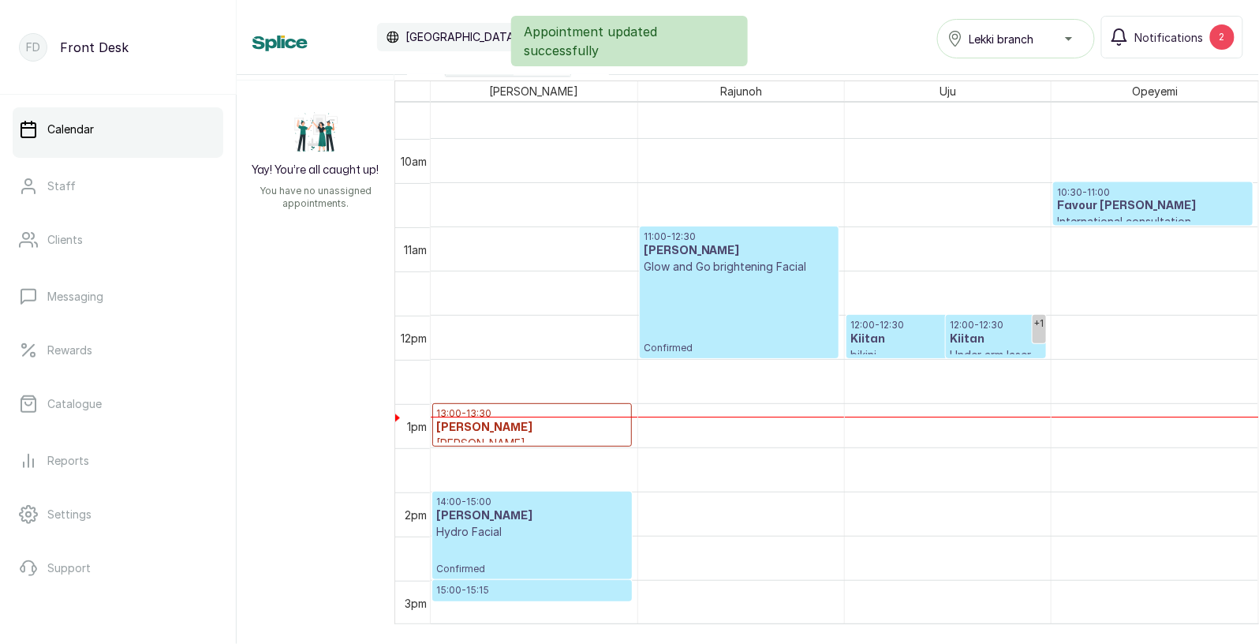
click at [965, 344] on h3 "Kiitan" at bounding box center [996, 339] width 92 height 16
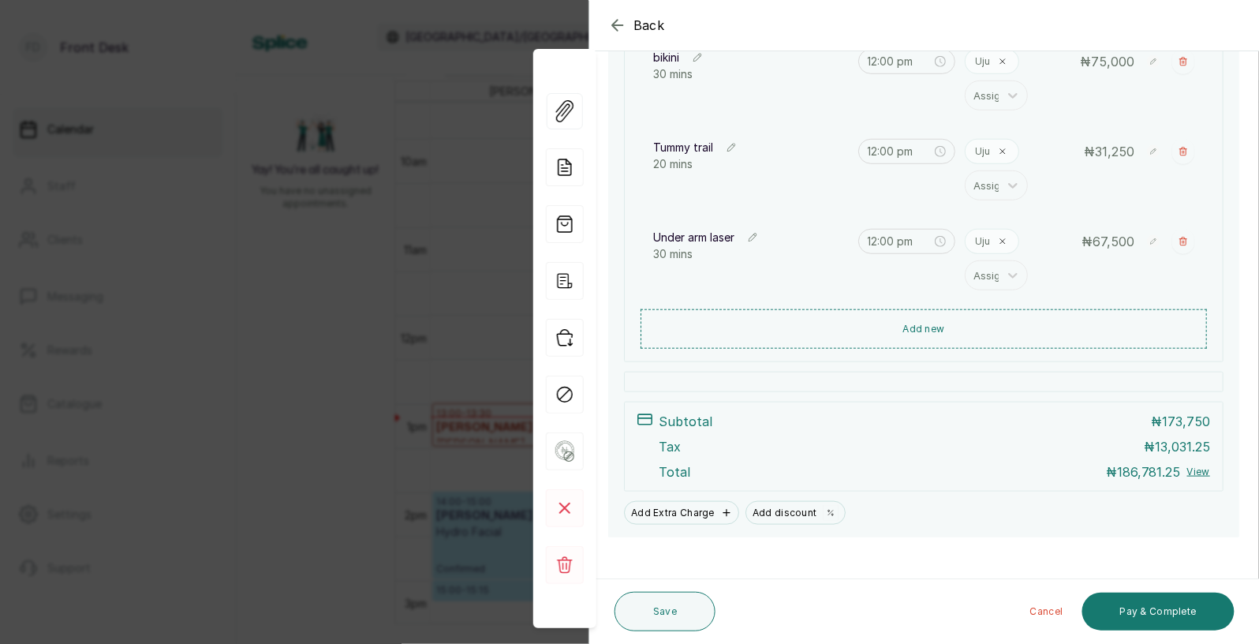
scroll to position [289, 0]
click at [933, 323] on button "Add new" at bounding box center [924, 326] width 566 height 38
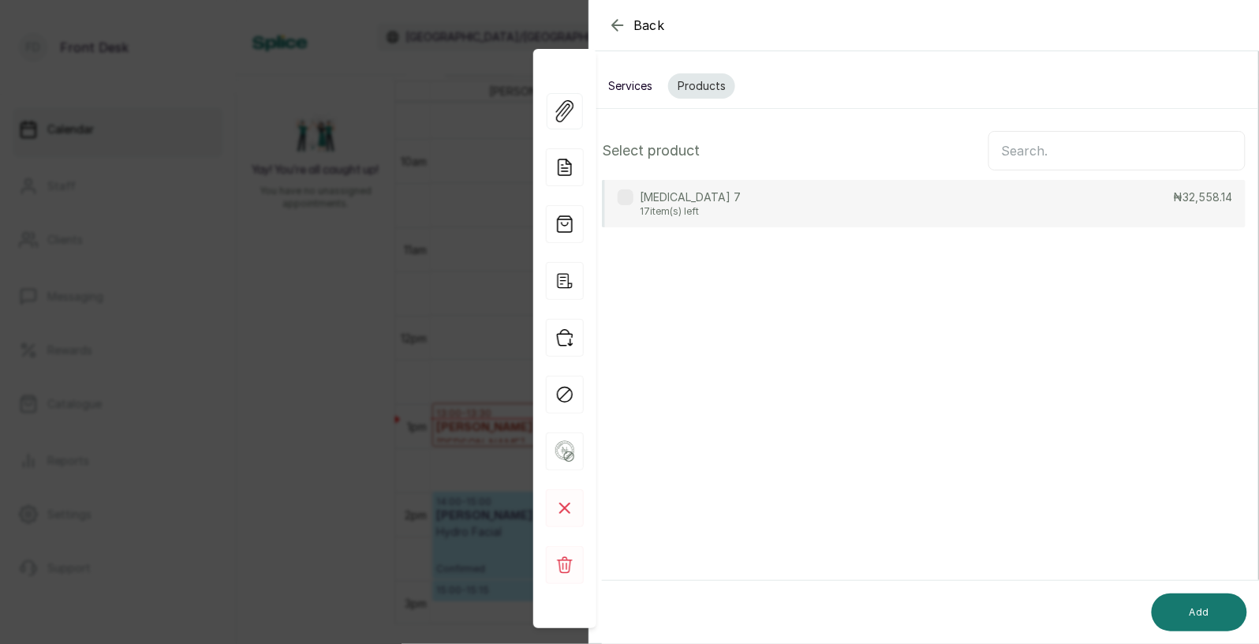
scroll to position [0, 0]
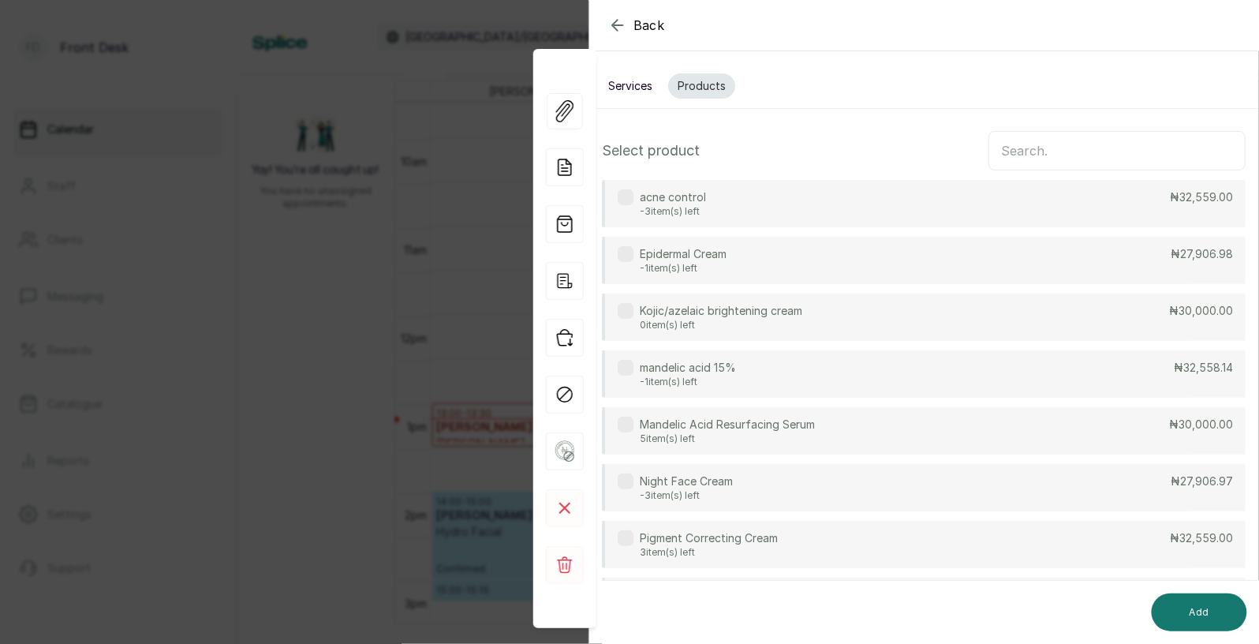
click at [1023, 159] on input "text" at bounding box center [1116, 150] width 257 height 39
click at [629, 83] on button "Services" at bounding box center [630, 85] width 63 height 25
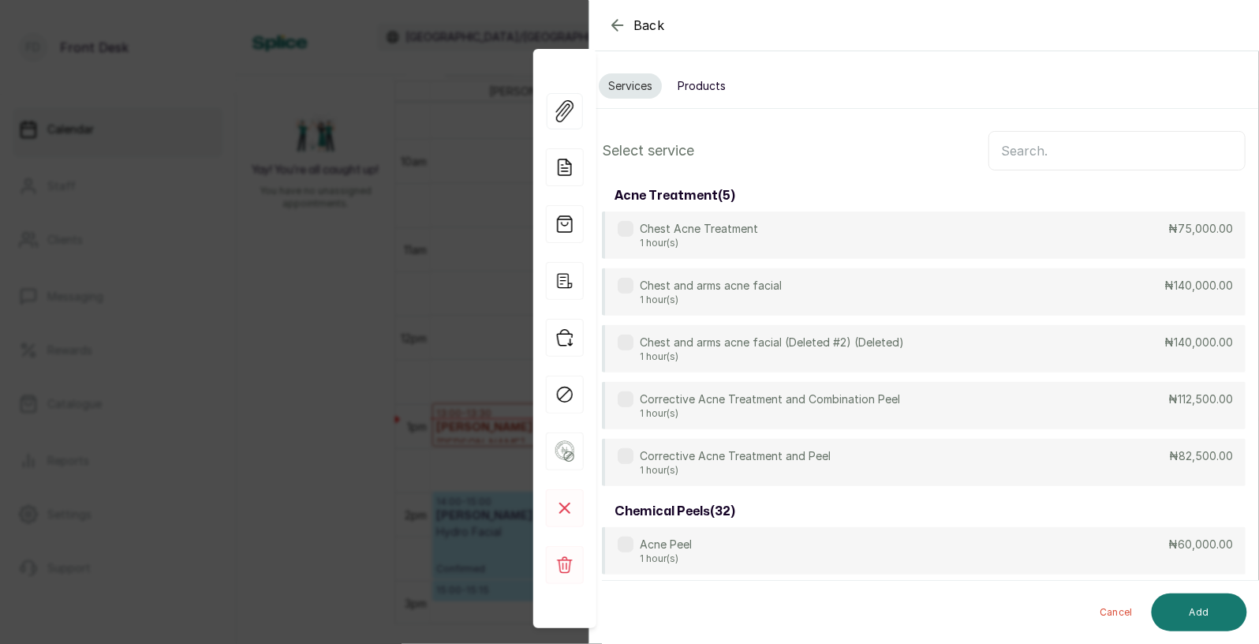
click at [1048, 144] on input "text" at bounding box center [1116, 150] width 257 height 39
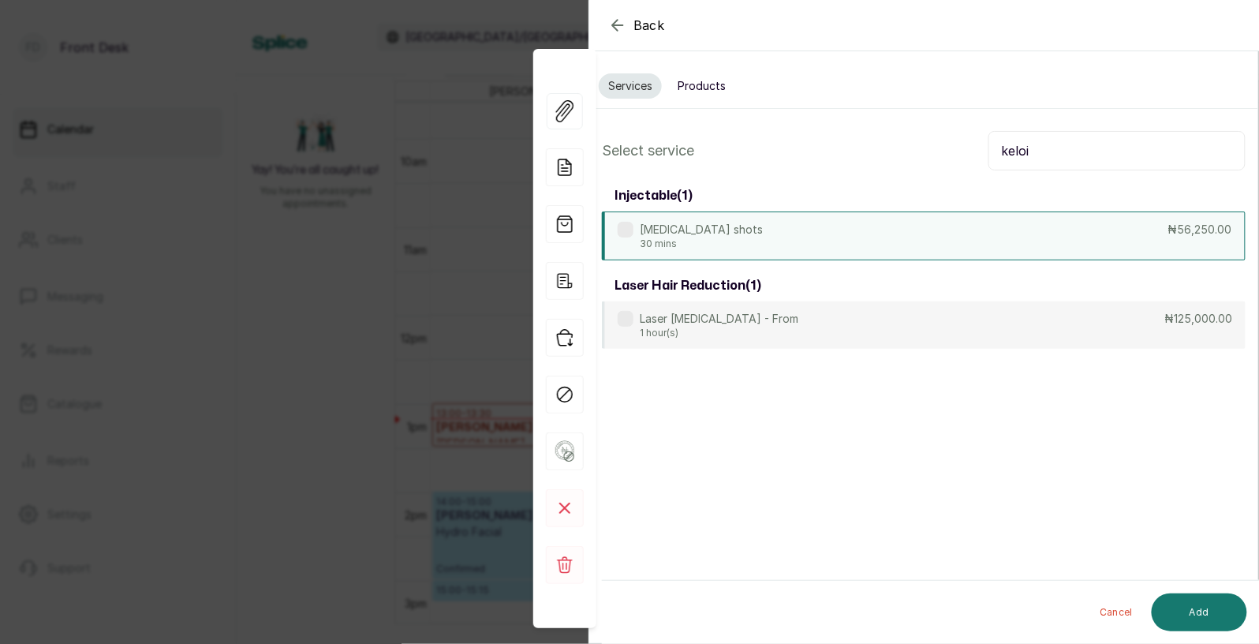
type input "keloi"
click at [764, 232] on div "Keloid shots 30 mins ₦56,250.00" at bounding box center [924, 235] width 644 height 49
click at [615, 20] on icon "button" at bounding box center [617, 25] width 19 height 19
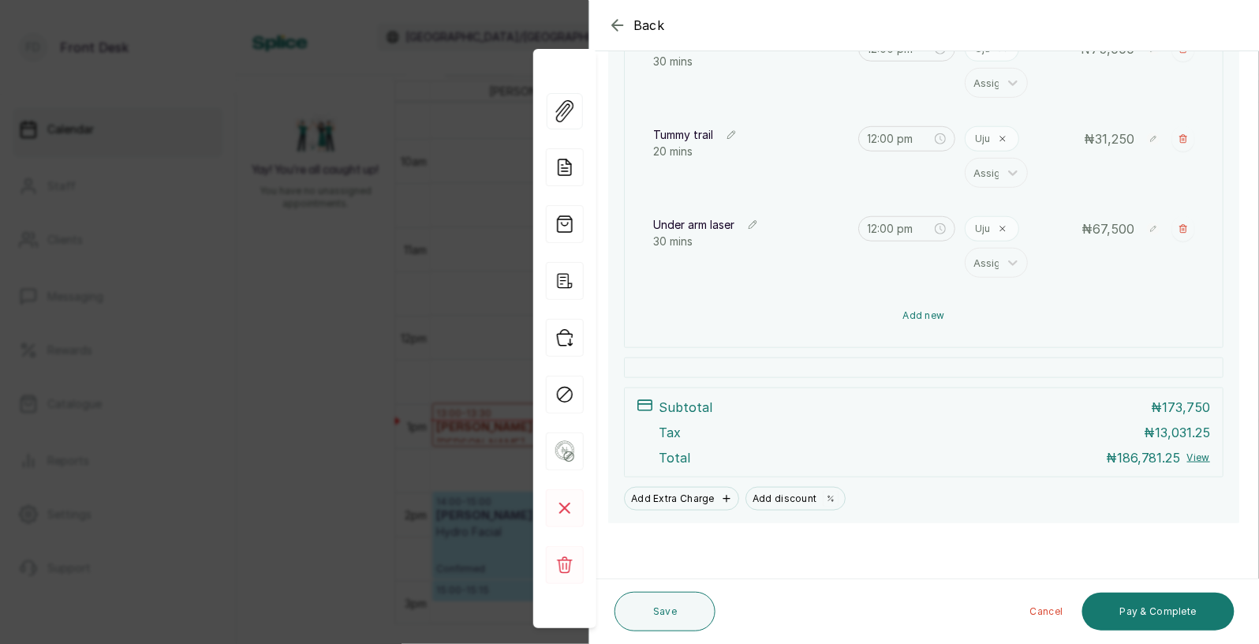
scroll to position [301, 0]
click at [943, 315] on button "Add new" at bounding box center [924, 316] width 566 height 38
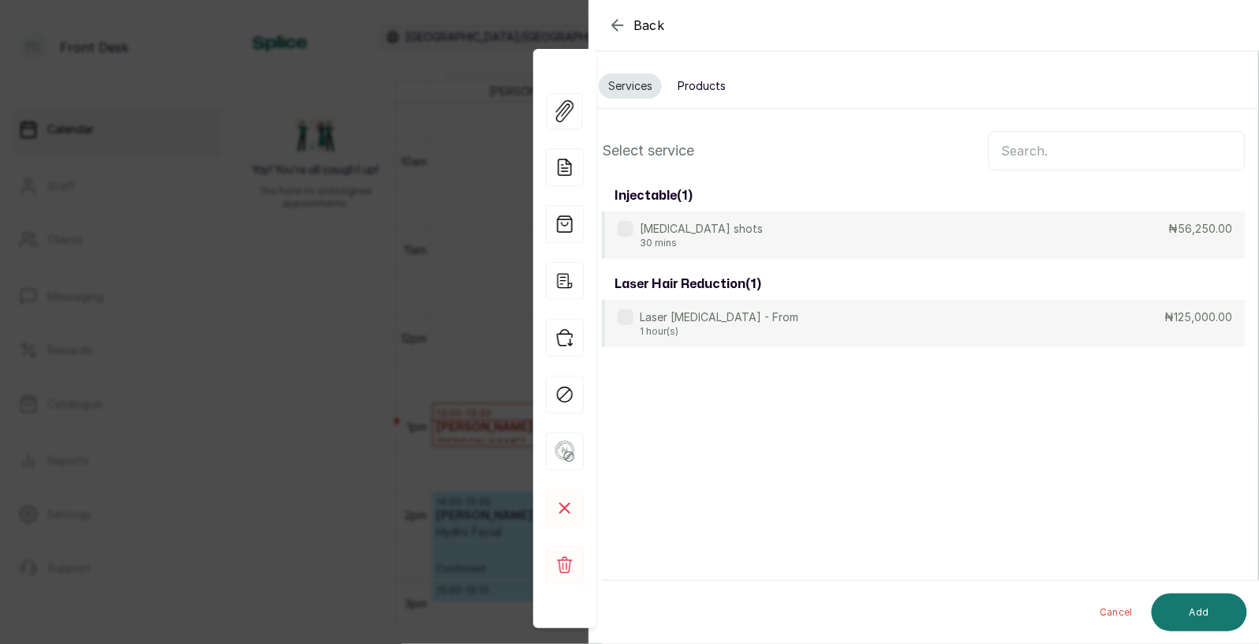
scroll to position [0, 0]
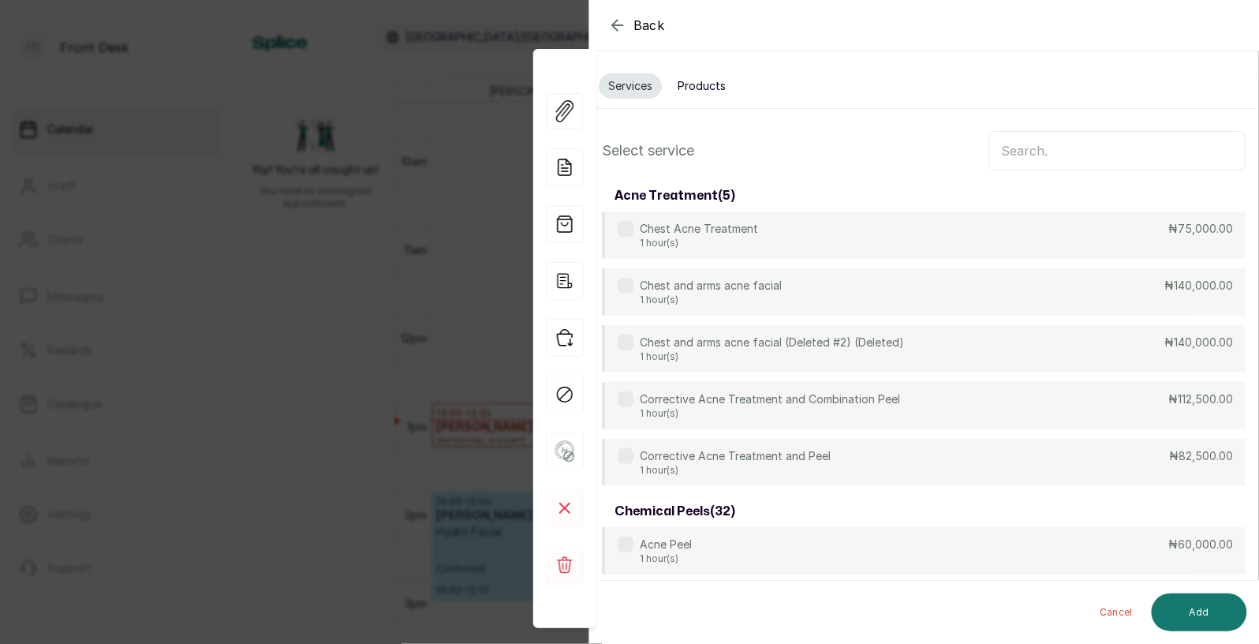
click at [1048, 155] on input "text" at bounding box center [1116, 150] width 257 height 39
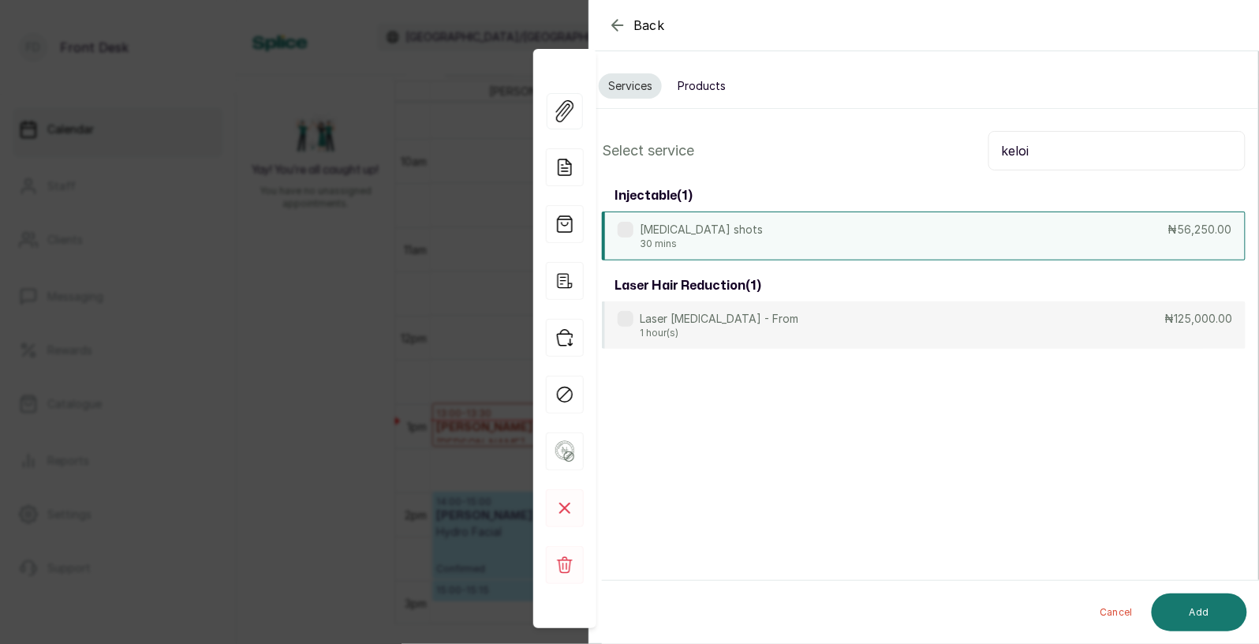
type input "keloi"
click at [830, 238] on div "Keloid shots 30 mins ₦56,250.00" at bounding box center [924, 235] width 644 height 49
click at [1190, 612] on button "Add" at bounding box center [1199, 612] width 95 height 38
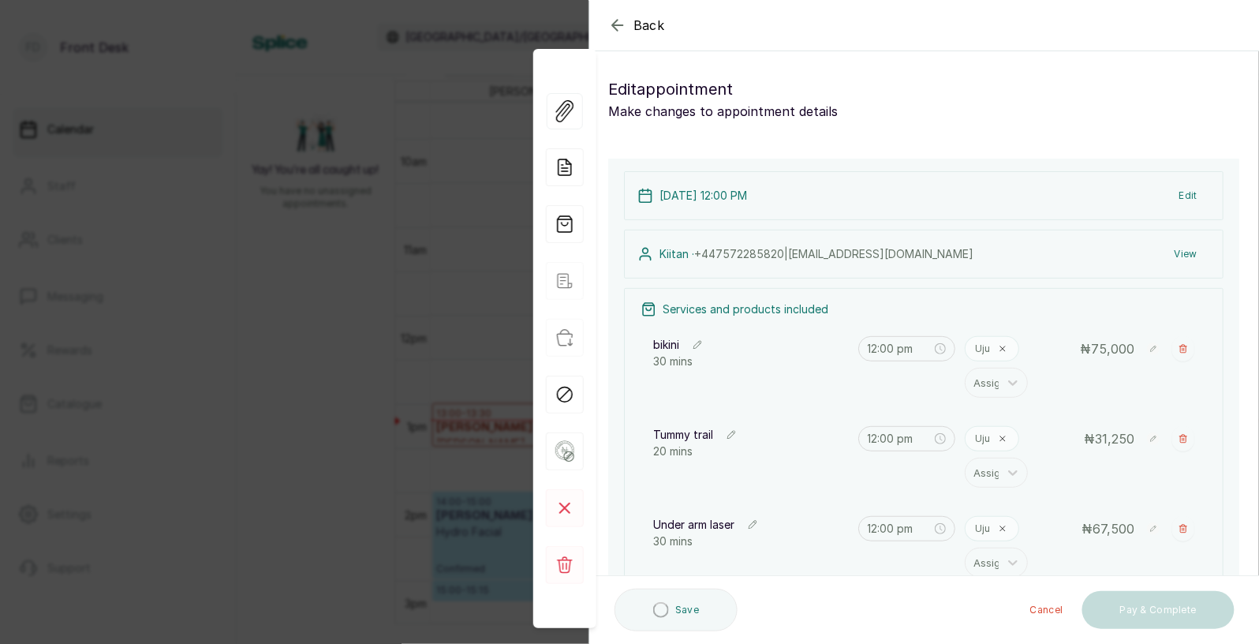
type input "12:30 pm"
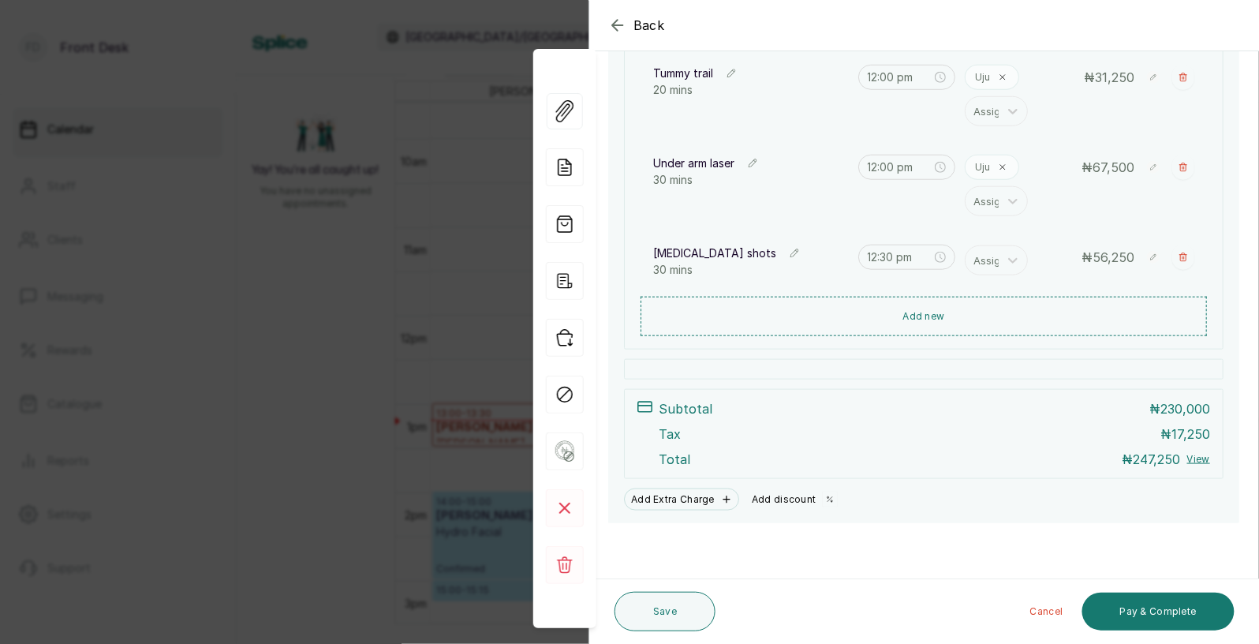
scroll to position [361, 0]
click at [779, 496] on button "Add discount" at bounding box center [794, 499] width 99 height 22
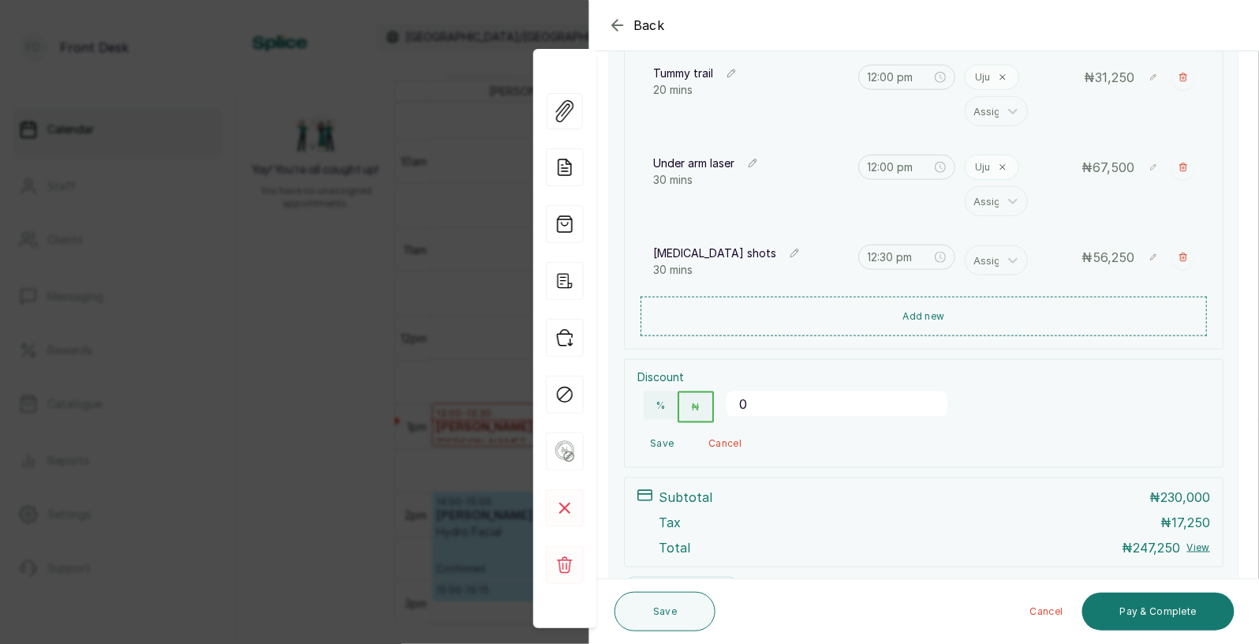
click at [765, 398] on input "0" at bounding box center [836, 403] width 221 height 25
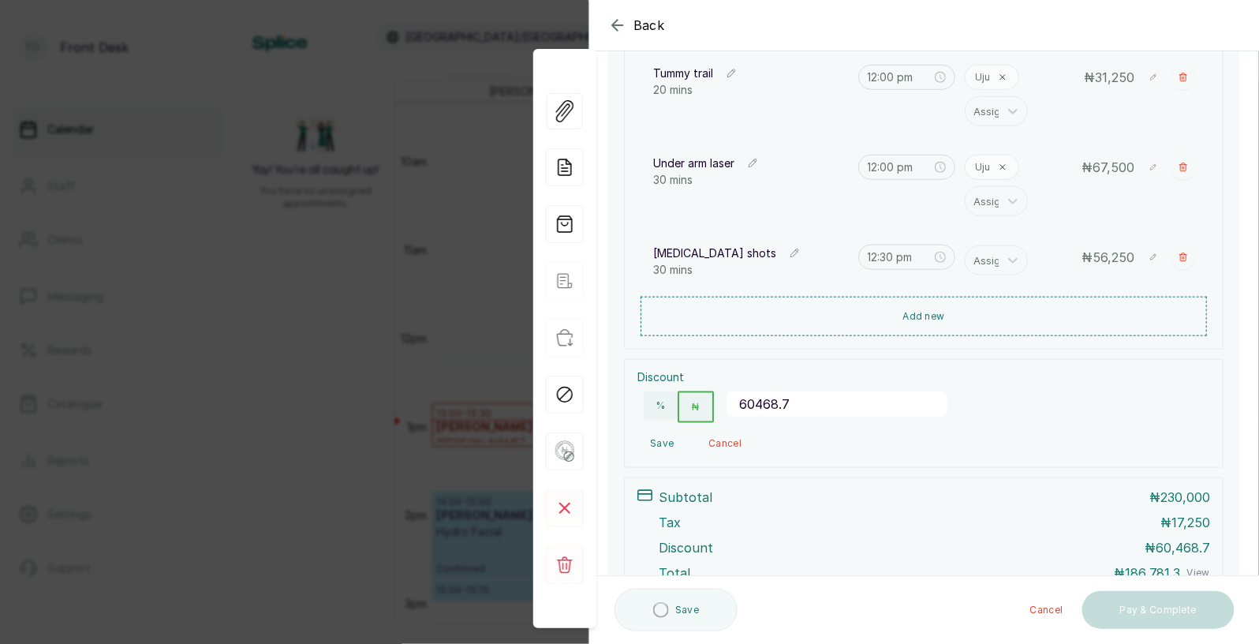
type input "60468.75"
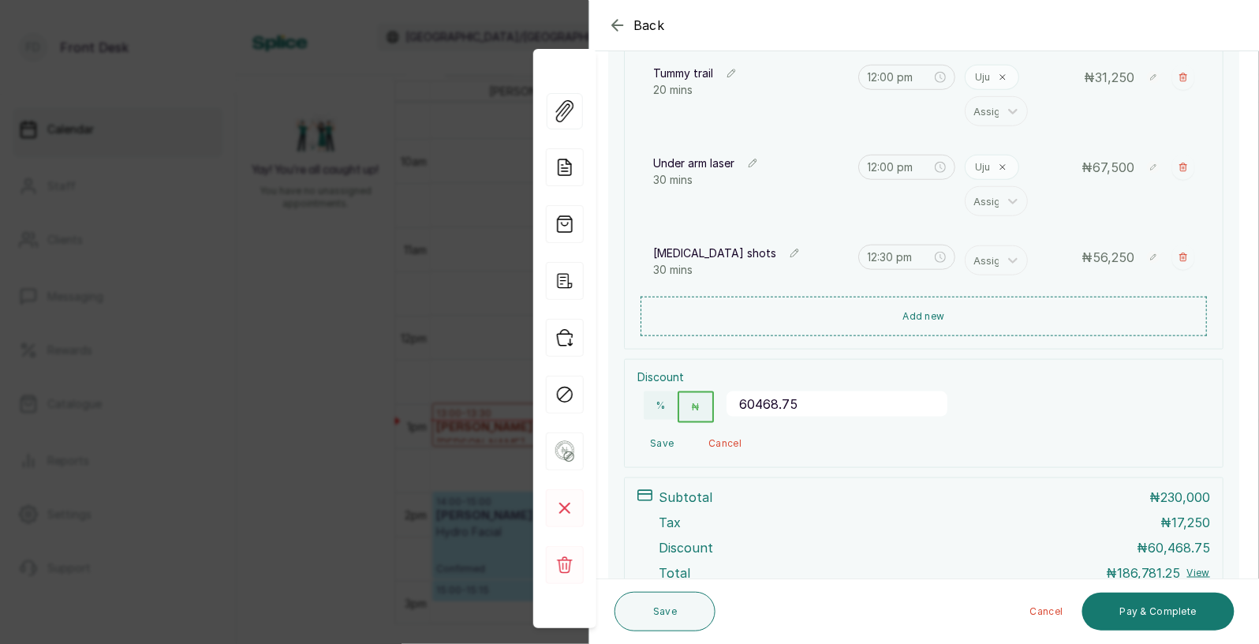
click at [662, 442] on button "Save" at bounding box center [661, 443] width 49 height 28
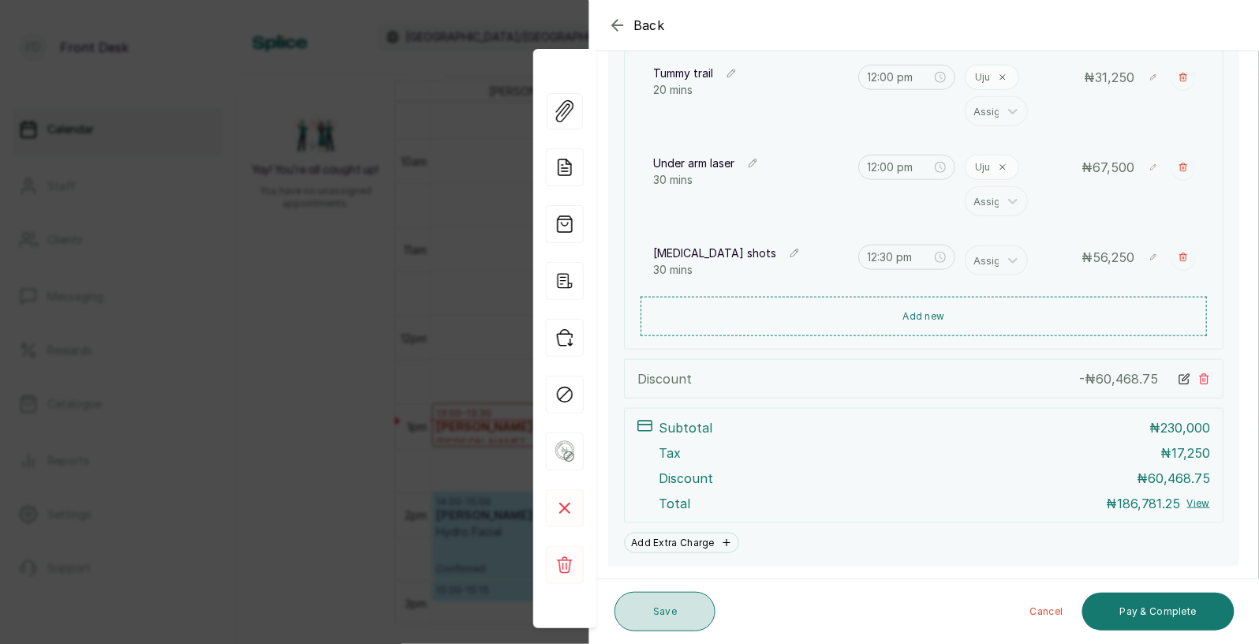
click at [672, 599] on button "Save" at bounding box center [664, 611] width 101 height 39
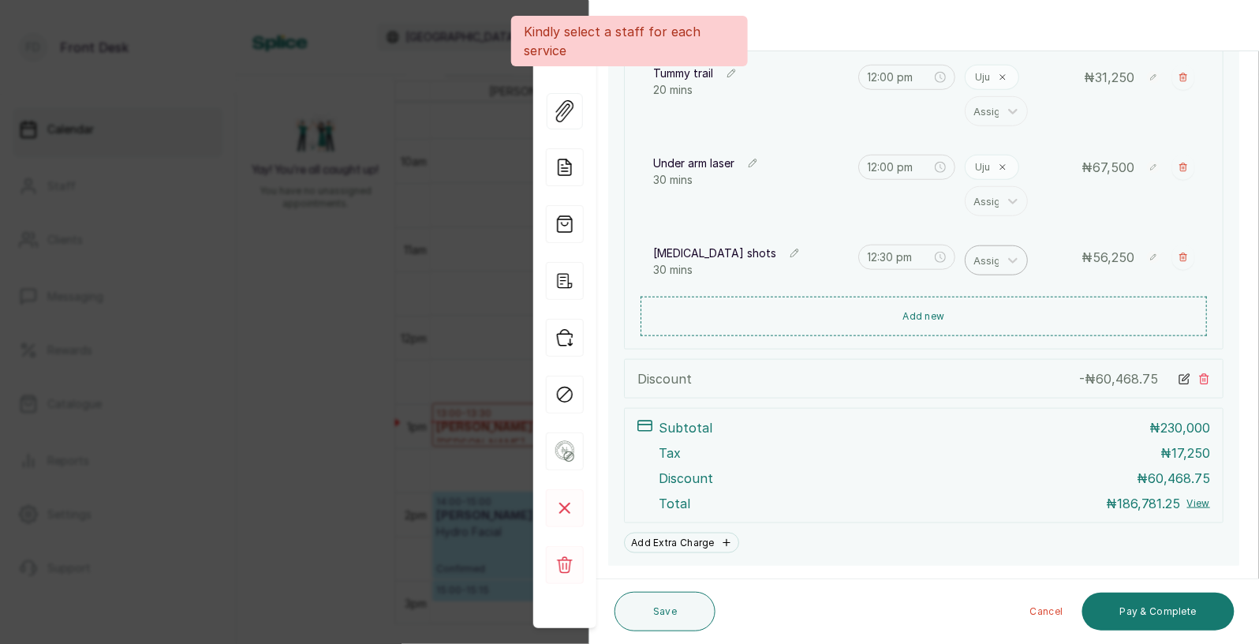
click at [992, 264] on div at bounding box center [989, 260] width 33 height 21
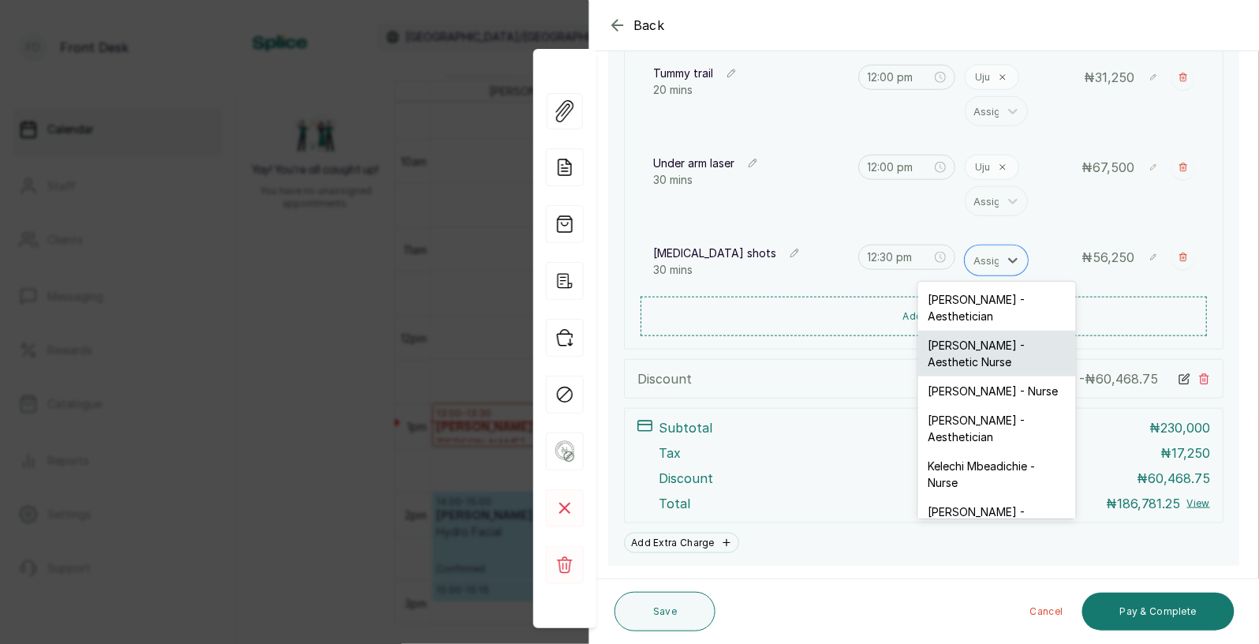
click at [971, 345] on div "Uju Agu - Aesthetic Nurse" at bounding box center [997, 354] width 158 height 46
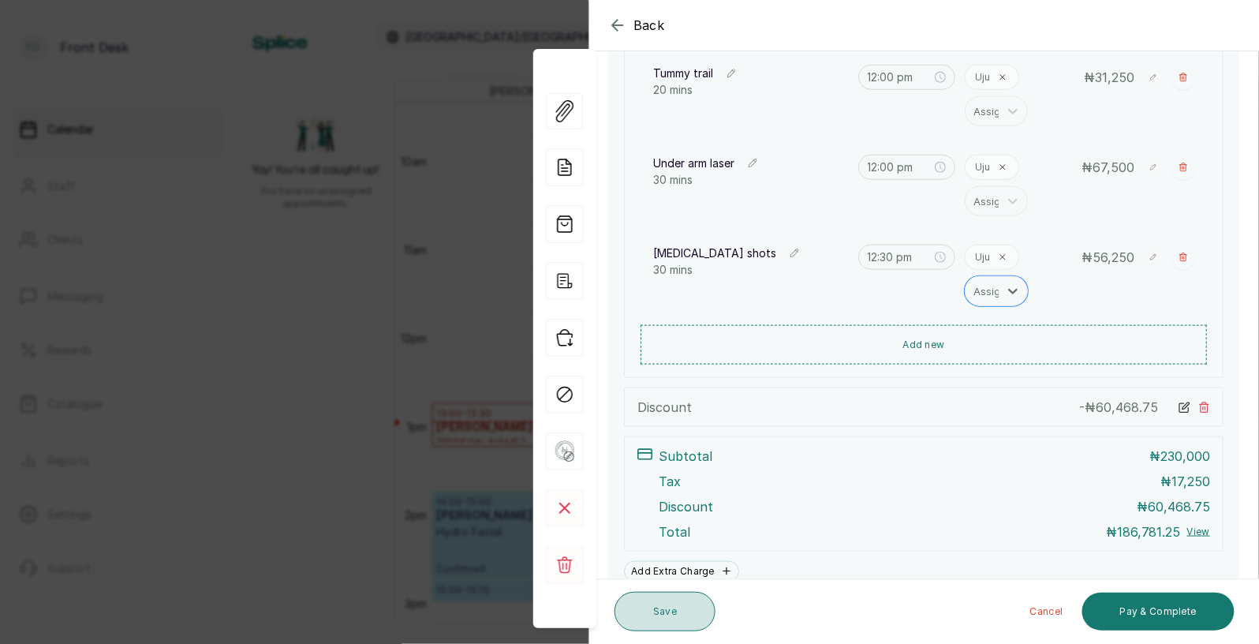
click at [674, 607] on button "Save" at bounding box center [664, 611] width 101 height 39
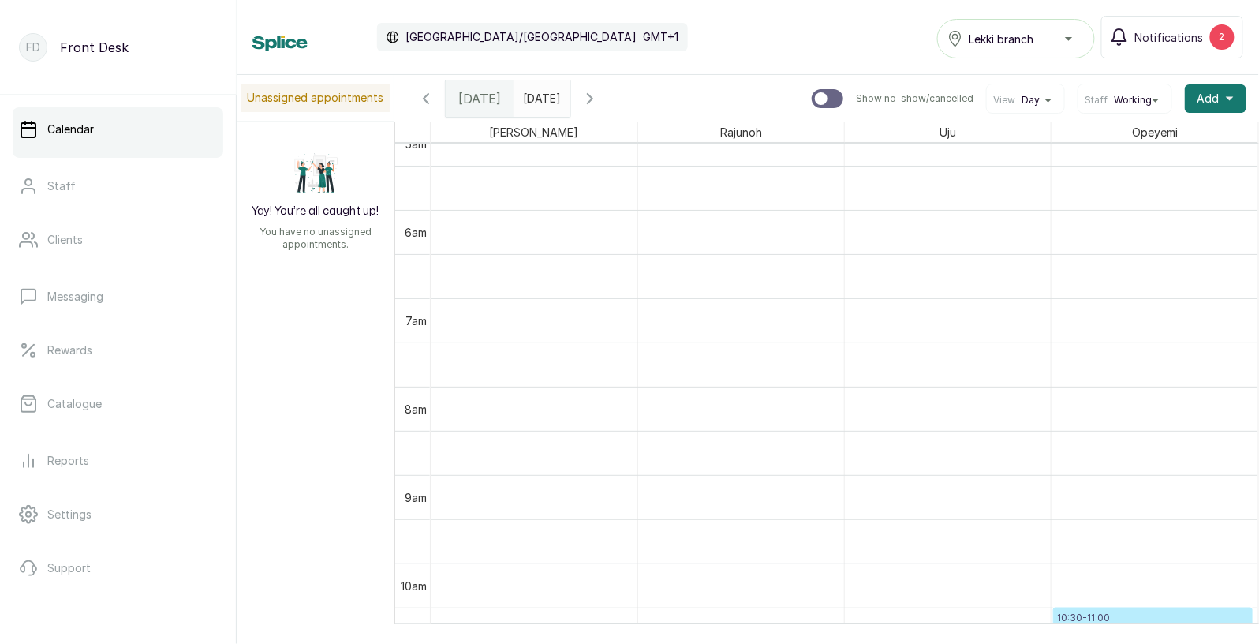
scroll to position [538, 0]
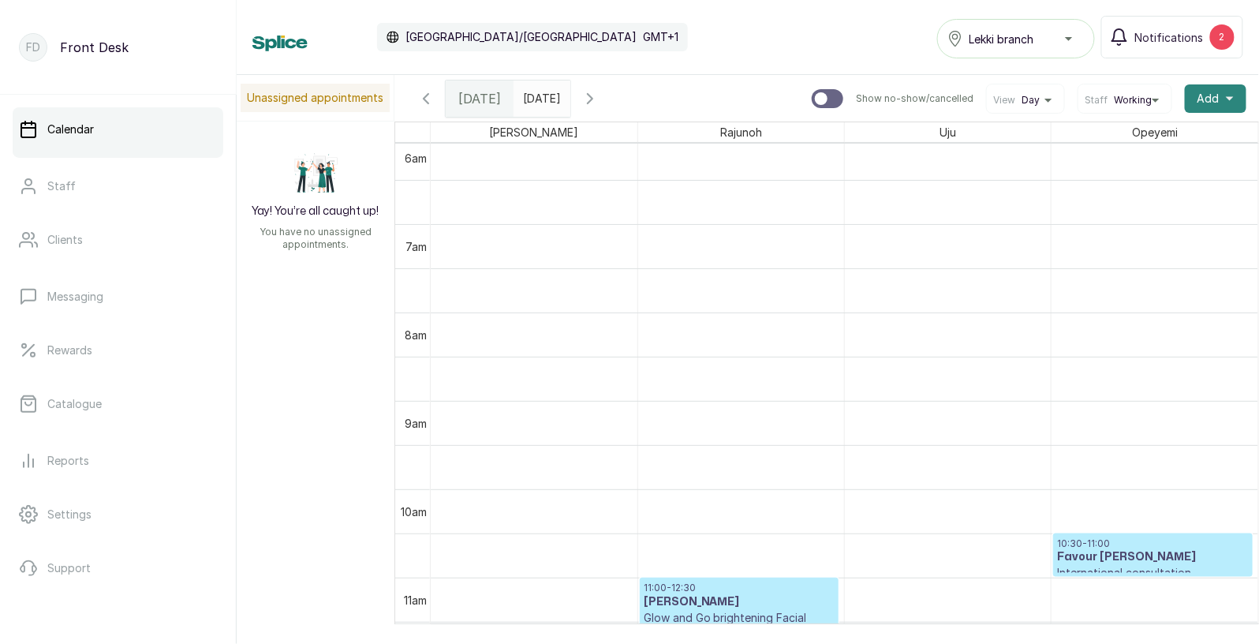
click at [1210, 97] on span "Add" at bounding box center [1208, 99] width 22 height 16
click at [1138, 142] on span "Add Appointment" at bounding box center [1157, 141] width 151 height 19
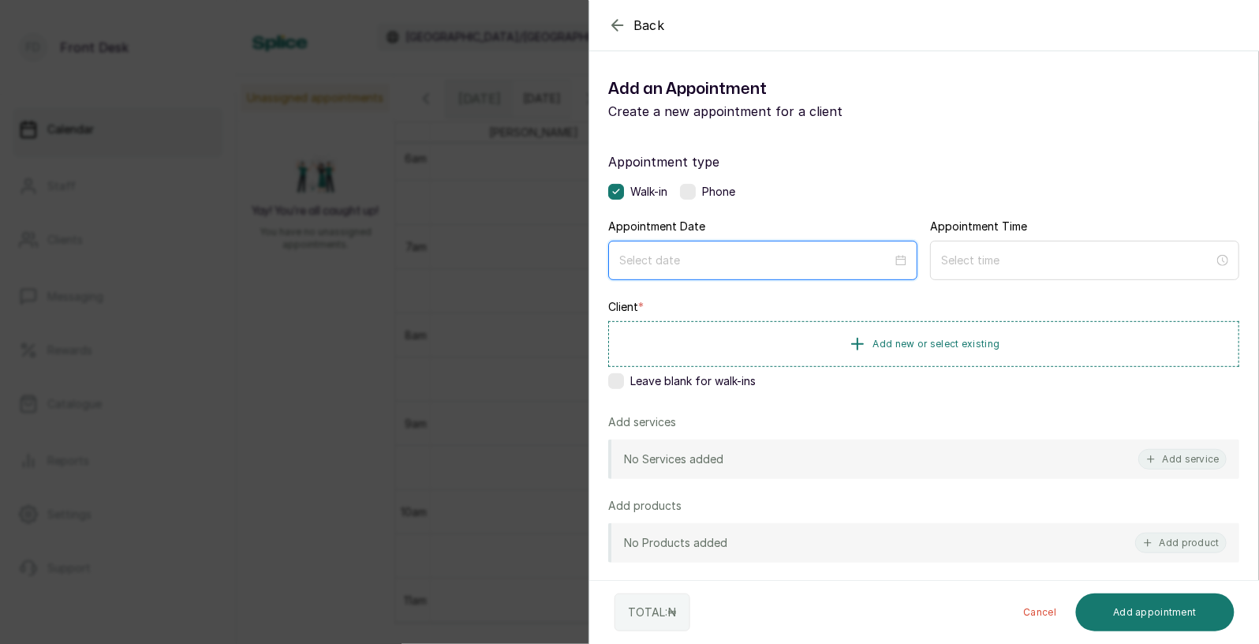
click at [755, 263] on input at bounding box center [755, 260] width 273 height 17
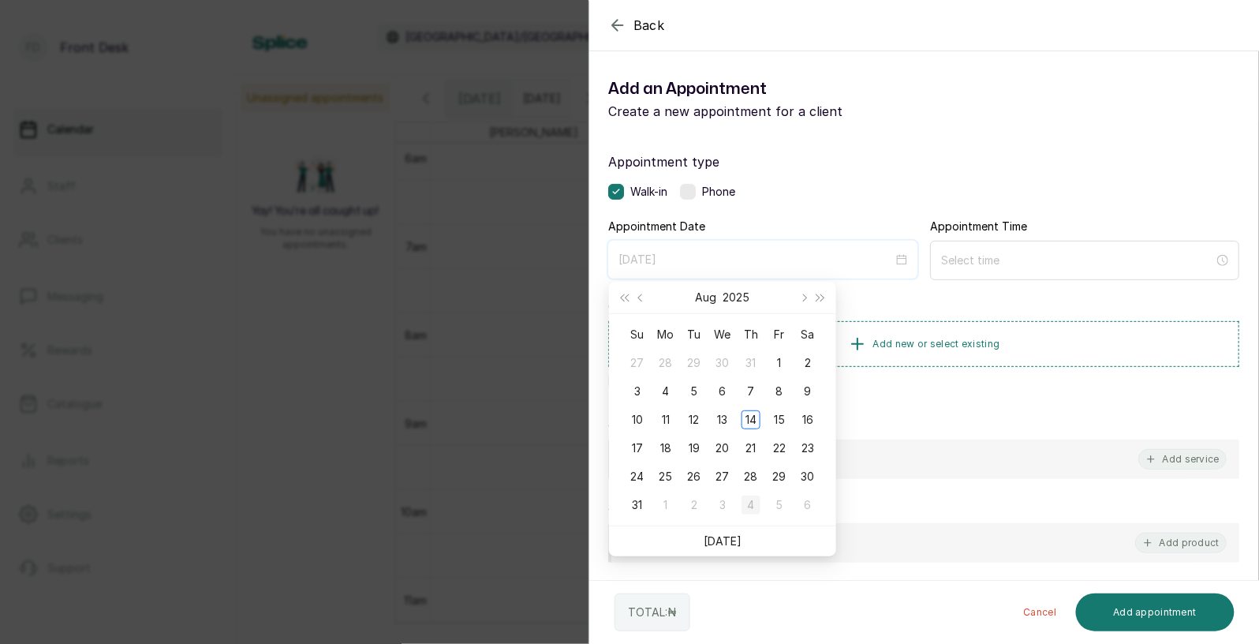
type input "2025/09/04"
click at [753, 499] on div "4" at bounding box center [750, 504] width 19 height 19
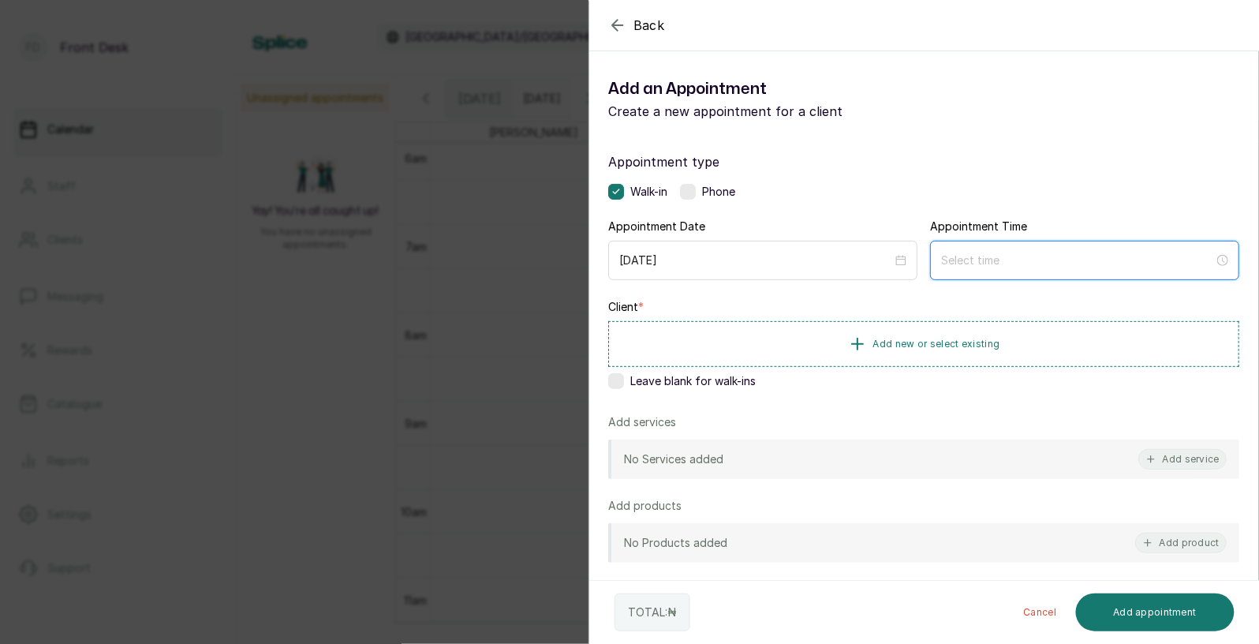
click at [979, 260] on input at bounding box center [1077, 260] width 273 height 17
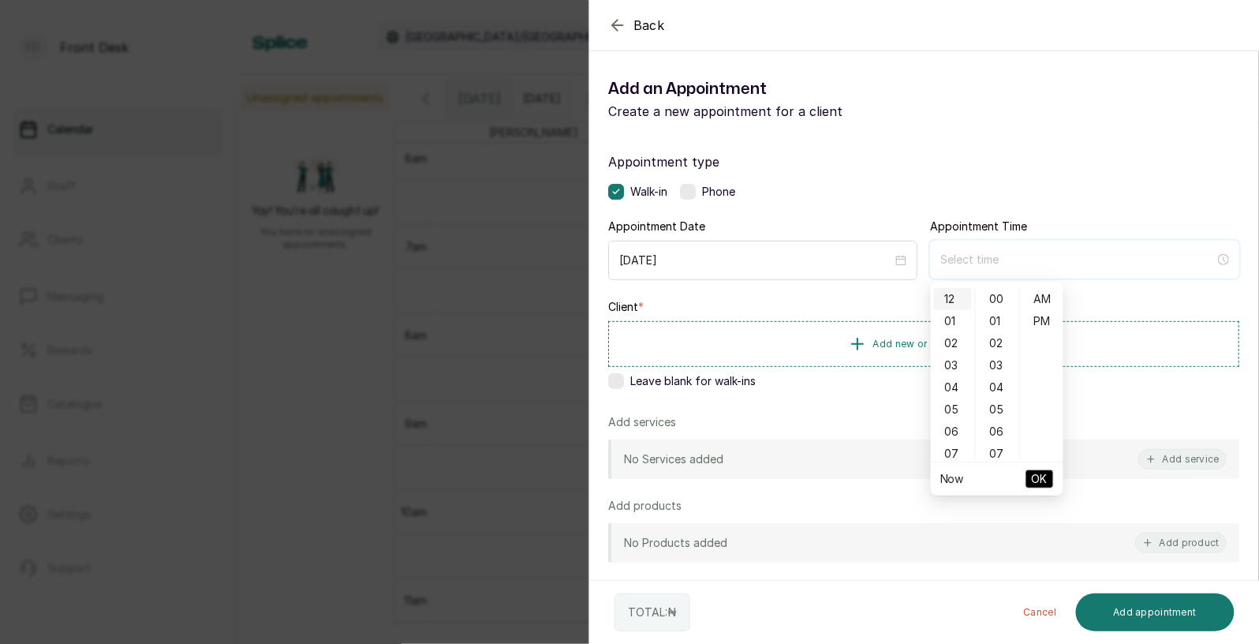
type input "12:00 am"
click at [951, 300] on div "12" at bounding box center [953, 299] width 38 height 22
type input "12:00 pm"
click at [1044, 323] on div "PM" at bounding box center [1042, 321] width 38 height 22
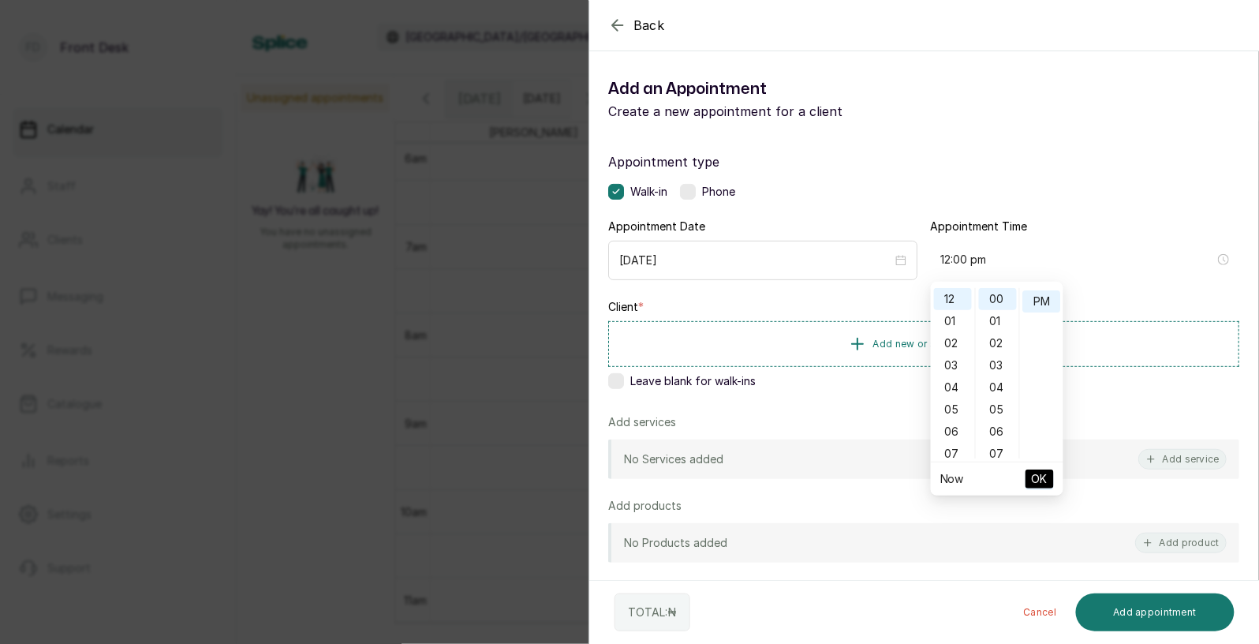
click at [1039, 476] on span "OK" at bounding box center [1040, 479] width 16 height 30
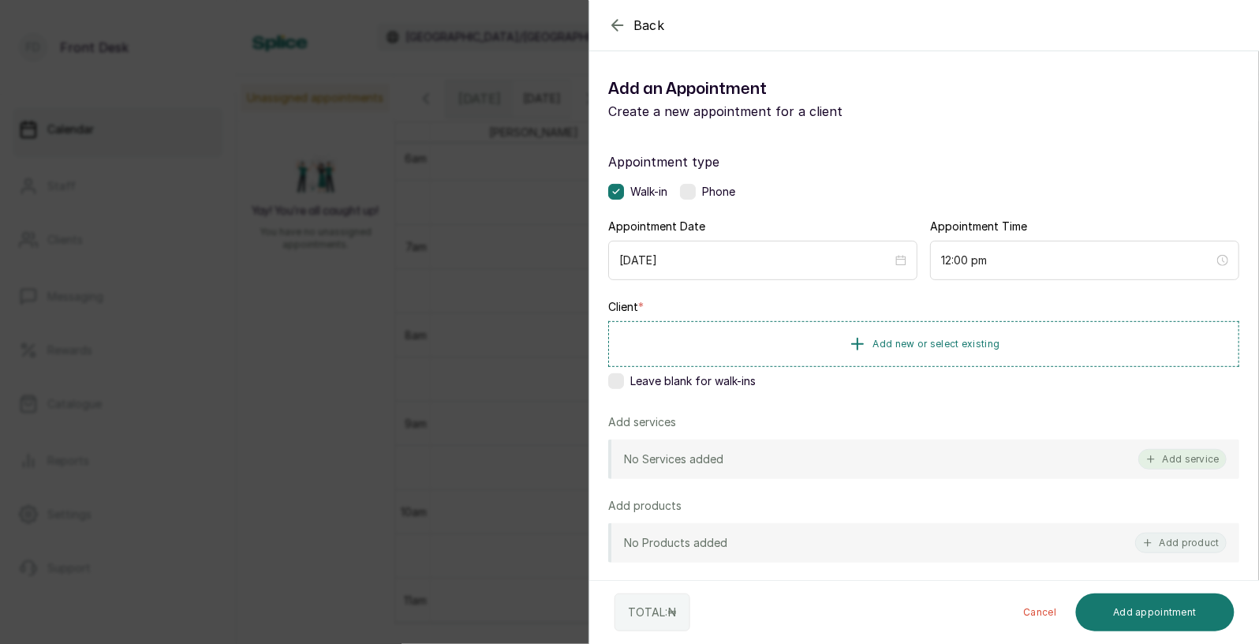
click at [1172, 454] on button "Add service" at bounding box center [1182, 459] width 88 height 21
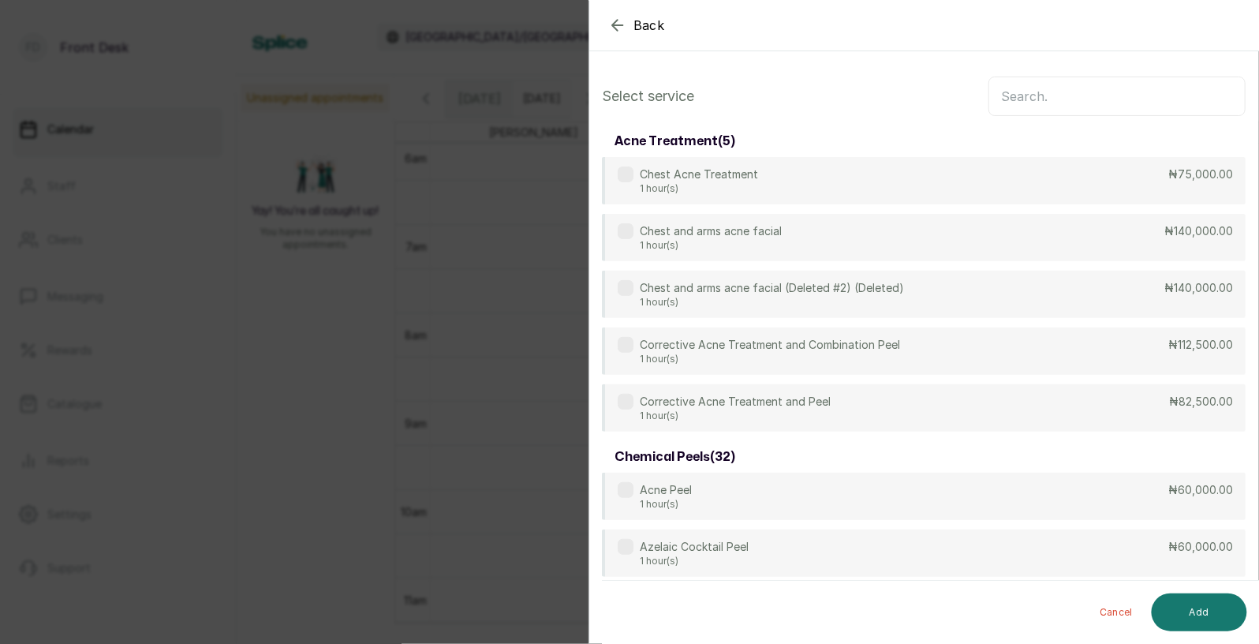
scroll to position [63, 0]
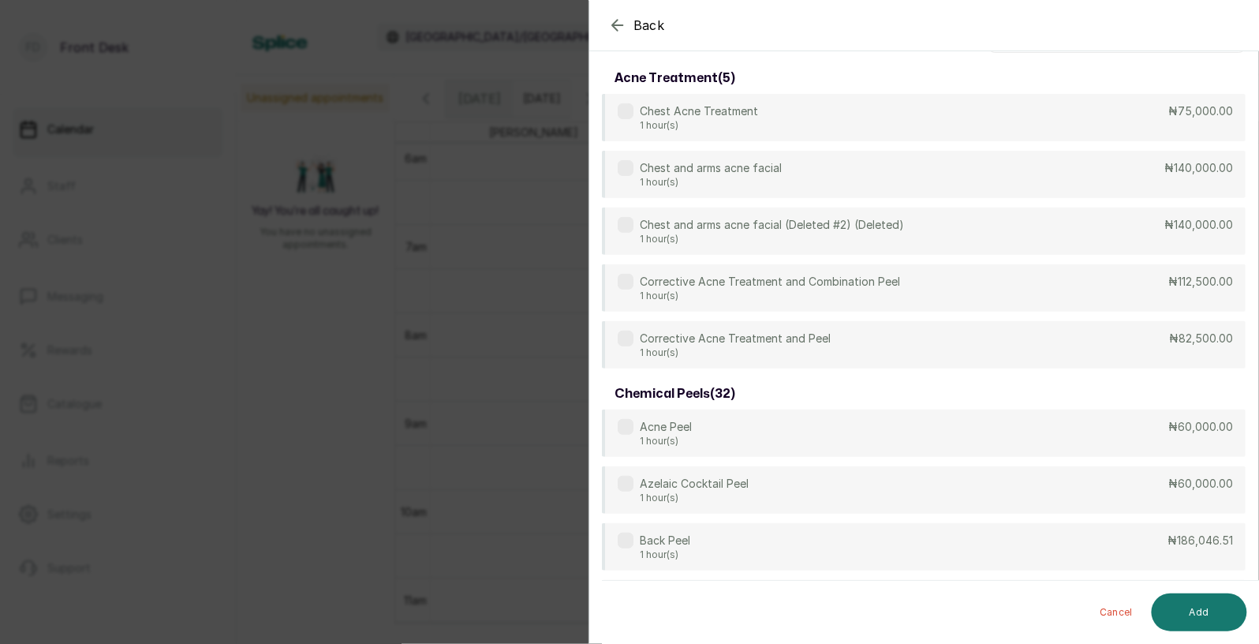
click at [637, 31] on span "Back" at bounding box center [649, 25] width 32 height 19
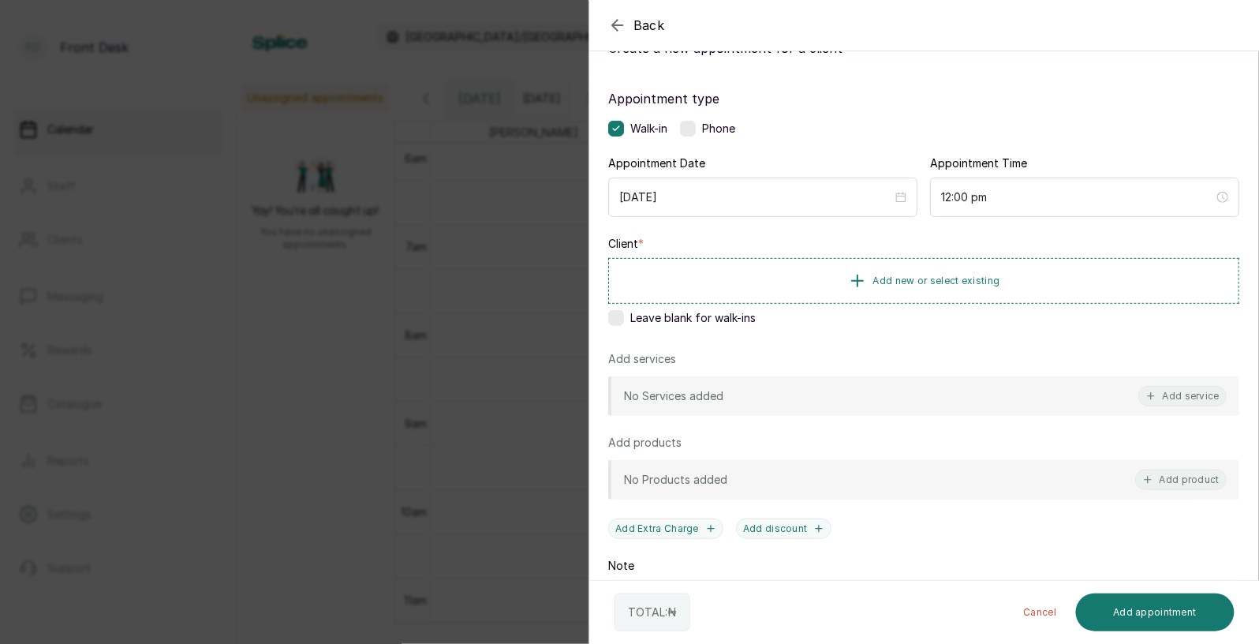
click at [637, 31] on span "Back" at bounding box center [649, 25] width 32 height 19
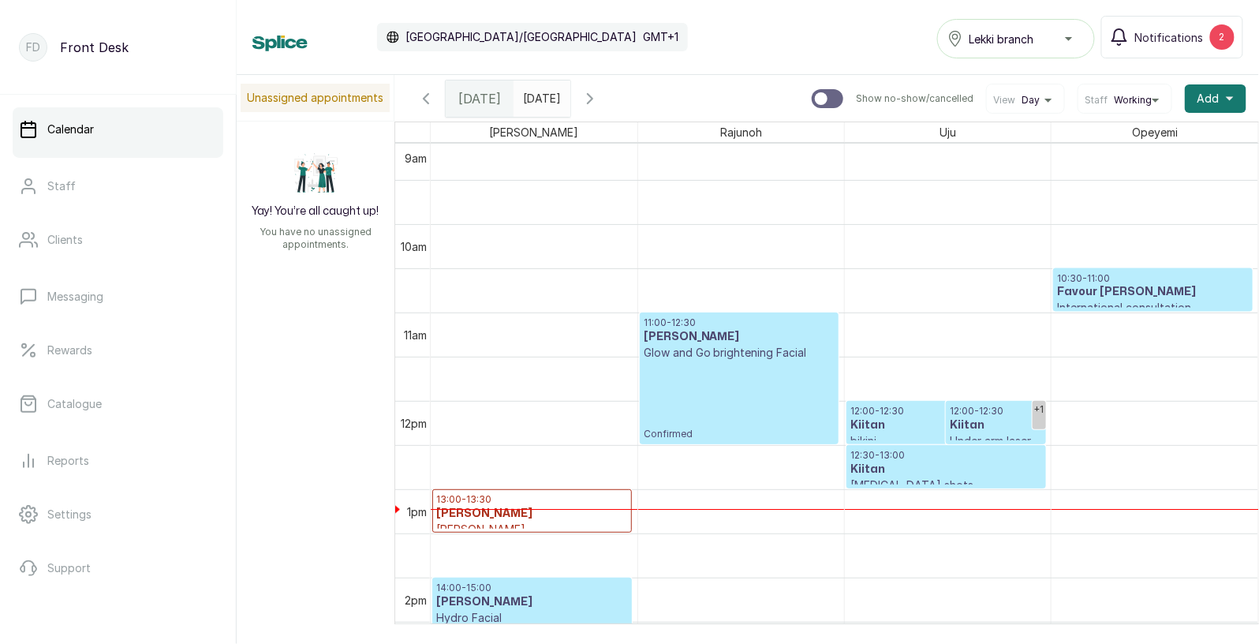
scroll to position [808, 0]
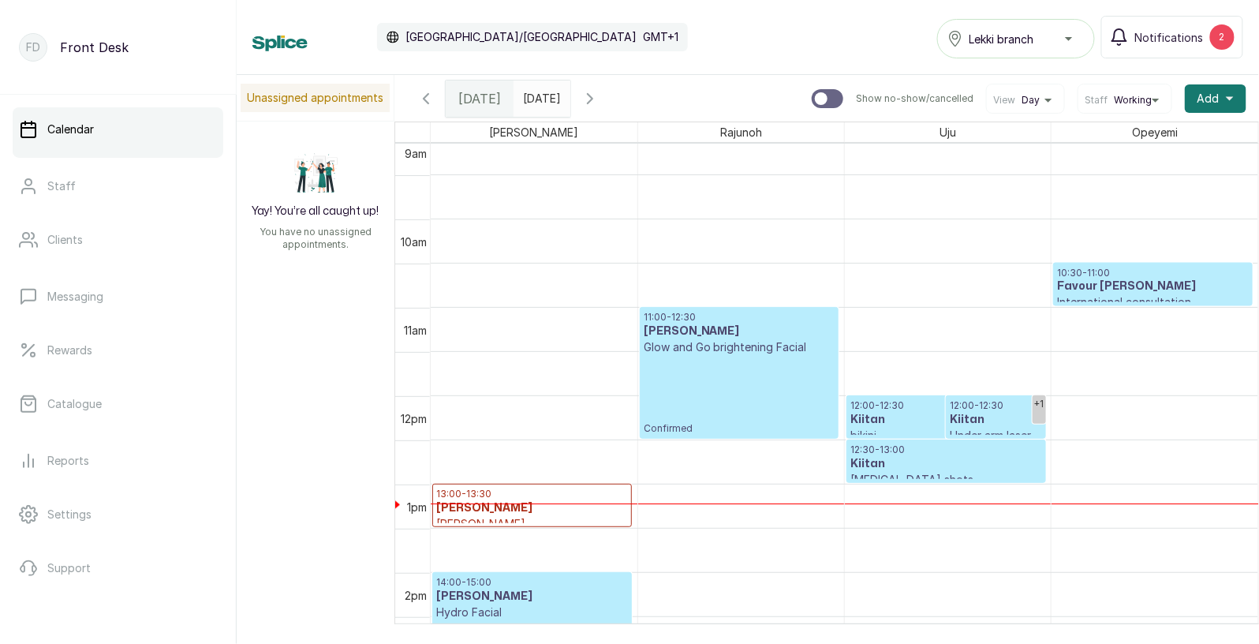
click at [876, 435] on div at bounding box center [946, 438] width 198 height 6
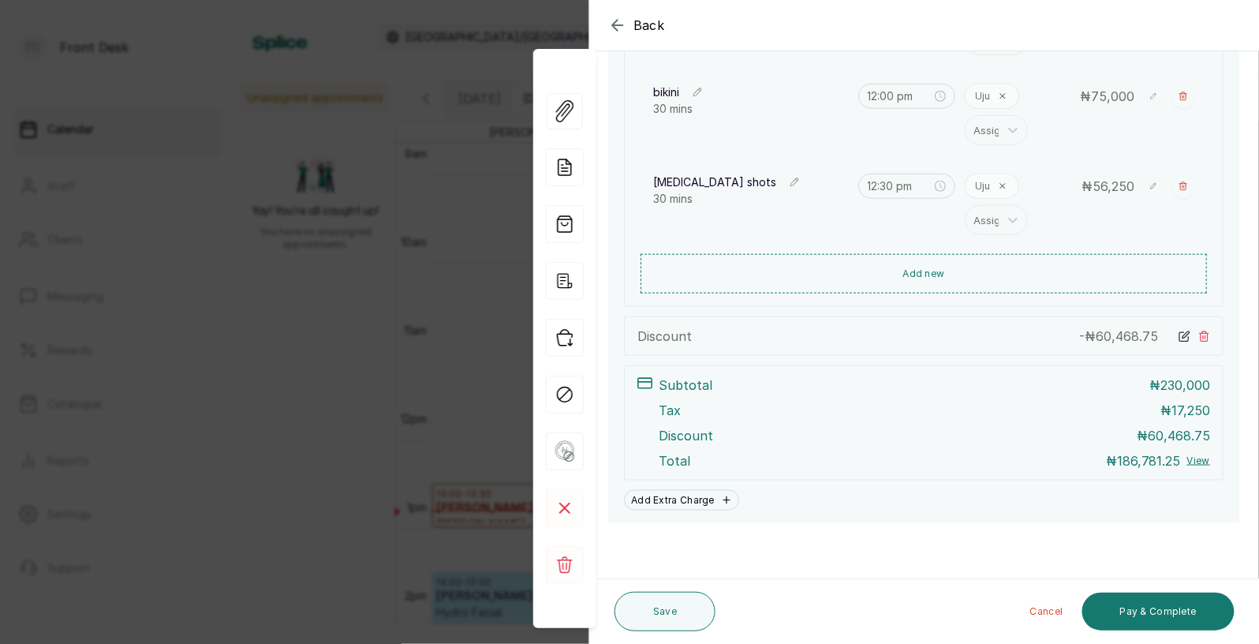
scroll to position [434, 0]
click at [646, 24] on span "Back" at bounding box center [649, 25] width 32 height 19
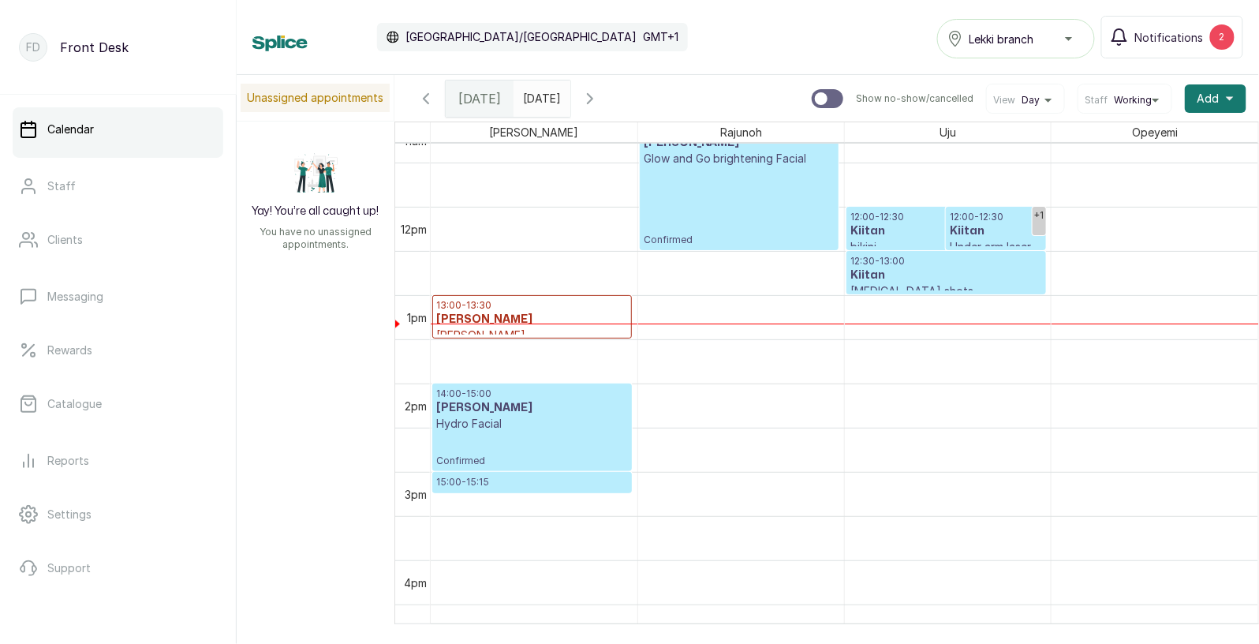
scroll to position [1016, 0]
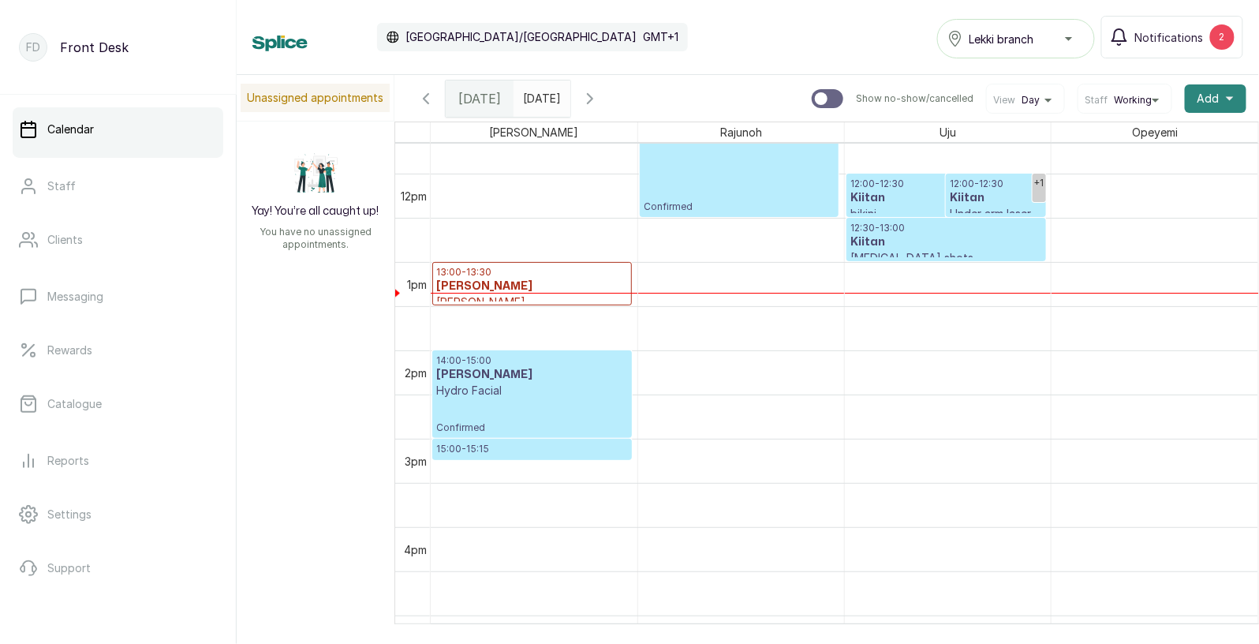
click at [1212, 96] on span "Add" at bounding box center [1208, 99] width 22 height 16
click at [1101, 134] on span "Add Appointment" at bounding box center [1157, 141] width 151 height 19
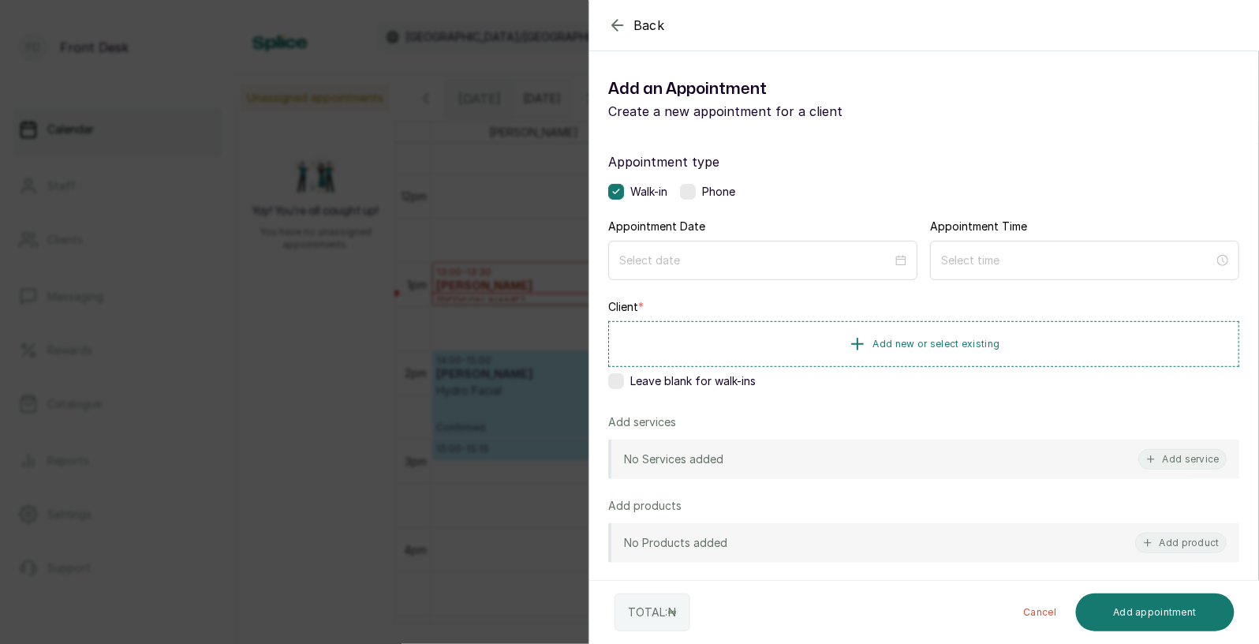
click at [736, 282] on div "Appointment type Walk-in Phone Appointment Date Appointment Time Client * Add n…" at bounding box center [923, 452] width 669 height 639
click at [752, 261] on input at bounding box center [755, 260] width 273 height 17
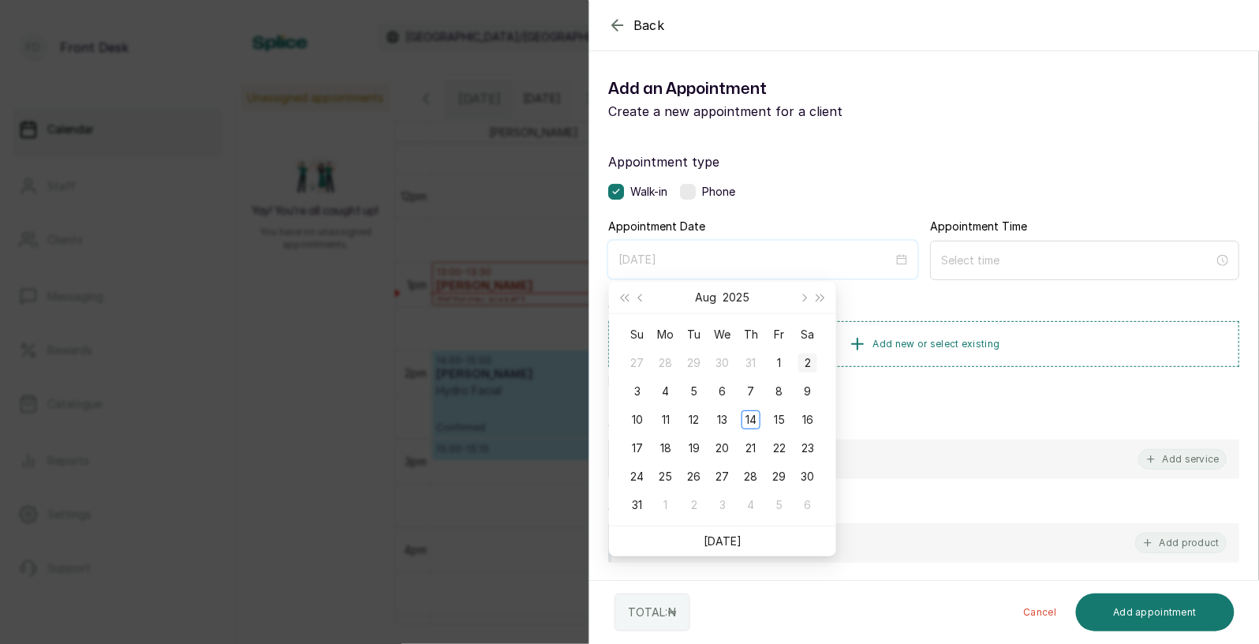
type input "2025/08/02"
click at [809, 293] on button "Next month (PageDown)" at bounding box center [802, 298] width 17 height 32
type input "2025/09/11"
click at [750, 395] on div "11" at bounding box center [750, 391] width 19 height 19
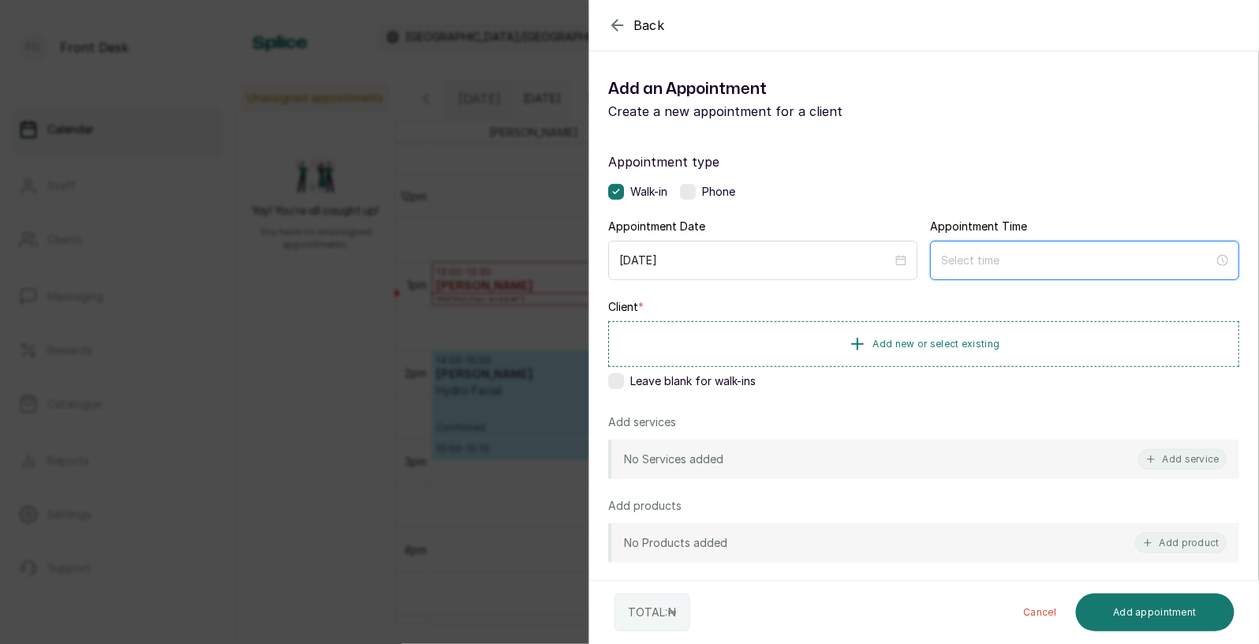
click at [1005, 259] on input at bounding box center [1077, 260] width 273 height 17
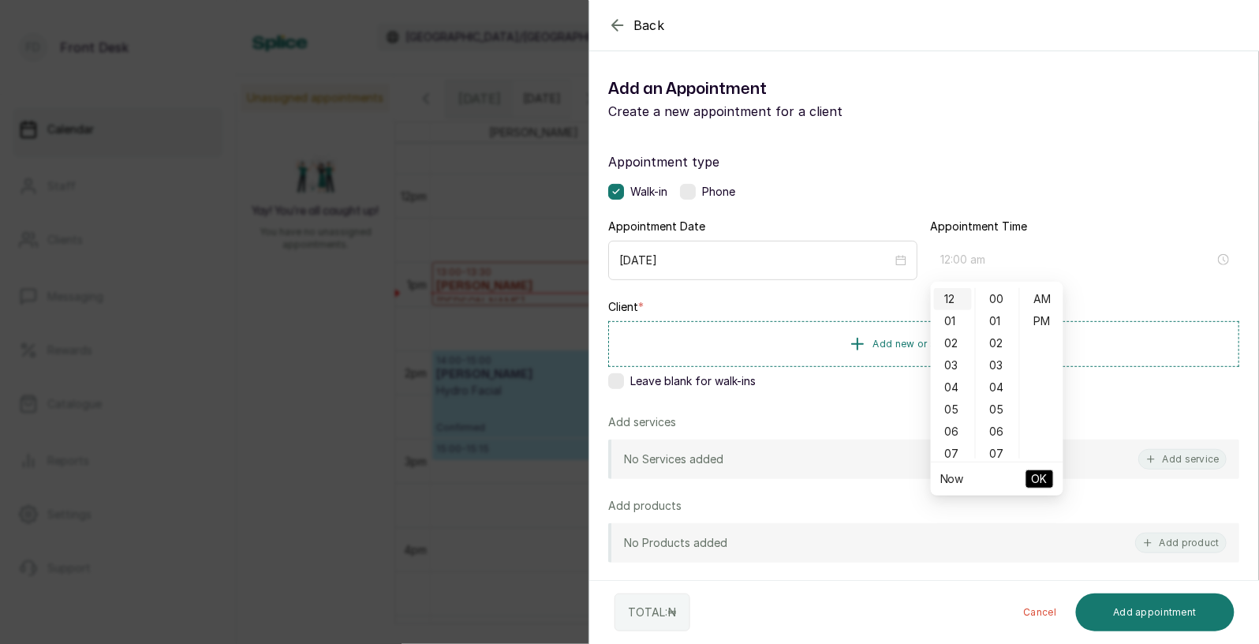
click at [947, 298] on div "12" at bounding box center [953, 299] width 38 height 22
click at [1032, 318] on div "PM" at bounding box center [1042, 321] width 38 height 22
type input "12:00 pm"
click at [1044, 470] on span "OK" at bounding box center [1040, 479] width 16 height 30
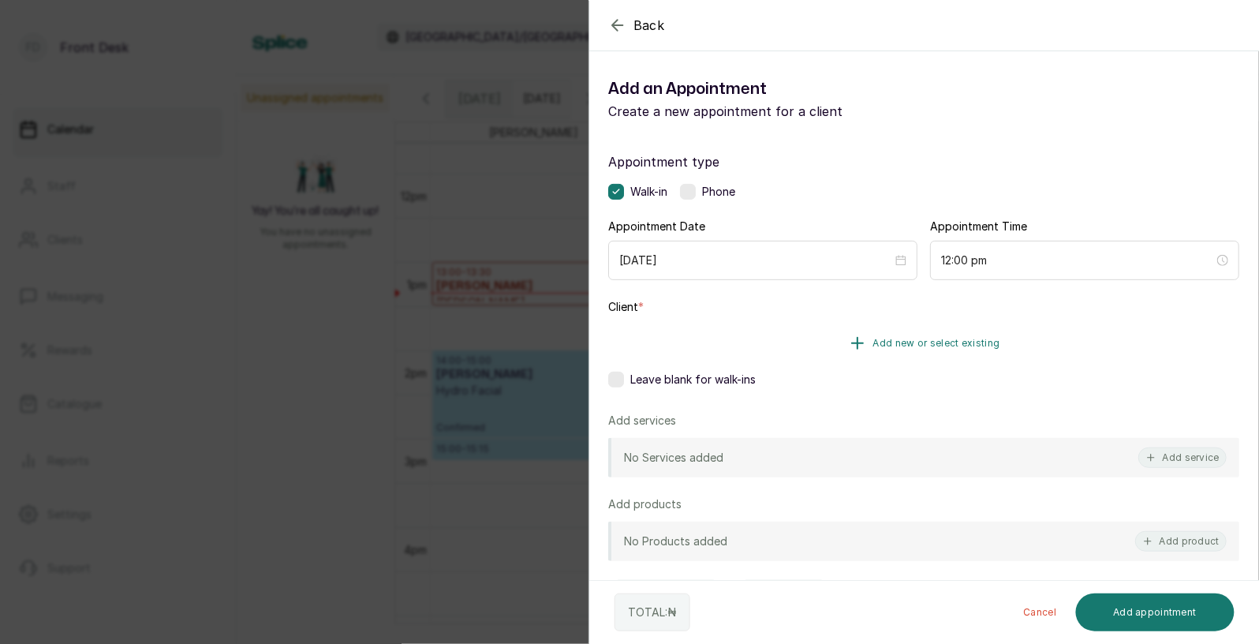
click at [945, 338] on span "Add new or select existing" at bounding box center [936, 343] width 127 height 13
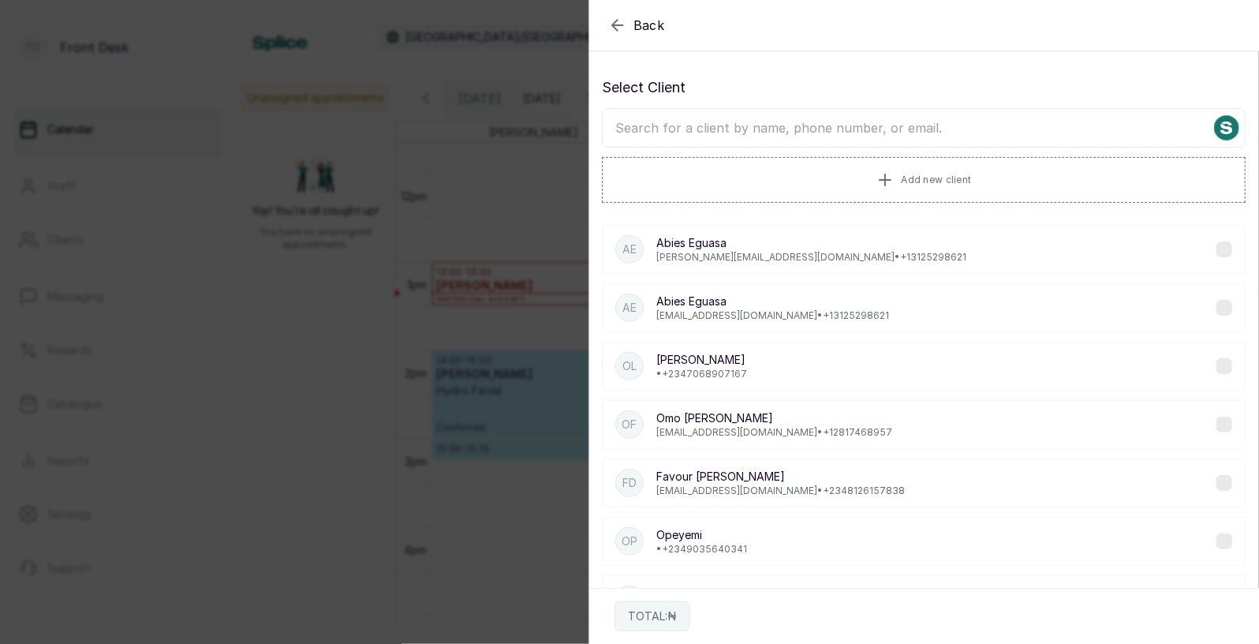
click at [894, 135] on input "text" at bounding box center [924, 127] width 644 height 39
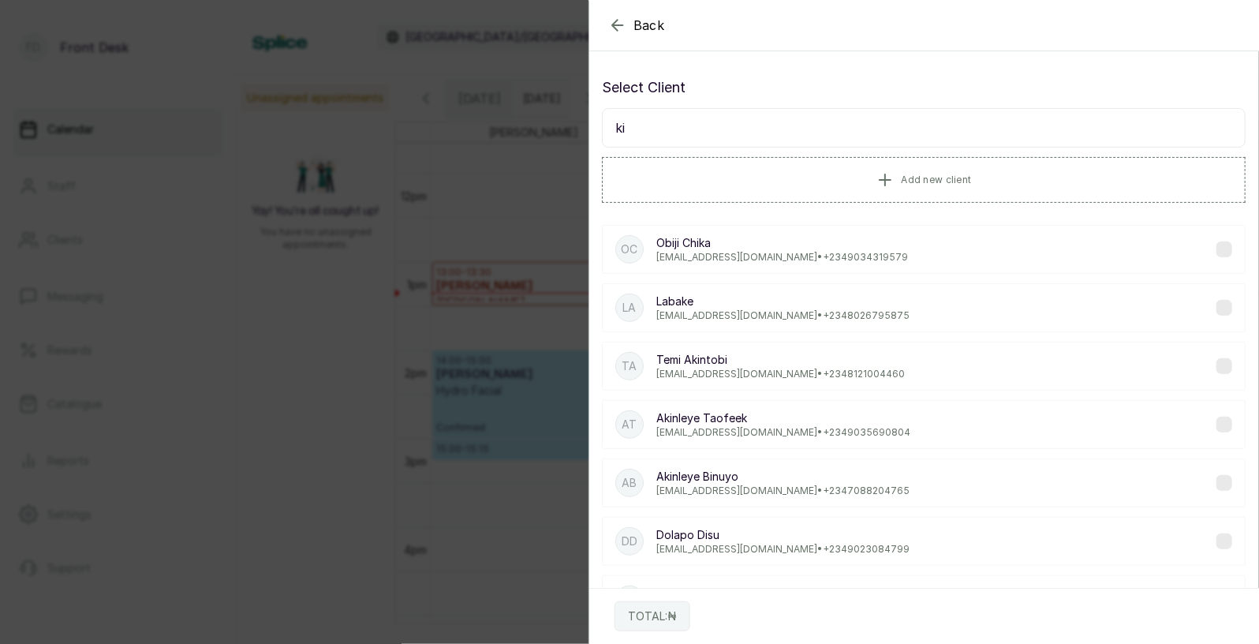
type input "kii"
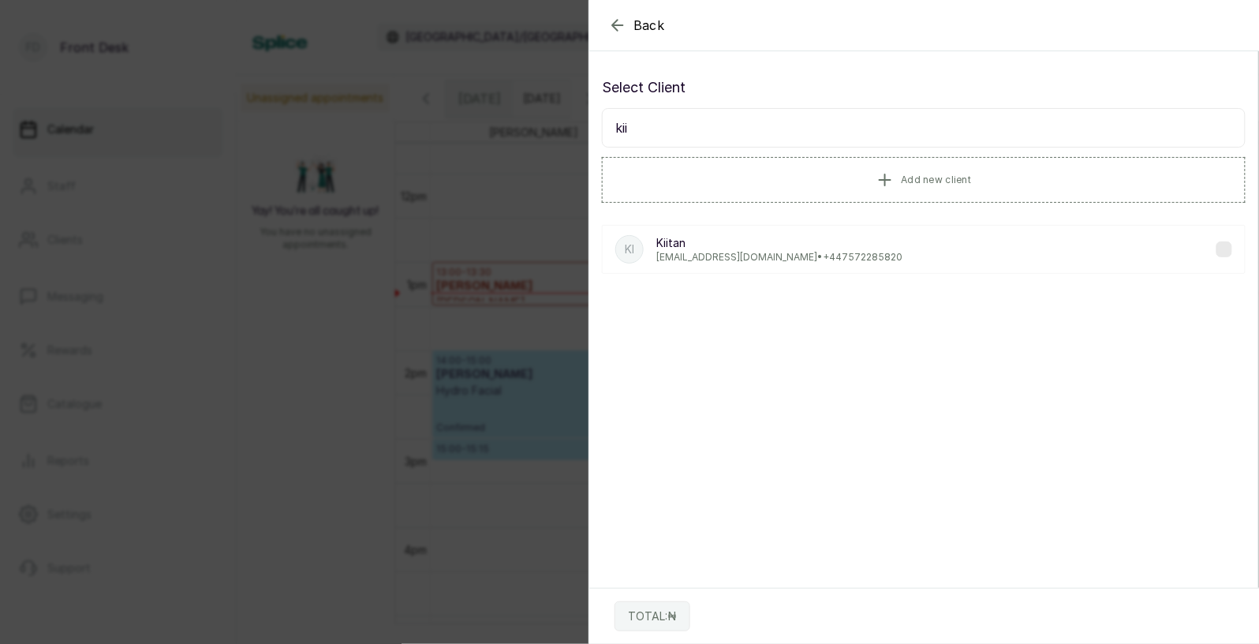
click at [778, 240] on p "Kiitan" at bounding box center [779, 243] width 246 height 16
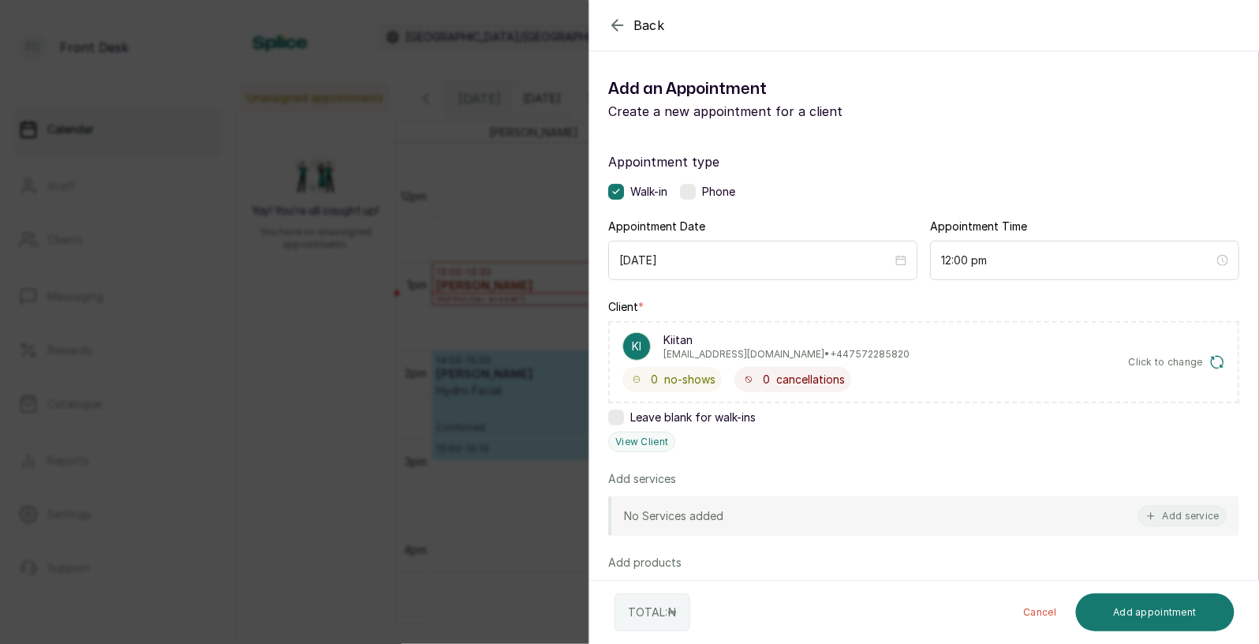
click at [1169, 356] on span "Click to change" at bounding box center [1166, 362] width 75 height 13
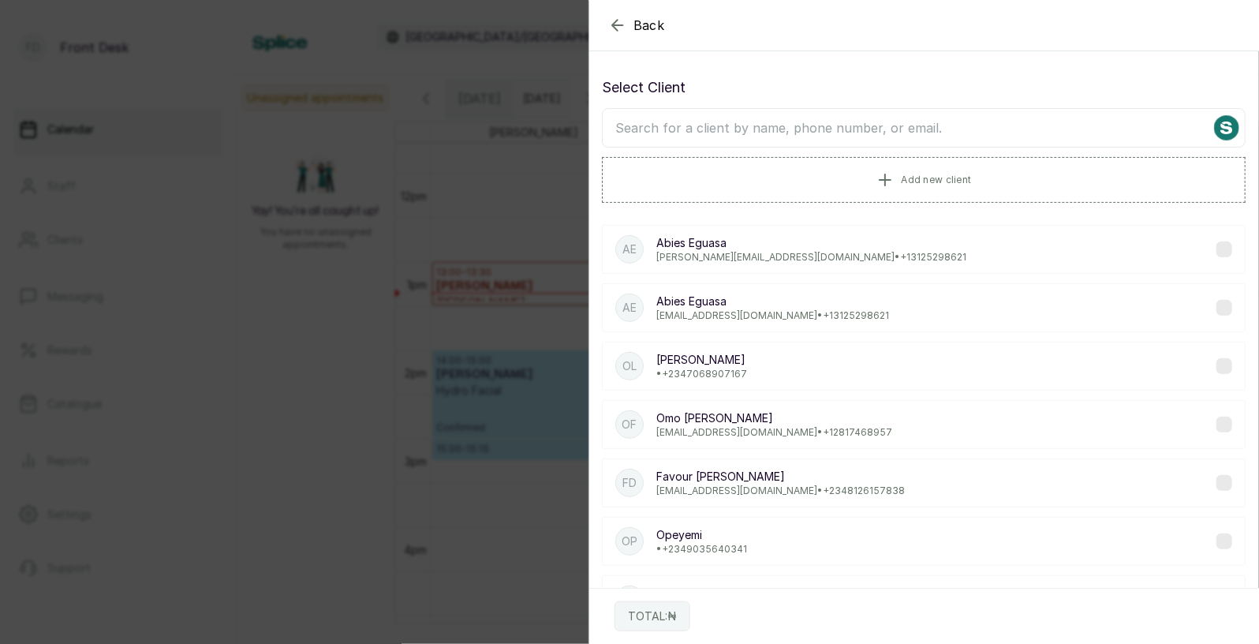
click at [884, 133] on input "text" at bounding box center [924, 127] width 644 height 39
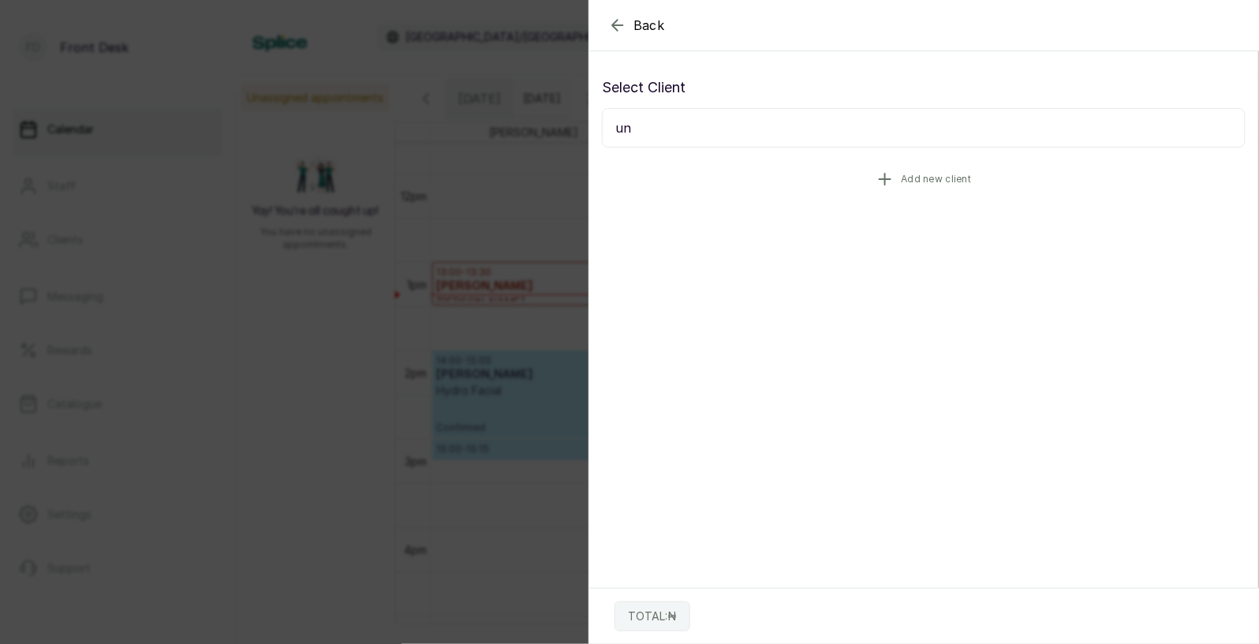
type input "u"
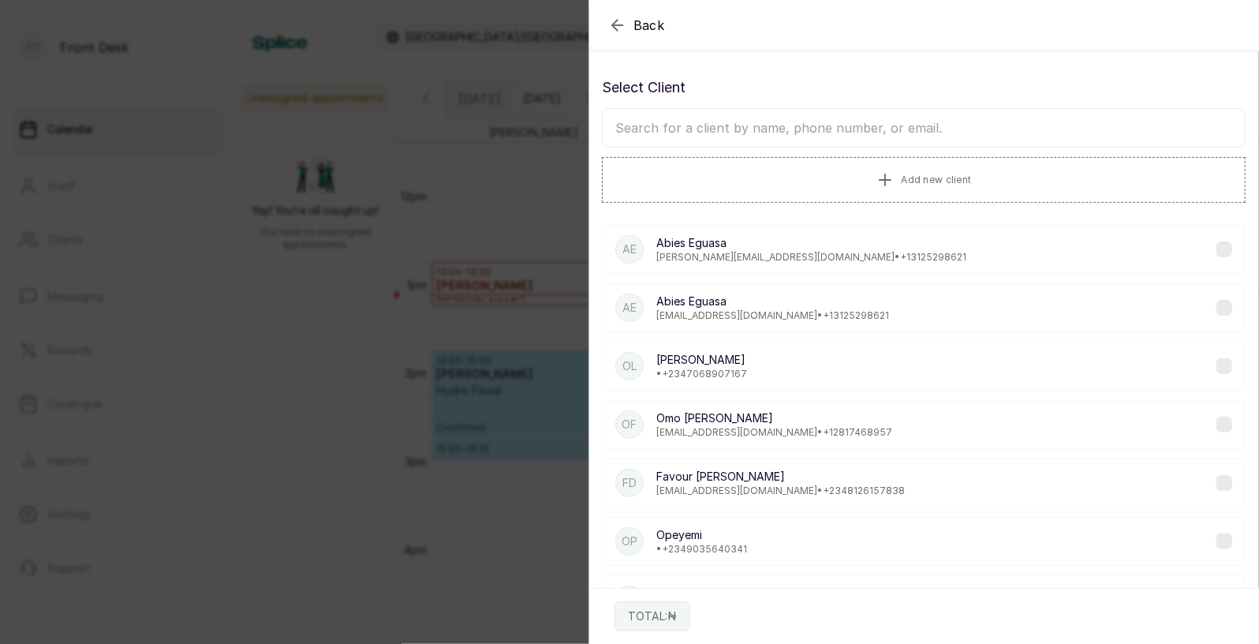
click at [622, 20] on icon "button" at bounding box center [617, 25] width 19 height 19
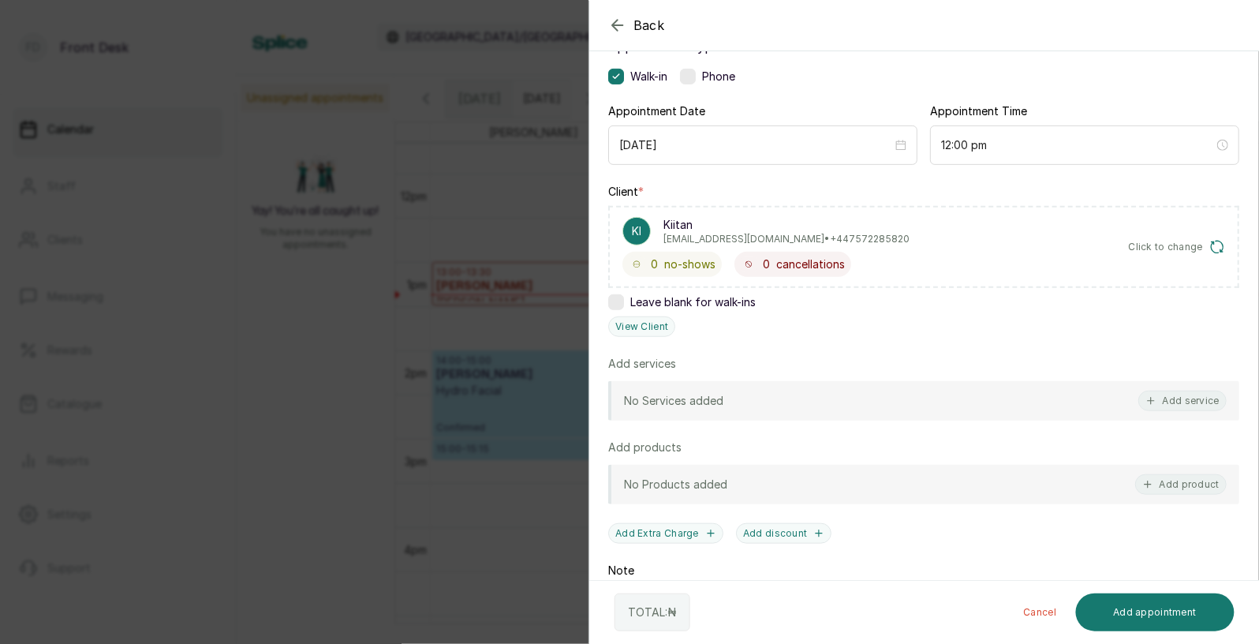
scroll to position [166, 0]
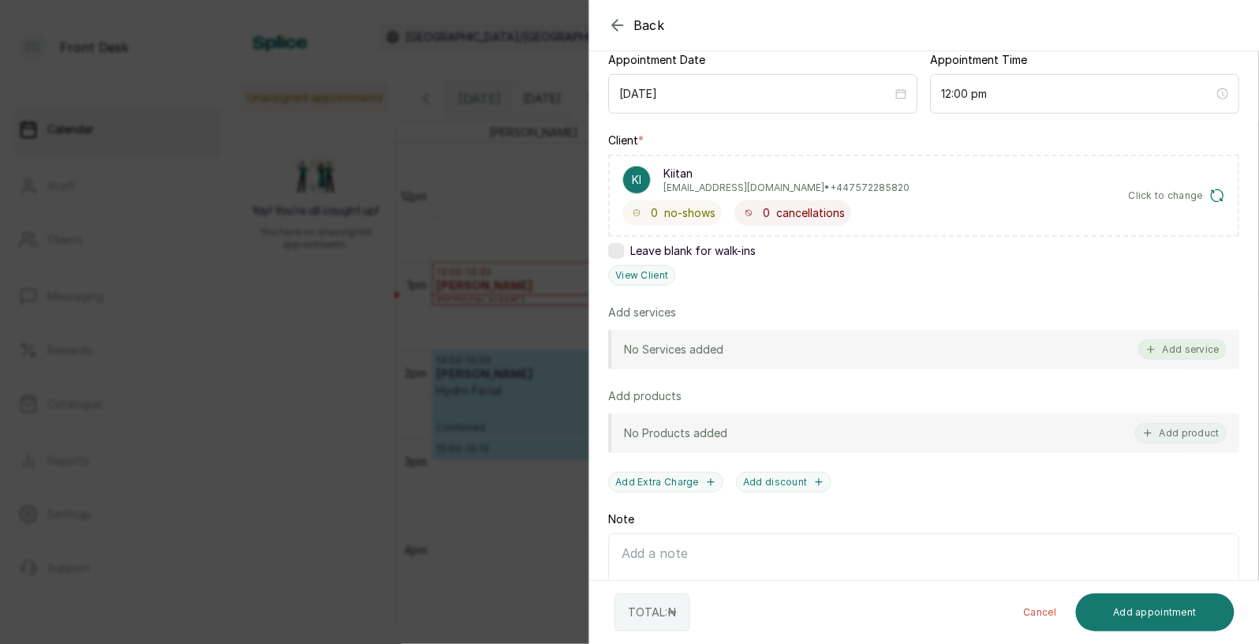
click at [1190, 346] on button "Add service" at bounding box center [1182, 349] width 88 height 21
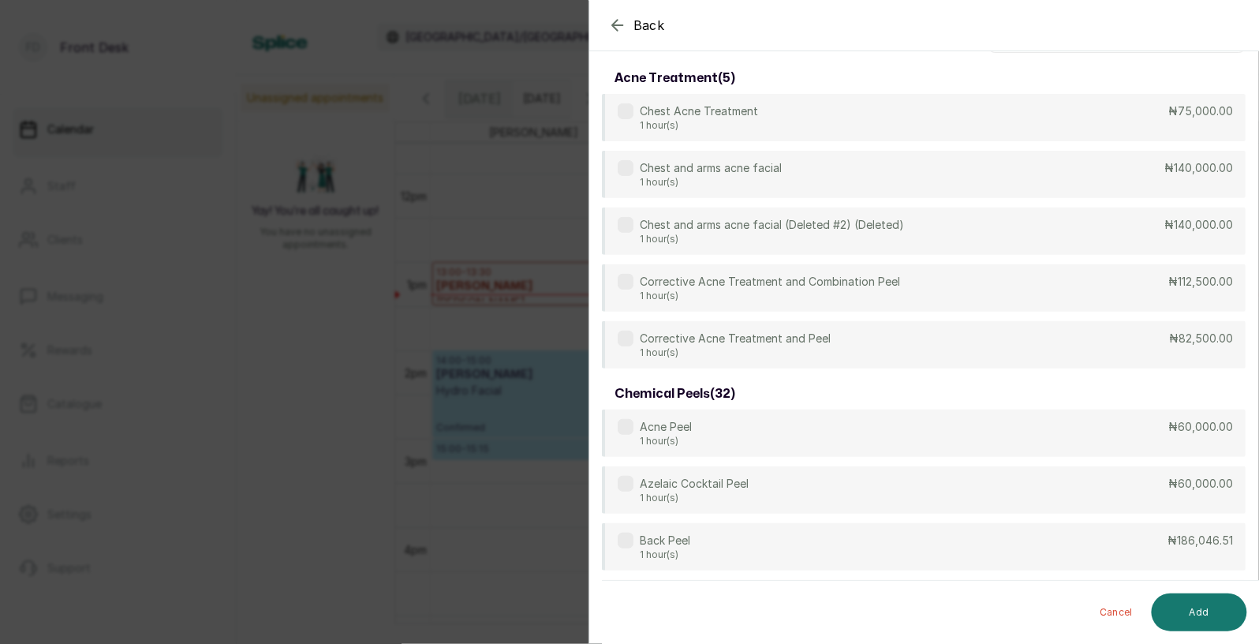
scroll to position [0, 0]
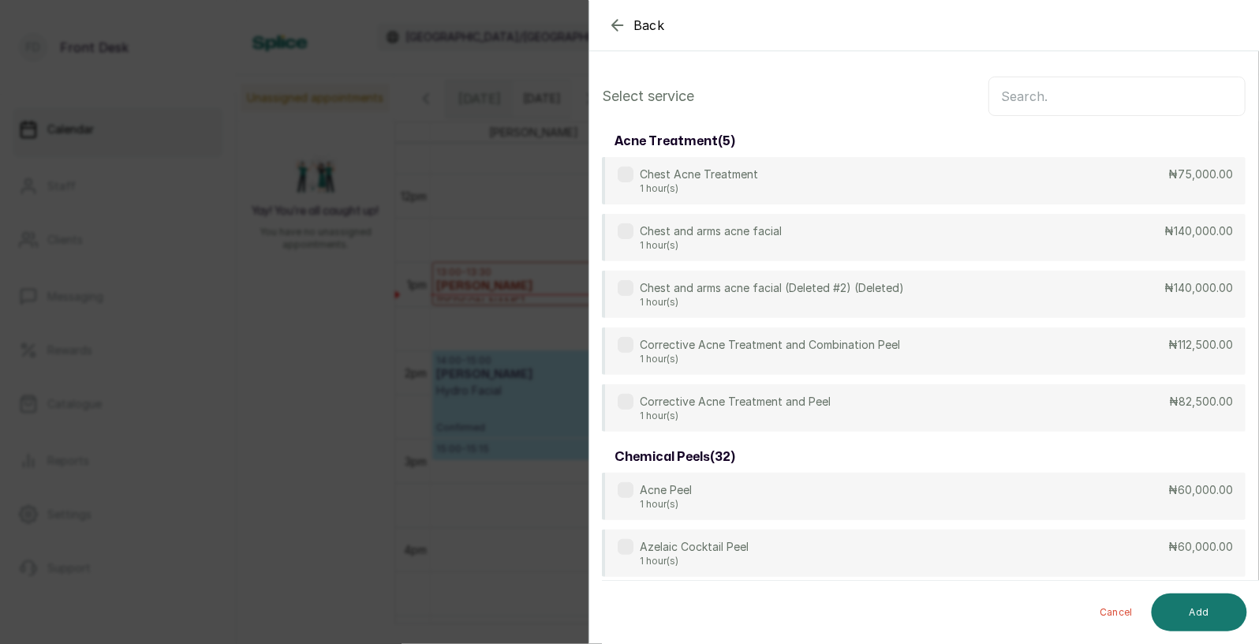
click at [1103, 100] on input "text" at bounding box center [1116, 96] width 257 height 39
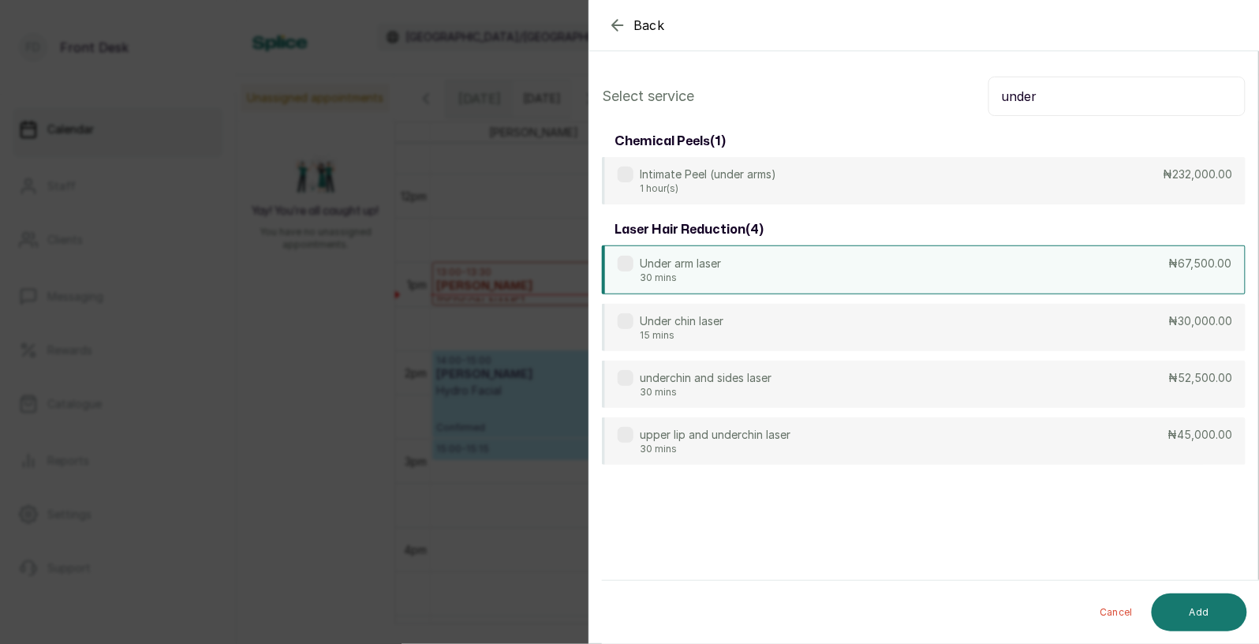
click at [793, 277] on div "Under arm laser 30 mins ₦67,500.00" at bounding box center [924, 269] width 644 height 49
click at [1082, 98] on input "under" at bounding box center [1116, 96] width 257 height 39
type input "u"
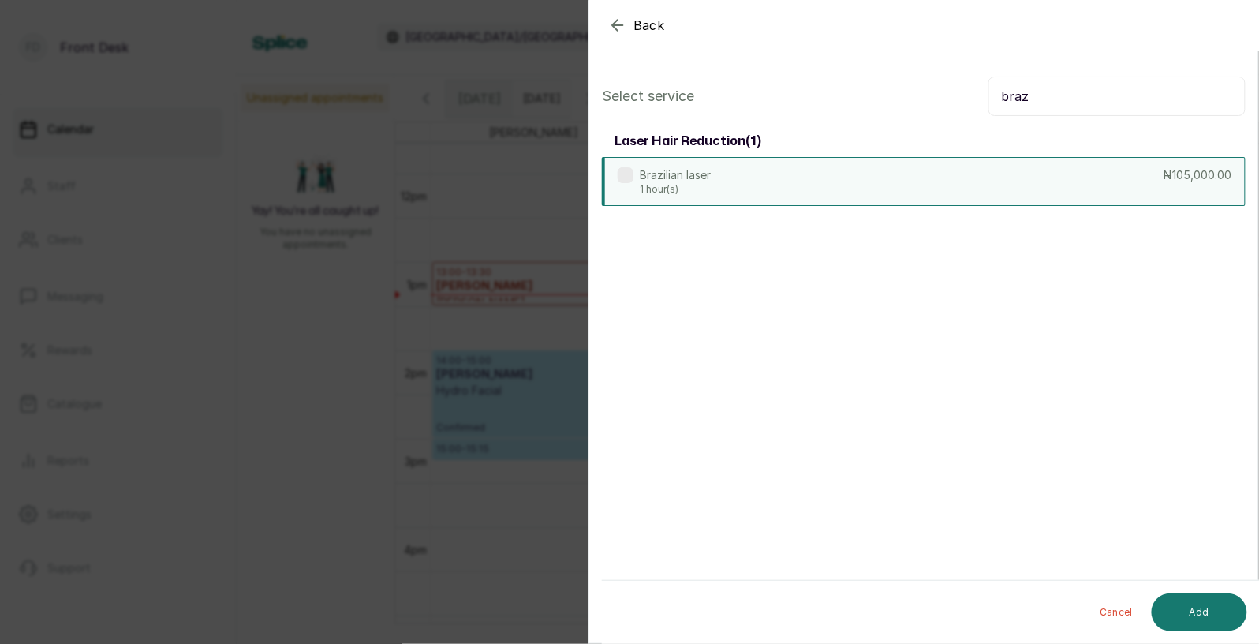
click at [906, 185] on div "Brazilian laser 1 hour(s) ₦105,000.00" at bounding box center [924, 181] width 644 height 49
click at [1069, 98] on input "braz" at bounding box center [1116, 96] width 257 height 39
type input "b"
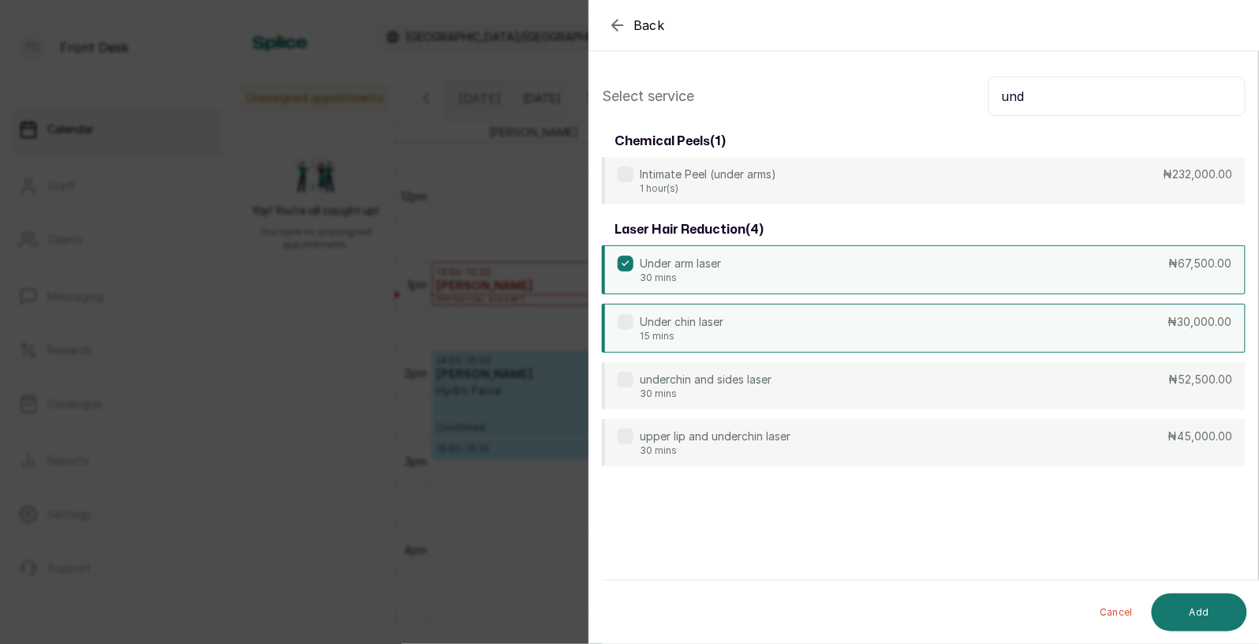
click at [754, 319] on div "Under chin laser 15 mins ₦30,000.00" at bounding box center [924, 328] width 644 height 49
click at [1052, 99] on input "und" at bounding box center [1116, 96] width 257 height 39
click at [913, 331] on div "Under chin laser 15 mins ₦30,000.00" at bounding box center [924, 328] width 644 height 49
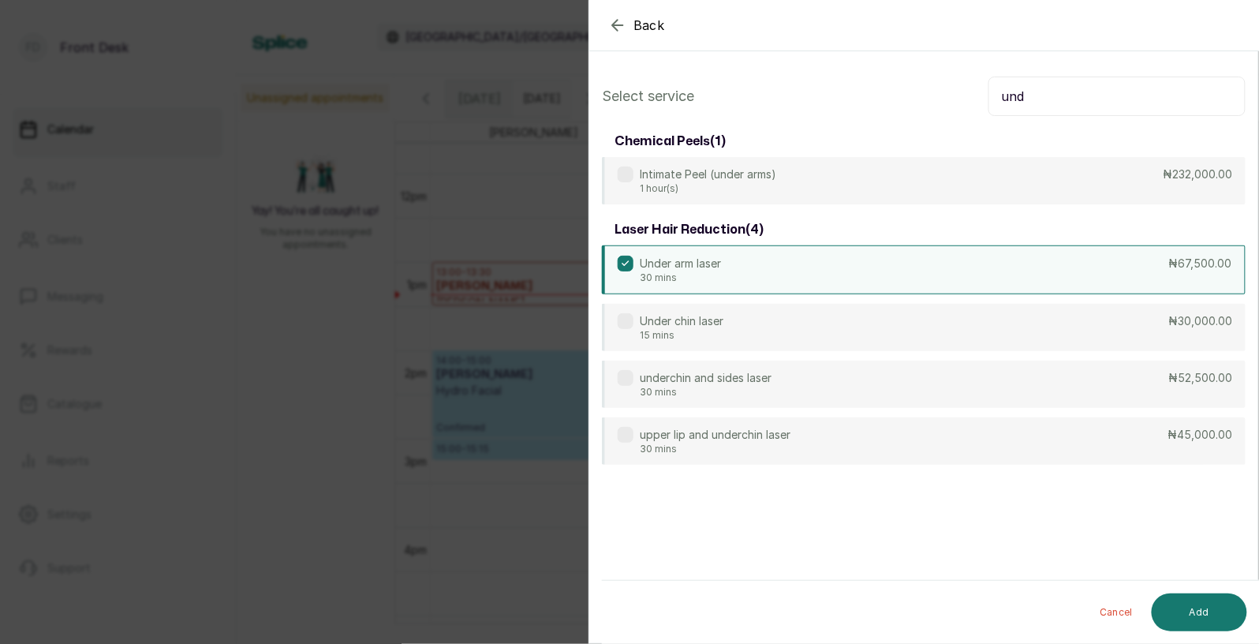
click at [1060, 100] on input "und" at bounding box center [1116, 96] width 257 height 39
type input "u"
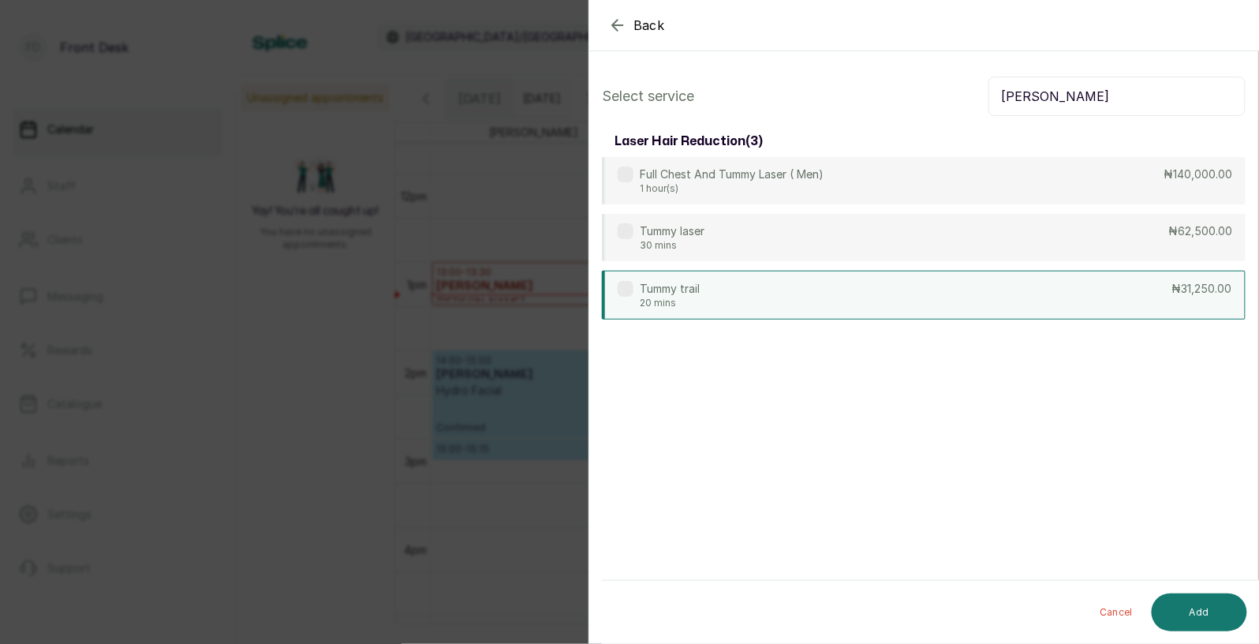
type input "tumm"
click at [768, 279] on div "Tummy trail 20 mins ₦31,250.00" at bounding box center [924, 295] width 644 height 49
click at [1193, 606] on button "Add" at bounding box center [1199, 612] width 95 height 38
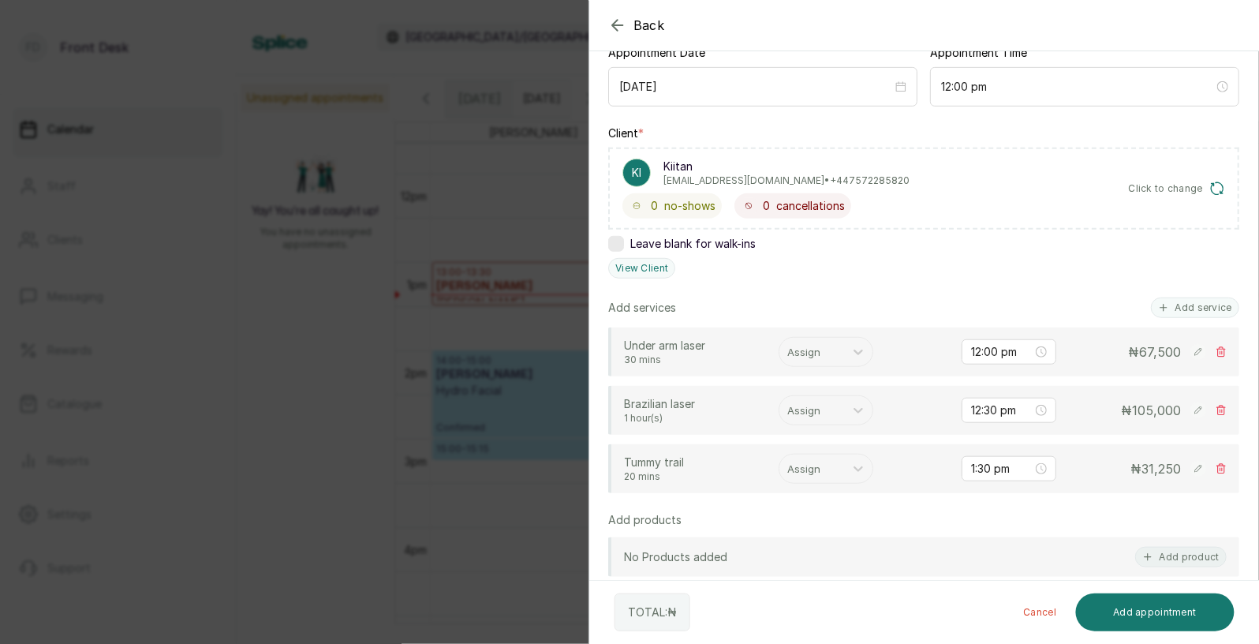
scroll to position [198, 0]
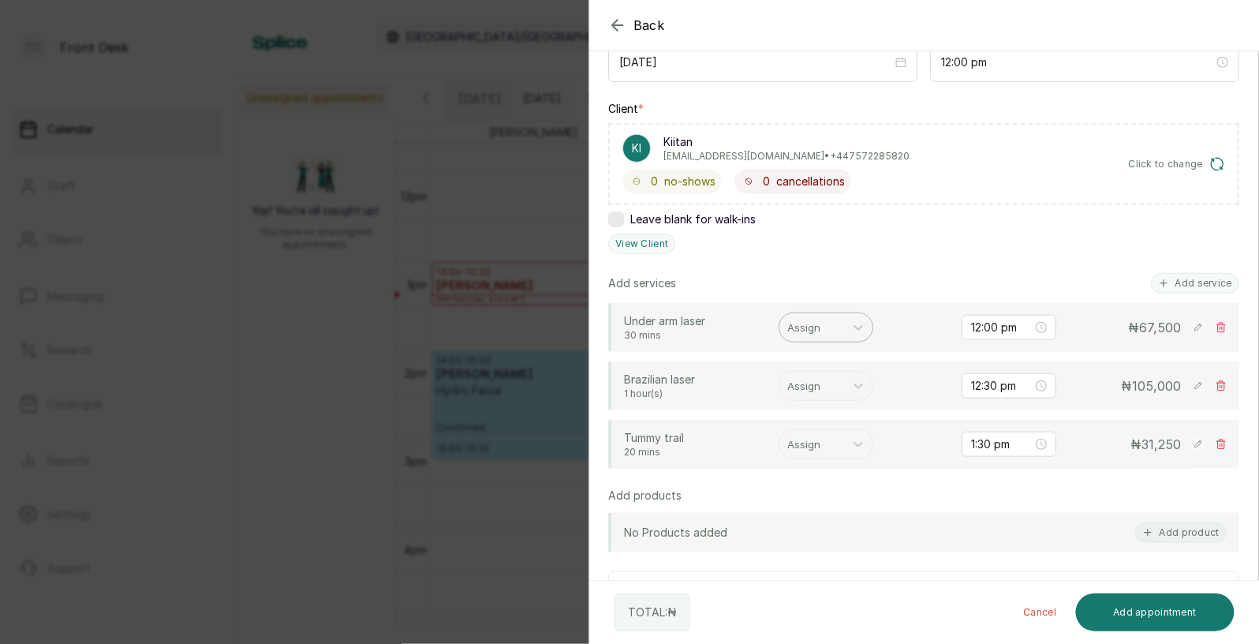
click at [817, 331] on div at bounding box center [811, 327] width 49 height 21
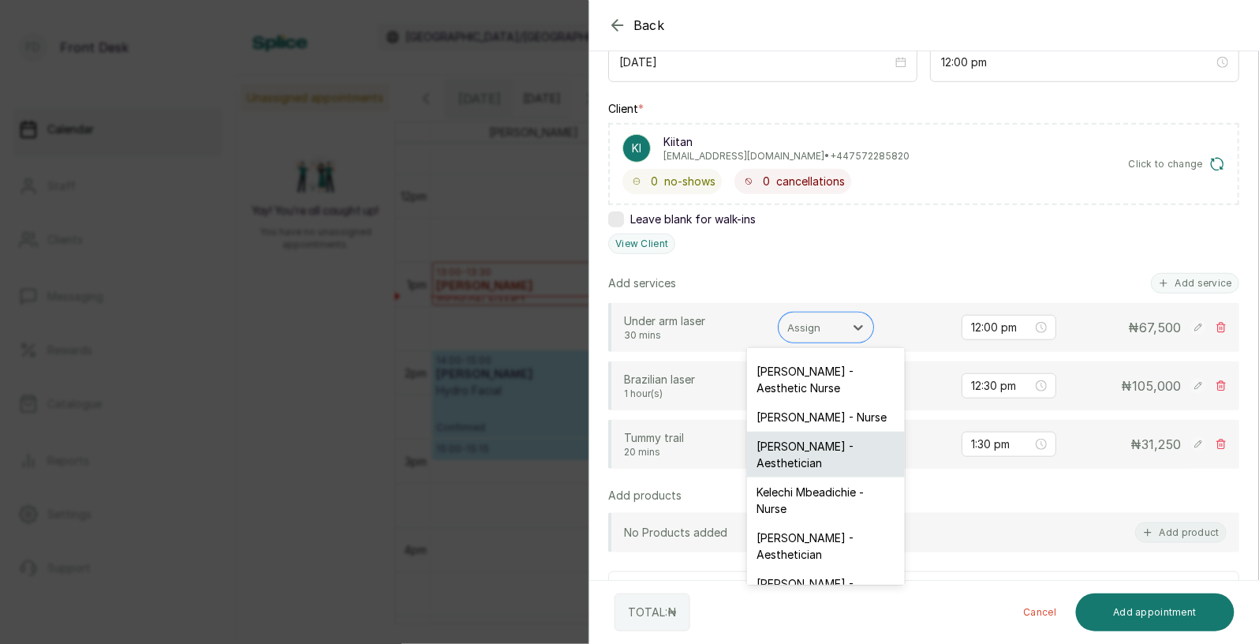
scroll to position [40, 0]
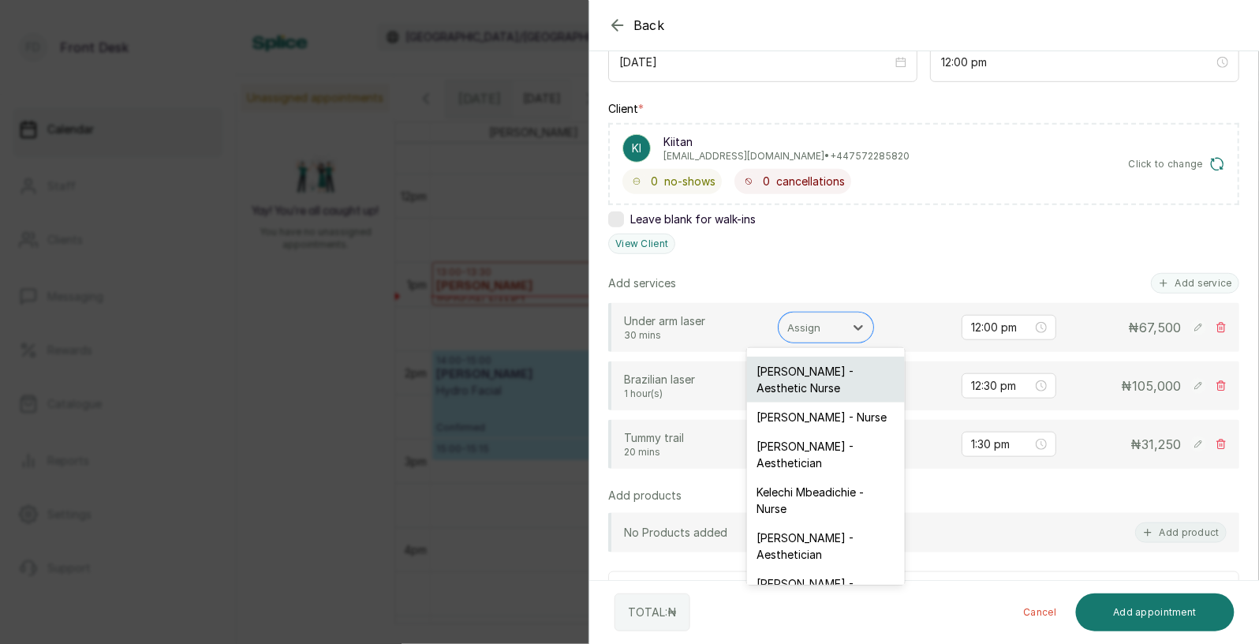
click at [823, 374] on div "Uju Agu - Aesthetic Nurse" at bounding box center [826, 380] width 158 height 46
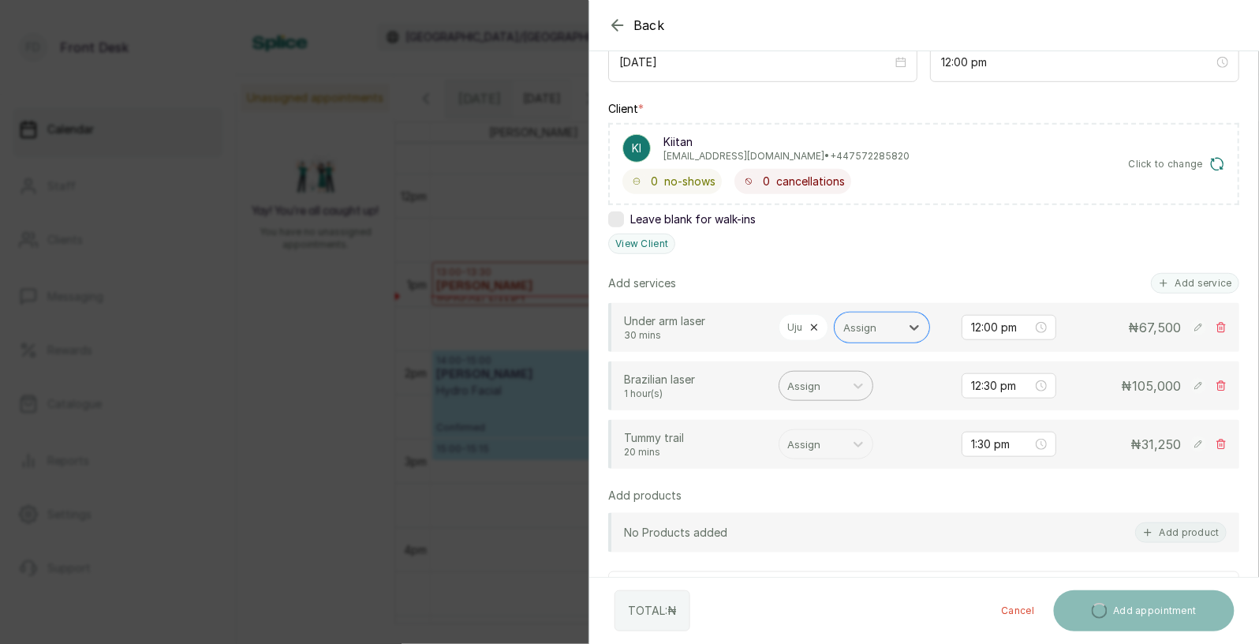
click at [827, 393] on div at bounding box center [811, 385] width 49 height 21
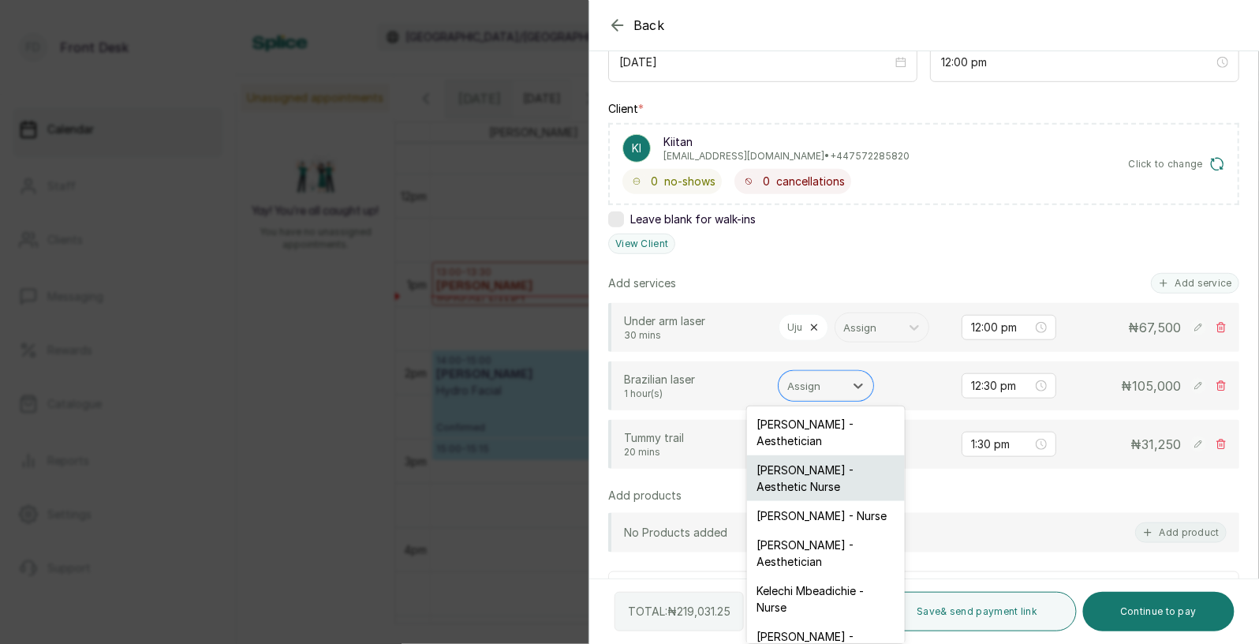
click at [808, 456] on div "Uju Agu - Aesthetic Nurse" at bounding box center [826, 478] width 158 height 46
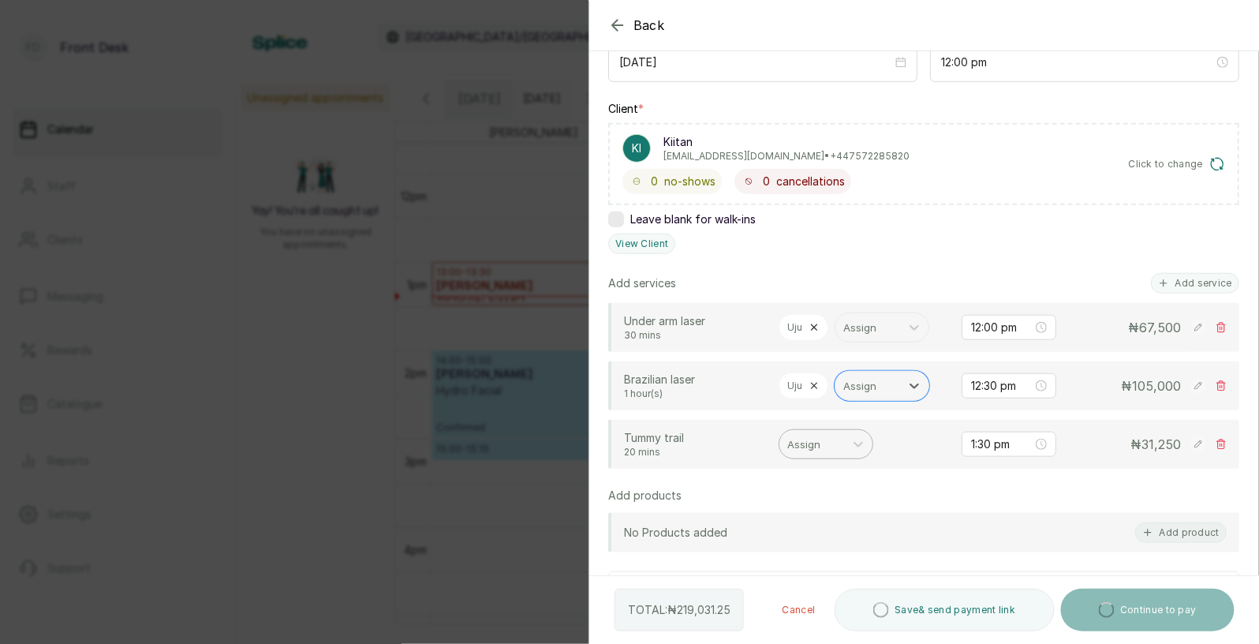
click at [811, 446] on div at bounding box center [811, 444] width 49 height 21
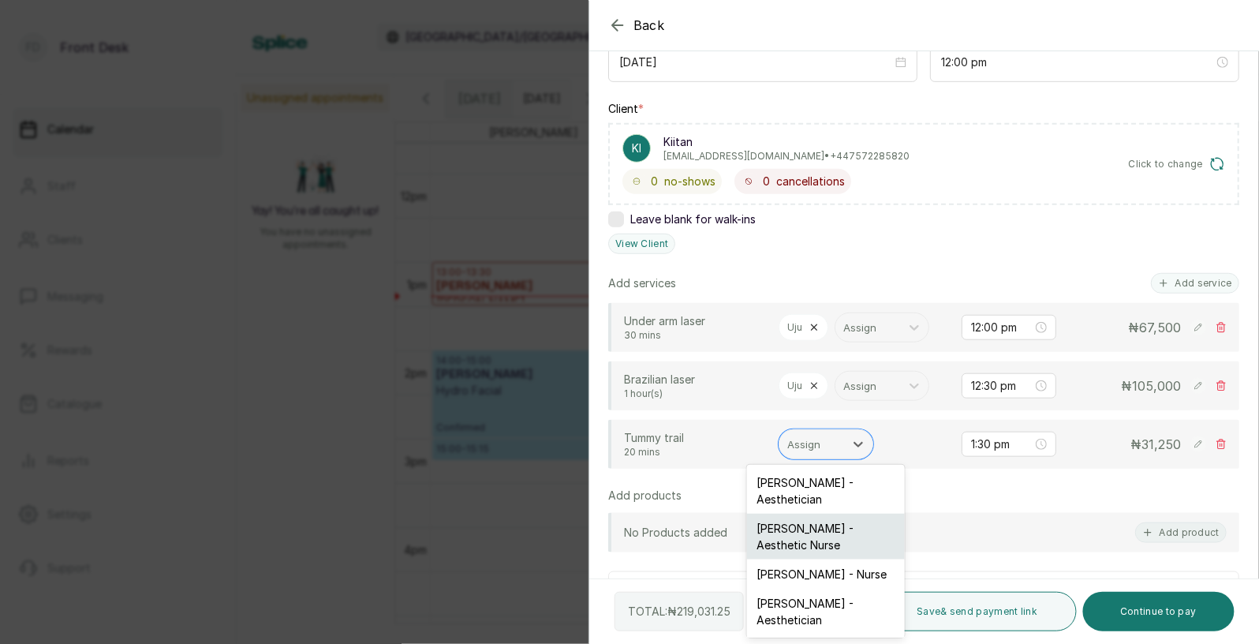
click at [805, 529] on div "Uju Agu - Aesthetic Nurse" at bounding box center [826, 537] width 158 height 46
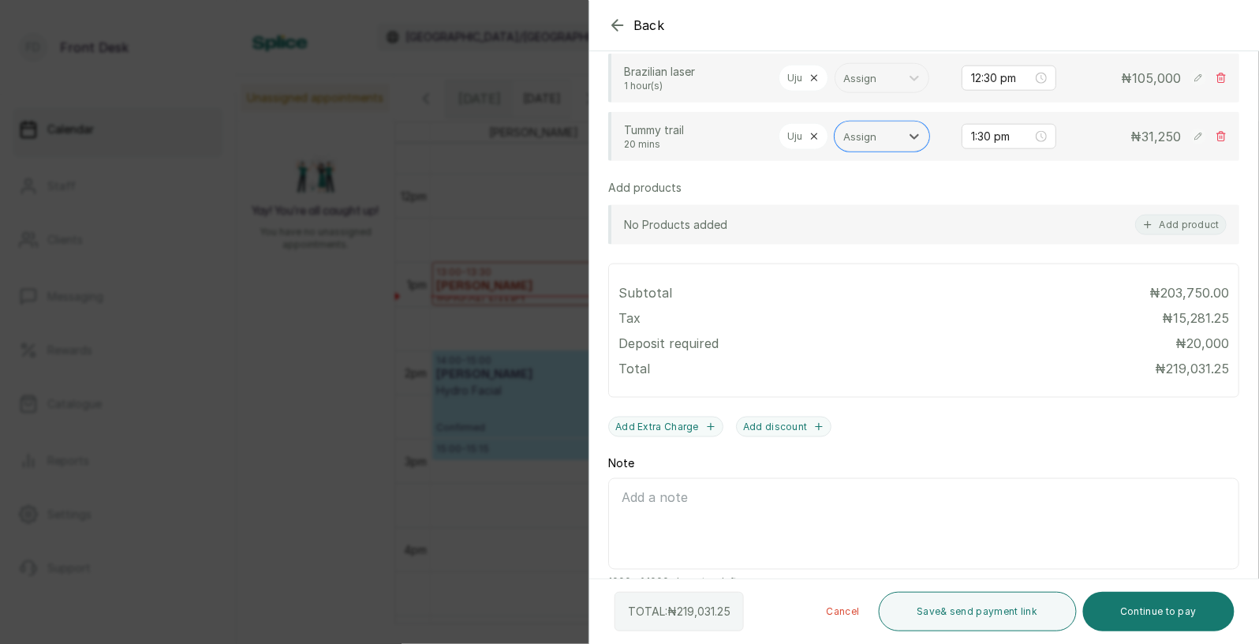
scroll to position [532, 0]
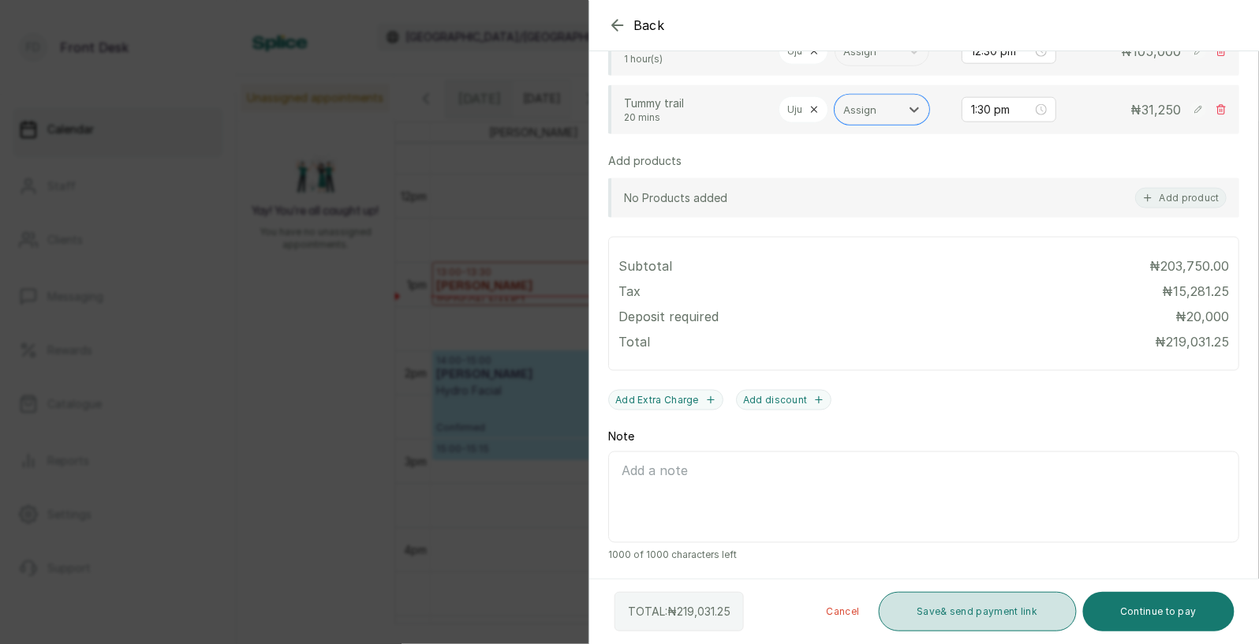
click at [974, 616] on button "Save & send payment link" at bounding box center [978, 611] width 198 height 39
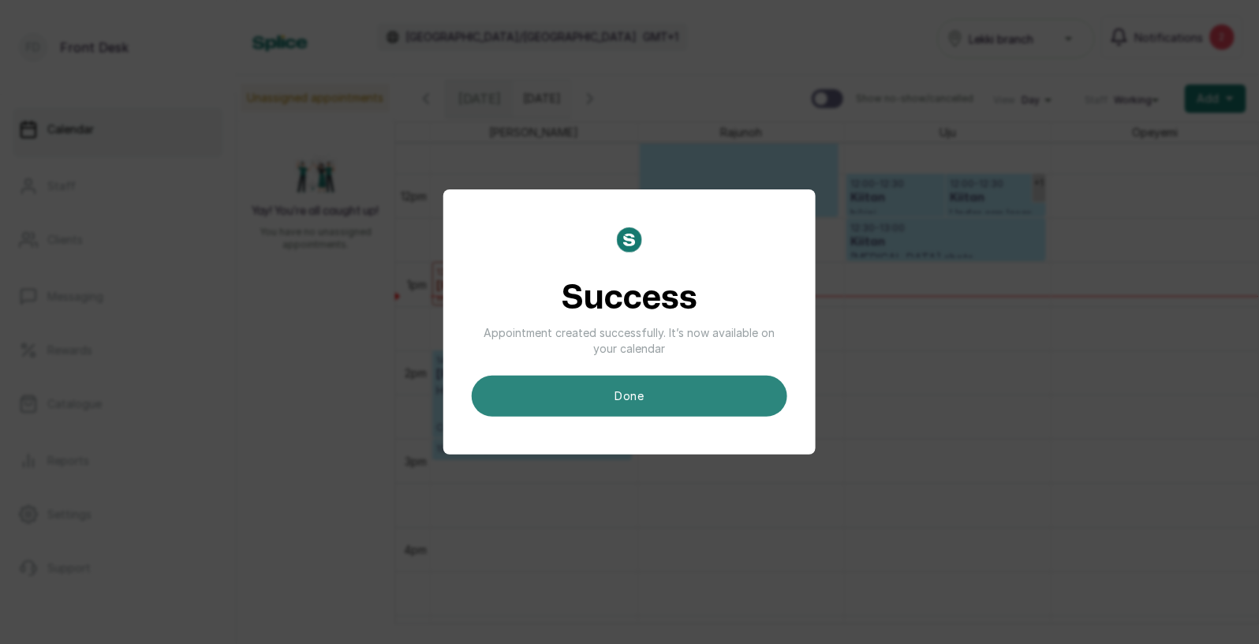
click at [661, 397] on button "done" at bounding box center [630, 395] width 316 height 41
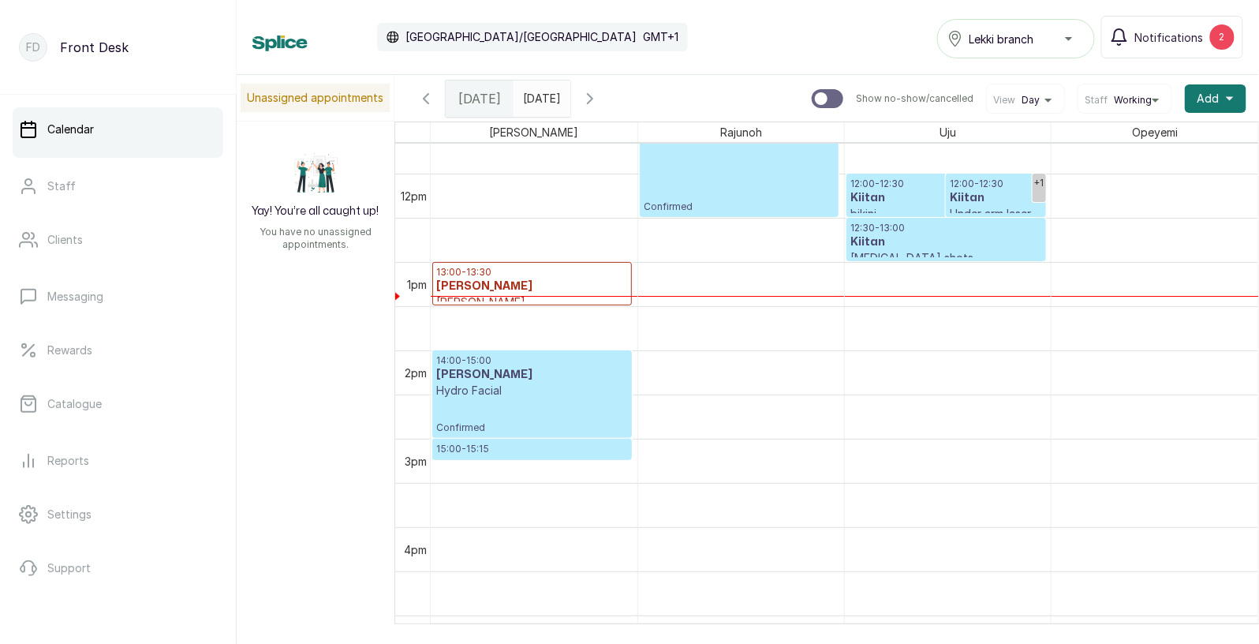
type input "dd/MM/yyyy"
click at [540, 94] on input "dd/MM/yyyy" at bounding box center [526, 94] width 25 height 27
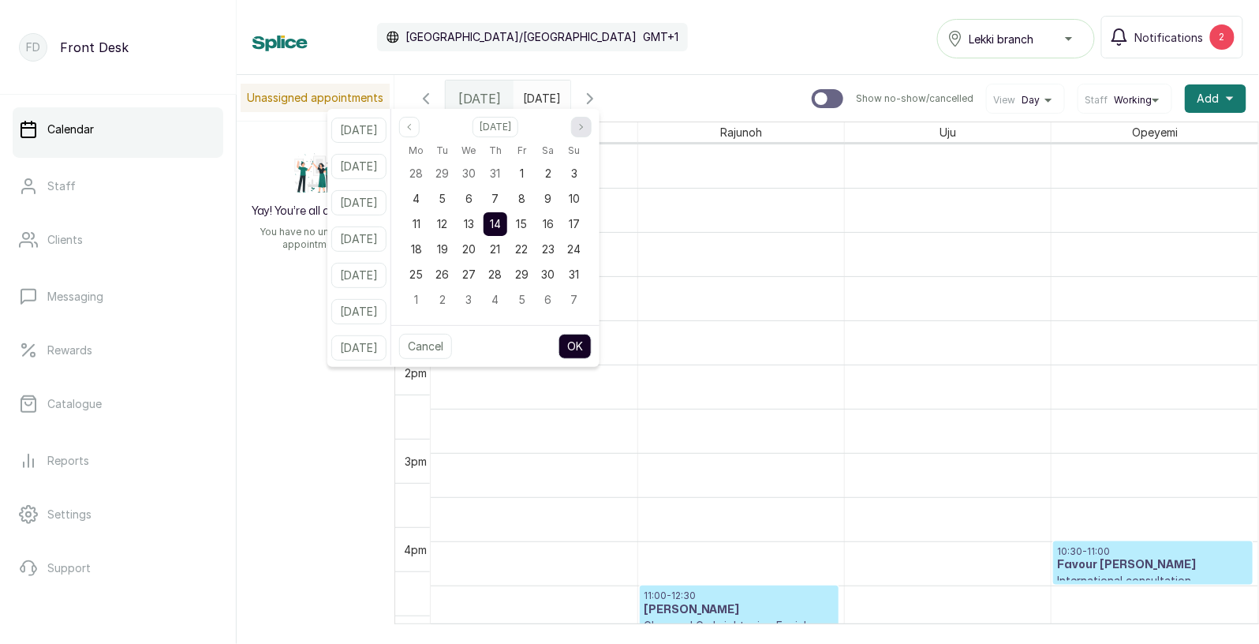
scroll to position [530, 0]
click at [586, 122] on icon "page next" at bounding box center [581, 126] width 9 height 9
click at [499, 199] on span "11" at bounding box center [495, 198] width 8 height 13
click at [591, 343] on button "OK" at bounding box center [574, 346] width 33 height 25
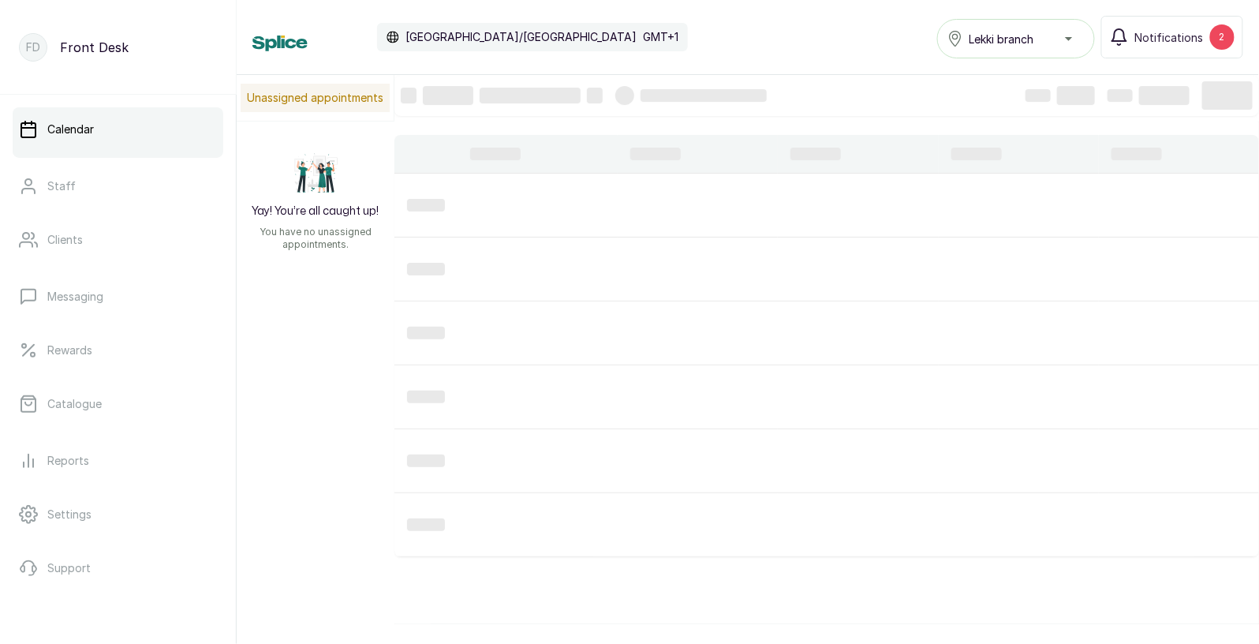
type input "11/09/2025"
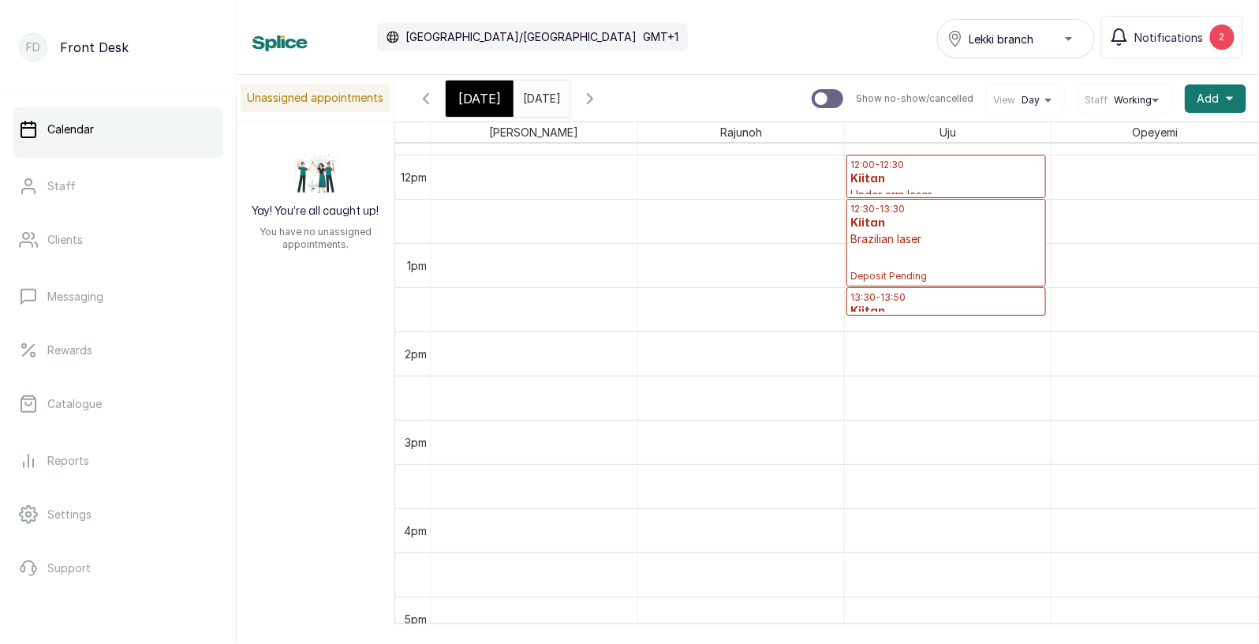
scroll to position [1030, 0]
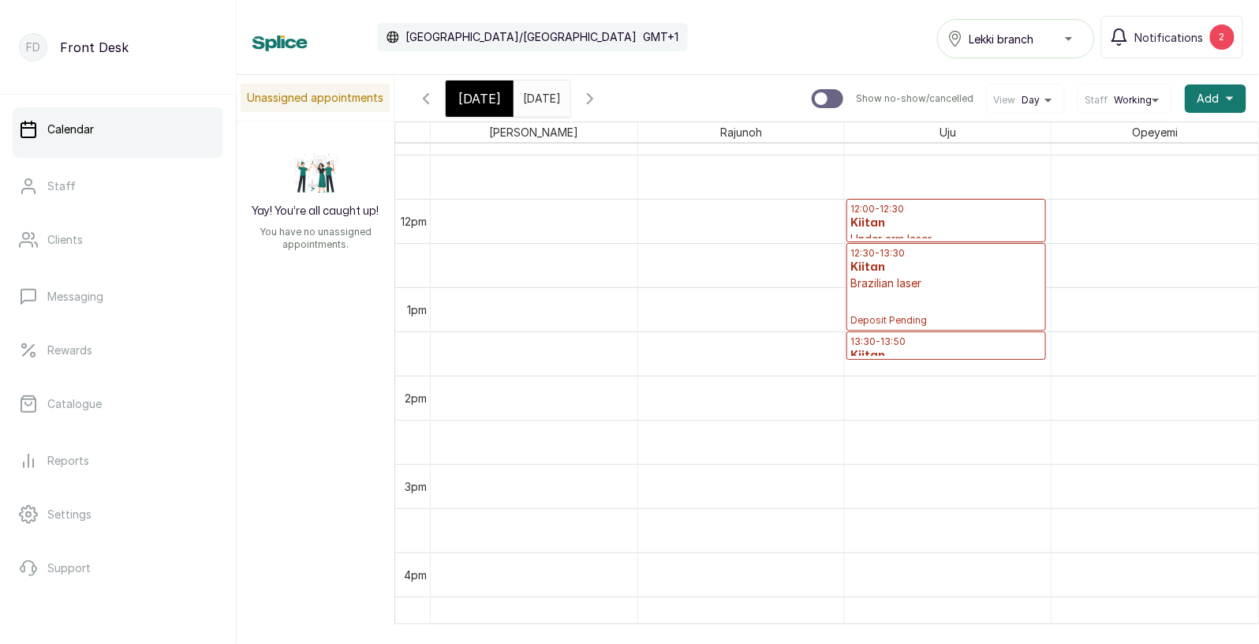
click at [924, 317] on span "Deposit Pending" at bounding box center [946, 320] width 192 height 13
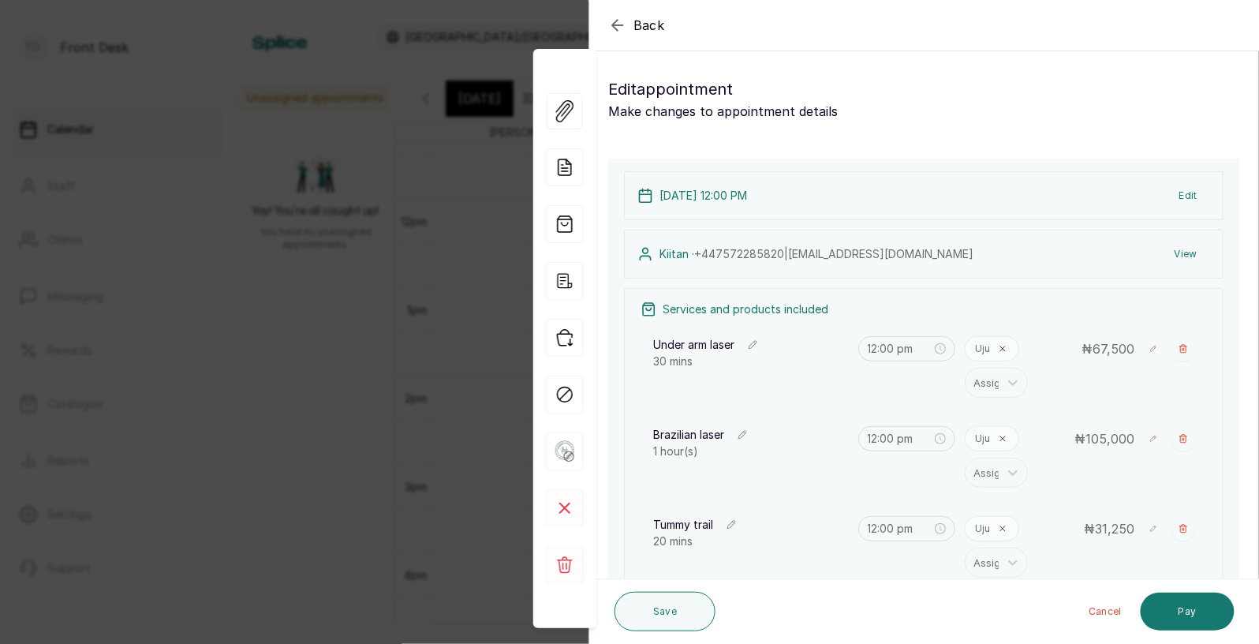
type input "12:30 pm"
type input "1:30 pm"
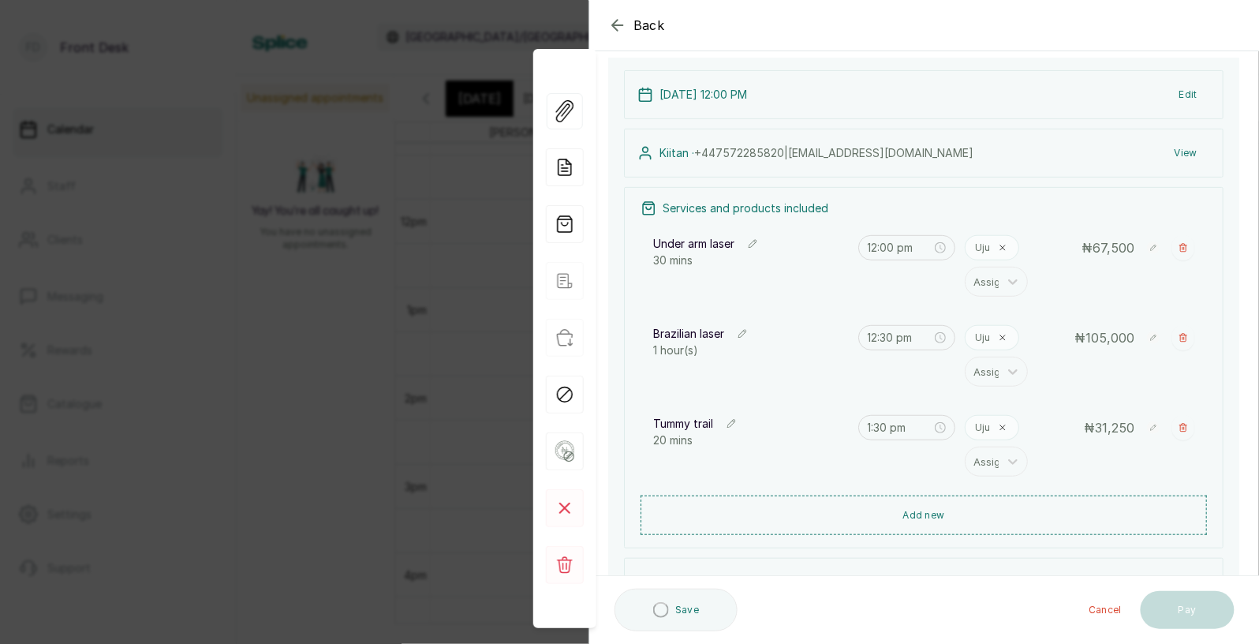
scroll to position [103, 0]
click at [387, 514] on div "Back Appointment Details Edit appointment Make changes to appointment details A…" at bounding box center [629, 322] width 1259 height 644
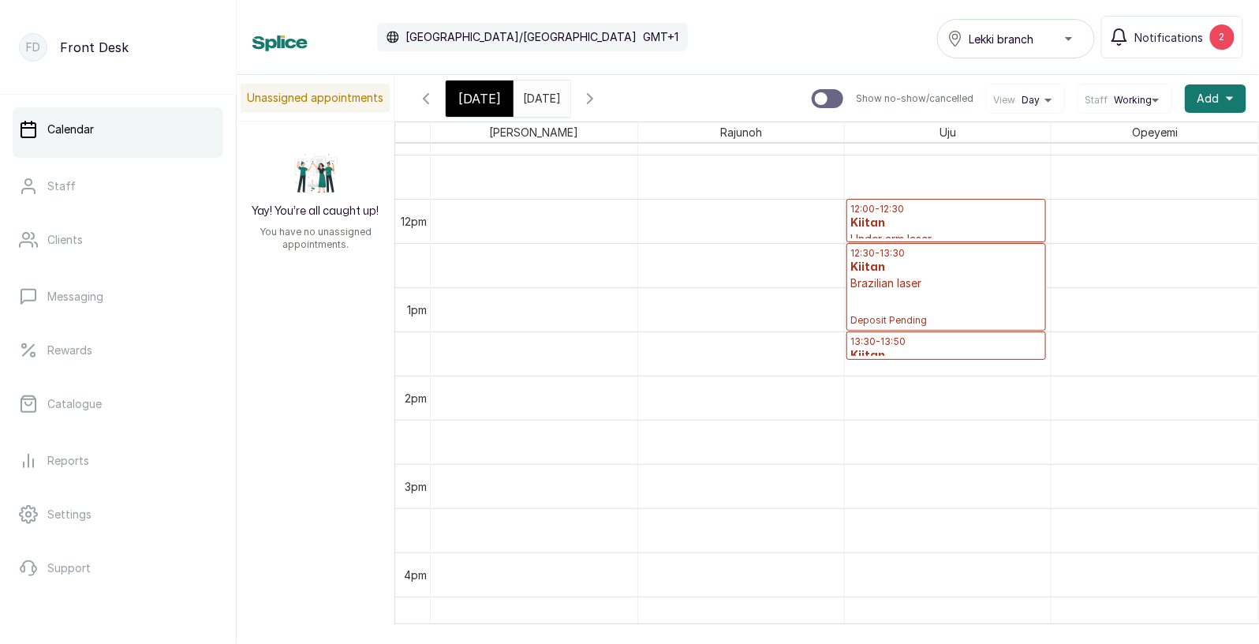
click at [540, 97] on input "11/09/2025" at bounding box center [526, 94] width 25 height 27
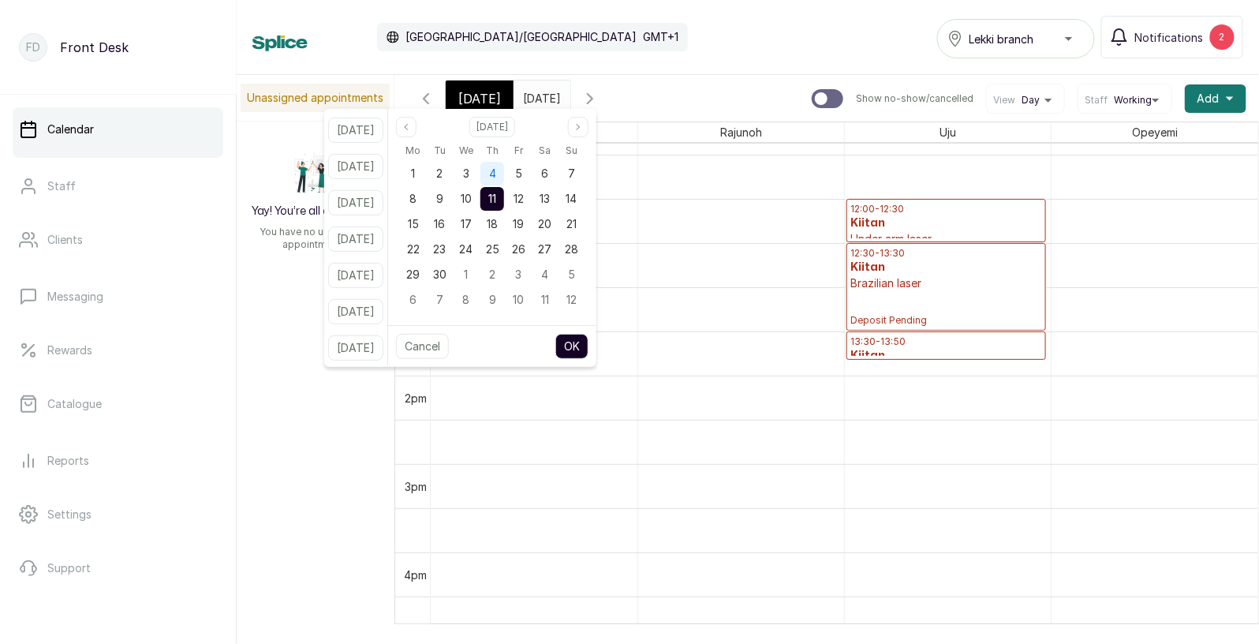
click at [496, 169] on span "4" at bounding box center [492, 172] width 7 height 13
click at [588, 340] on button "OK" at bounding box center [571, 346] width 33 height 25
type input "04/09/2025"
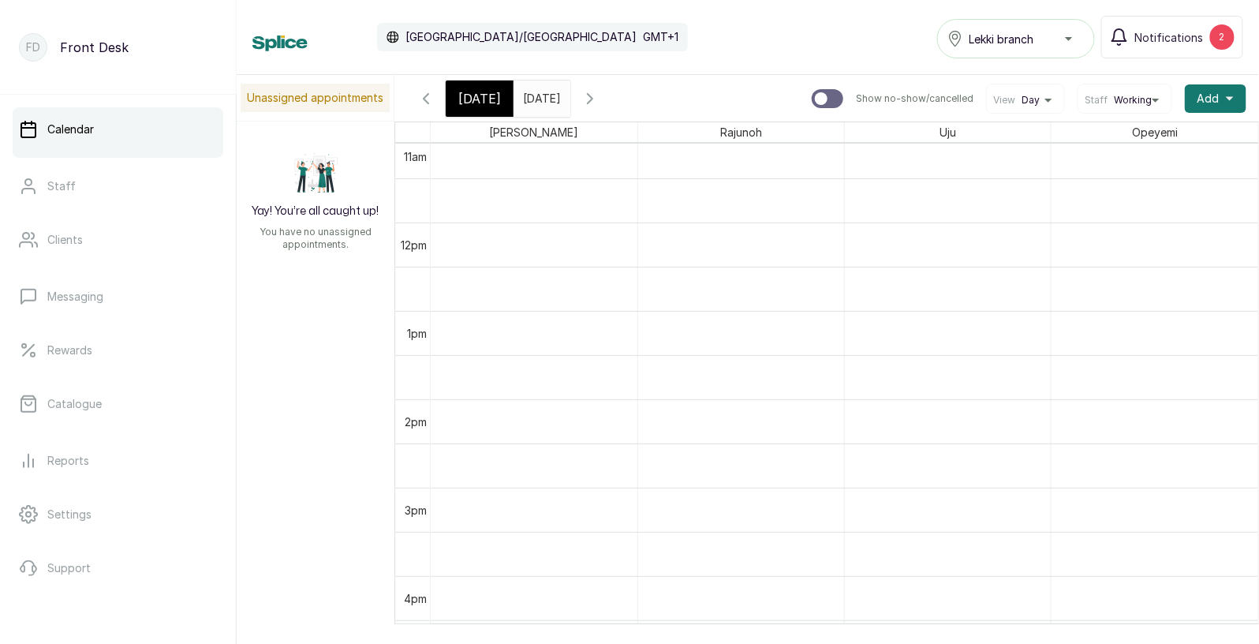
scroll to position [1059, 0]
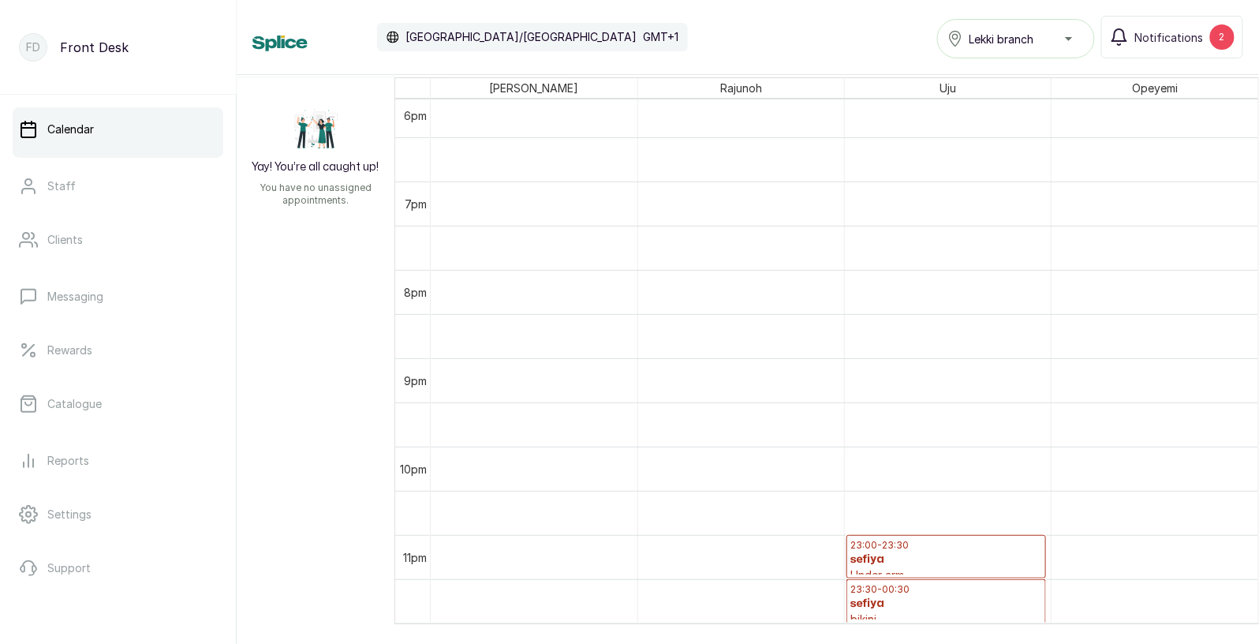
click at [918, 553] on h3 "sefiya" at bounding box center [946, 559] width 192 height 16
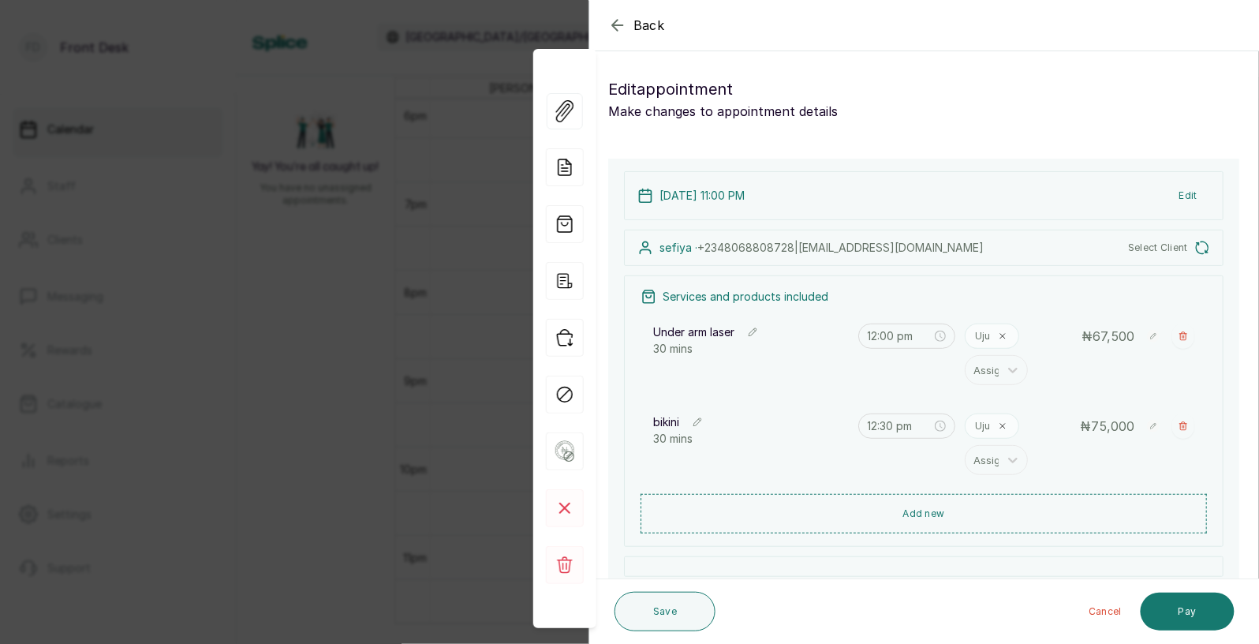
type input "11:00 pm"
type input "11:30 pm"
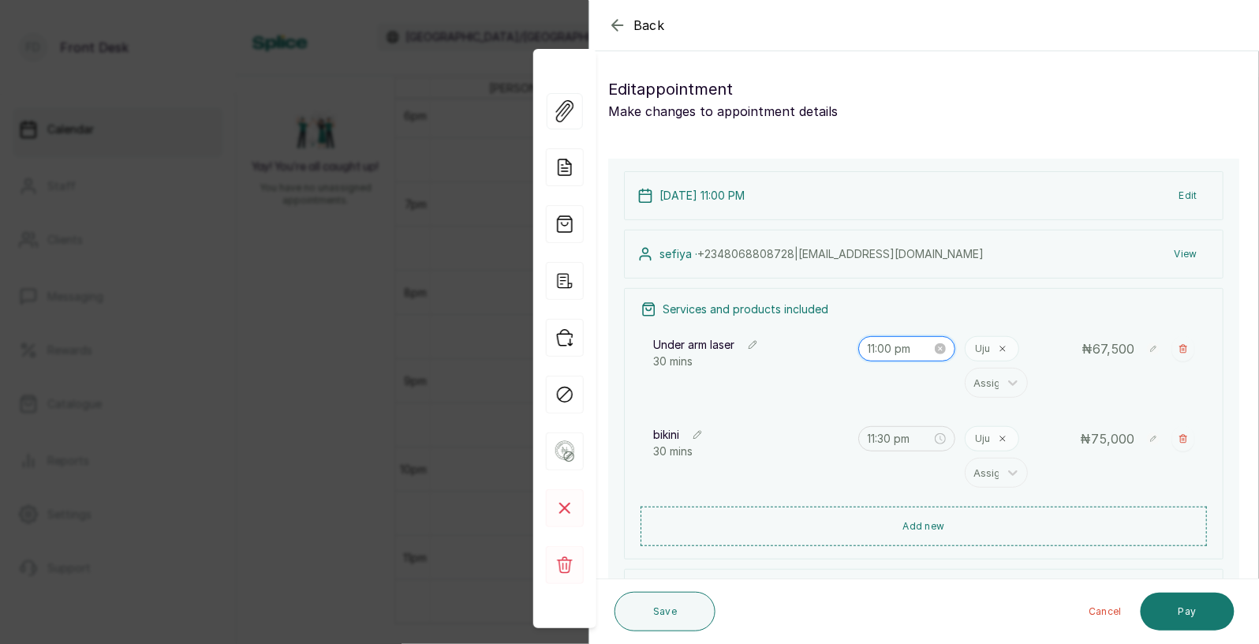
click at [898, 349] on input "11:00 pm" at bounding box center [900, 348] width 65 height 17
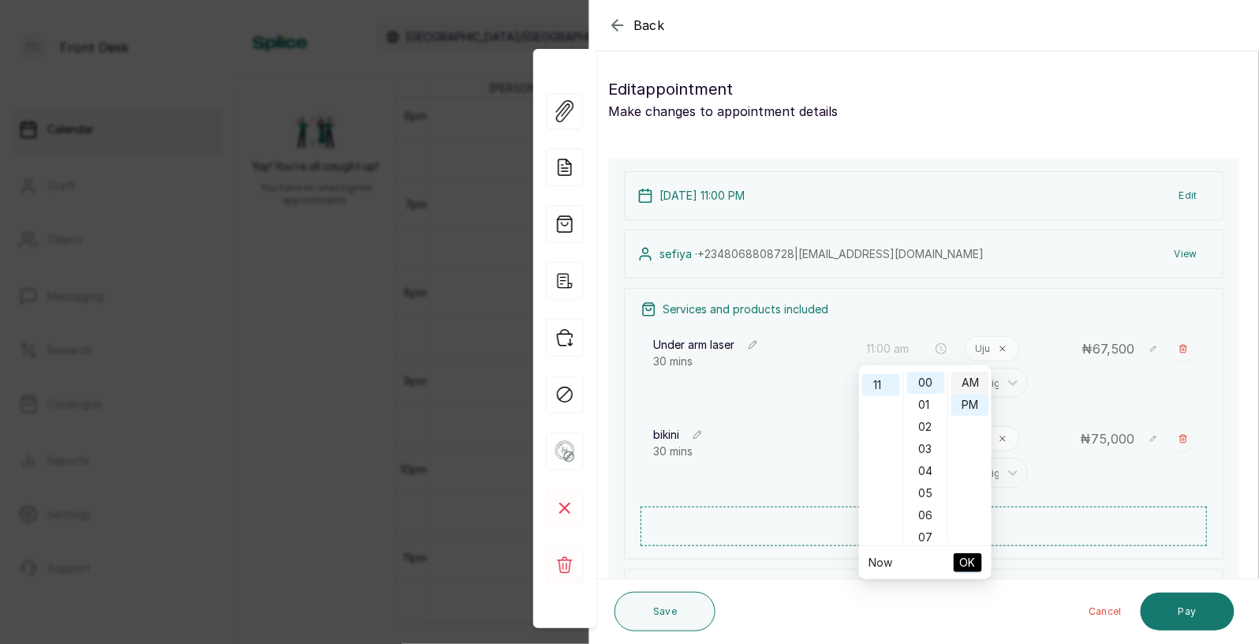
click at [976, 385] on div "AM" at bounding box center [970, 383] width 38 height 22
type input "11:00 am"
click at [965, 557] on span "OK" at bounding box center [968, 562] width 16 height 30
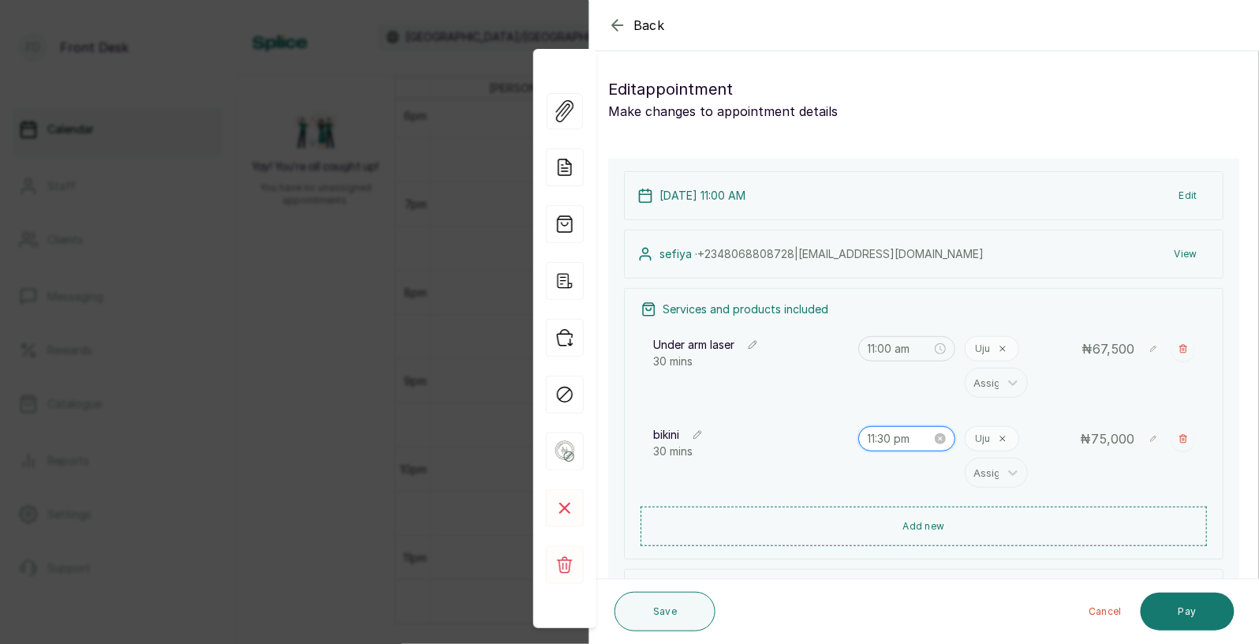
click at [887, 439] on input "11:30 pm" at bounding box center [900, 438] width 65 height 17
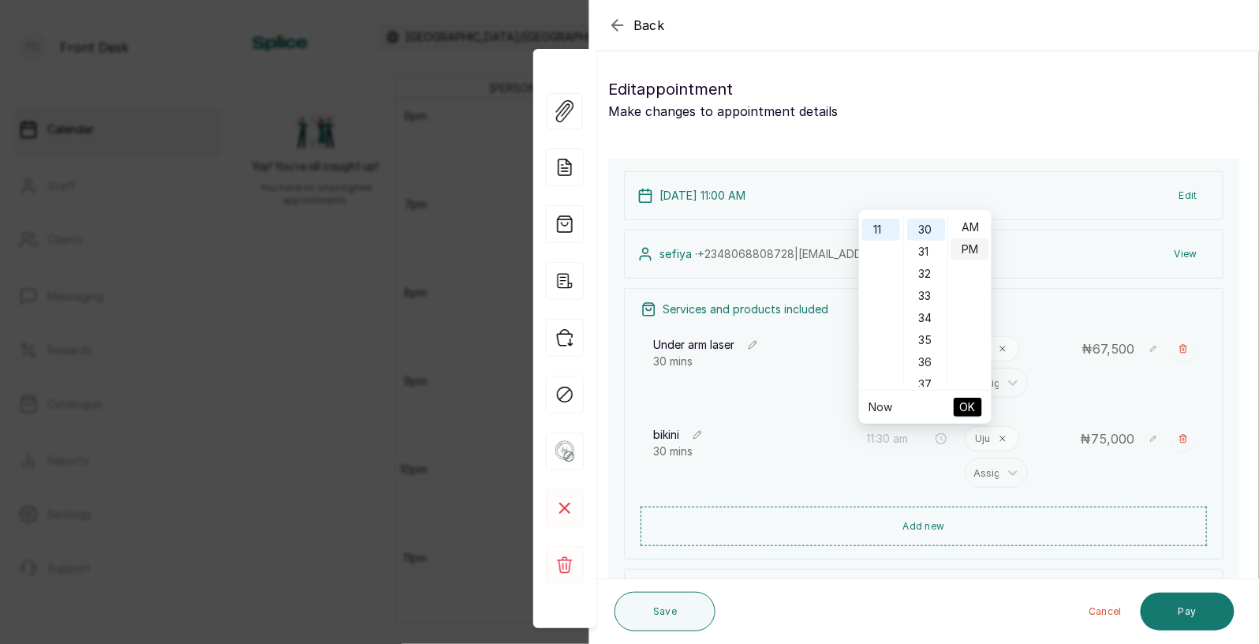
click at [968, 228] on div "AM" at bounding box center [970, 227] width 38 height 22
type input "11:30 am"
click at [969, 401] on span "OK" at bounding box center [968, 407] width 16 height 30
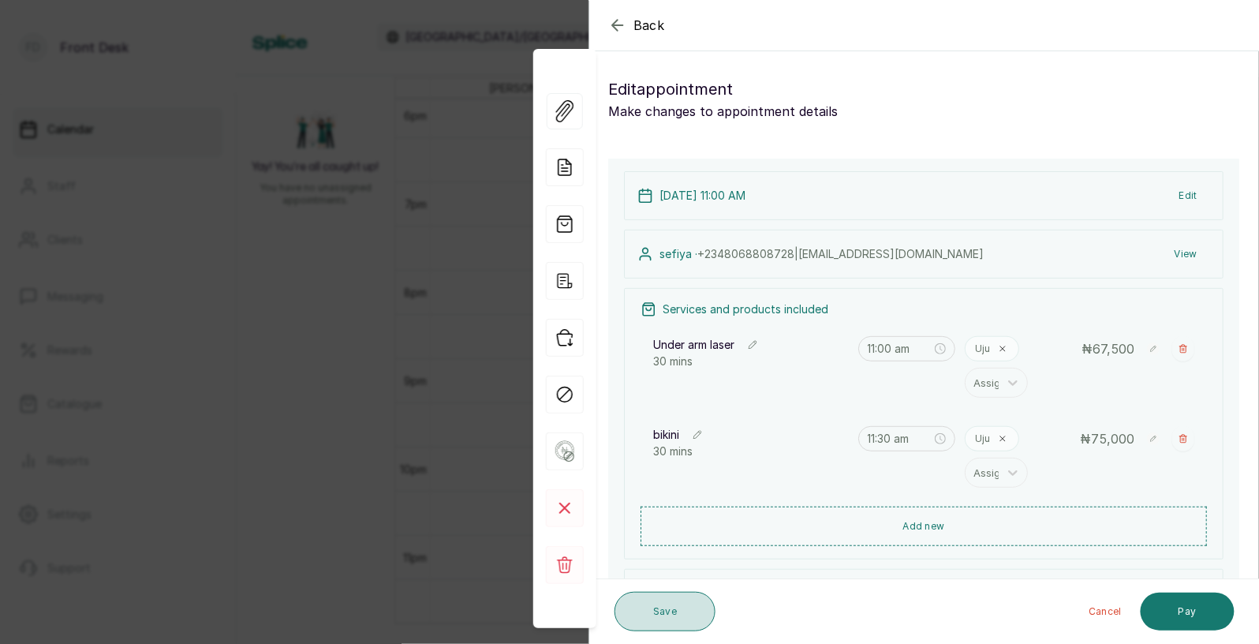
click at [663, 608] on button "Save" at bounding box center [664, 611] width 101 height 39
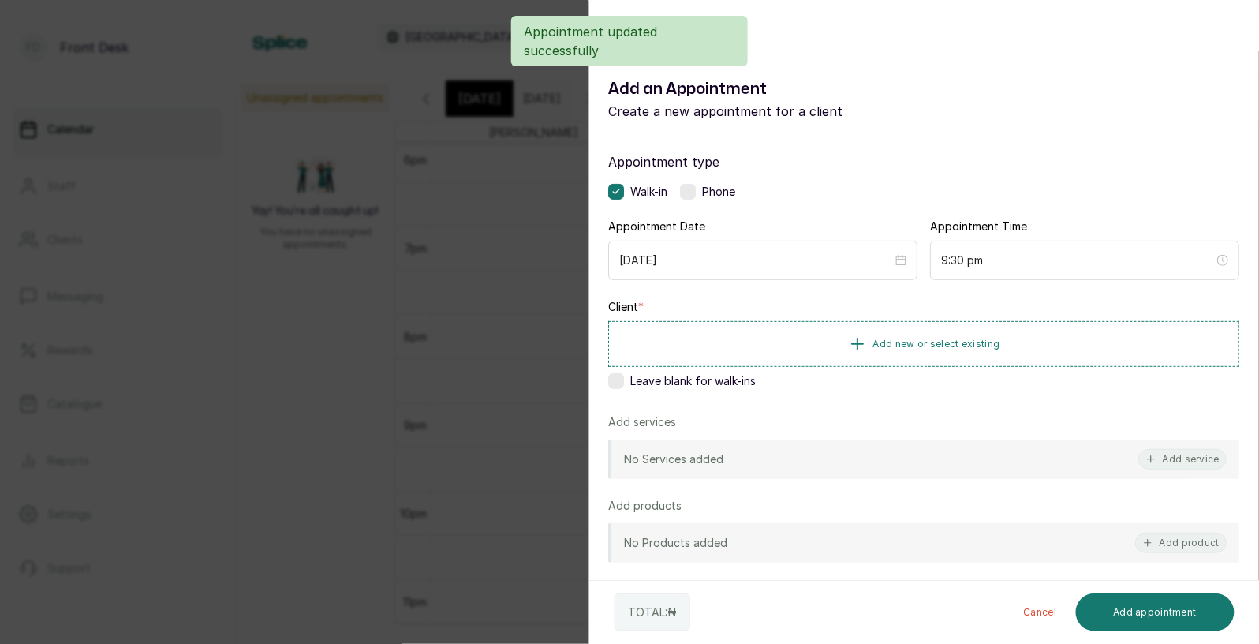
click at [510, 345] on div "Back Add Appointment Add an Appointment Create a new appointment for a client A…" at bounding box center [629, 322] width 1259 height 644
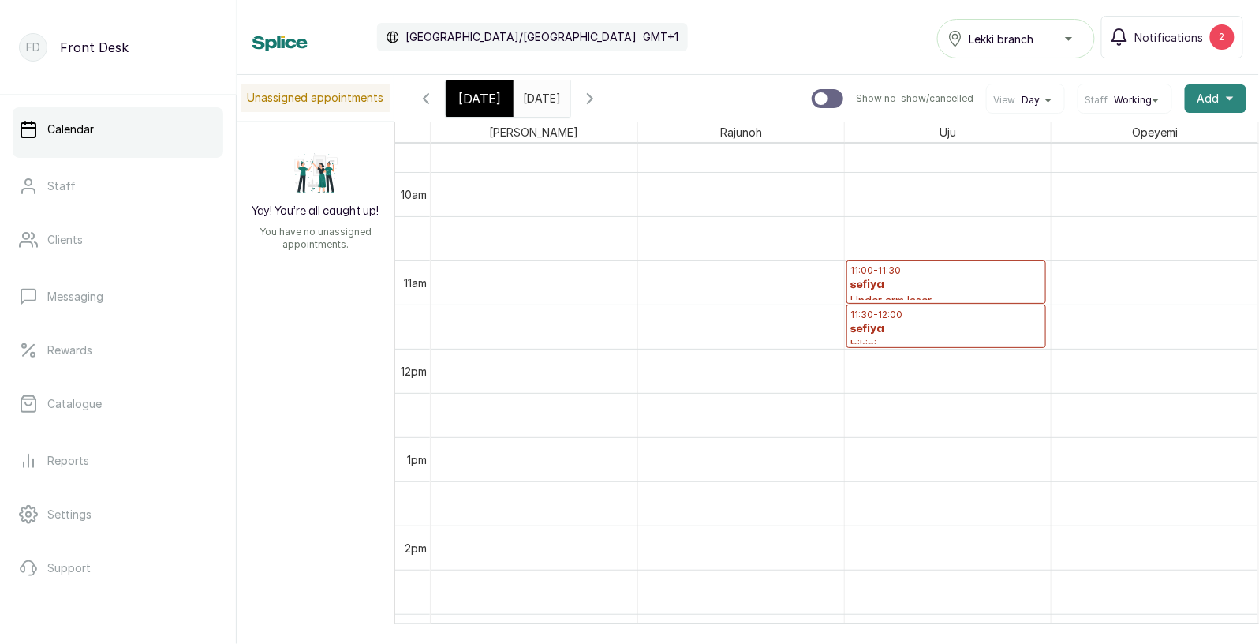
click at [1208, 98] on span "Add" at bounding box center [1208, 99] width 22 height 16
click at [1138, 139] on span "Add Appointment" at bounding box center [1157, 141] width 151 height 19
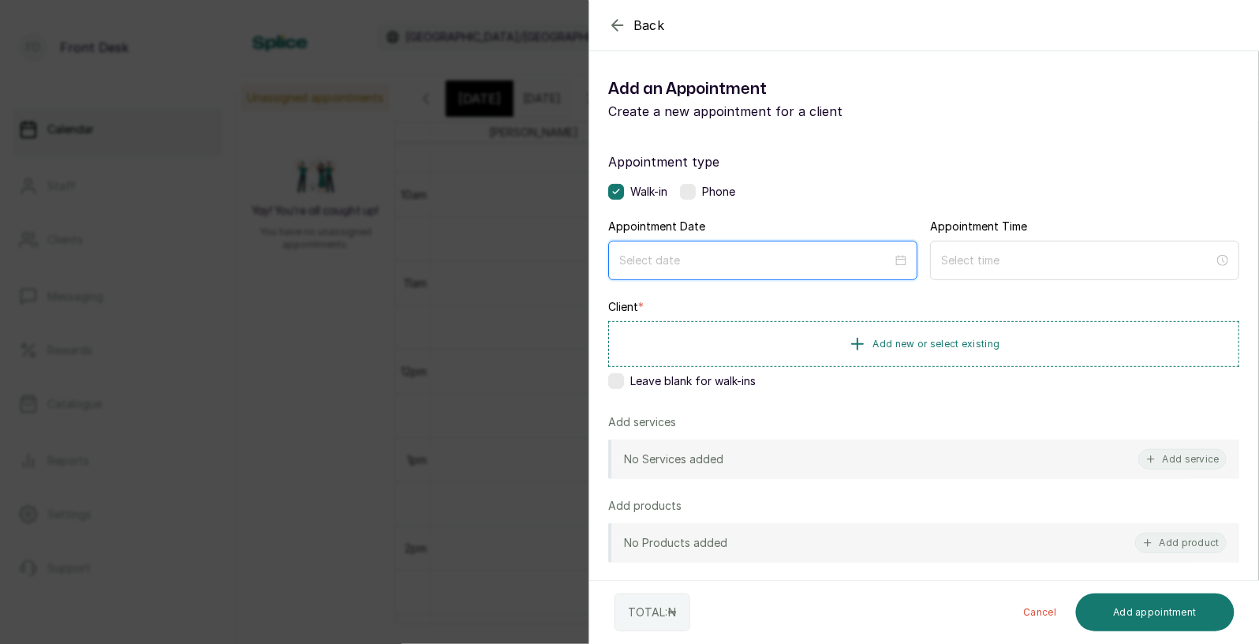
click at [764, 268] on div at bounding box center [762, 260] width 309 height 39
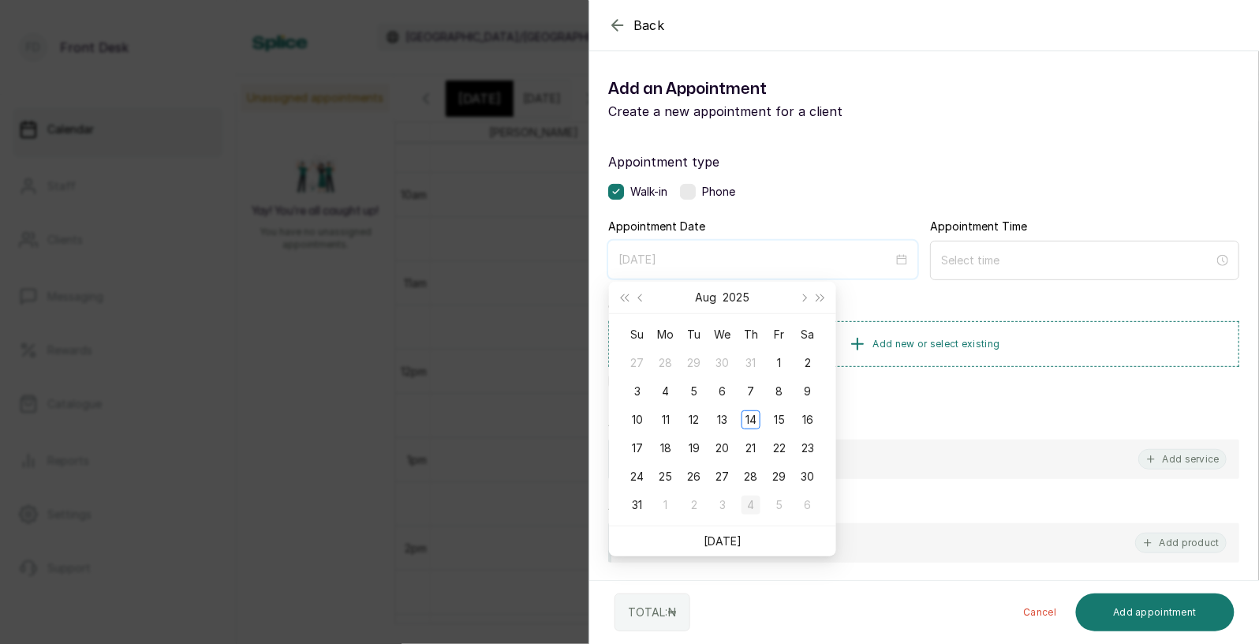
type input "2025/09/04"
click at [751, 504] on div "4" at bounding box center [750, 504] width 19 height 19
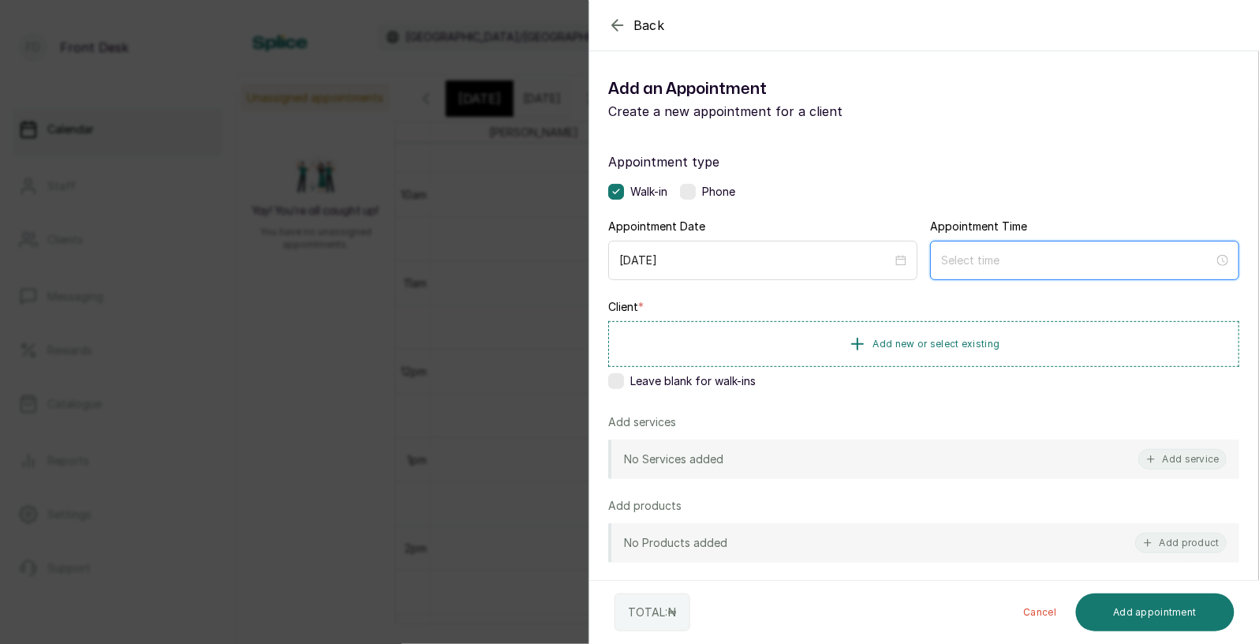
click at [1003, 263] on input at bounding box center [1077, 260] width 273 height 17
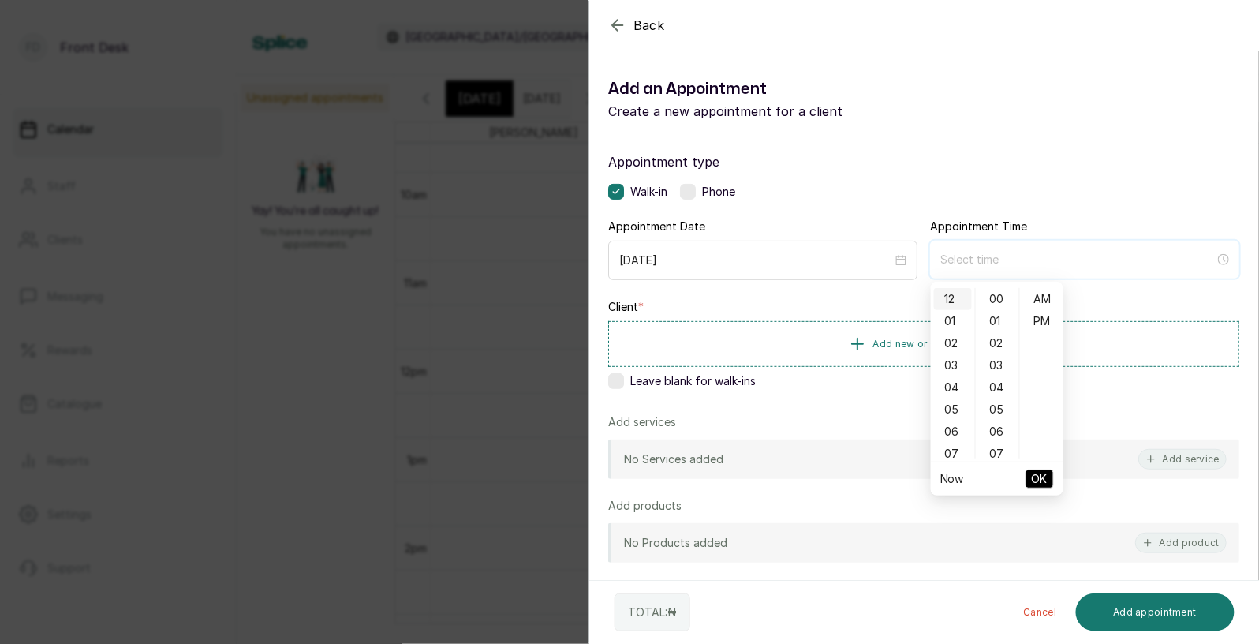
type input "12:00 am"
click at [947, 301] on div "12" at bounding box center [953, 299] width 38 height 22
type input "12:00 pm"
click at [1044, 319] on div "PM" at bounding box center [1042, 321] width 38 height 22
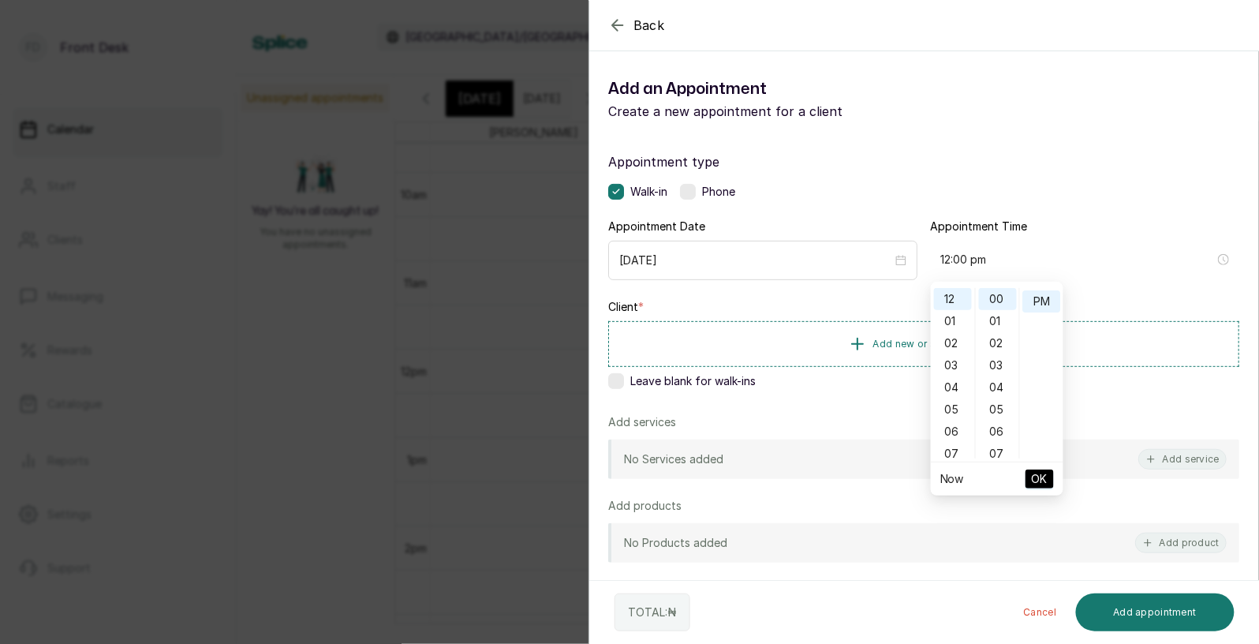
click at [1039, 481] on span "OK" at bounding box center [1040, 479] width 16 height 30
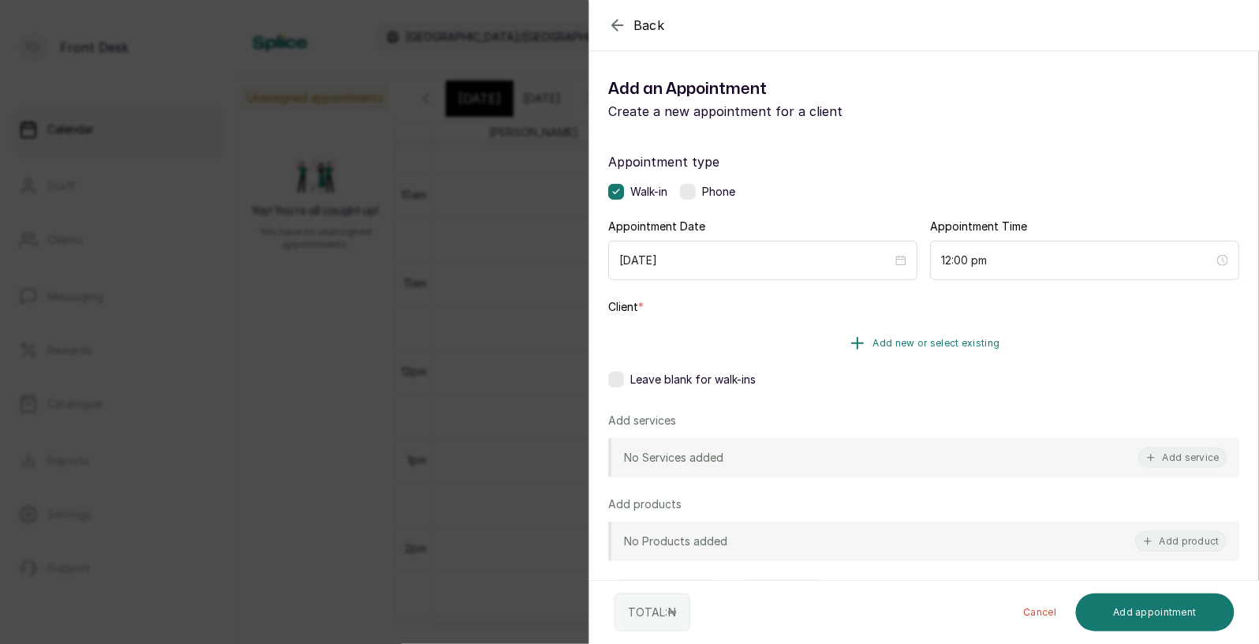
click at [928, 345] on span "Add new or select existing" at bounding box center [936, 343] width 127 height 13
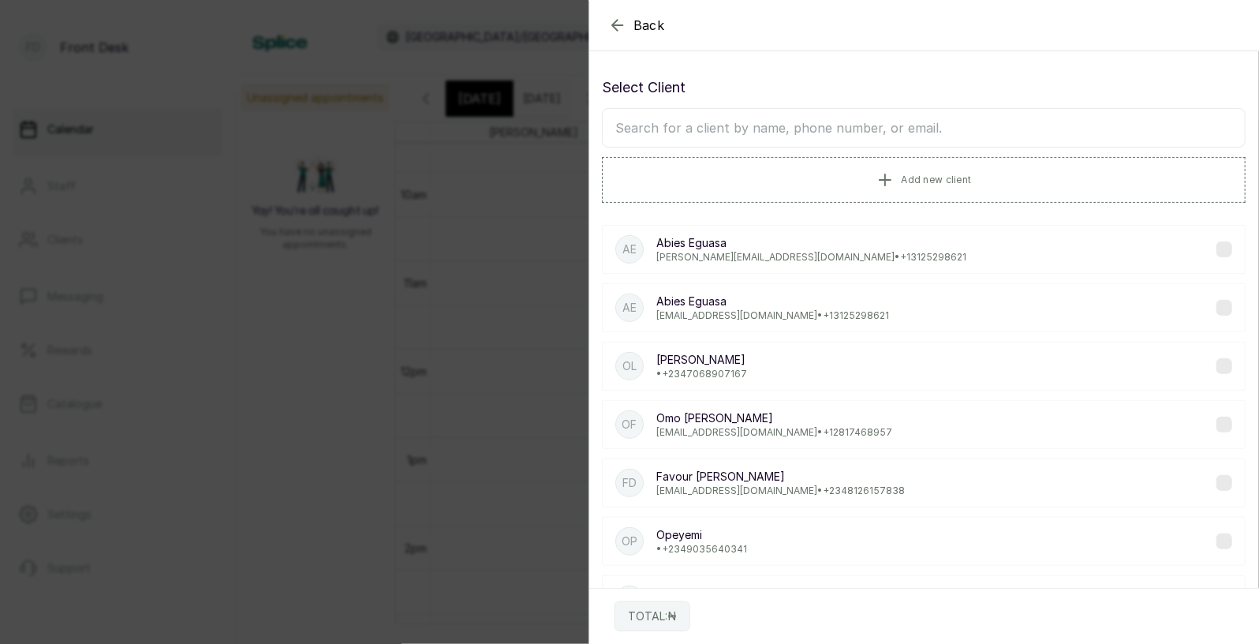
click at [829, 132] on input "text" at bounding box center [924, 127] width 644 height 39
type input "kii"
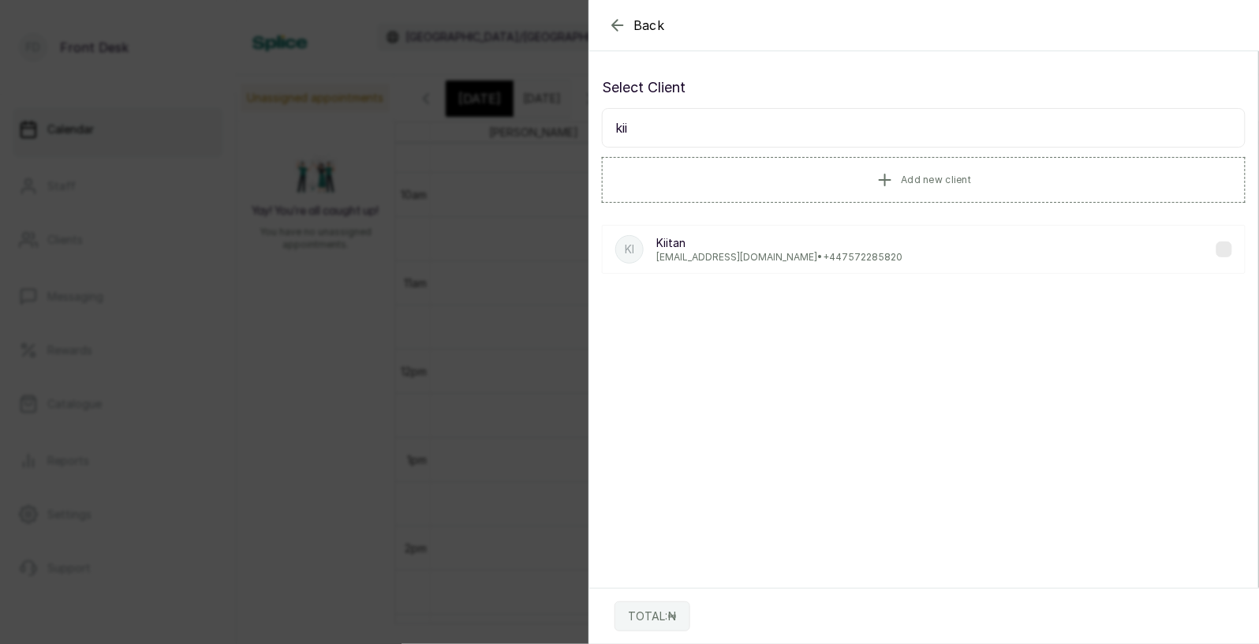
click at [750, 251] on p "Kiitanetti@icloud.com • +44 7572285820" at bounding box center [779, 257] width 246 height 13
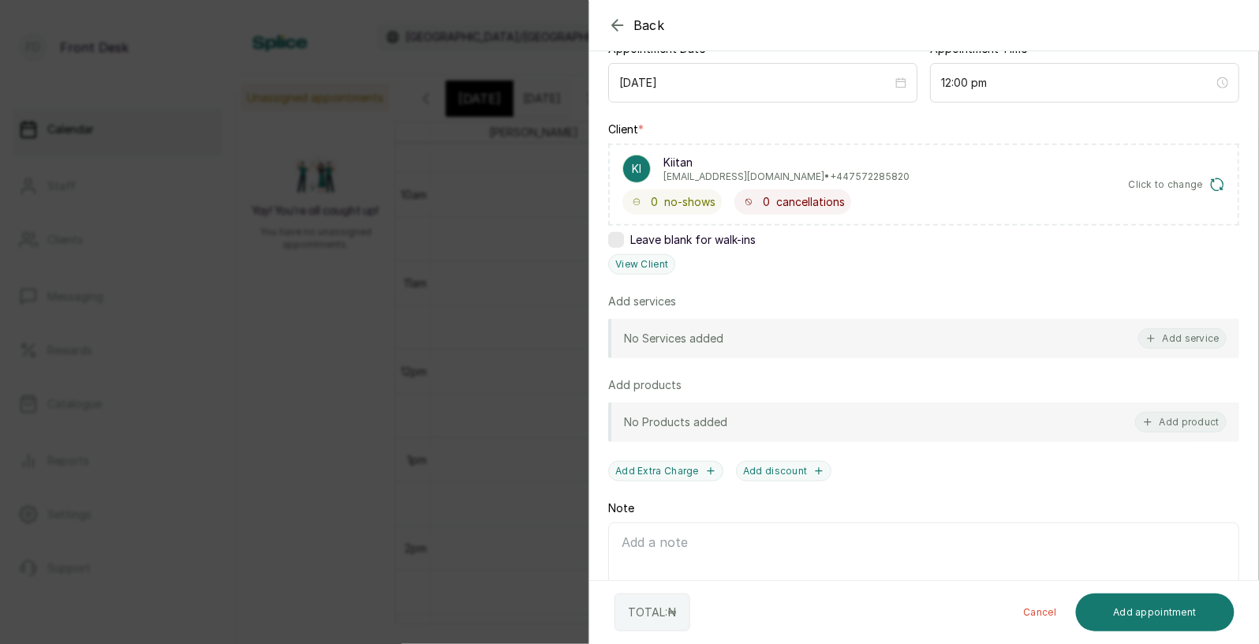
scroll to position [218, 0]
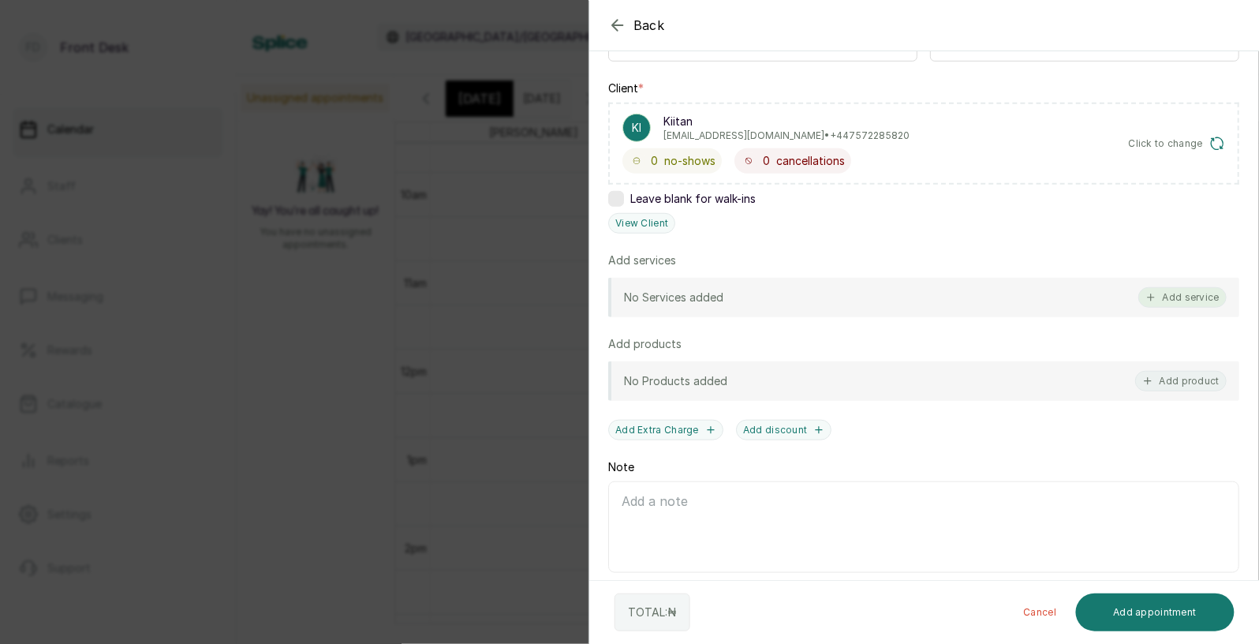
click at [1197, 298] on button "Add service" at bounding box center [1182, 297] width 88 height 21
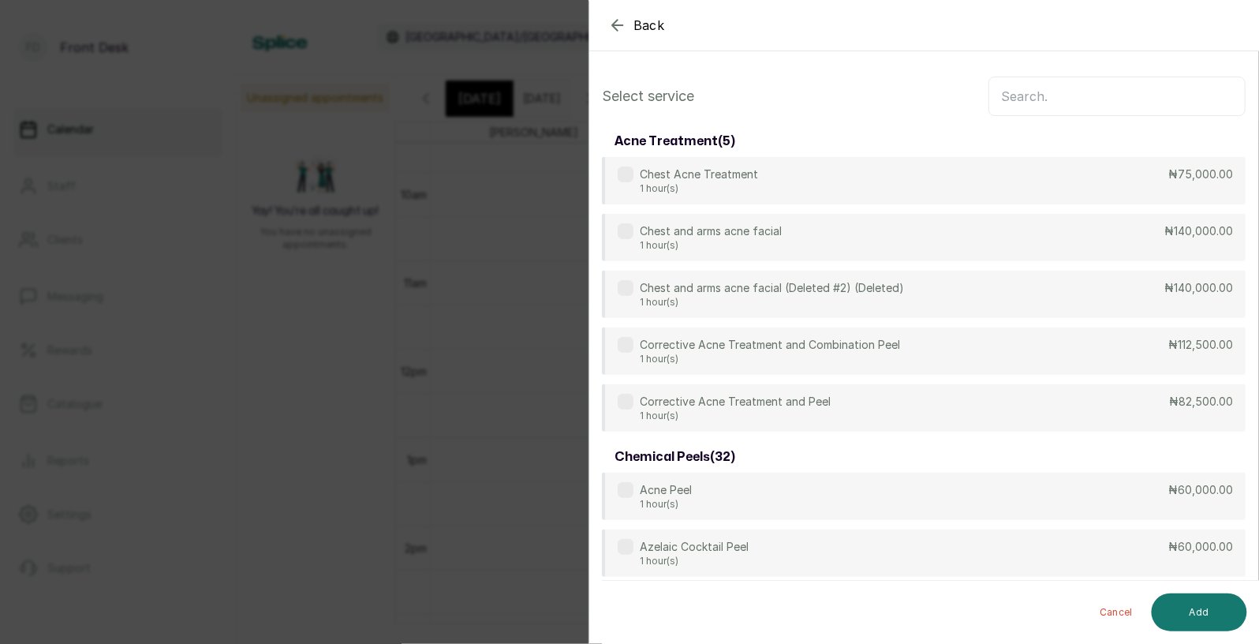
click at [1066, 106] on input "text" at bounding box center [1116, 96] width 257 height 39
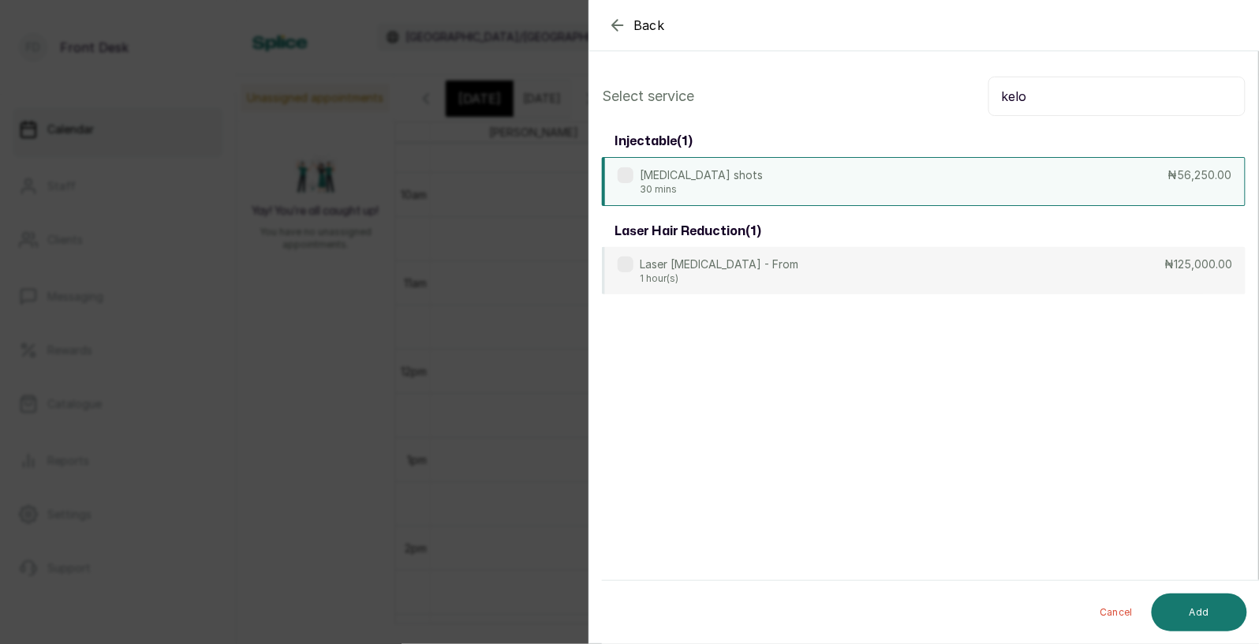
type input "kelo"
click at [767, 192] on div "Keloid shots 30 mins ₦56,250.00" at bounding box center [924, 181] width 644 height 49
click at [1202, 611] on button "Add" at bounding box center [1199, 612] width 95 height 38
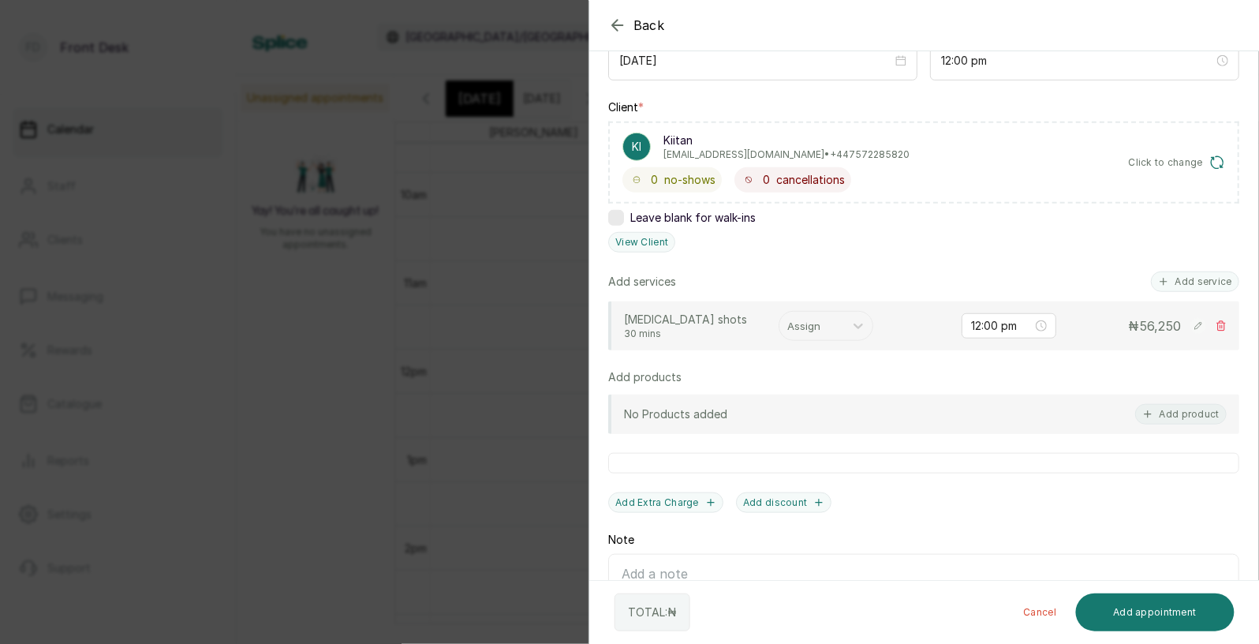
scroll to position [208, 0]
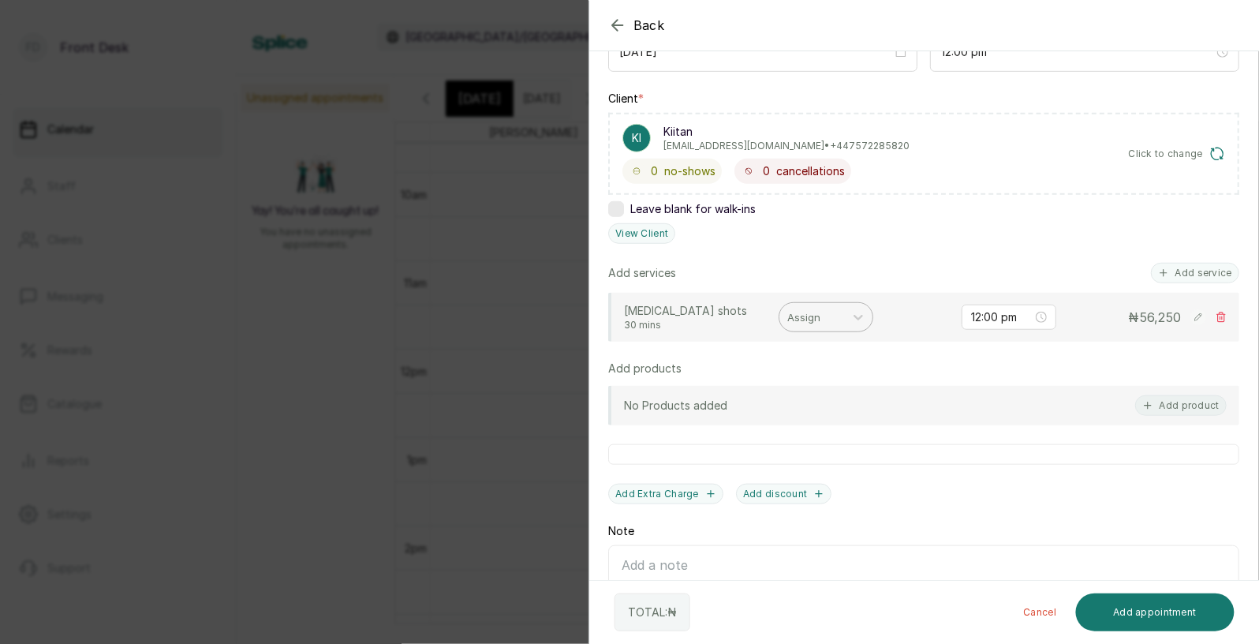
click at [812, 316] on div at bounding box center [811, 317] width 49 height 21
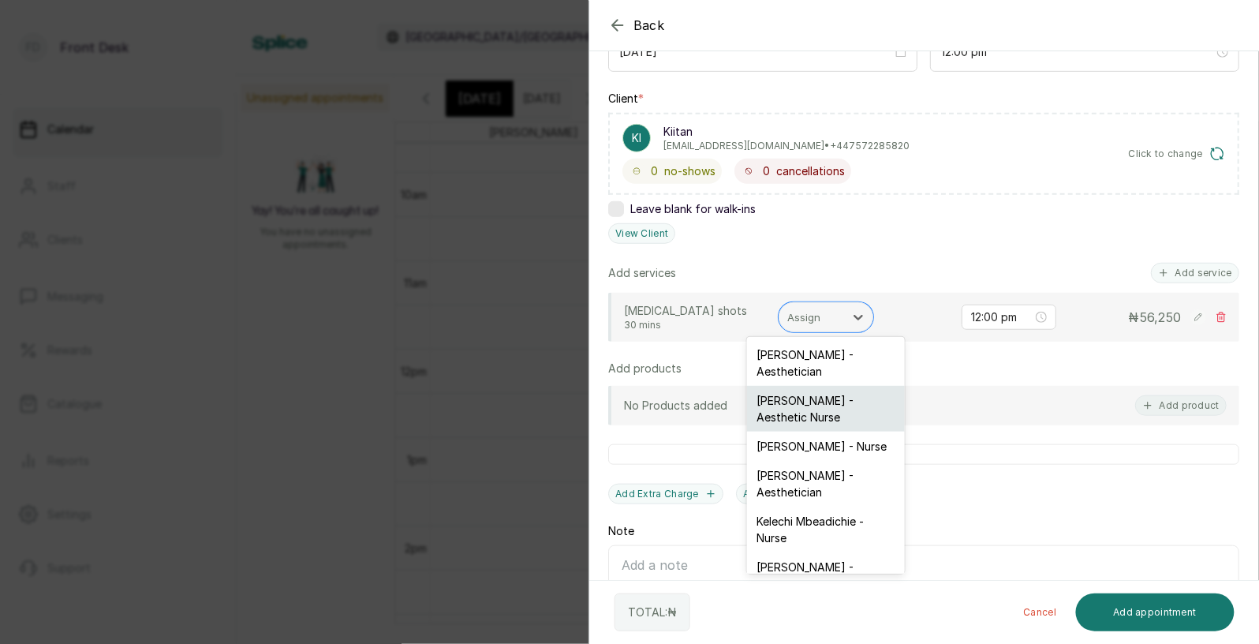
click at [810, 404] on div "Uju Agu - Aesthetic Nurse" at bounding box center [826, 409] width 158 height 46
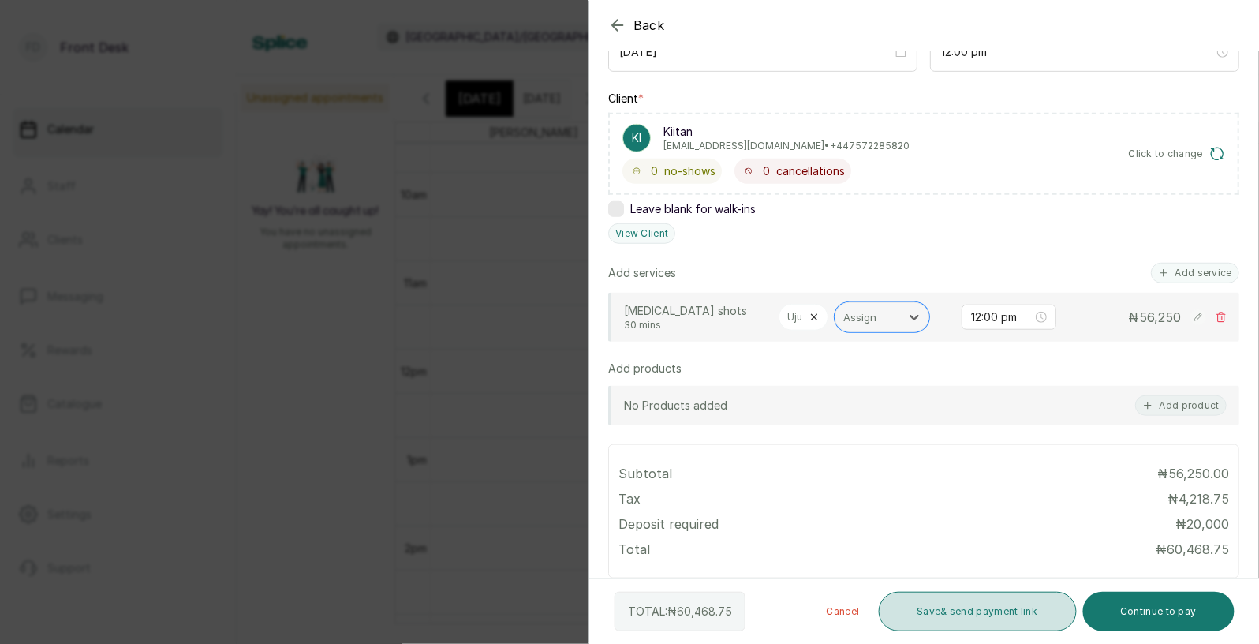
click at [996, 607] on button "Save & send payment link" at bounding box center [978, 611] width 198 height 39
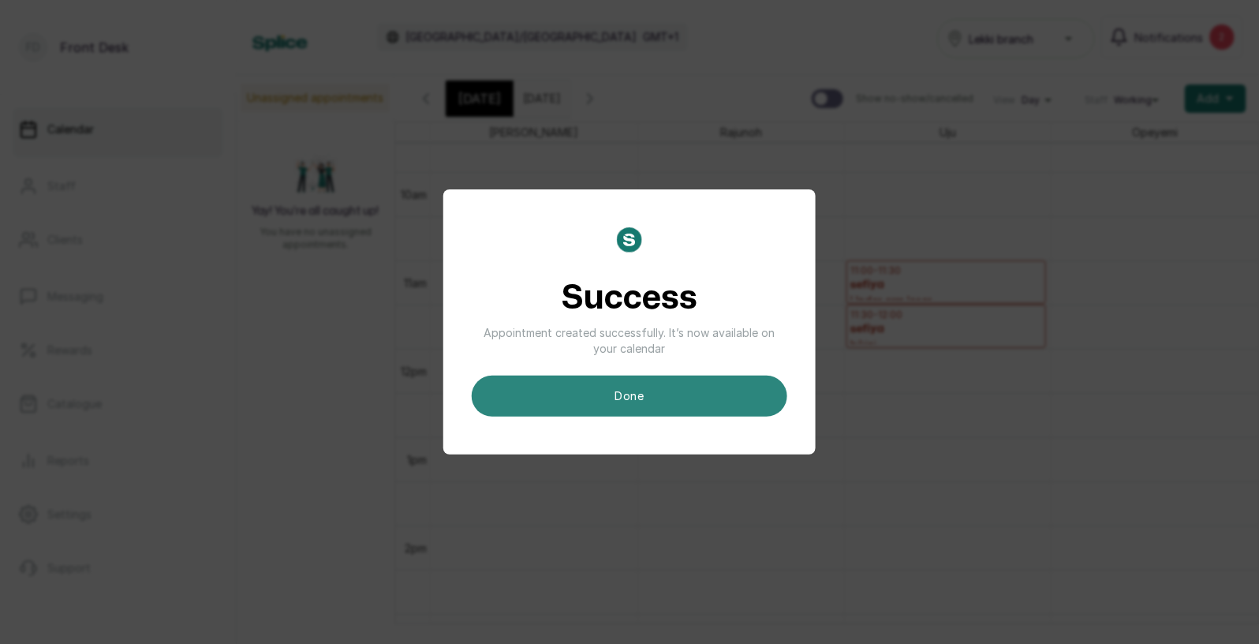
click at [648, 382] on button "done" at bounding box center [630, 395] width 316 height 41
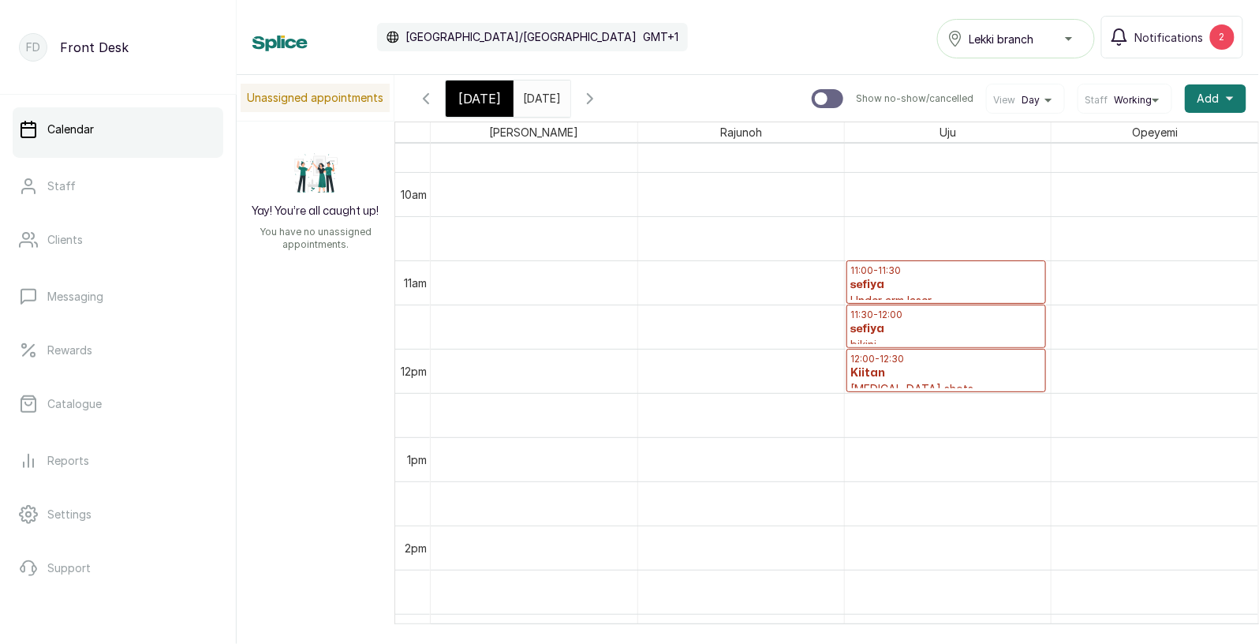
click at [476, 99] on span "[DATE]" at bounding box center [479, 98] width 43 height 19
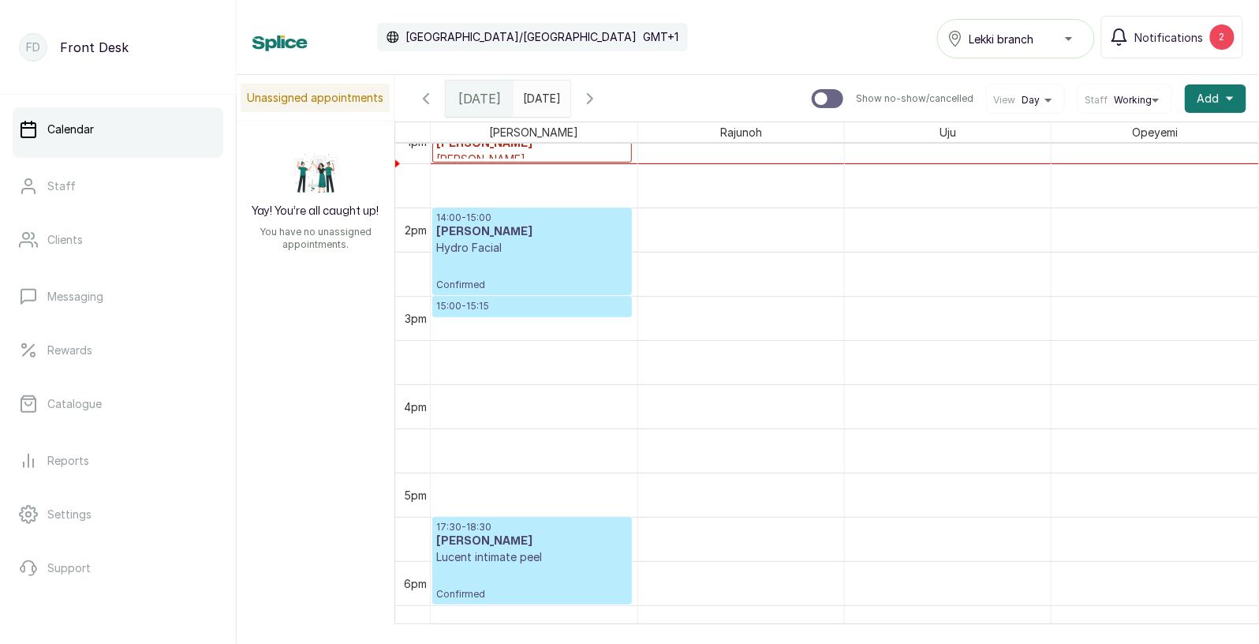
scroll to position [1187, 0]
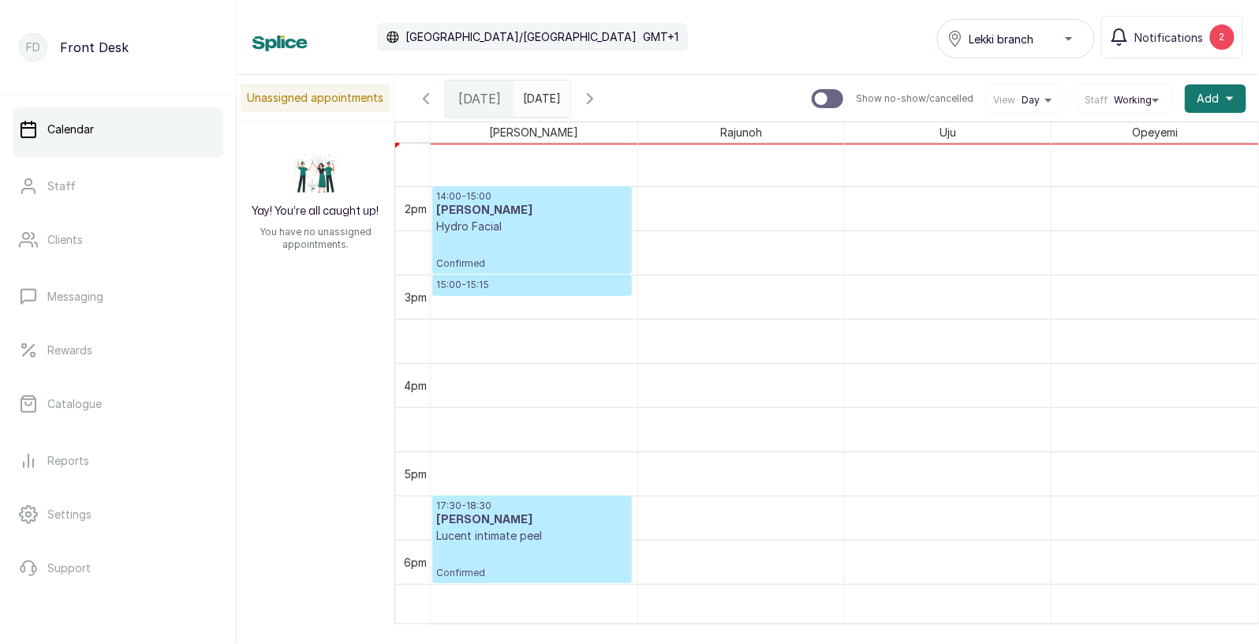
click at [506, 533] on p "Lucent intimate peel" at bounding box center [532, 536] width 192 height 16
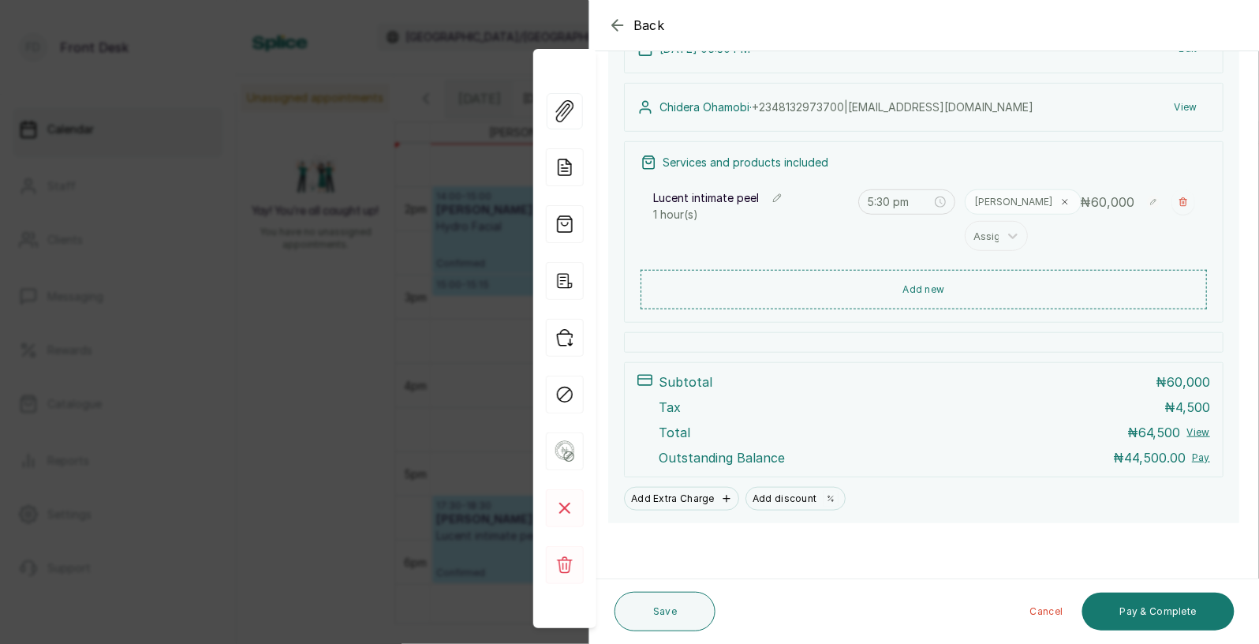
scroll to position [210, 0]
click at [649, 32] on span "Back" at bounding box center [649, 25] width 32 height 19
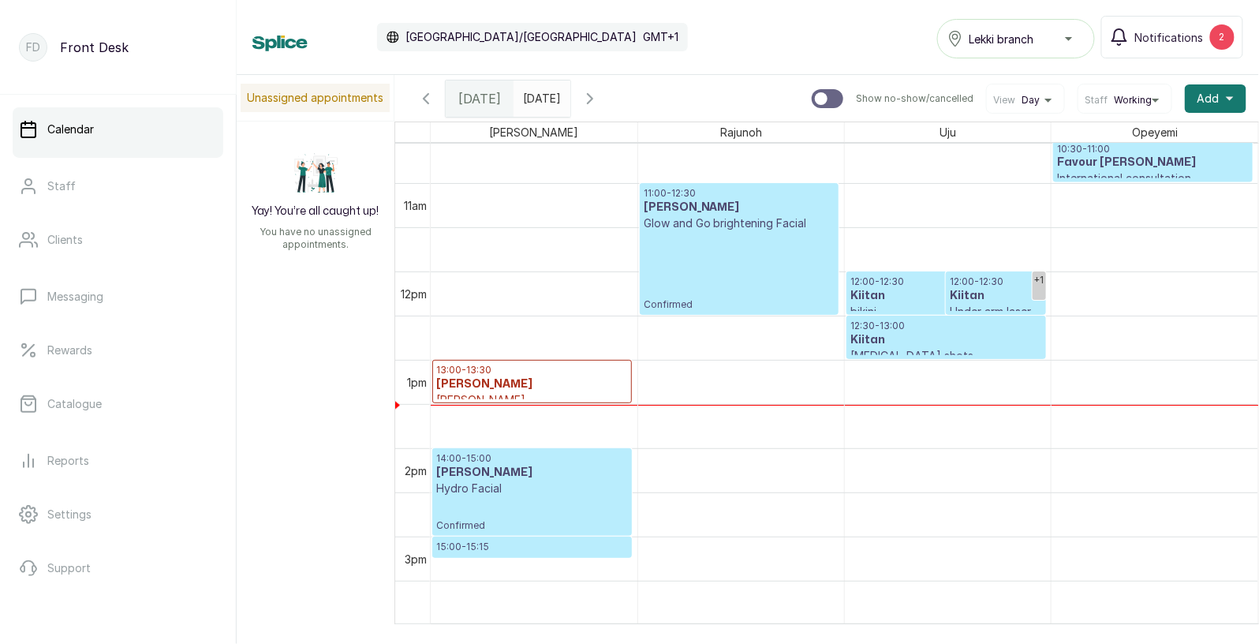
scroll to position [988, 0]
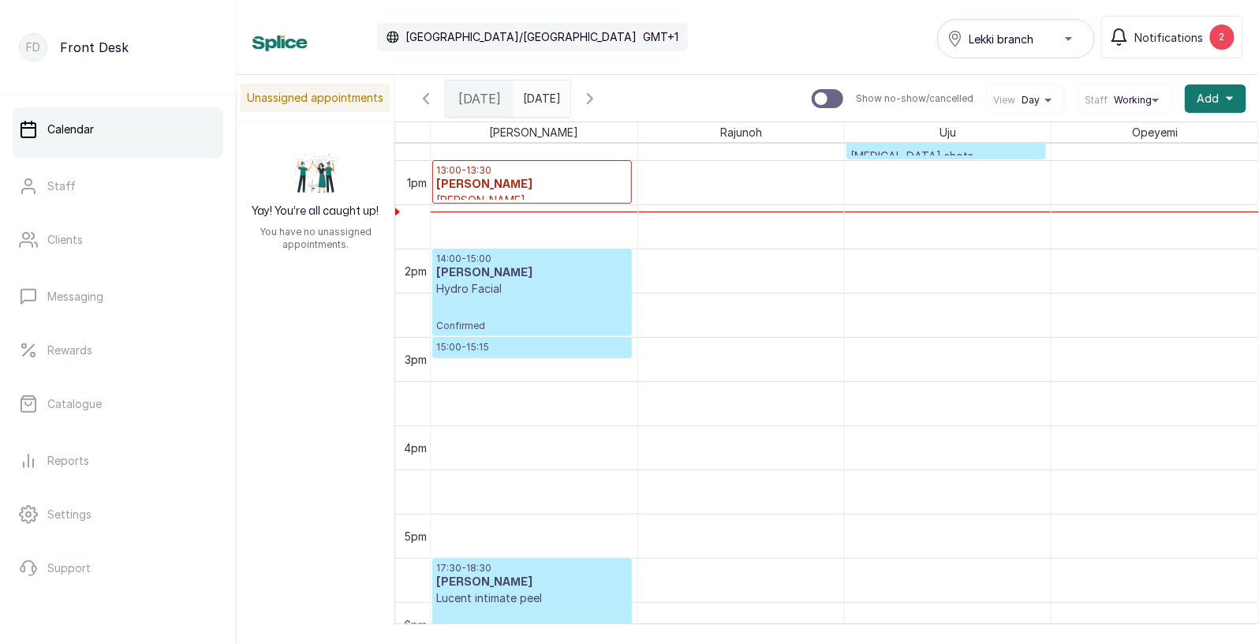
click at [540, 103] on input "04/09/2025" at bounding box center [526, 94] width 25 height 27
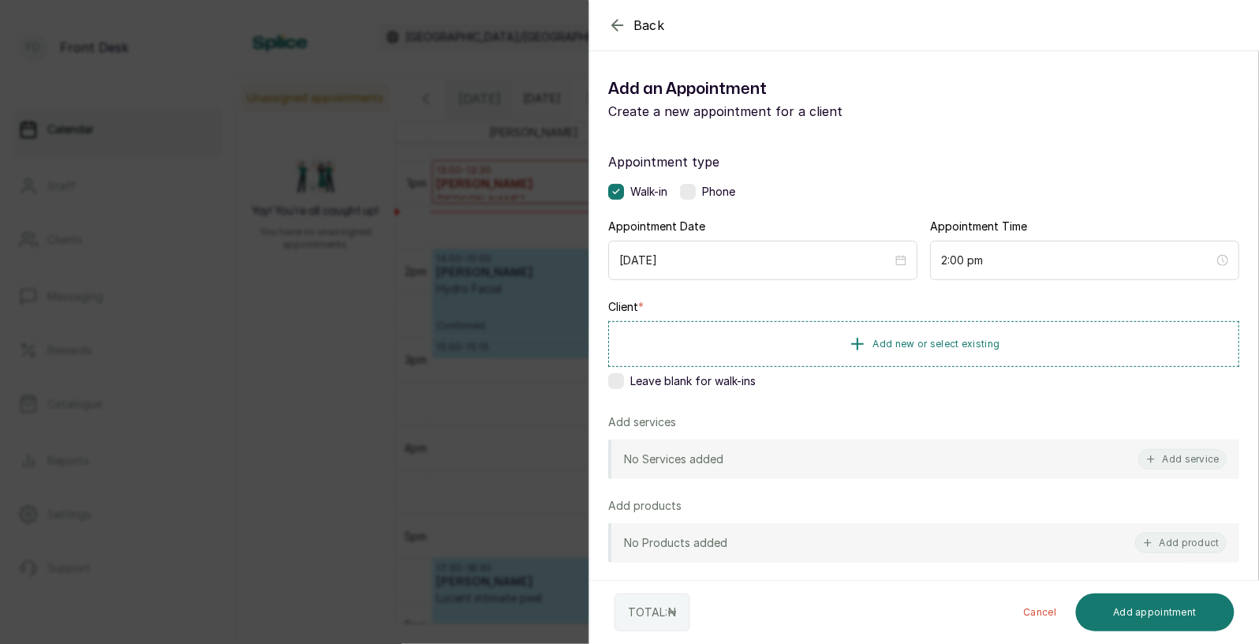
click at [662, 29] on span "Back" at bounding box center [649, 25] width 32 height 19
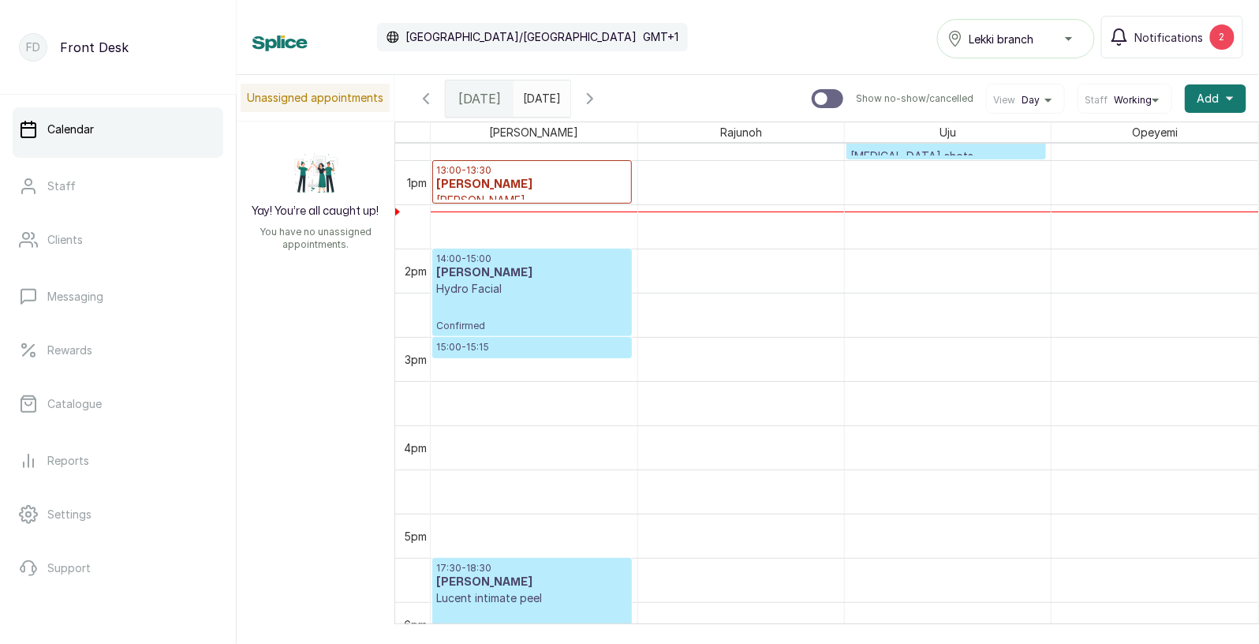
click at [540, 106] on input "04/09/2025" at bounding box center [526, 94] width 25 height 27
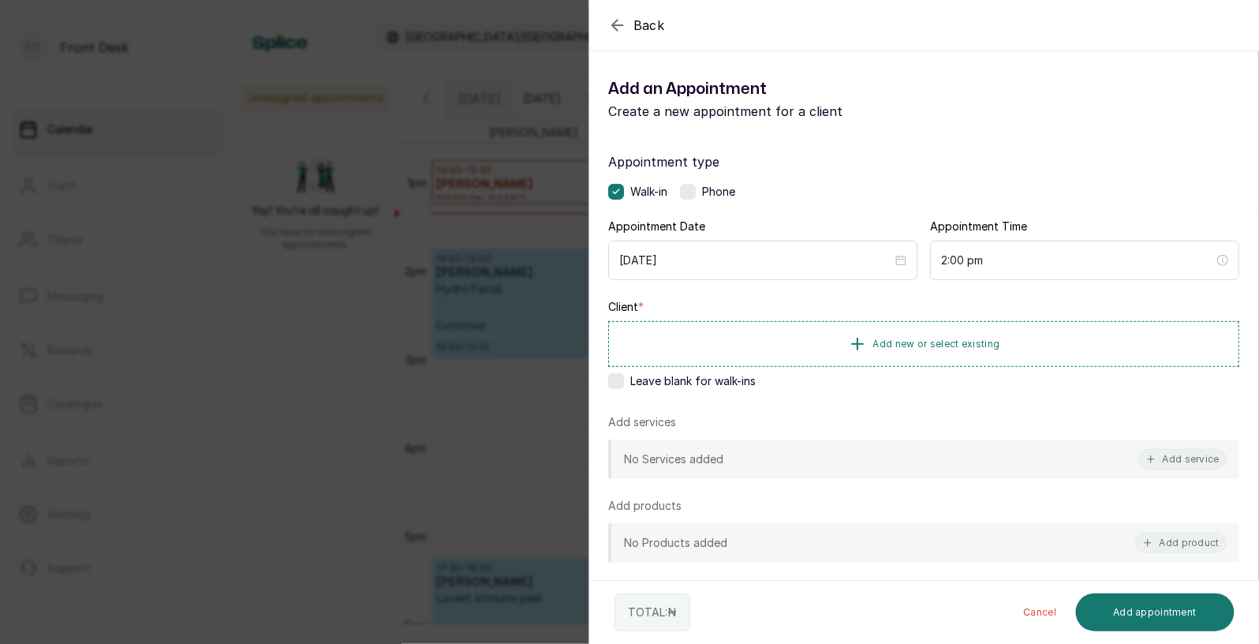
click at [648, 23] on span "Back" at bounding box center [649, 25] width 32 height 19
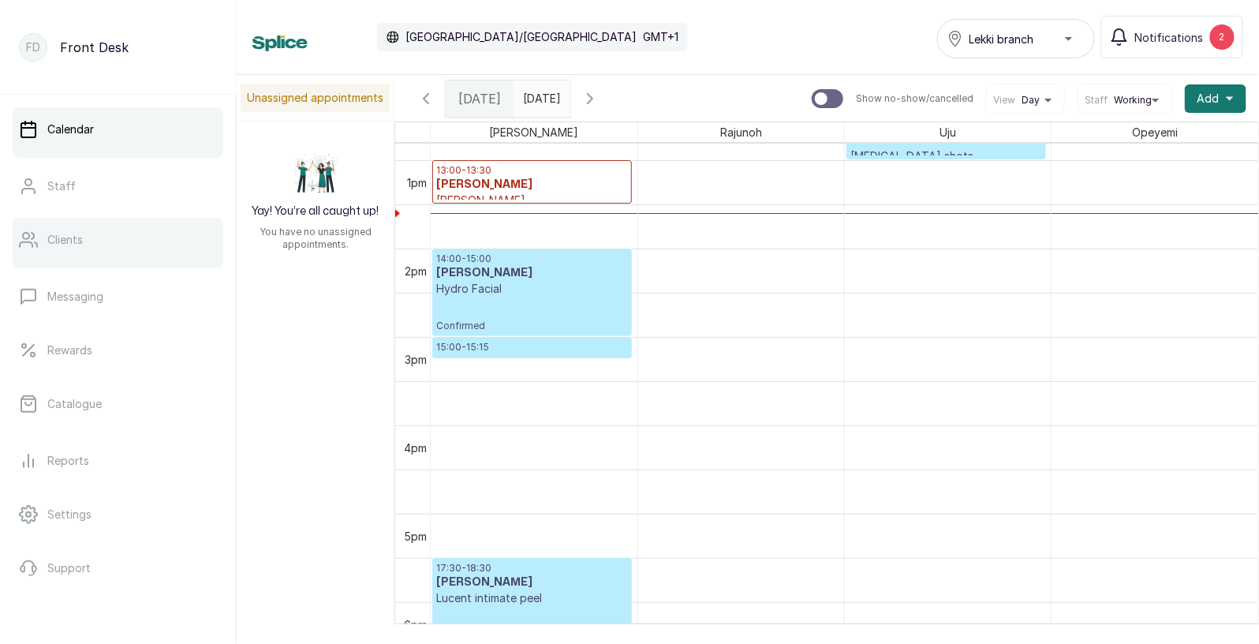
click at [111, 241] on link "Clients" at bounding box center [118, 240] width 211 height 44
